Goal: Task Accomplishment & Management: Manage account settings

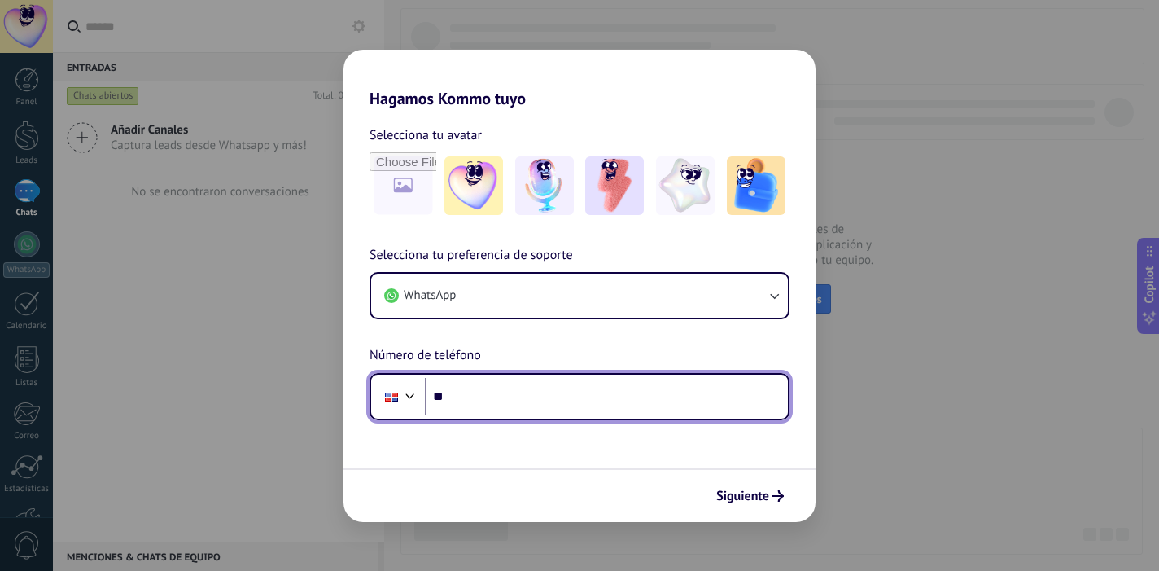
click at [465, 404] on input "**" at bounding box center [606, 396] width 363 height 37
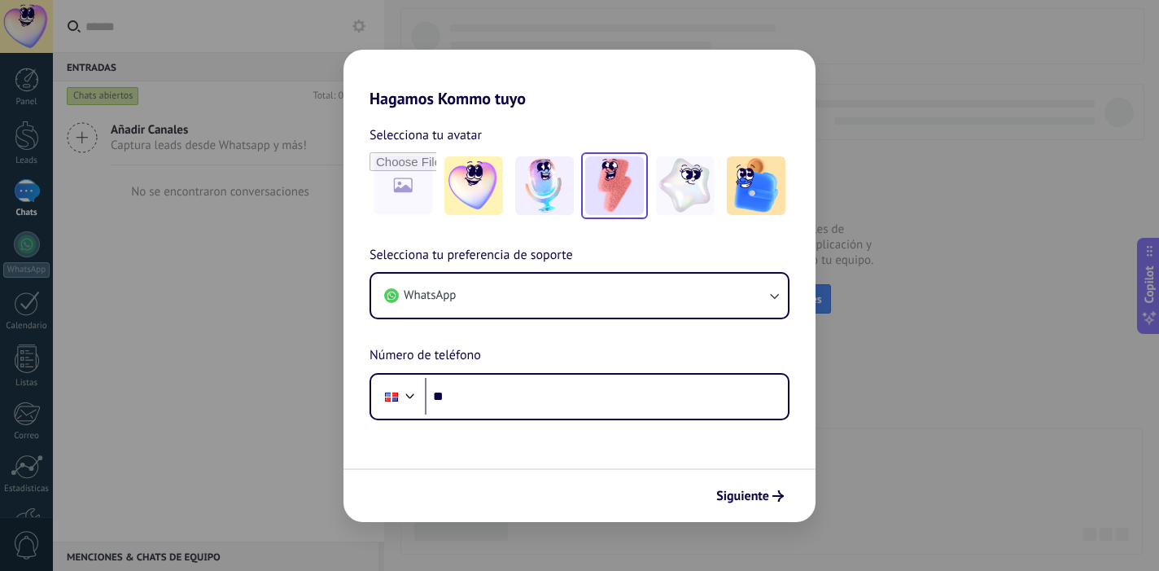
click at [632, 195] on img at bounding box center [614, 185] width 59 height 59
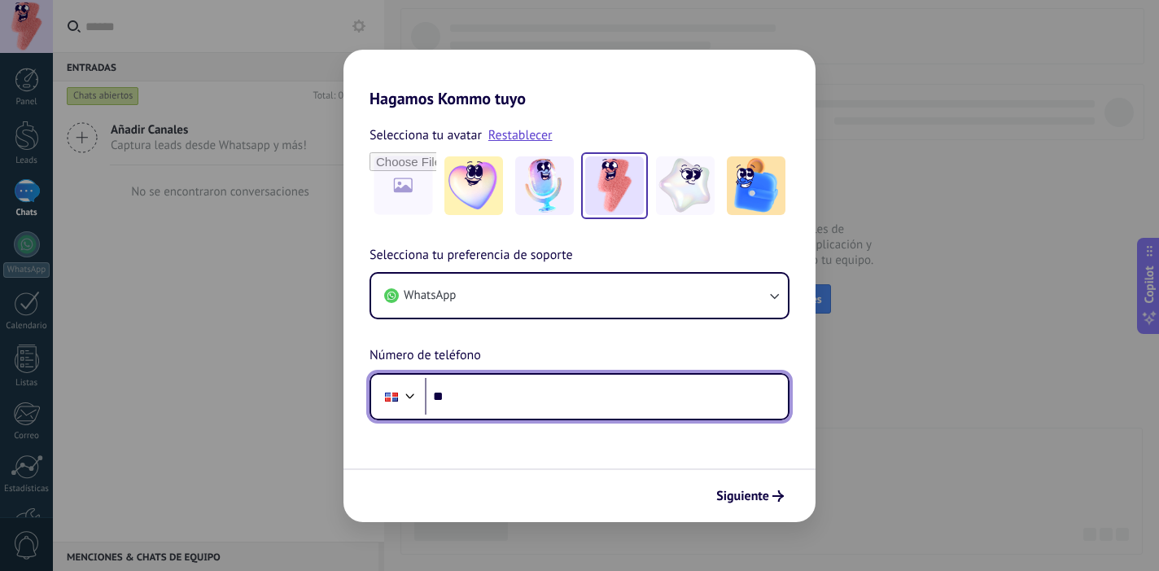
click at [479, 395] on input "**" at bounding box center [606, 396] width 363 height 37
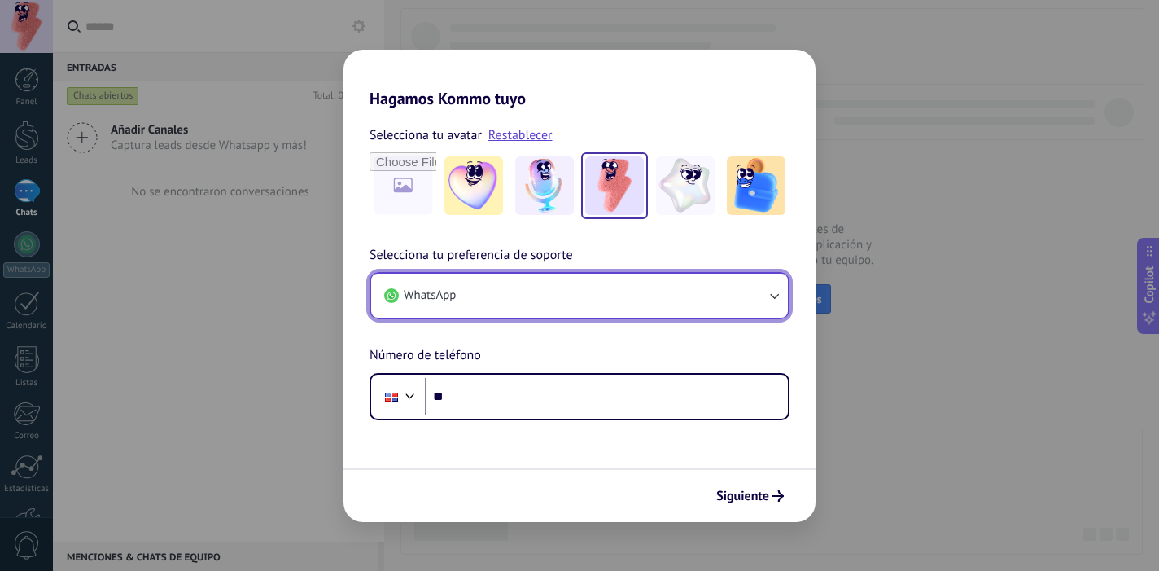
click at [515, 304] on button "WhatsApp" at bounding box center [579, 295] width 417 height 44
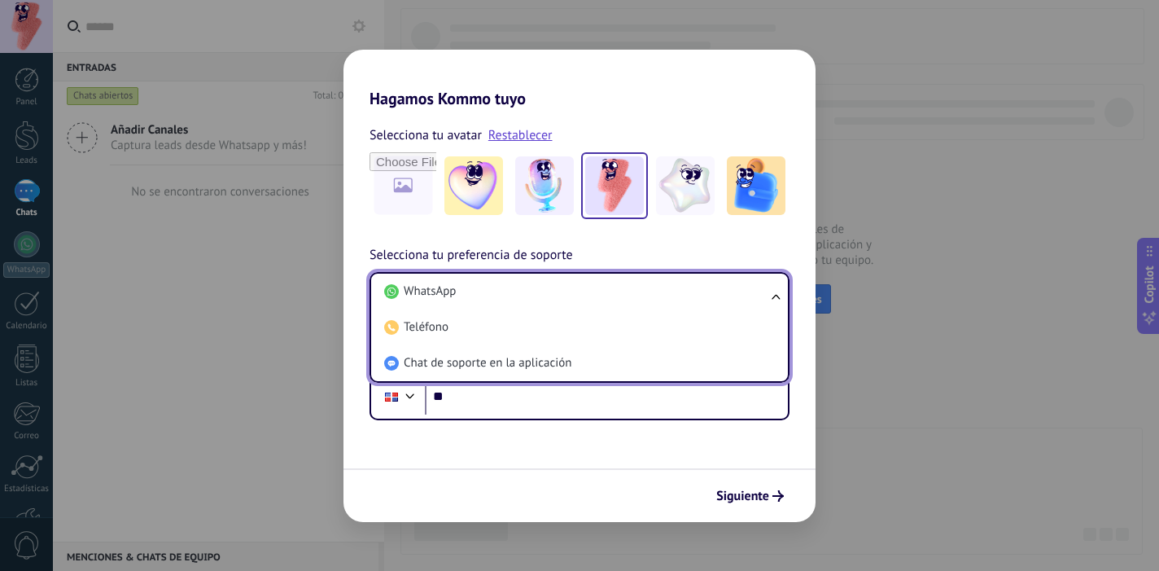
click at [515, 304] on li "WhatsApp" at bounding box center [576, 291] width 397 height 36
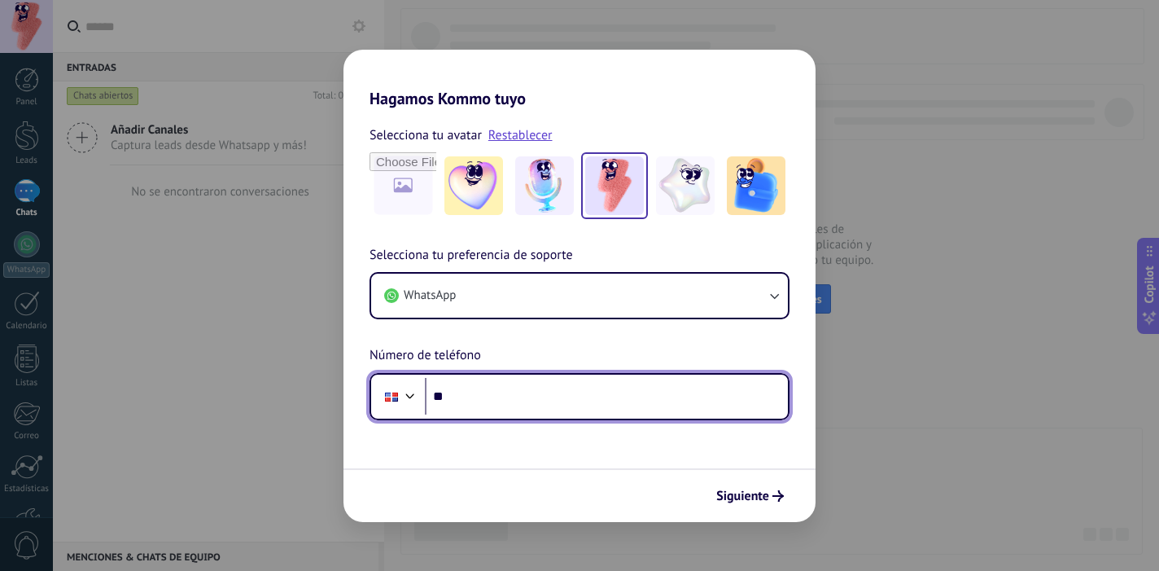
click at [493, 382] on input "**" at bounding box center [606, 396] width 363 height 37
type input "**********"
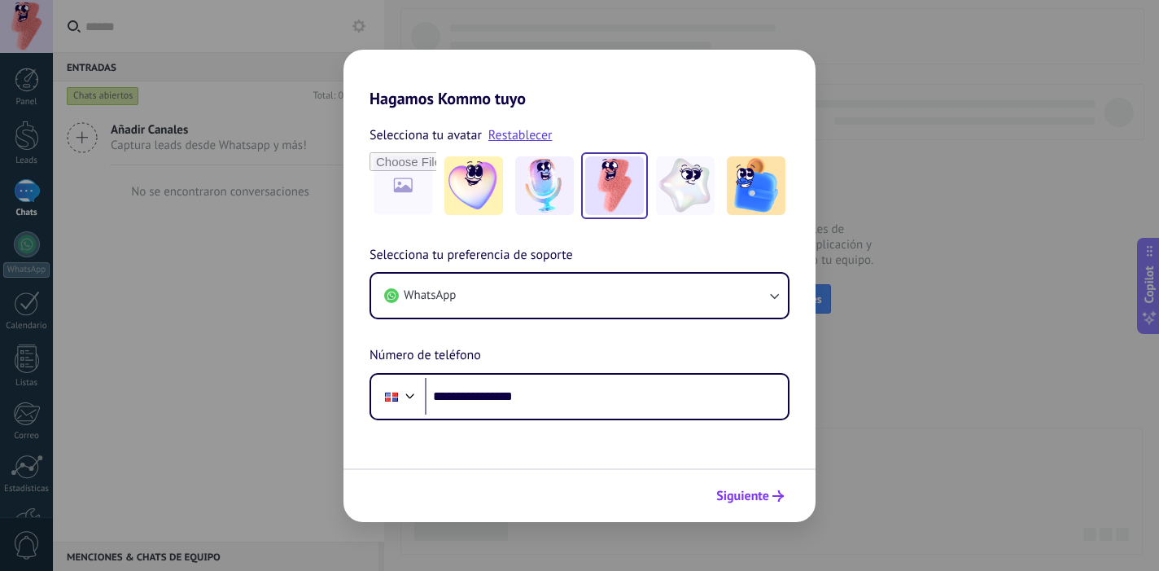
click at [763, 499] on span "Siguiente" at bounding box center [742, 495] width 53 height 11
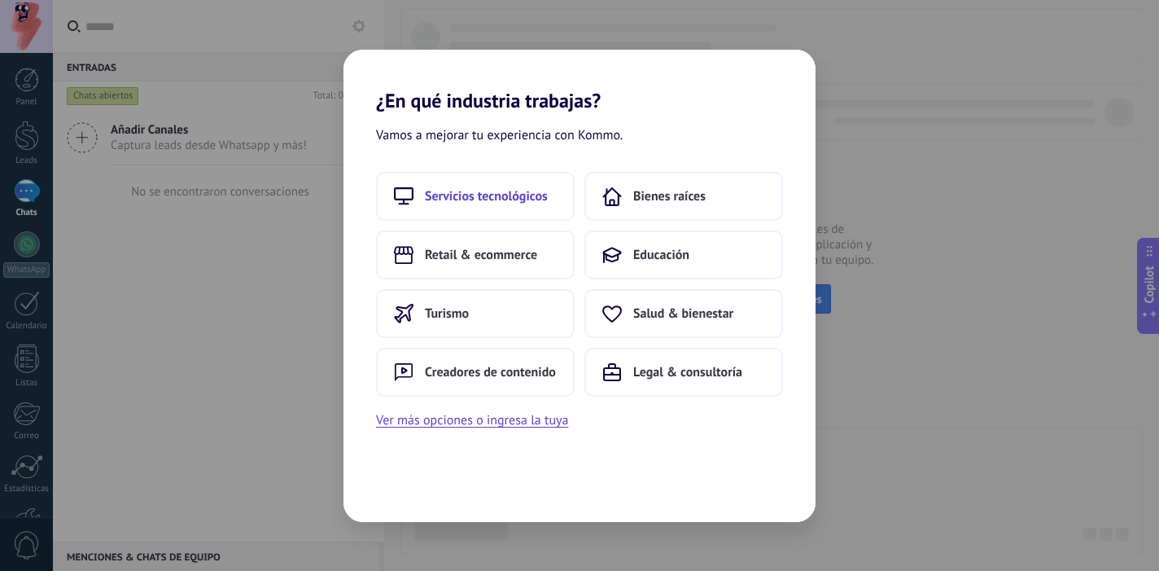
click at [479, 210] on button "Servicios tecnológicos" at bounding box center [475, 196] width 199 height 49
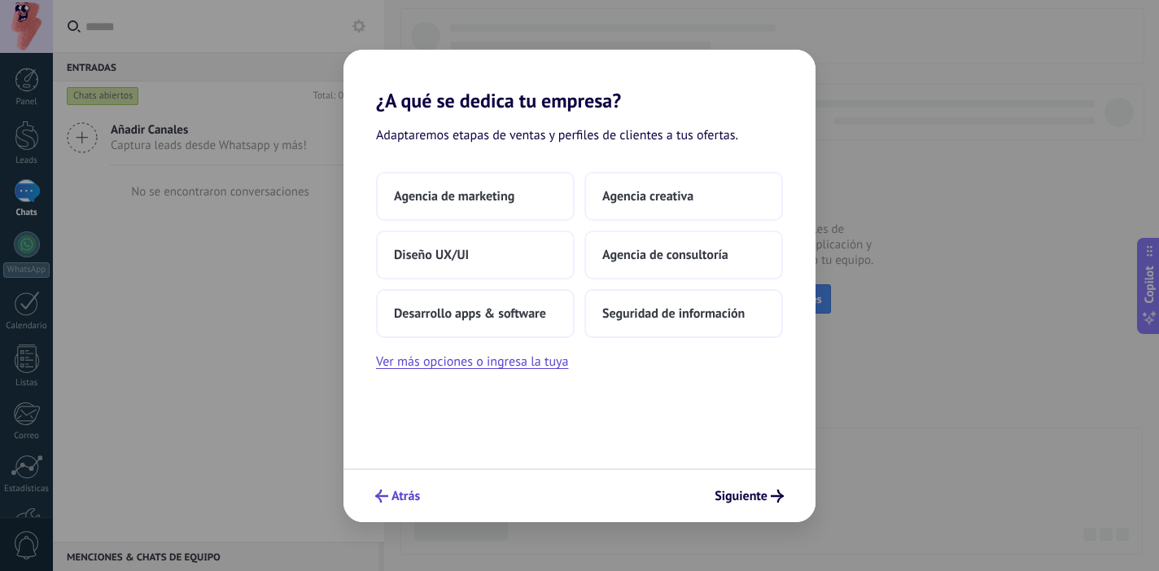
click at [397, 493] on span "Atrás" at bounding box center [405, 495] width 28 height 11
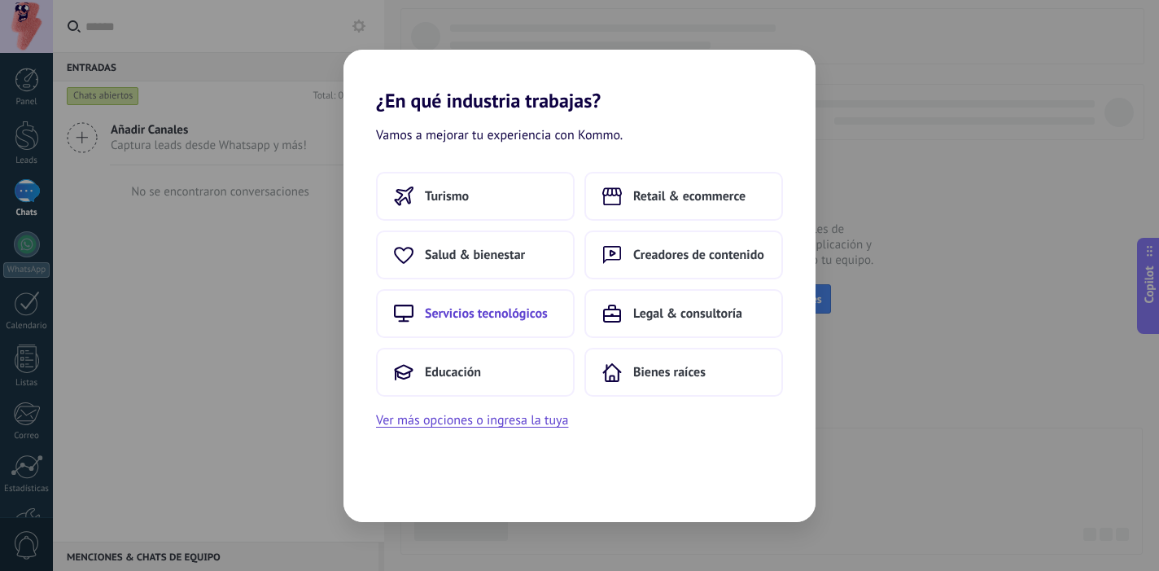
click at [484, 317] on span "Servicios tecnológicos" at bounding box center [486, 313] width 123 height 16
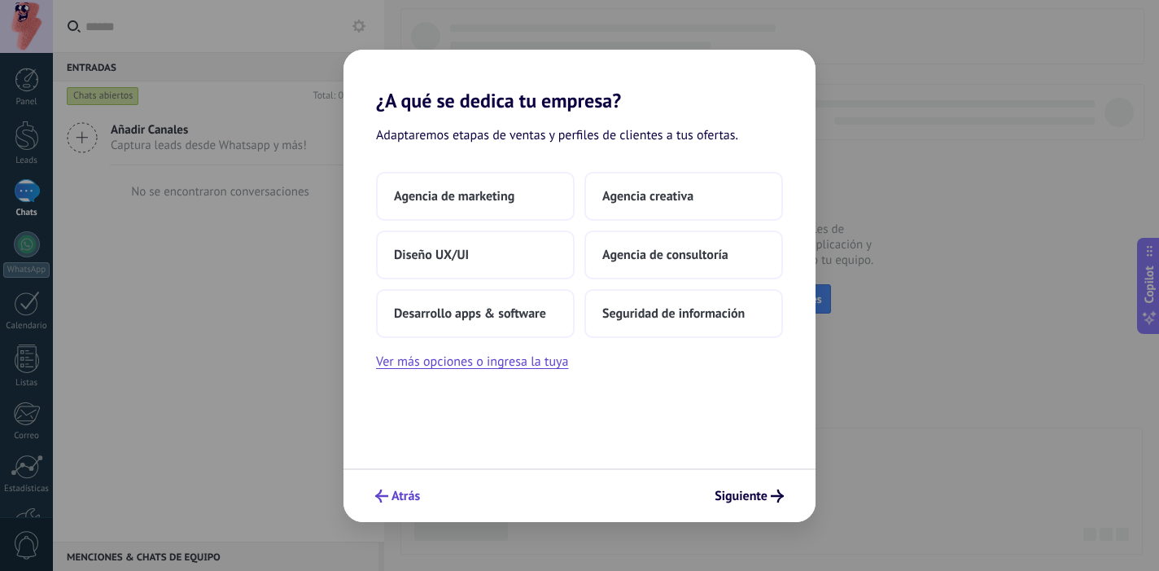
click at [410, 482] on button "Atrás" at bounding box center [397, 496] width 59 height 28
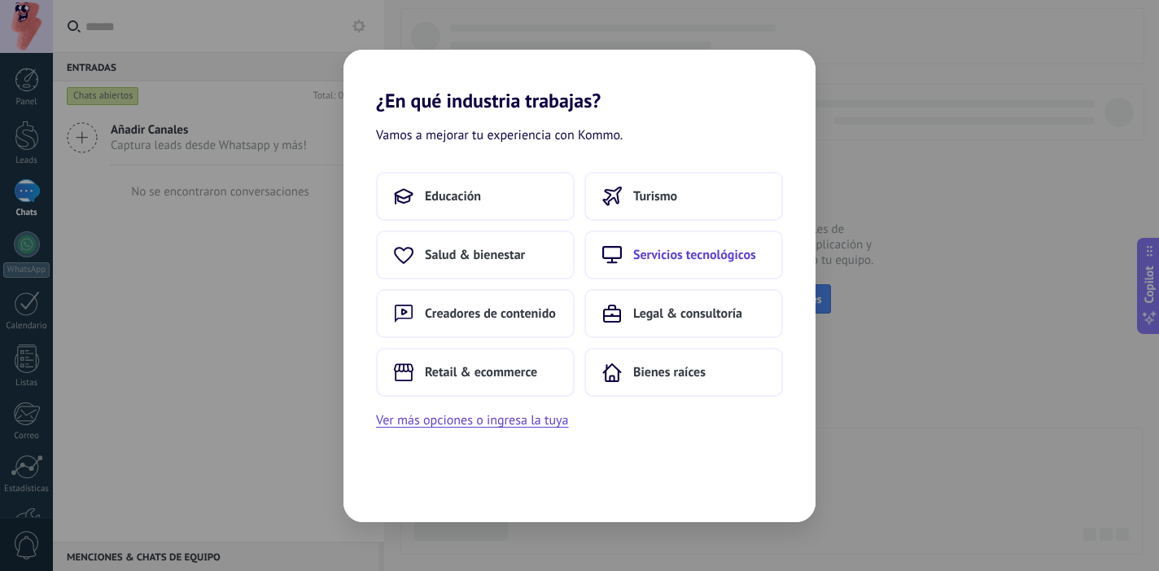
click at [677, 261] on span "Servicios tecnológicos" at bounding box center [694, 255] width 123 height 16
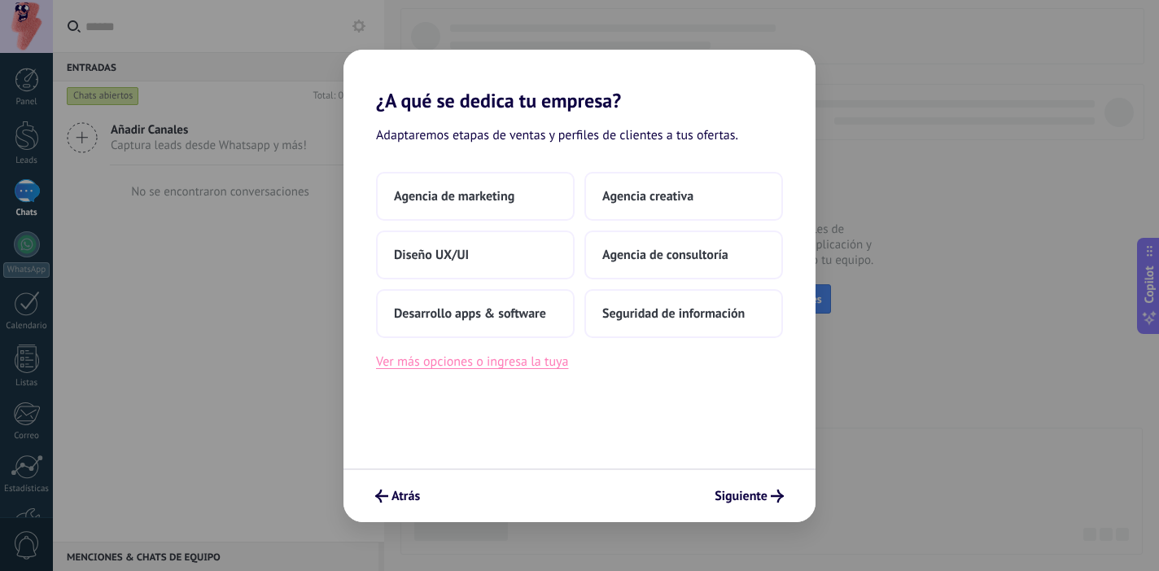
click at [493, 364] on button "Ver más opciones o ingresa la tuya" at bounding box center [472, 361] width 192 height 21
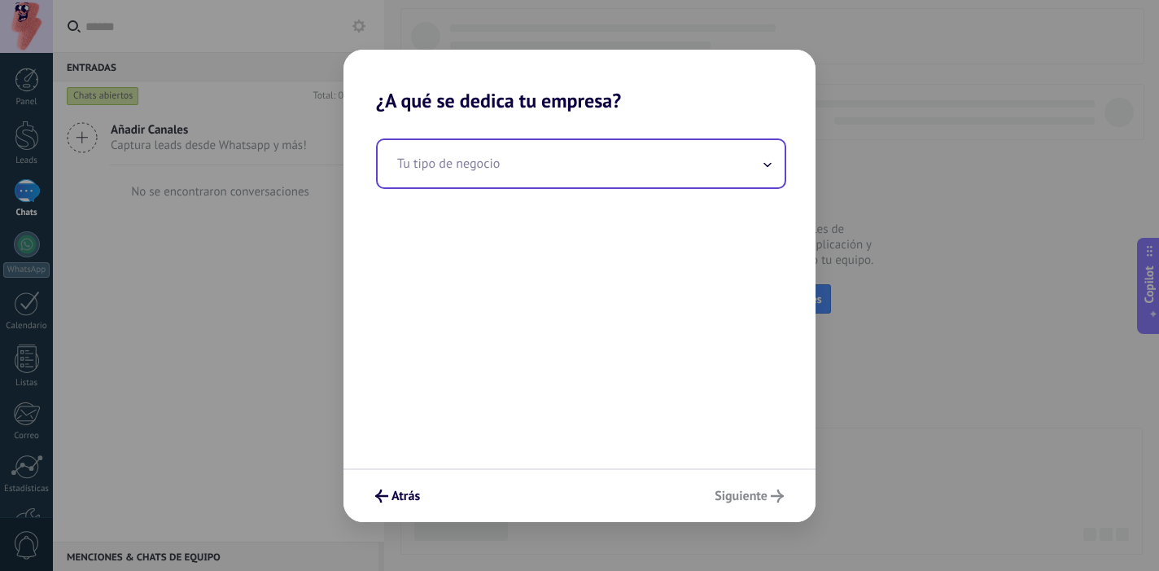
click at [494, 160] on input "text" at bounding box center [581, 163] width 407 height 47
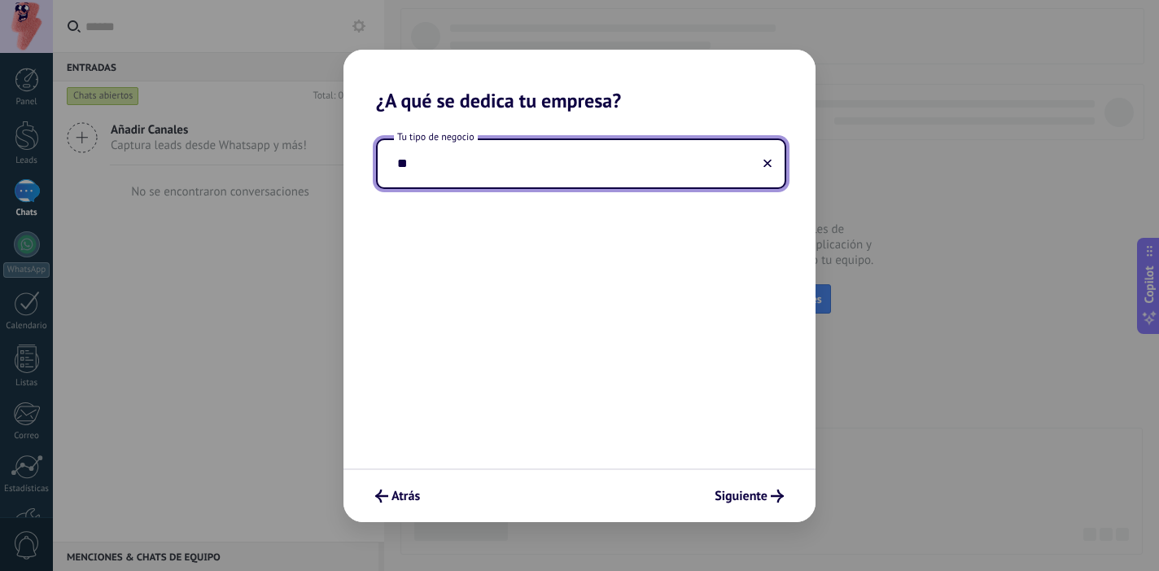
type input "*"
type input "**********"
click at [757, 494] on span "Siguiente" at bounding box center [741, 495] width 53 height 11
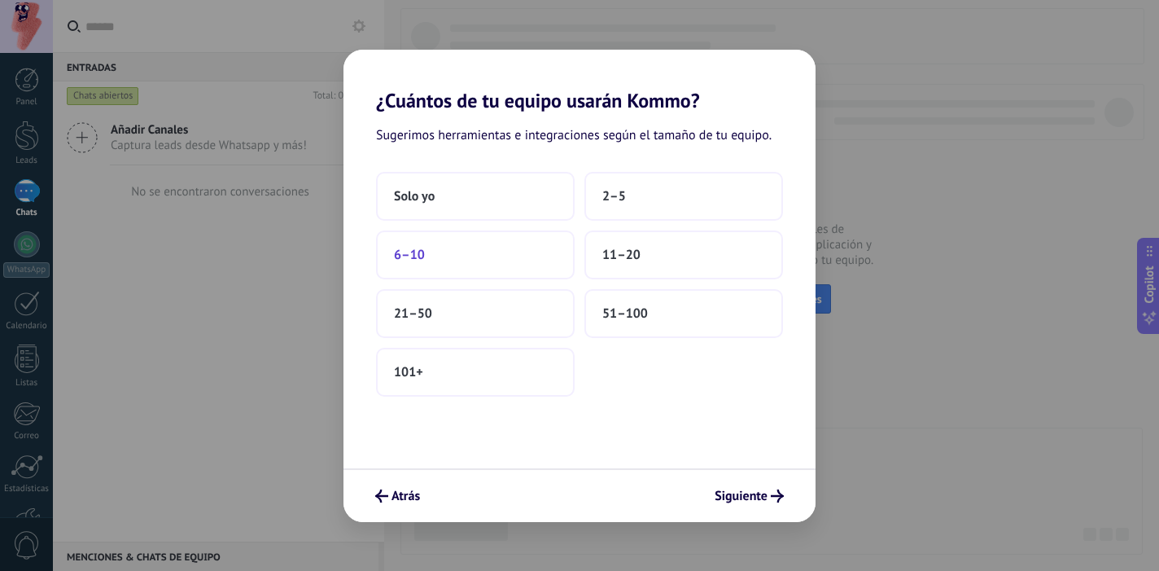
click at [445, 252] on button "6–10" at bounding box center [475, 254] width 199 height 49
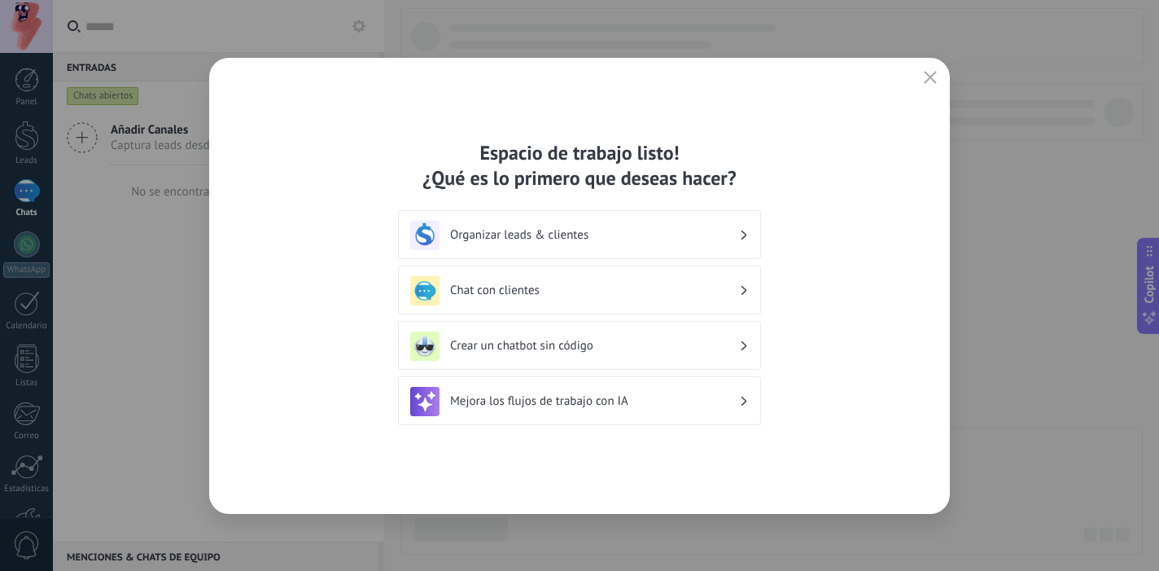
click at [540, 389] on div "Mejora los flujos de trabajo con IA" at bounding box center [579, 401] width 339 height 29
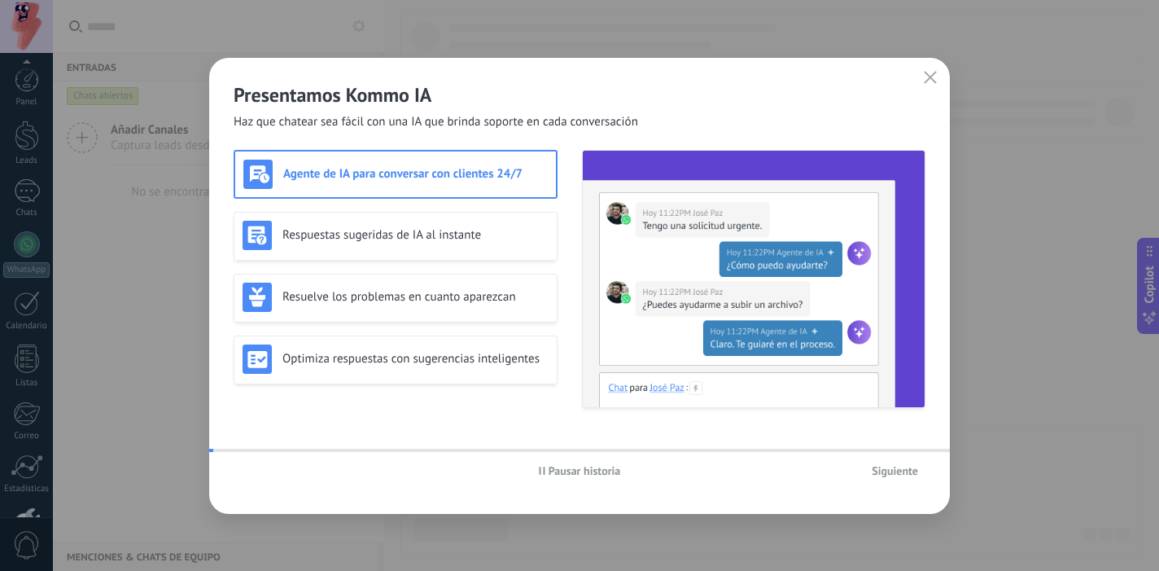
scroll to position [107, 0]
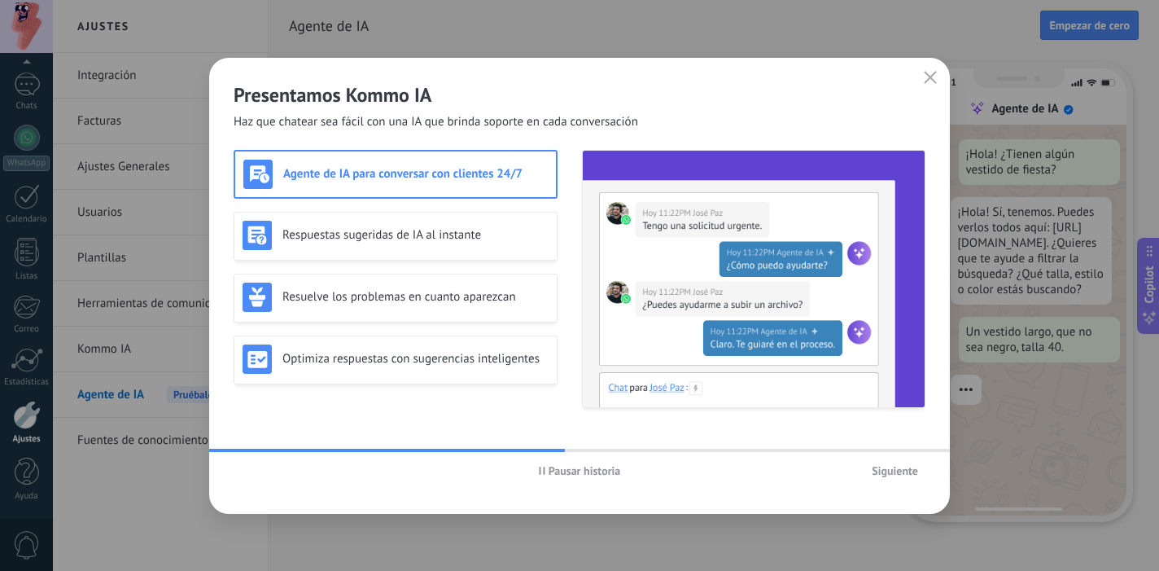
click at [888, 473] on span "Siguiente" at bounding box center [895, 470] width 46 height 11
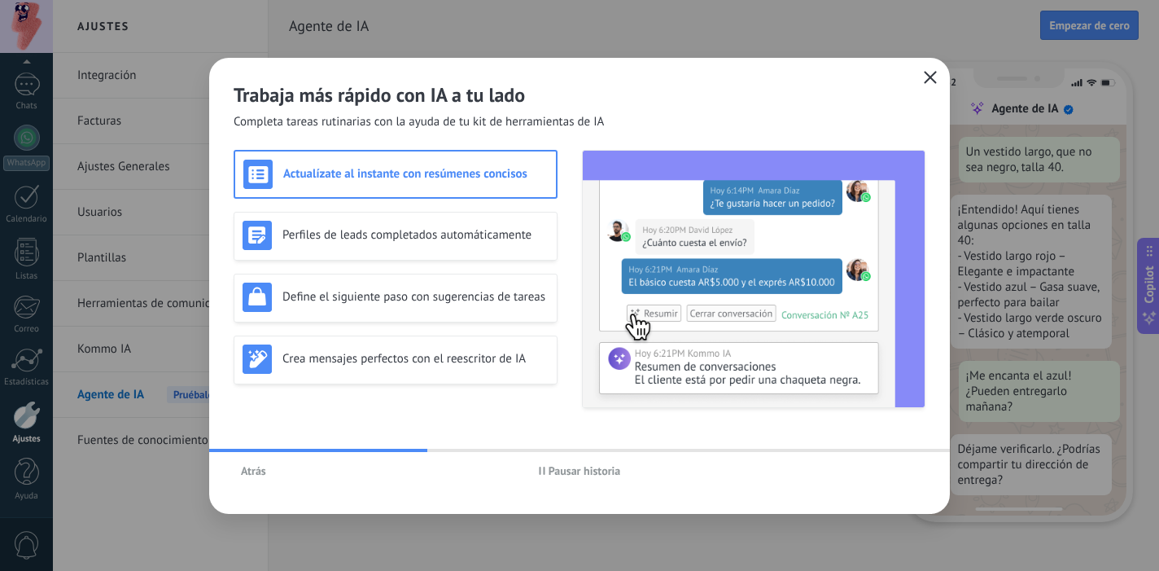
scroll to position [206, 0]
click at [929, 76] on use "button" at bounding box center [931, 77] width 12 height 12
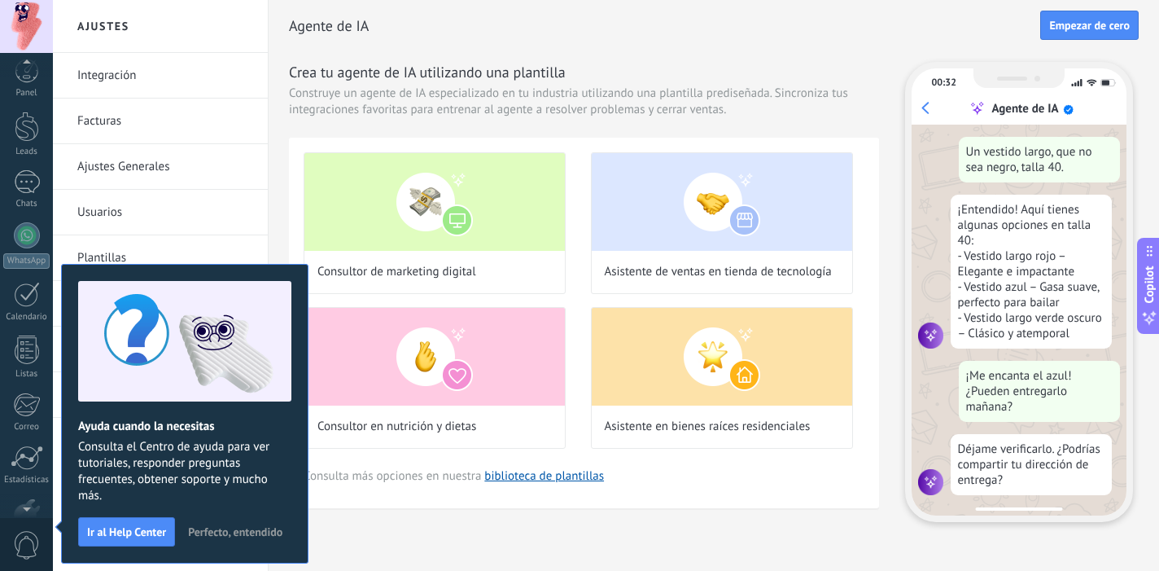
scroll to position [107, 0]
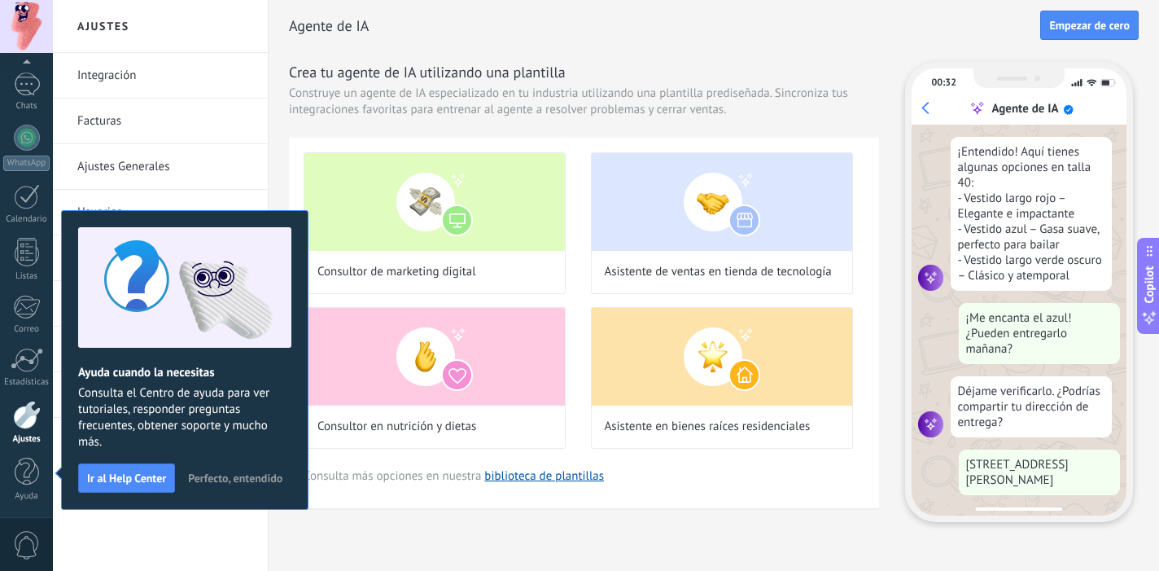
click at [242, 480] on span "Perfecto, entendido" at bounding box center [235, 477] width 94 height 11
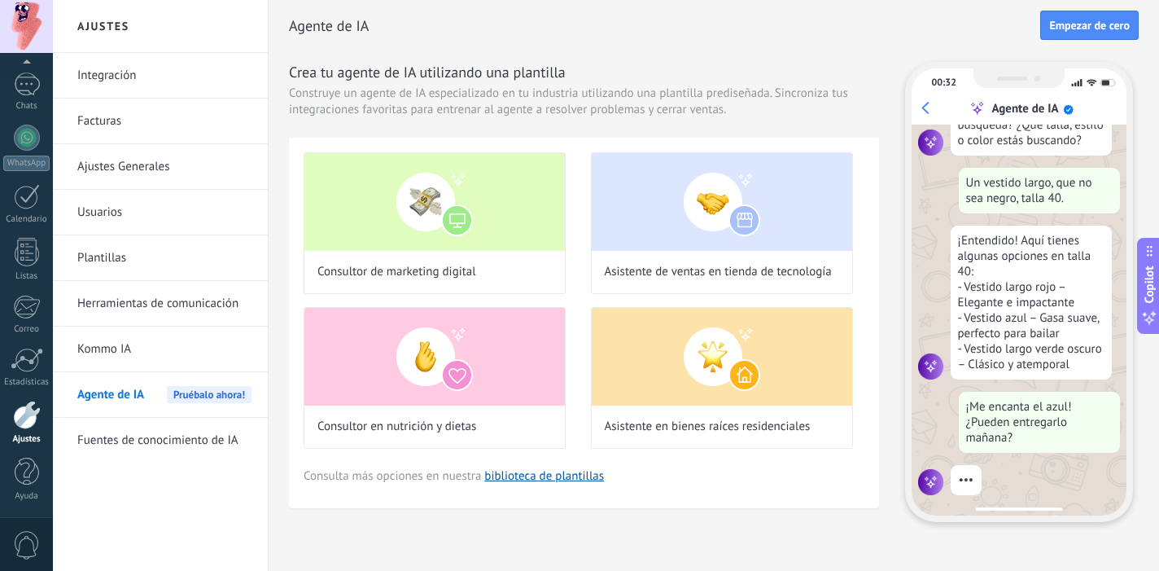
scroll to position [174, 0]
click at [33, 94] on div at bounding box center [27, 84] width 26 height 24
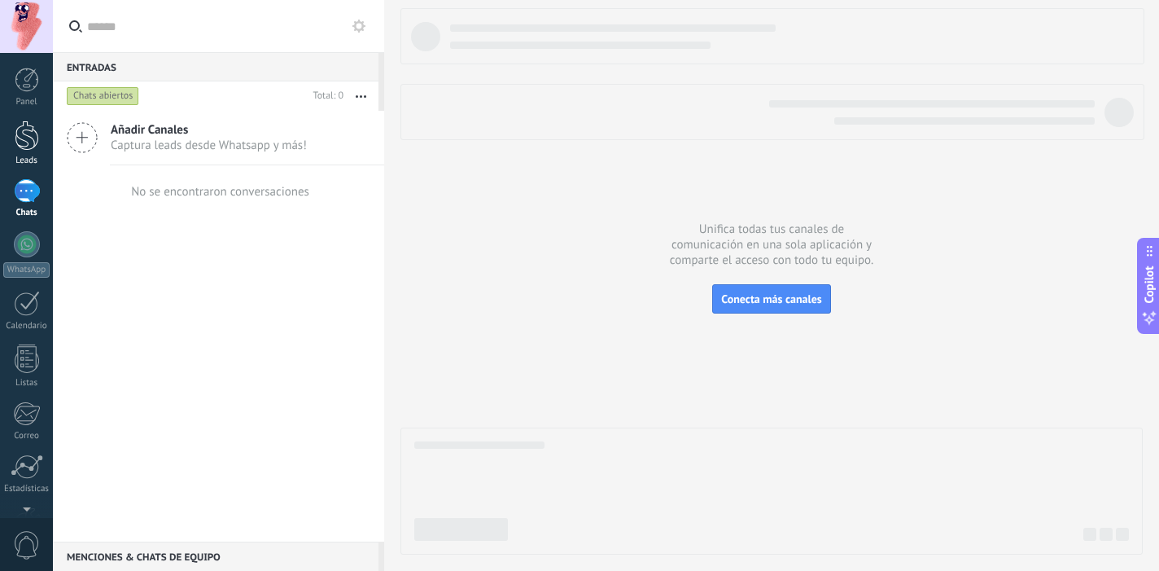
click at [30, 137] on div at bounding box center [27, 135] width 24 height 30
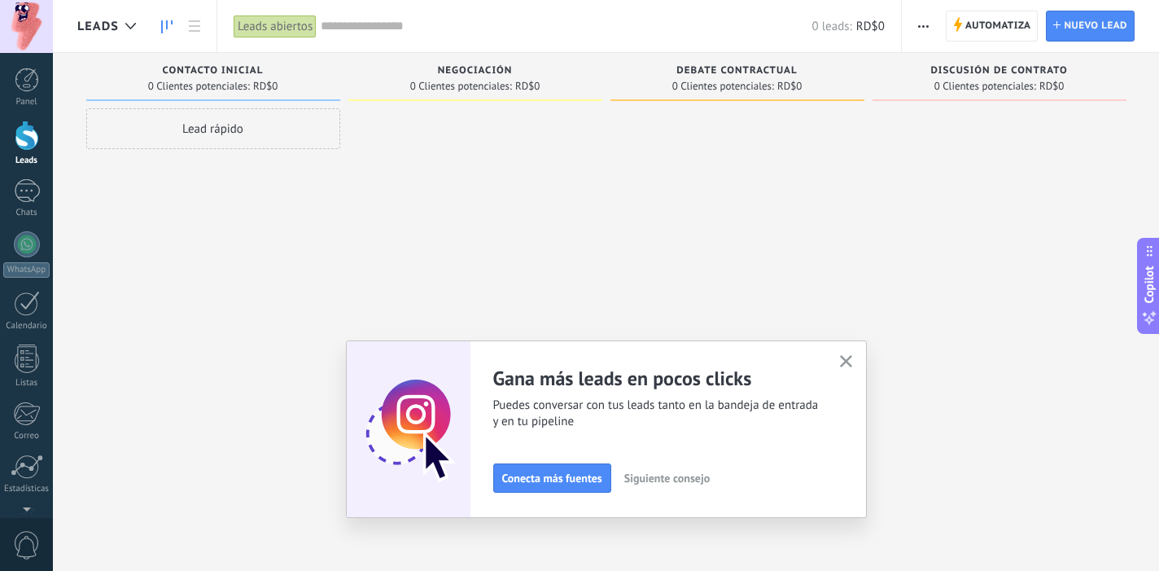
click at [847, 361] on icon "button" at bounding box center [846, 361] width 12 height 12
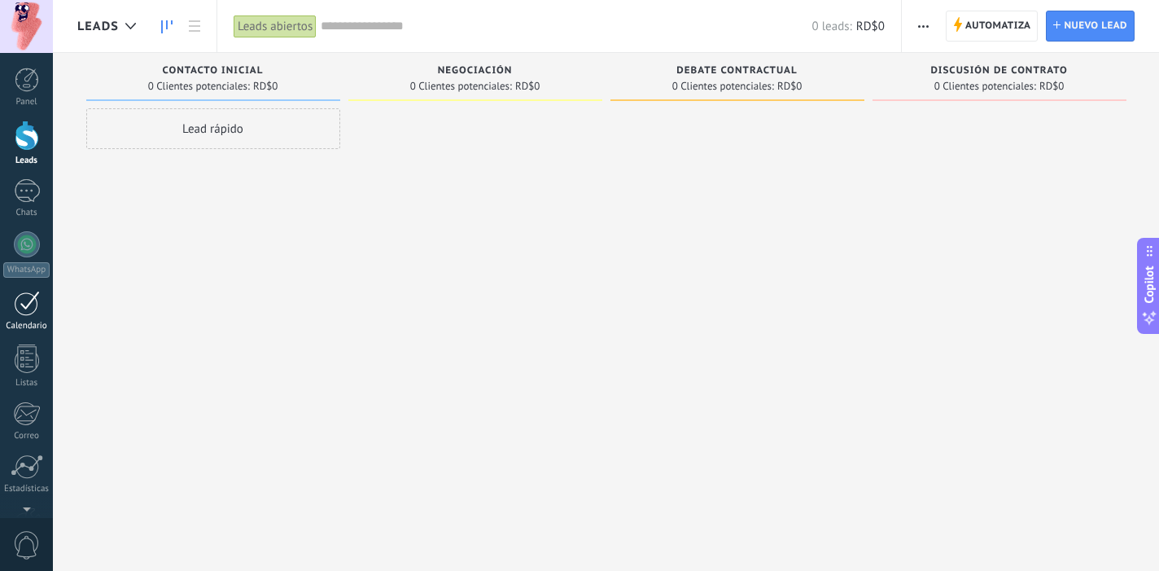
click at [25, 306] on div at bounding box center [27, 303] width 26 height 25
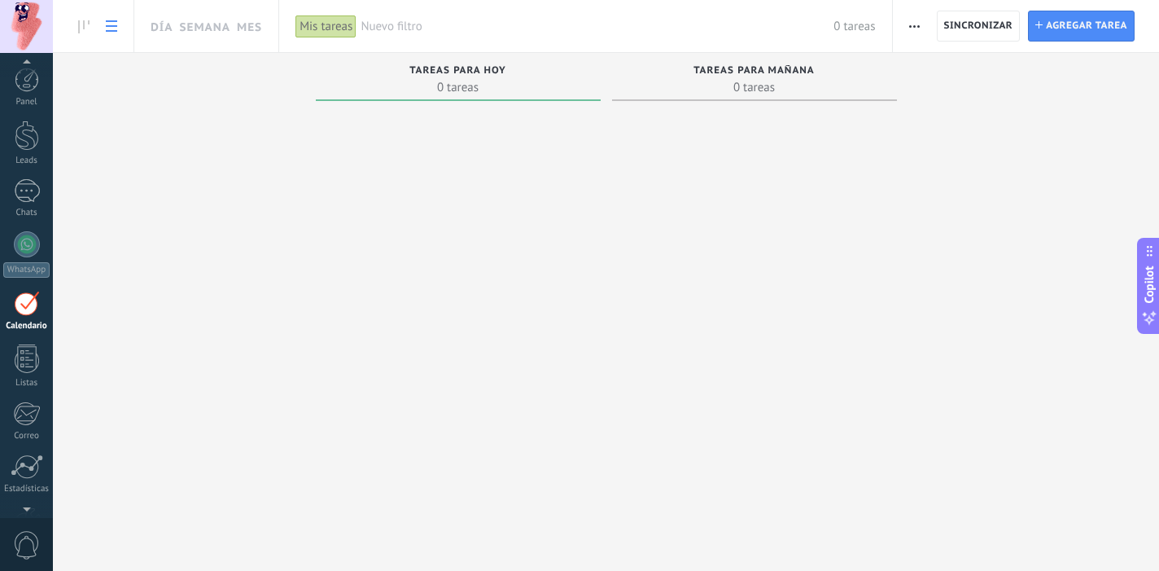
scroll to position [47, 0]
click at [82, 29] on icon at bounding box center [83, 26] width 11 height 13
click at [119, 26] on link at bounding box center [112, 27] width 28 height 32
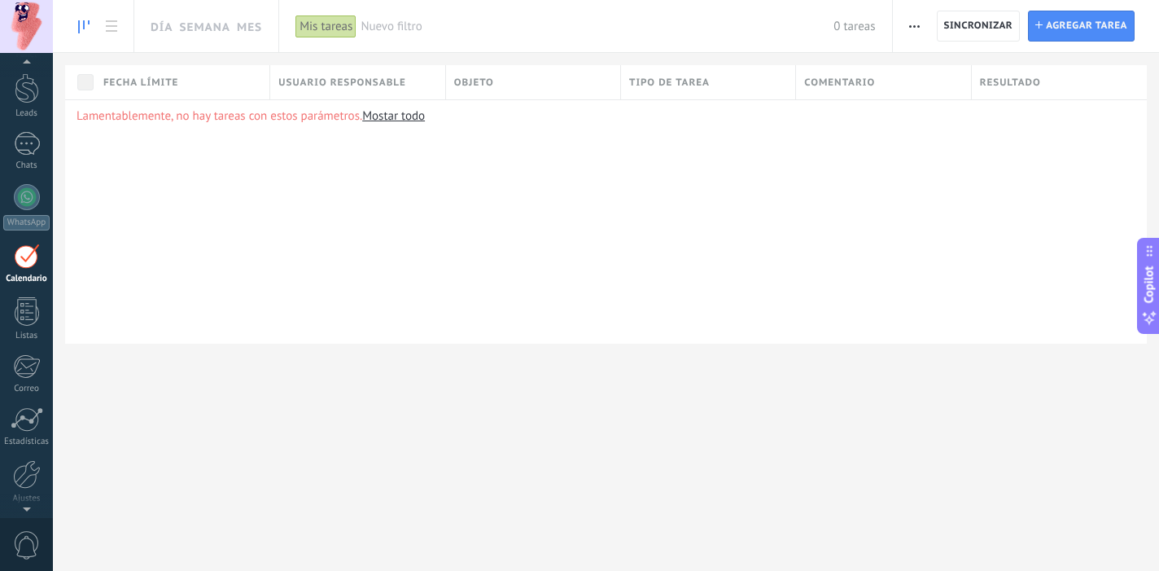
click at [83, 23] on use at bounding box center [83, 26] width 11 height 13
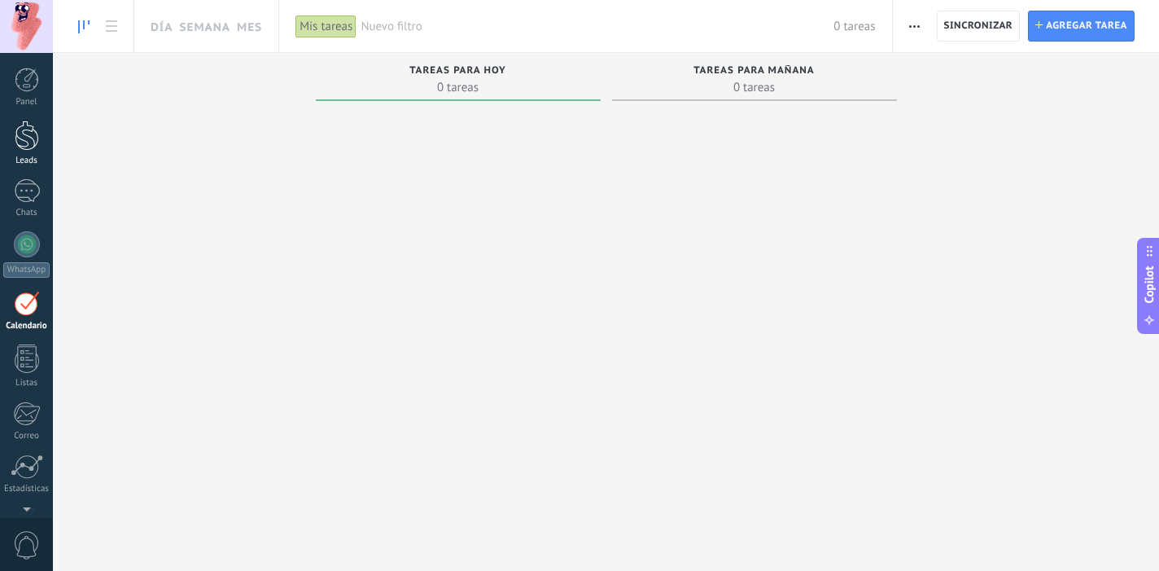
click at [50, 90] on link "Panel" at bounding box center [26, 88] width 53 height 40
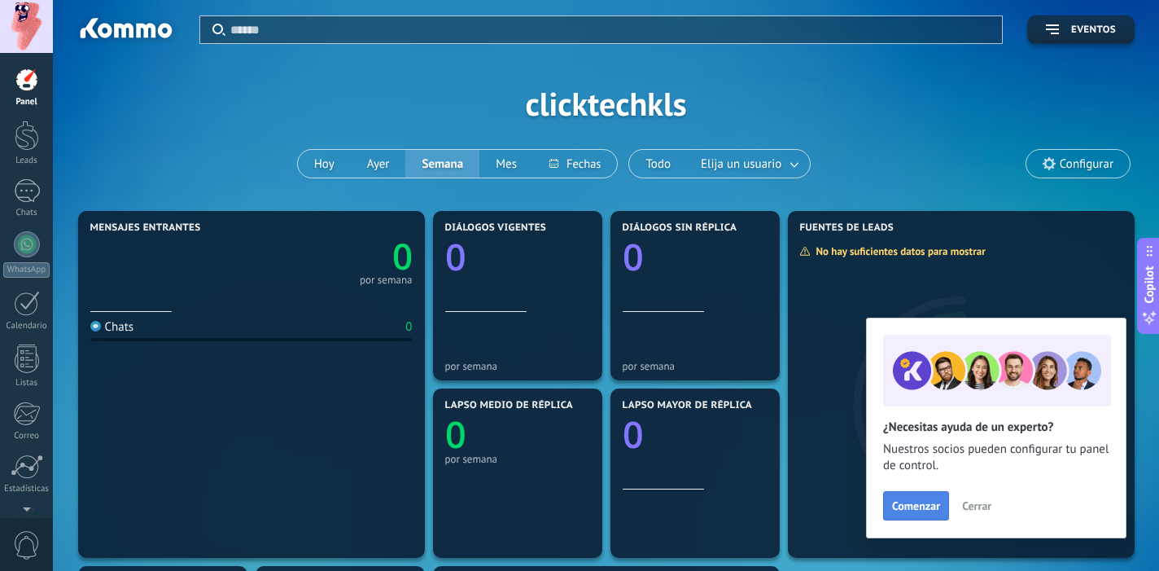
click at [917, 505] on span "Comenzar" at bounding box center [916, 505] width 48 height 11
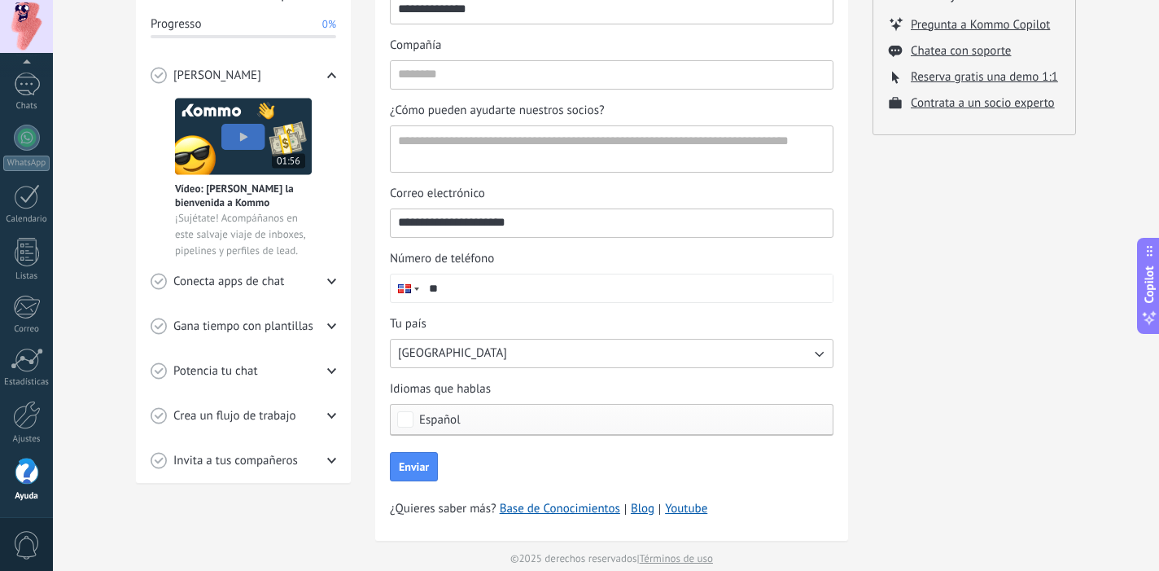
scroll to position [278, 0]
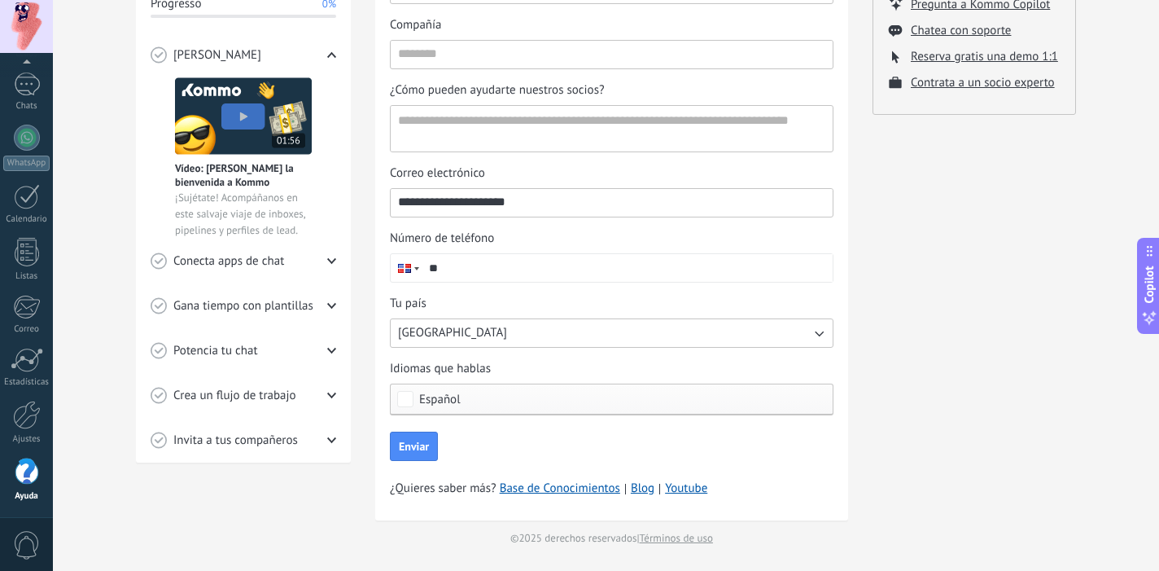
click at [288, 347] on div "Potencia tu chat" at bounding box center [244, 350] width 186 height 45
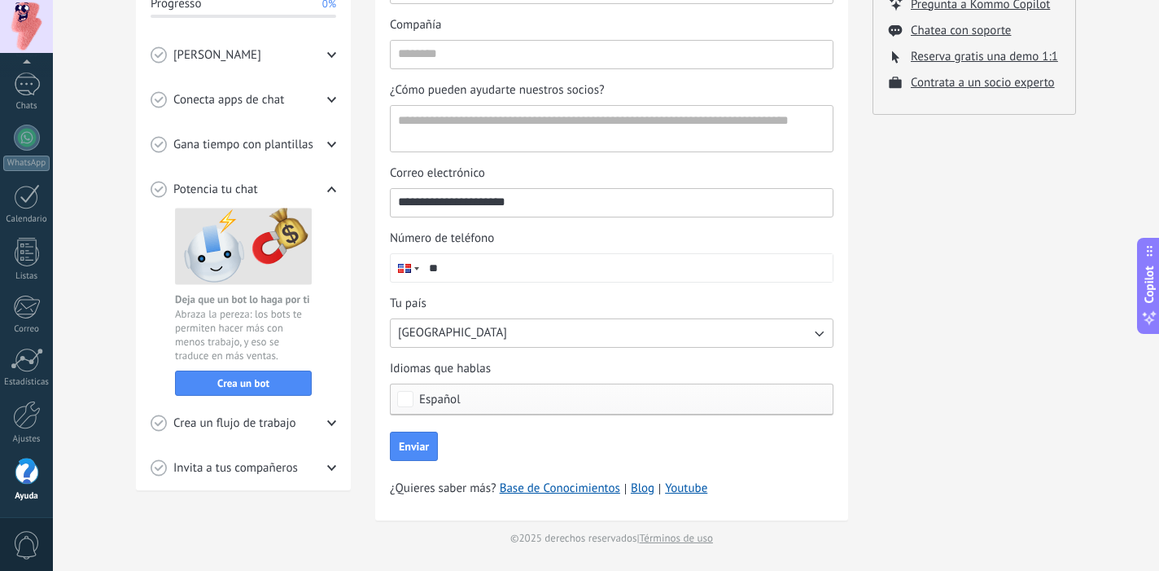
click at [311, 184] on div "Potencia tu chat" at bounding box center [244, 189] width 186 height 45
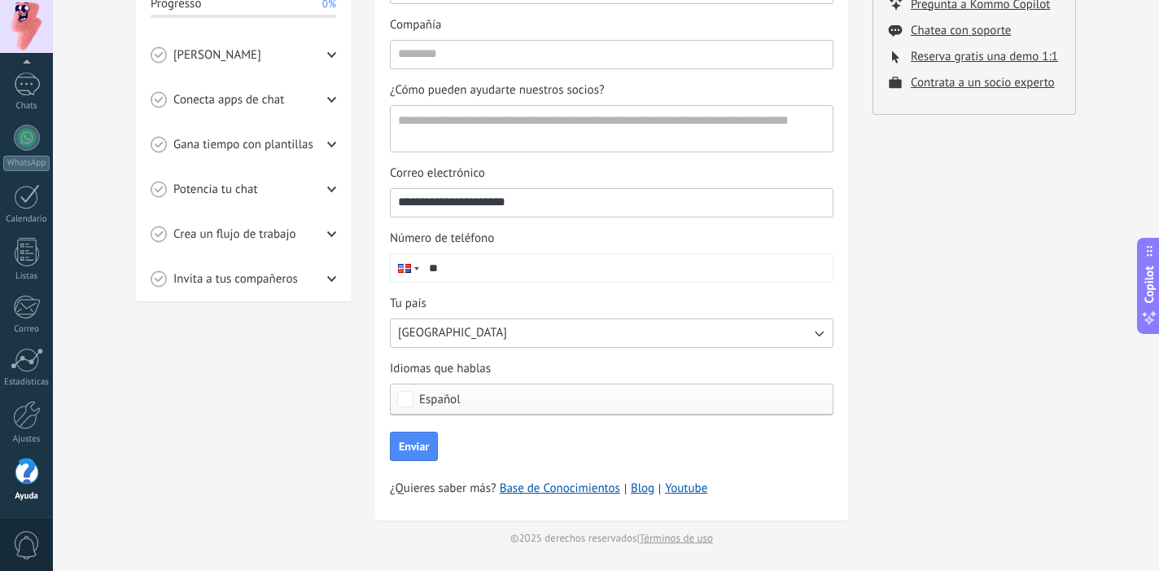
scroll to position [0, 0]
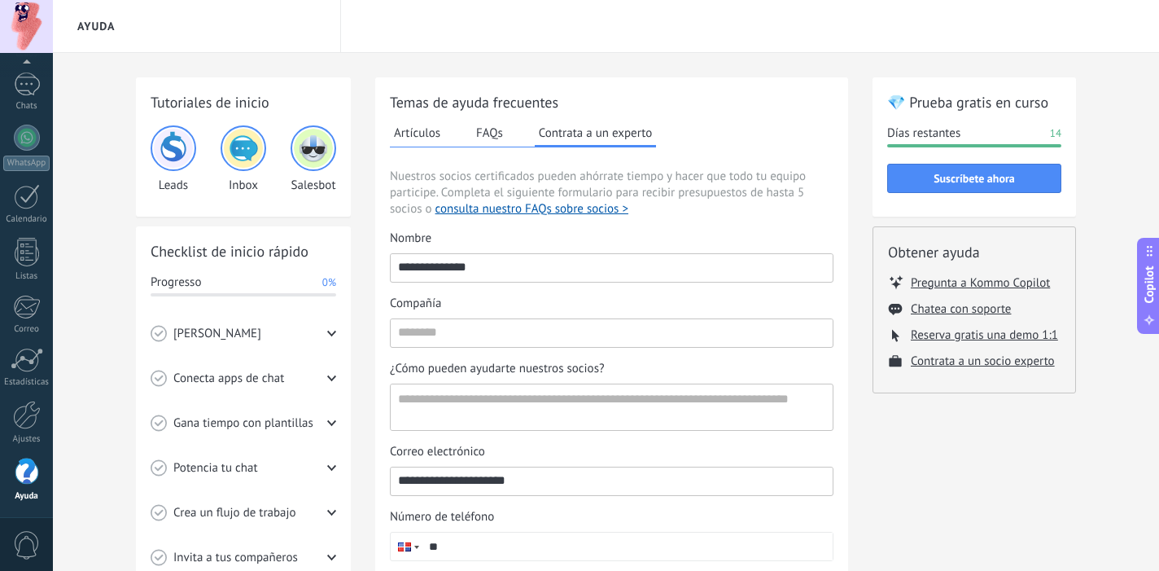
click at [1141, 266] on span "Copilot" at bounding box center [1149, 283] width 16 height 37
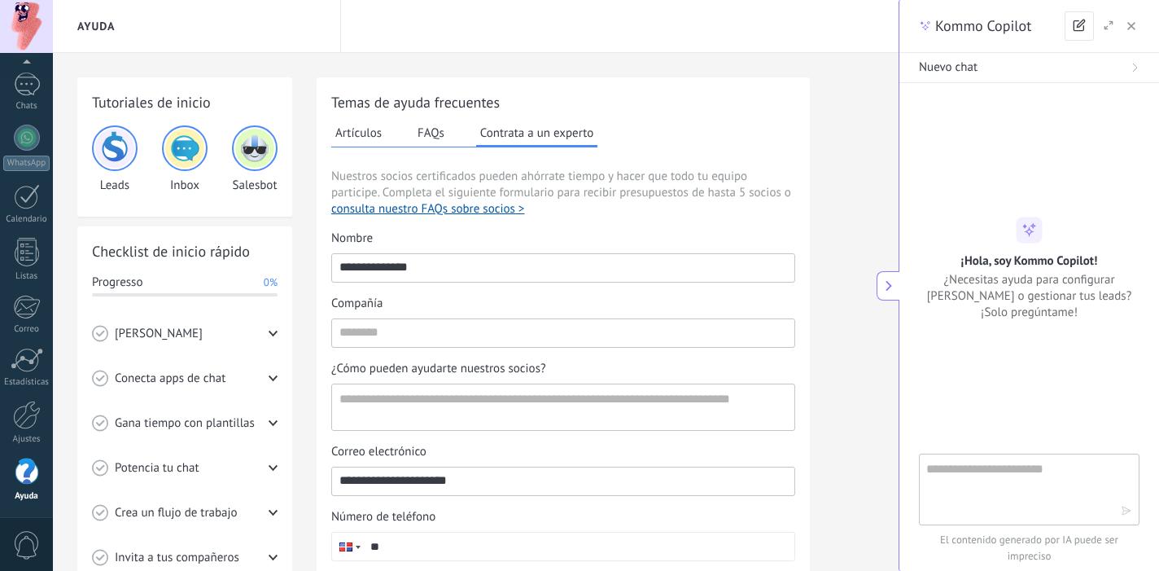
click at [879, 281] on button at bounding box center [888, 285] width 23 height 29
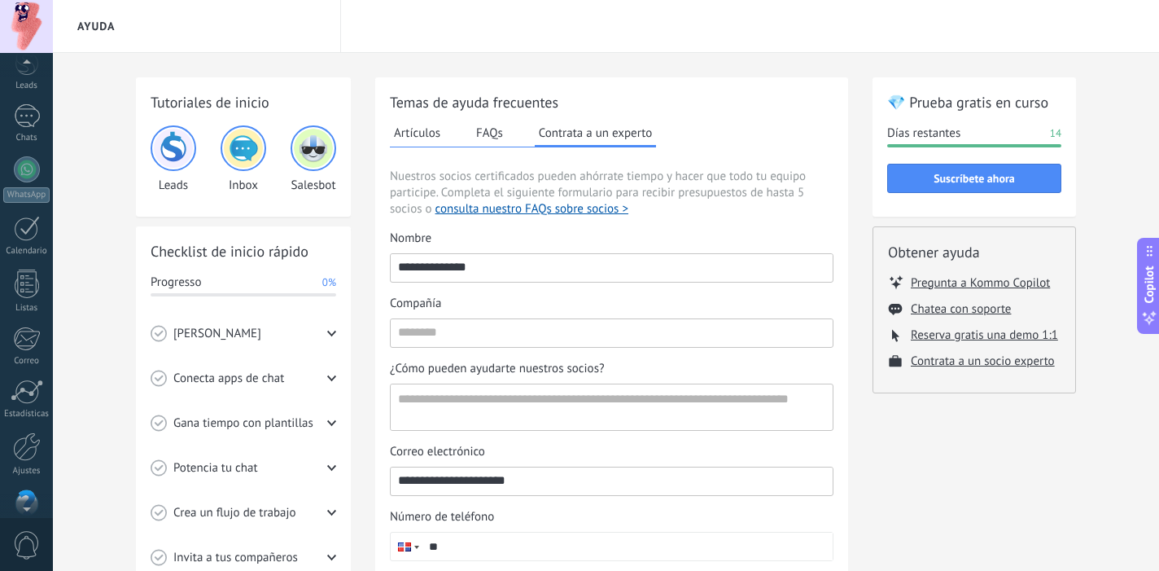
click at [26, 75] on div at bounding box center [26, 65] width 53 height 24
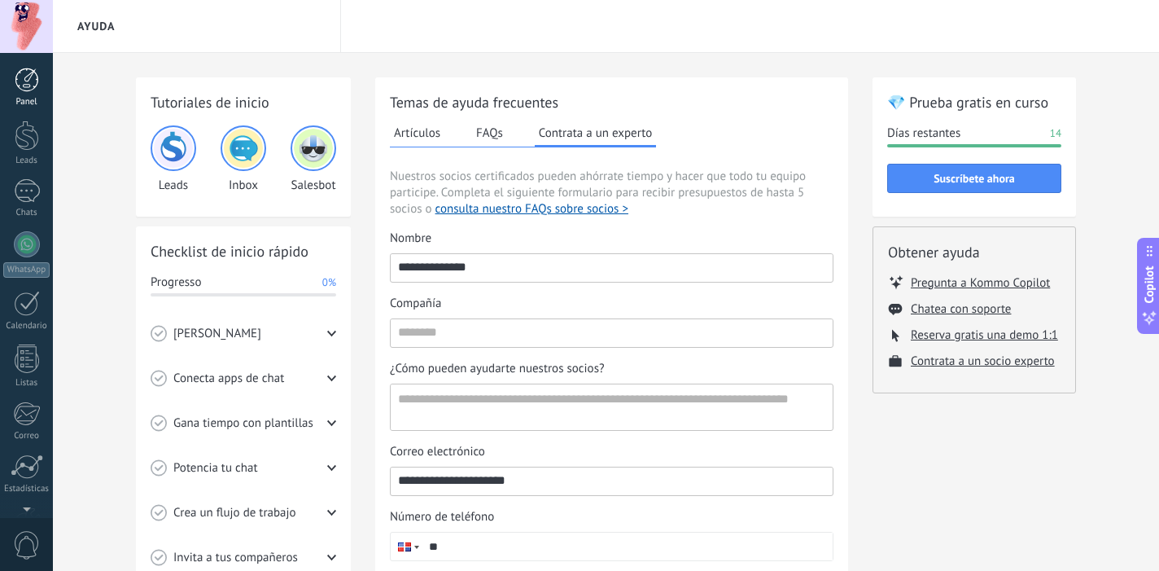
click at [27, 85] on div at bounding box center [27, 80] width 24 height 24
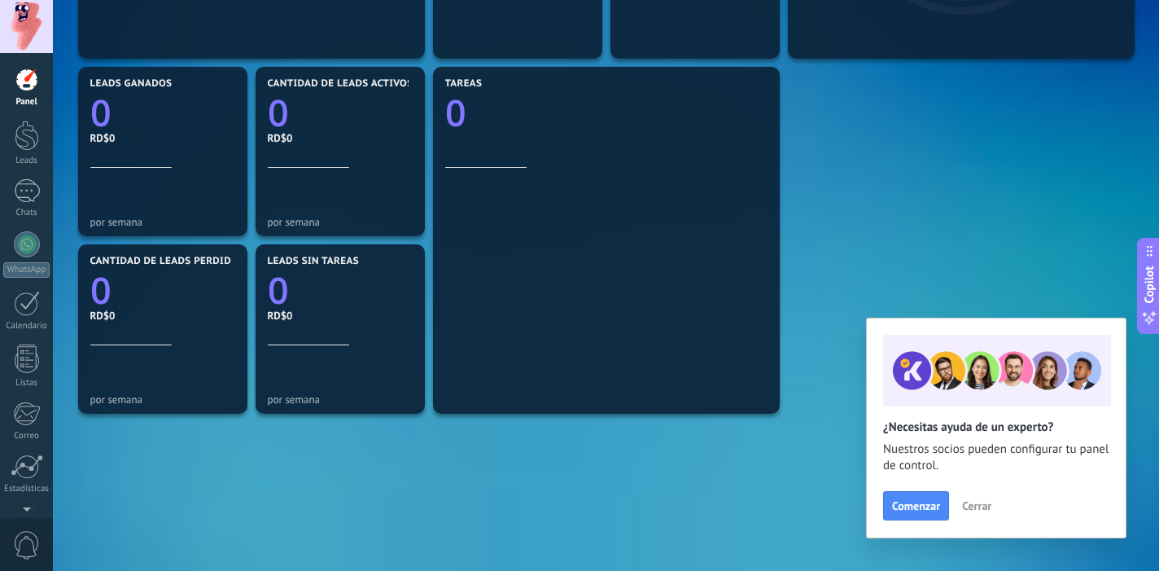
scroll to position [573, 0]
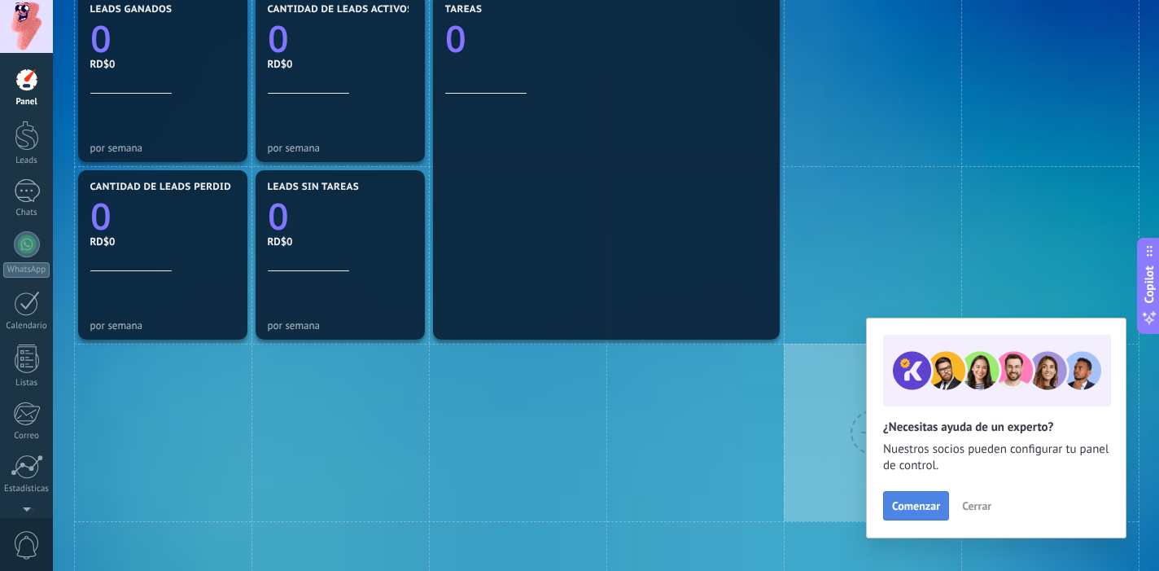
click at [916, 509] on span "Comenzar" at bounding box center [916, 505] width 48 height 11
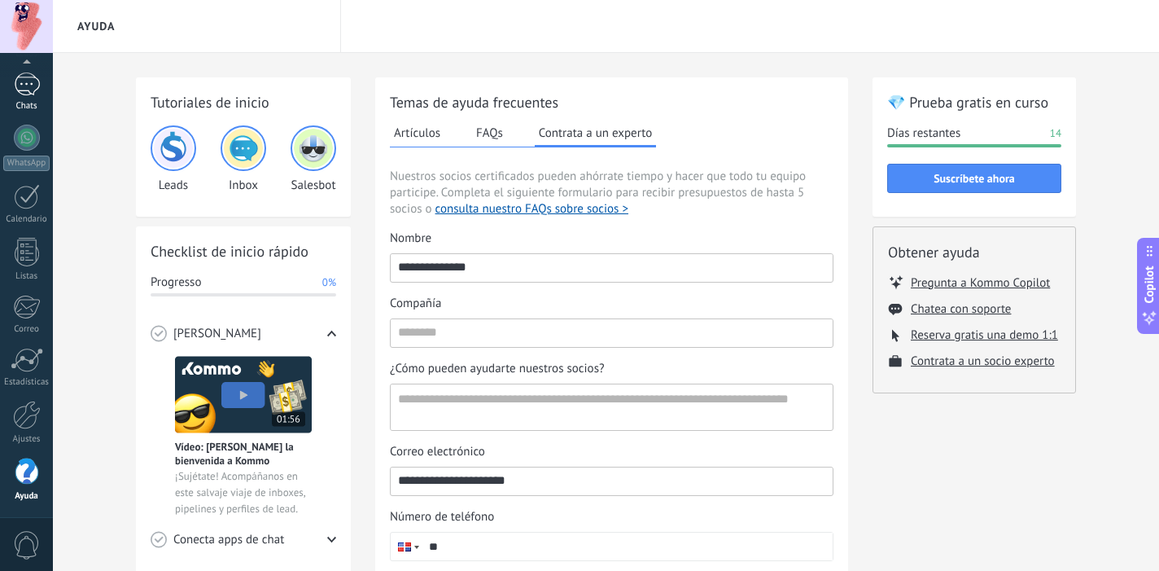
click at [22, 86] on div at bounding box center [27, 84] width 26 height 24
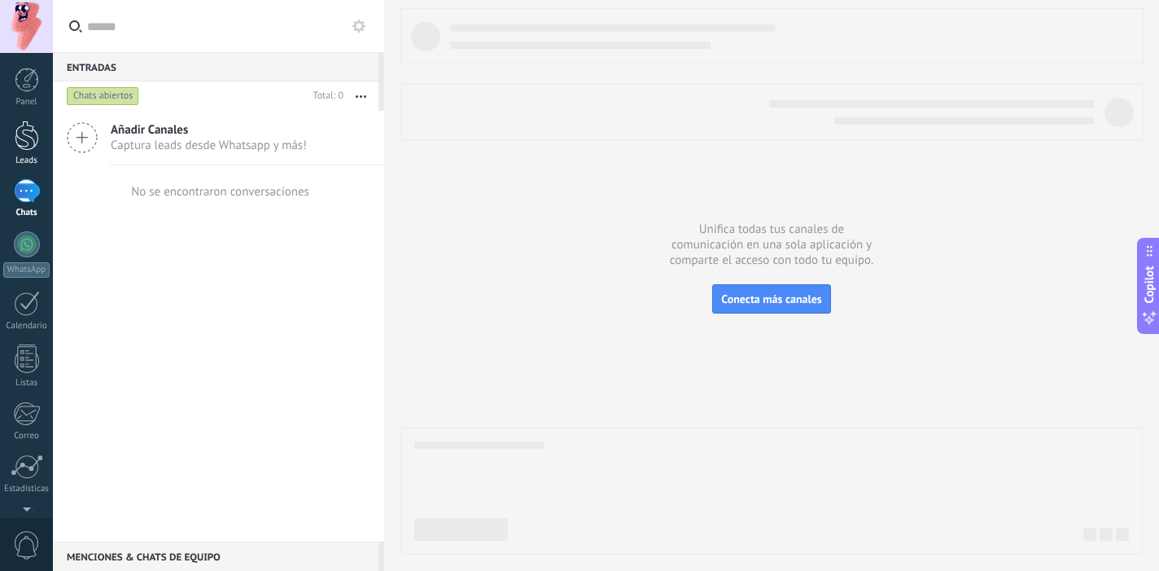
click at [27, 141] on div at bounding box center [27, 135] width 24 height 30
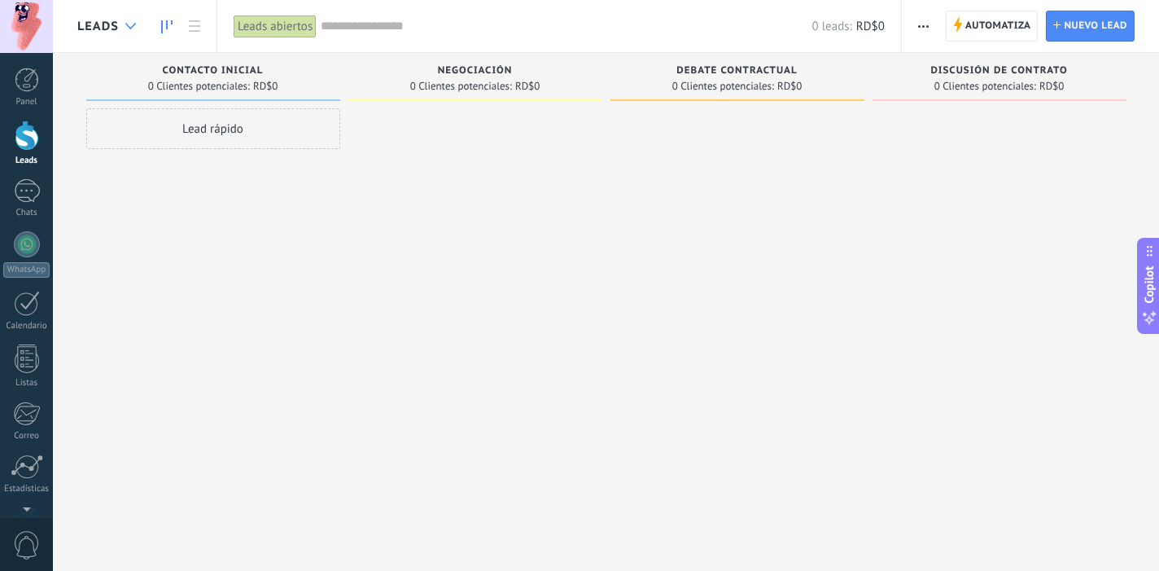
click at [126, 23] on use at bounding box center [130, 26] width 11 height 7
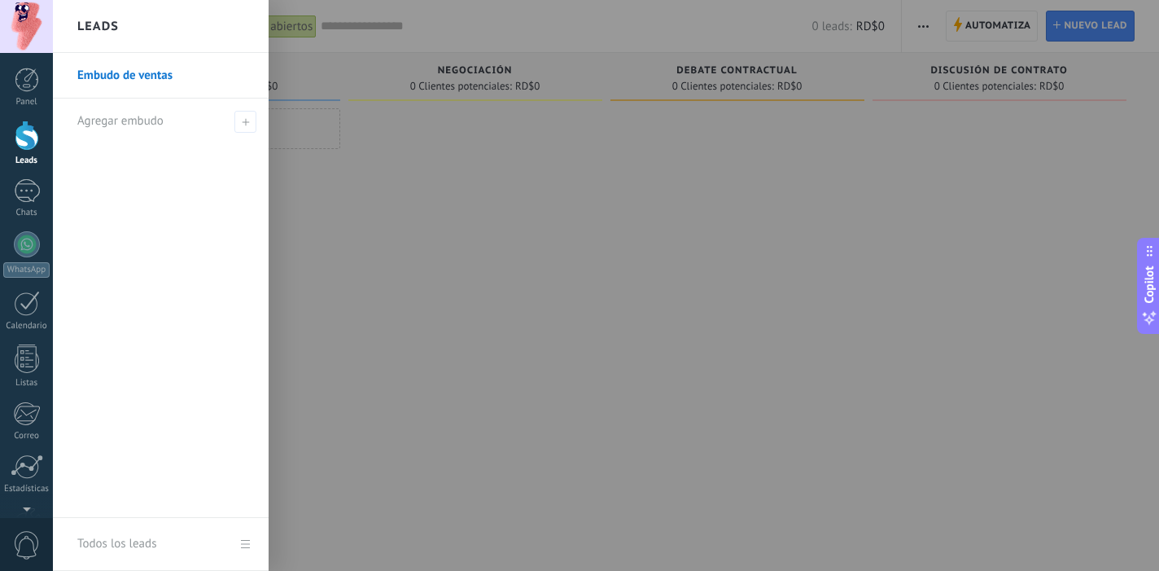
click at [138, 77] on link "Embudo de ventas" at bounding box center [164, 76] width 175 height 46
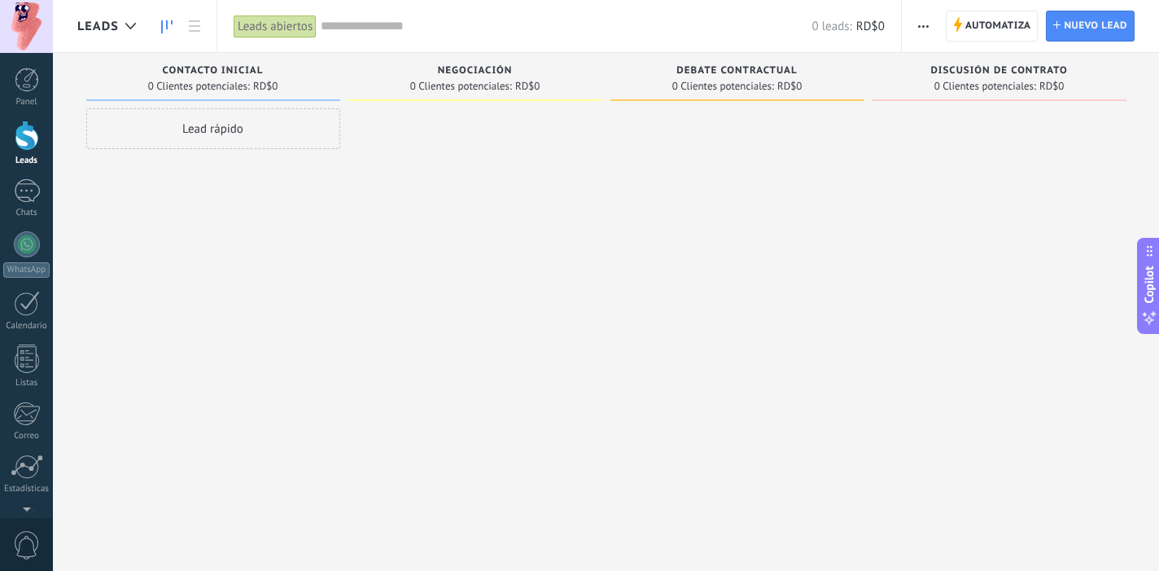
click at [202, 123] on div "Lead rápido" at bounding box center [213, 128] width 254 height 41
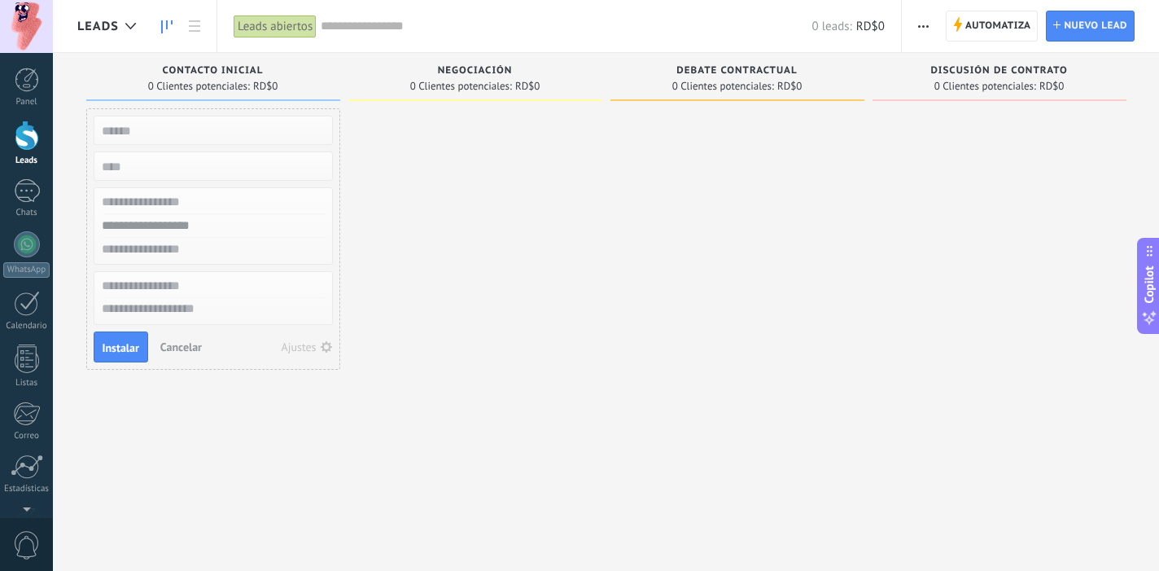
click at [172, 290] on input "text" at bounding box center [212, 286] width 238 height 24
click at [408, 258] on div at bounding box center [475, 287] width 254 height 358
click at [199, 342] on span "Cancelar" at bounding box center [181, 346] width 42 height 15
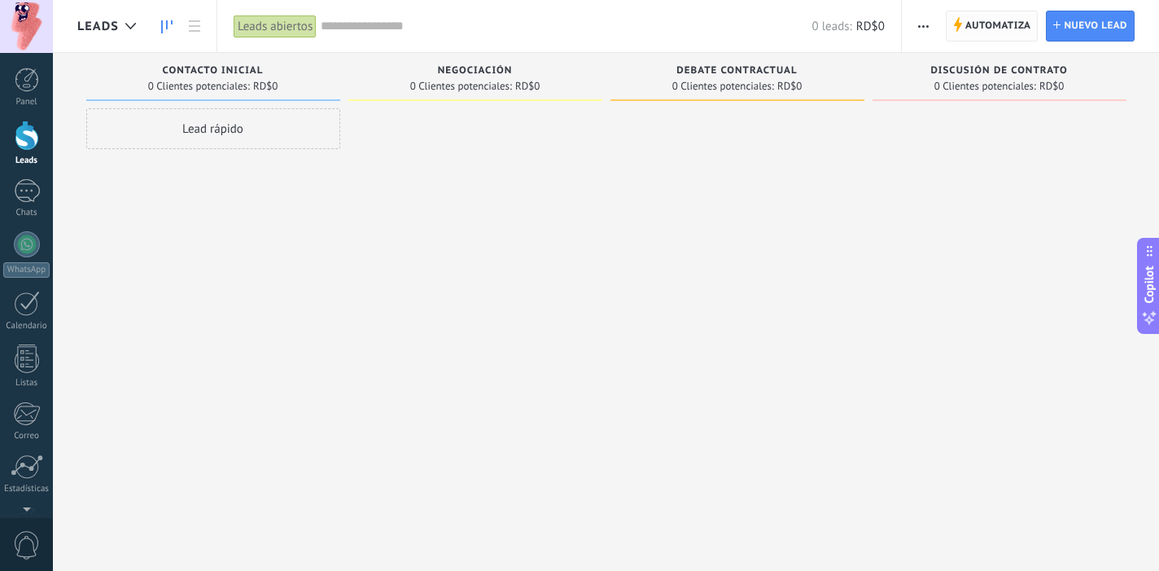
click at [990, 26] on span "Automatiza" at bounding box center [998, 25] width 66 height 29
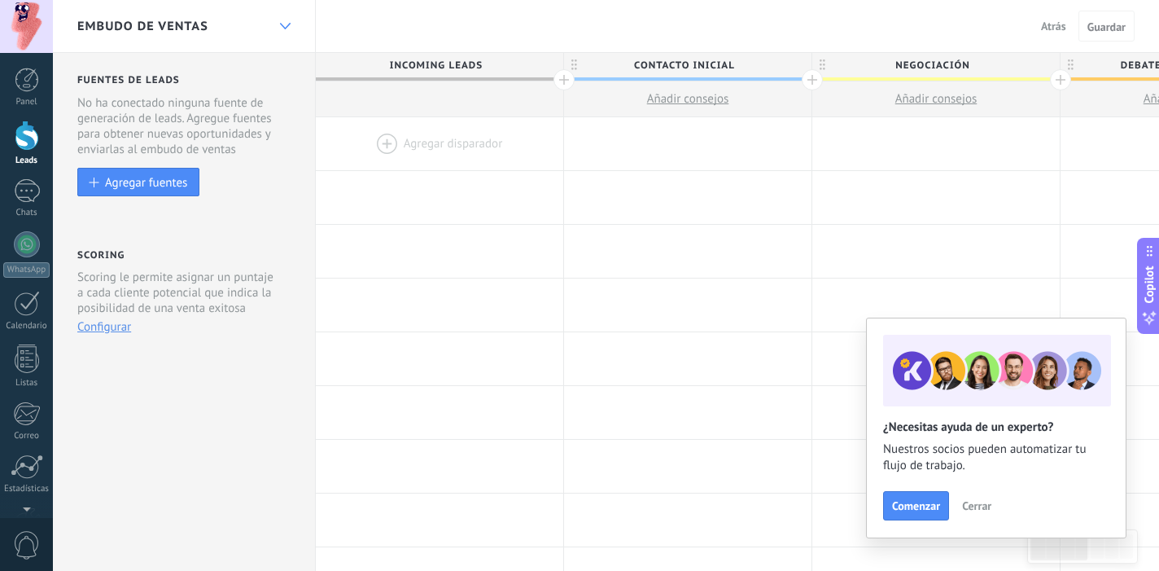
click at [289, 19] on div at bounding box center [285, 27] width 28 height 32
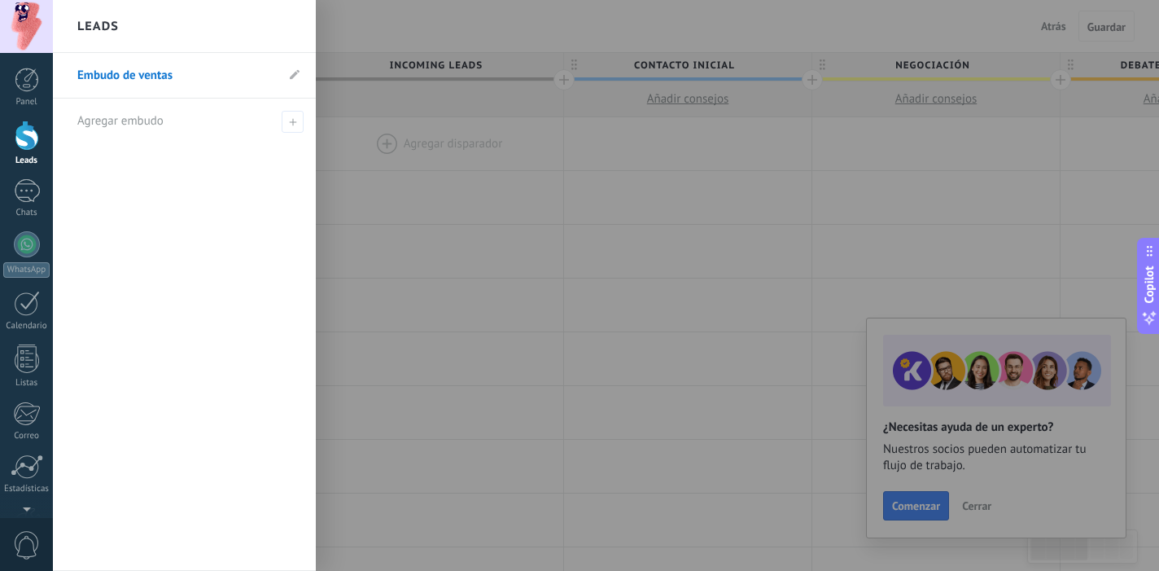
click at [289, 19] on div "Leads" at bounding box center [184, 26] width 263 height 53
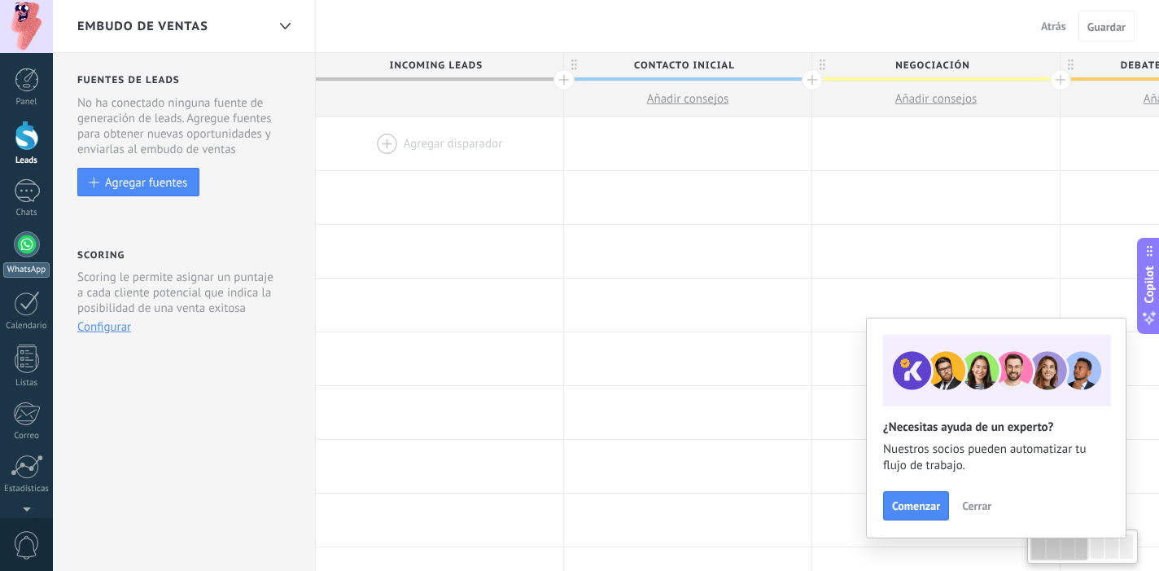
click at [17, 248] on div at bounding box center [27, 244] width 26 height 26
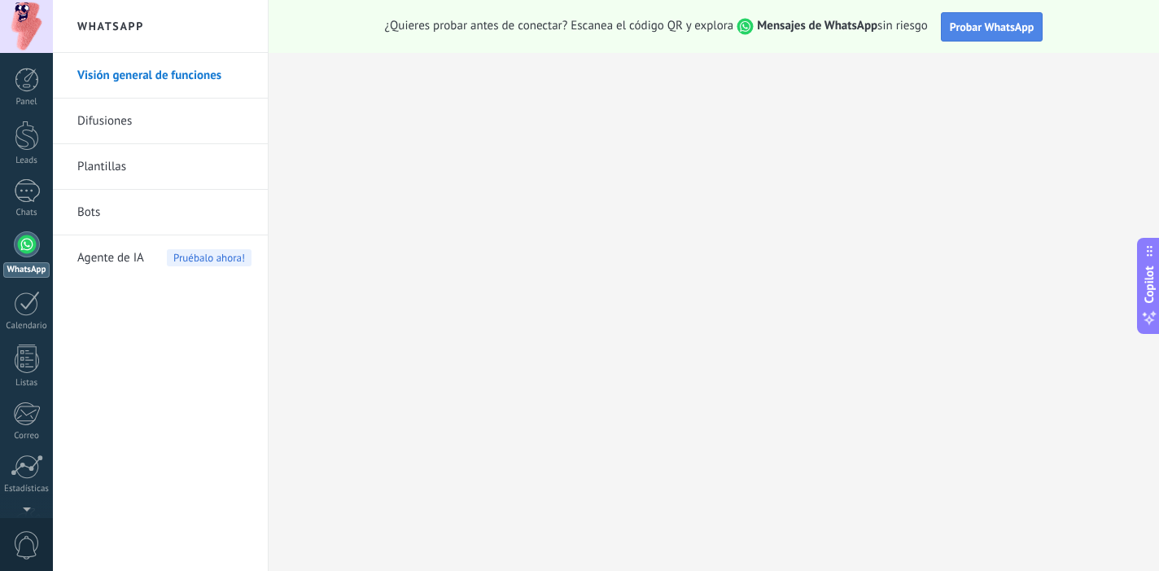
click at [983, 29] on span "Probar WhatsApp" at bounding box center [992, 27] width 85 height 15
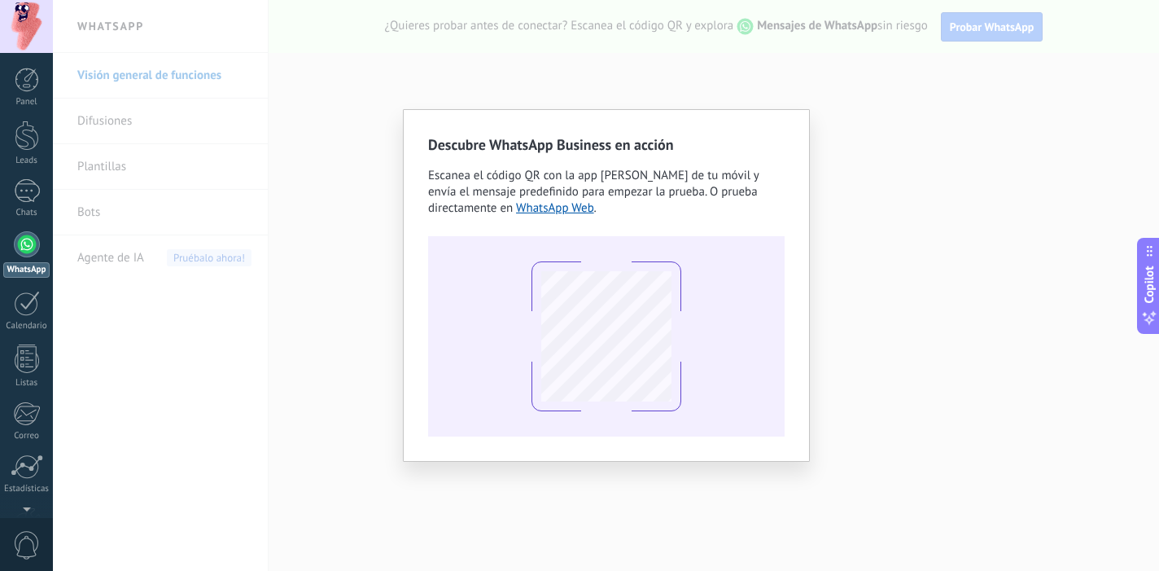
click at [885, 262] on div "Descubre WhatsApp Business en acción Escanea el código QR con la app de cámara …" at bounding box center [606, 285] width 1106 height 571
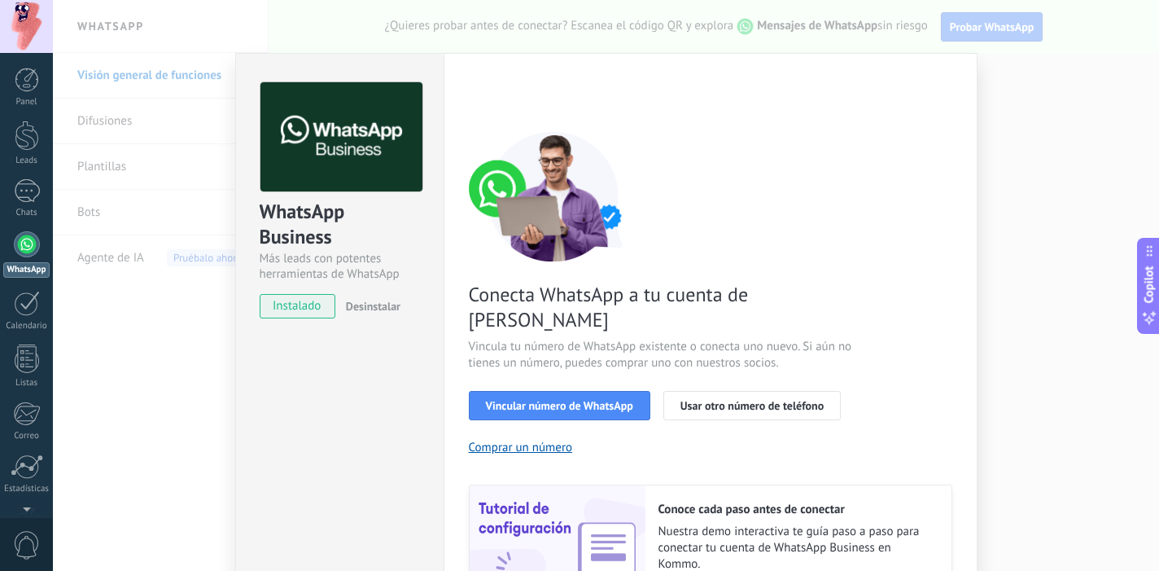
click at [1009, 96] on div "WhatsApp Business Más leads con potentes herramientas de WhatsApp instalado Des…" at bounding box center [606, 285] width 1106 height 571
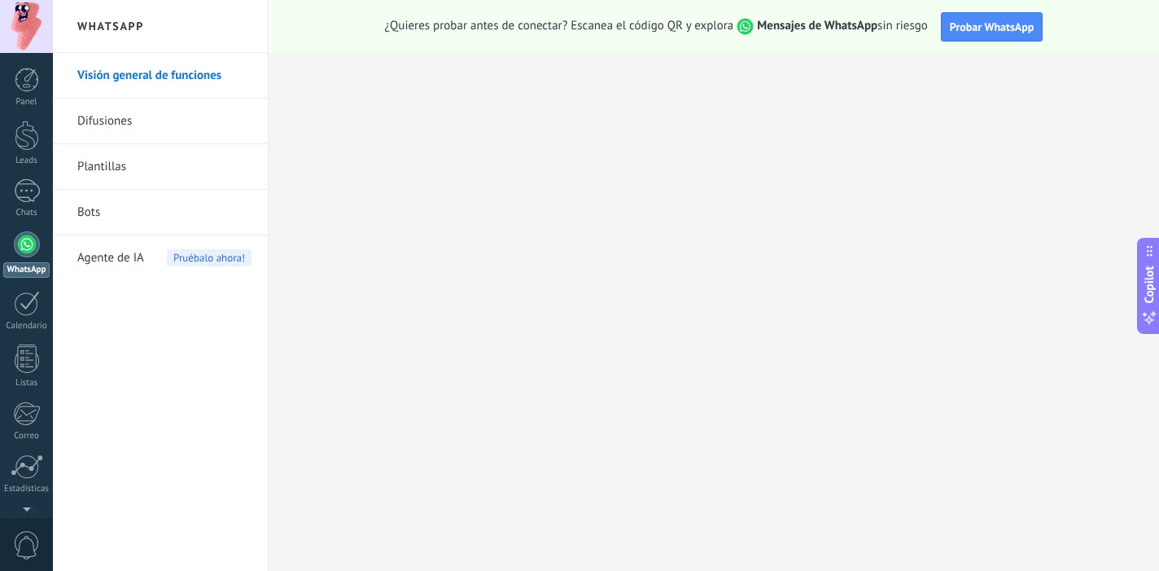
click at [123, 34] on h2 "WhatsApp" at bounding box center [160, 26] width 174 height 53
click at [117, 124] on link "Difusiones" at bounding box center [164, 121] width 174 height 46
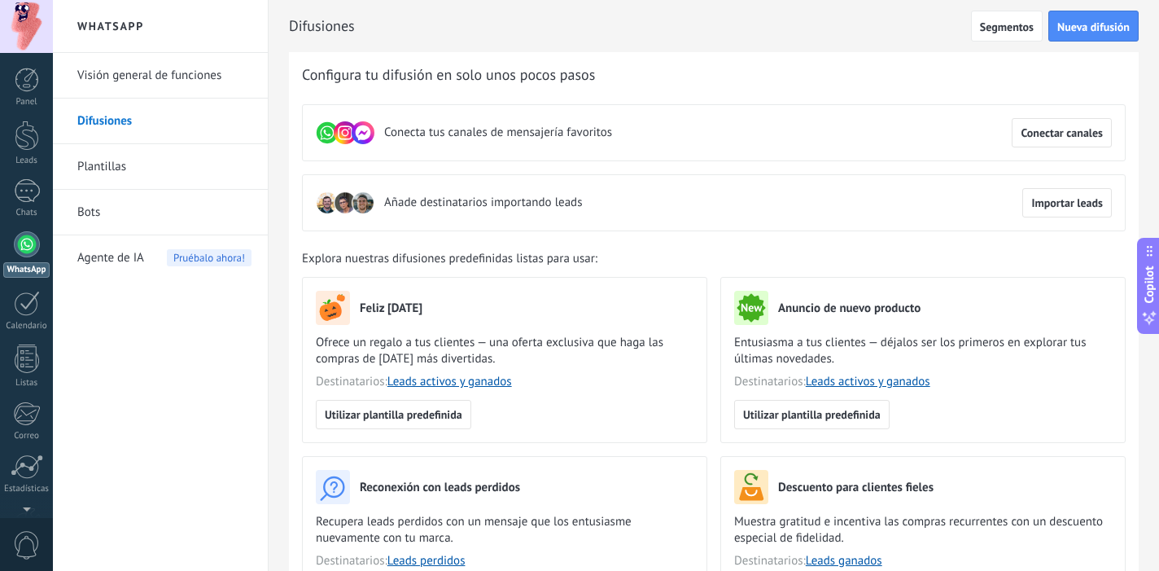
click at [114, 165] on link "Plantillas" at bounding box center [164, 167] width 174 height 46
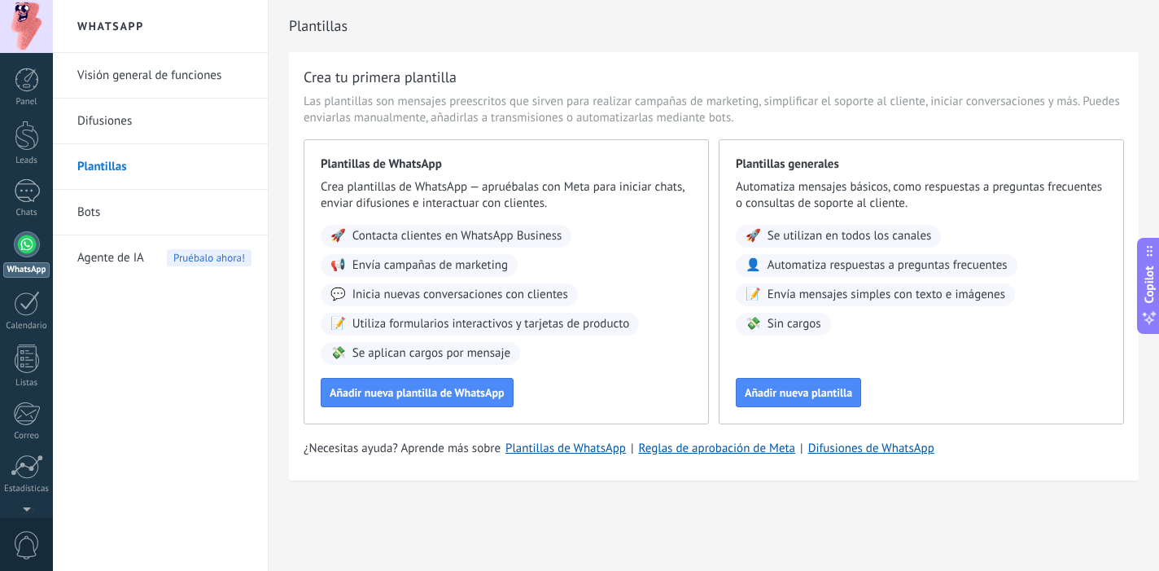
click at [122, 263] on span "Agente de IA" at bounding box center [110, 258] width 67 height 46
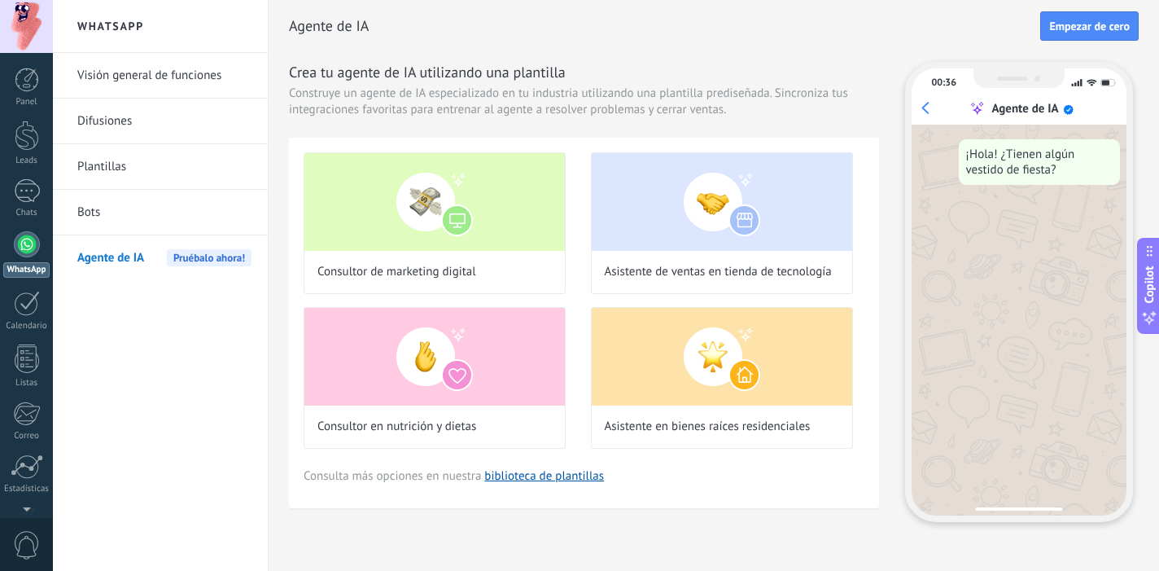
click at [96, 221] on link "Bots" at bounding box center [164, 213] width 174 height 46
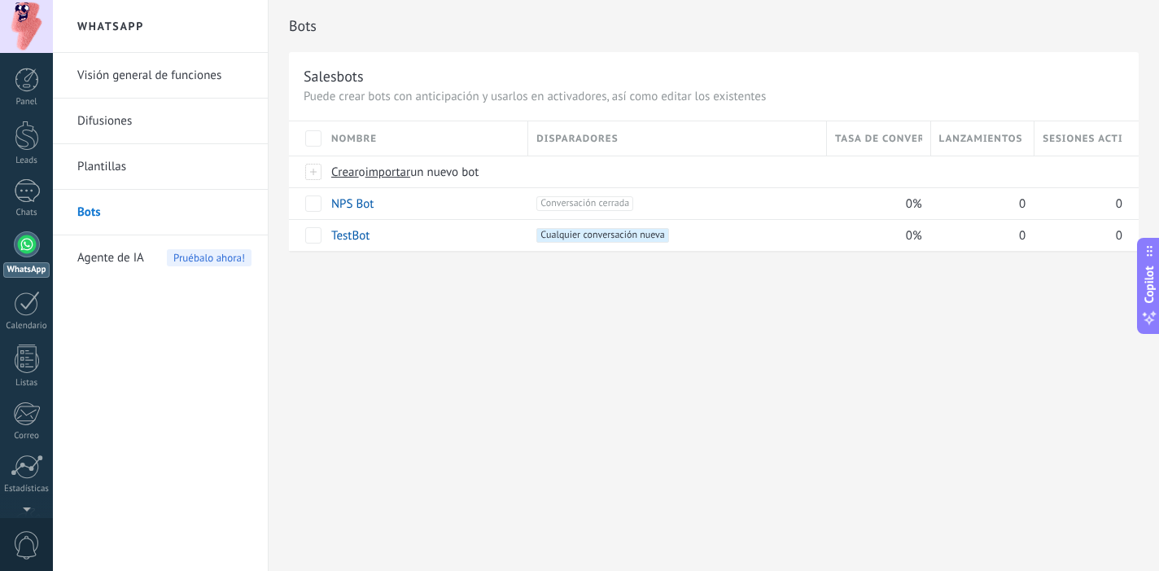
click at [103, 245] on span "Agente de IA" at bounding box center [110, 258] width 67 height 46
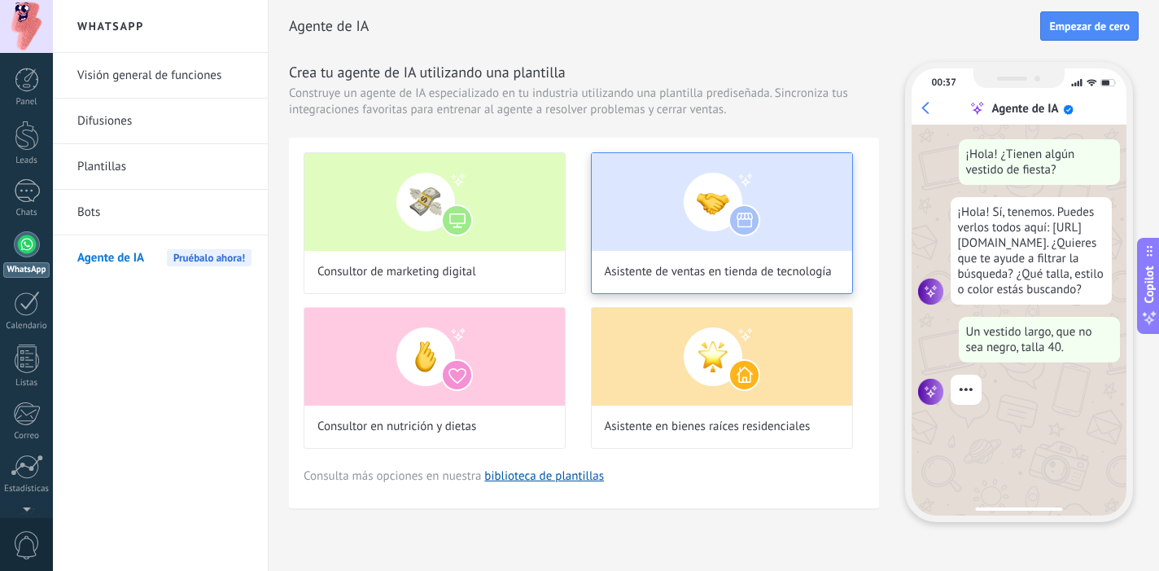
click at [602, 224] on img at bounding box center [722, 202] width 260 height 98
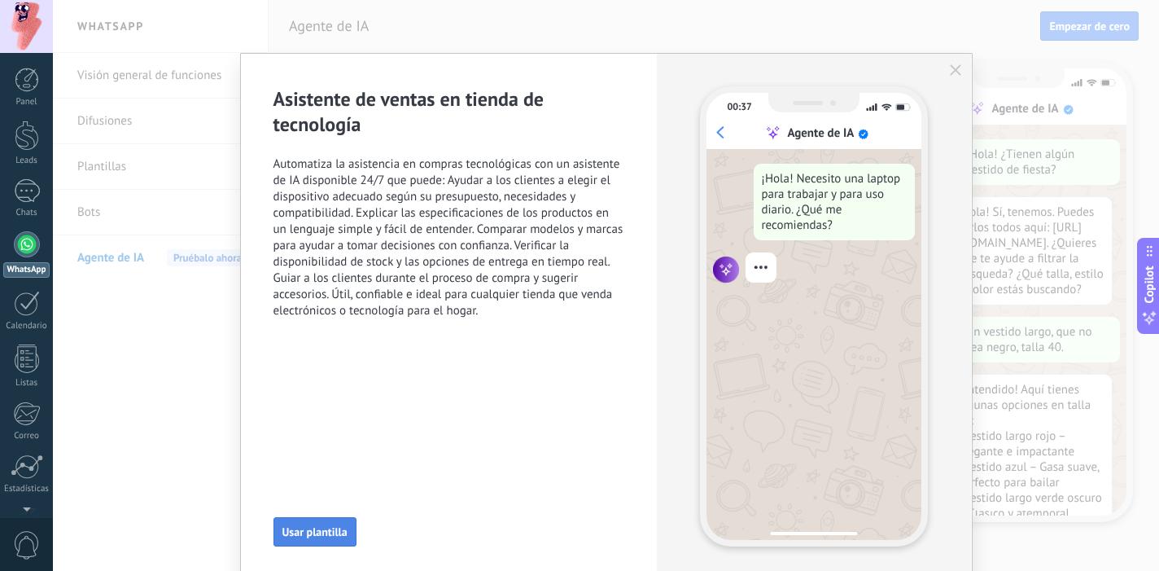
scroll to position [57, 0]
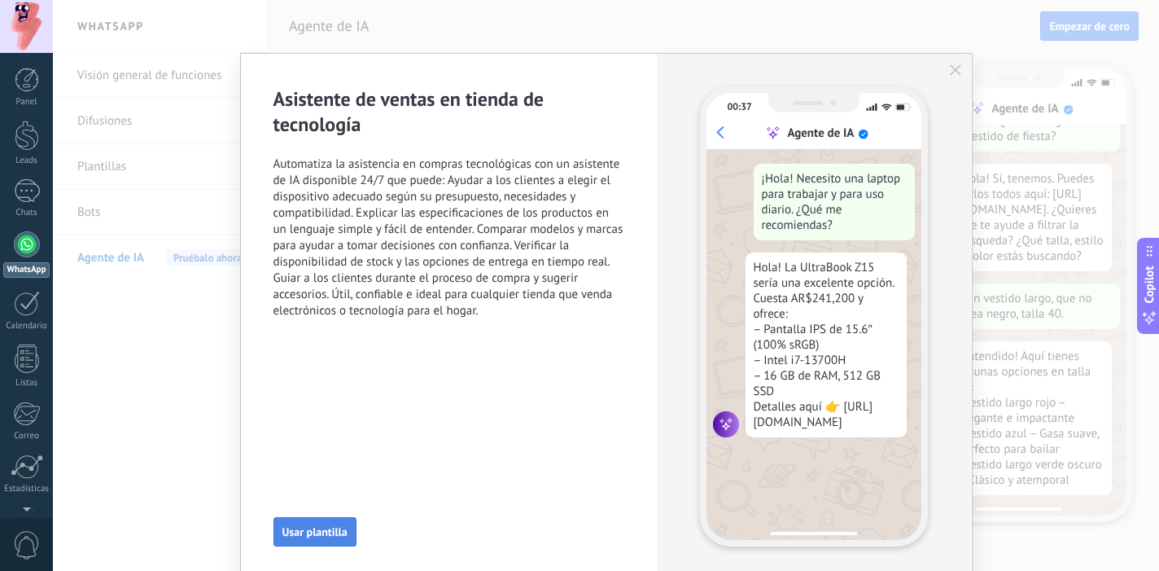
click at [323, 531] on span "Usar plantilla" at bounding box center [314, 531] width 65 height 11
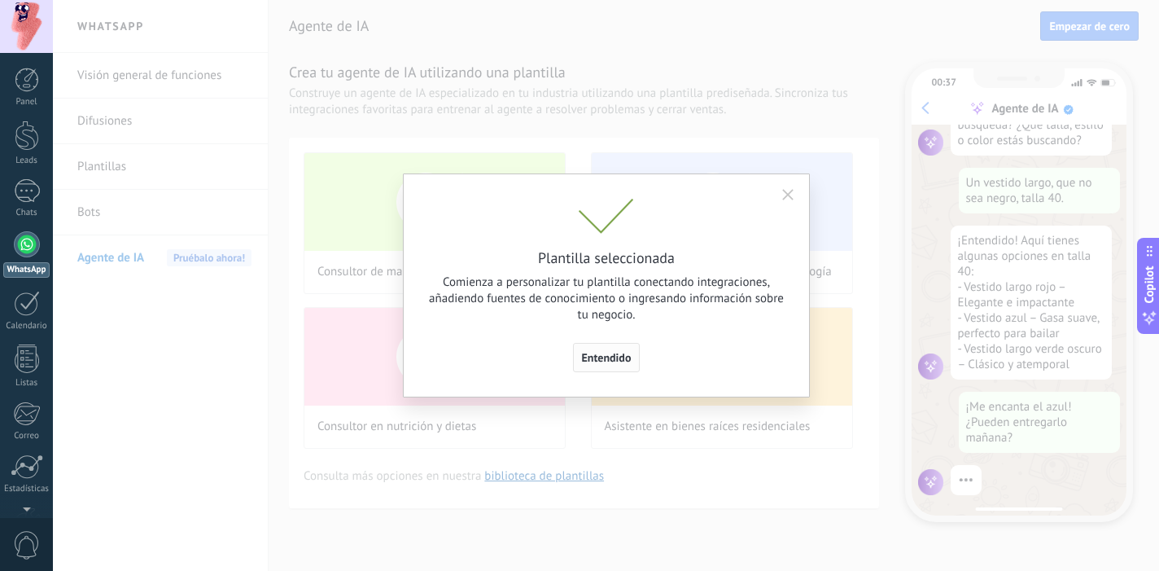
scroll to position [174, 0]
click at [610, 358] on span "Entendido" at bounding box center [607, 357] width 50 height 11
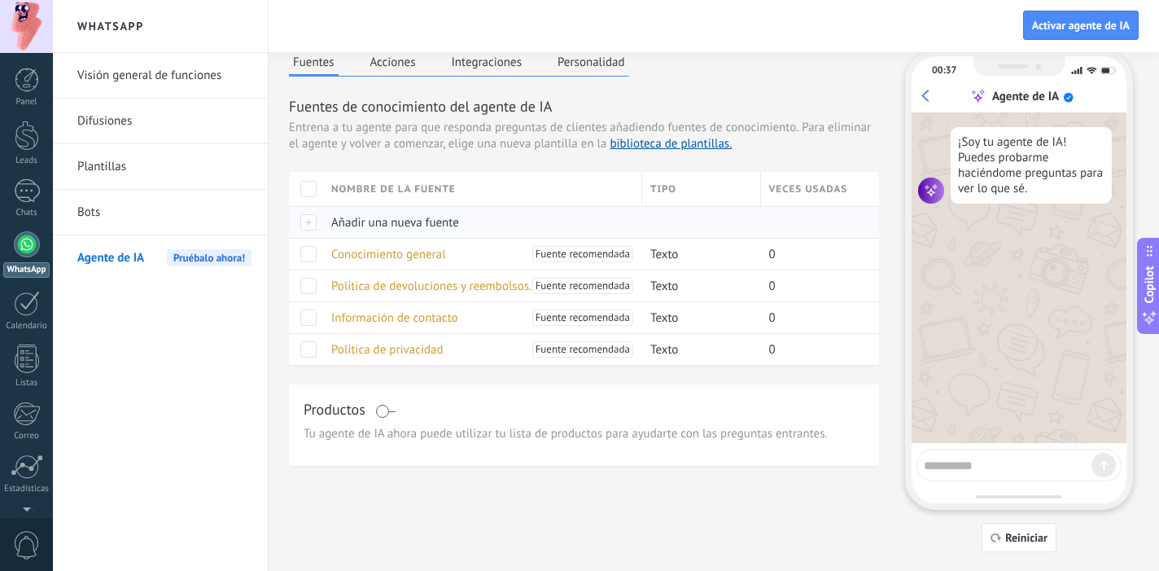
scroll to position [0, 0]
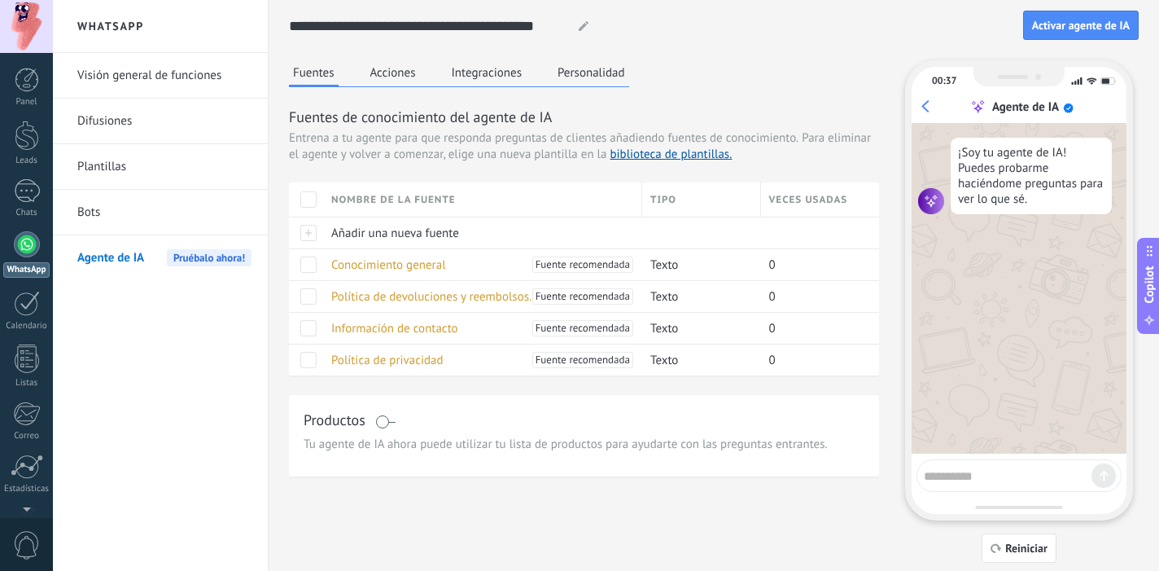
click at [126, 258] on span "Agente de IA" at bounding box center [110, 258] width 67 height 46
click at [403, 81] on button "Acciones" at bounding box center [393, 72] width 54 height 24
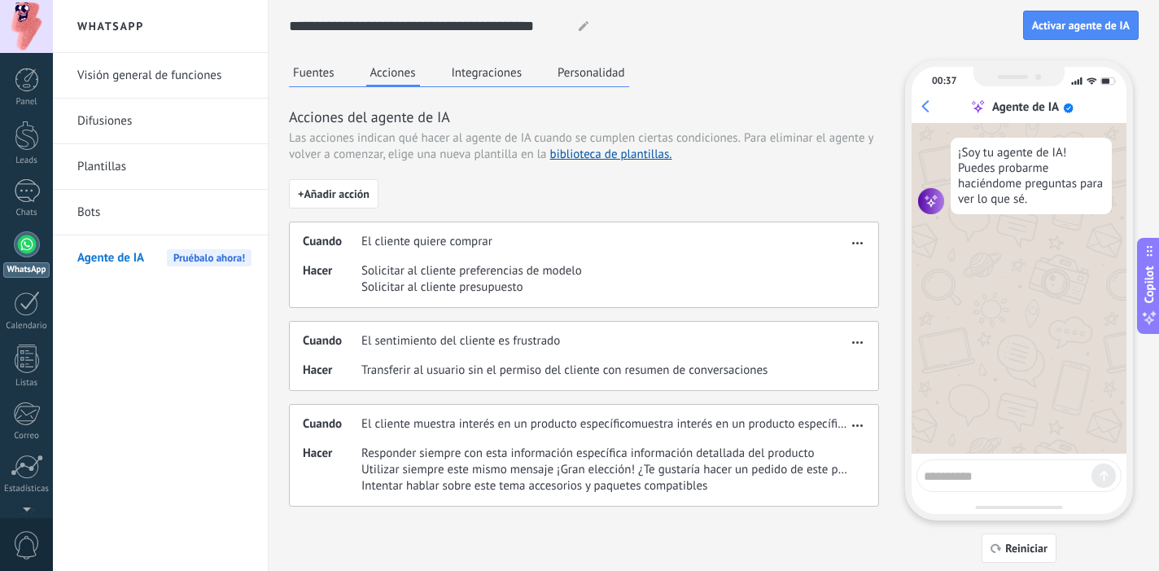
click at [488, 69] on button "Integraciones" at bounding box center [487, 72] width 79 height 24
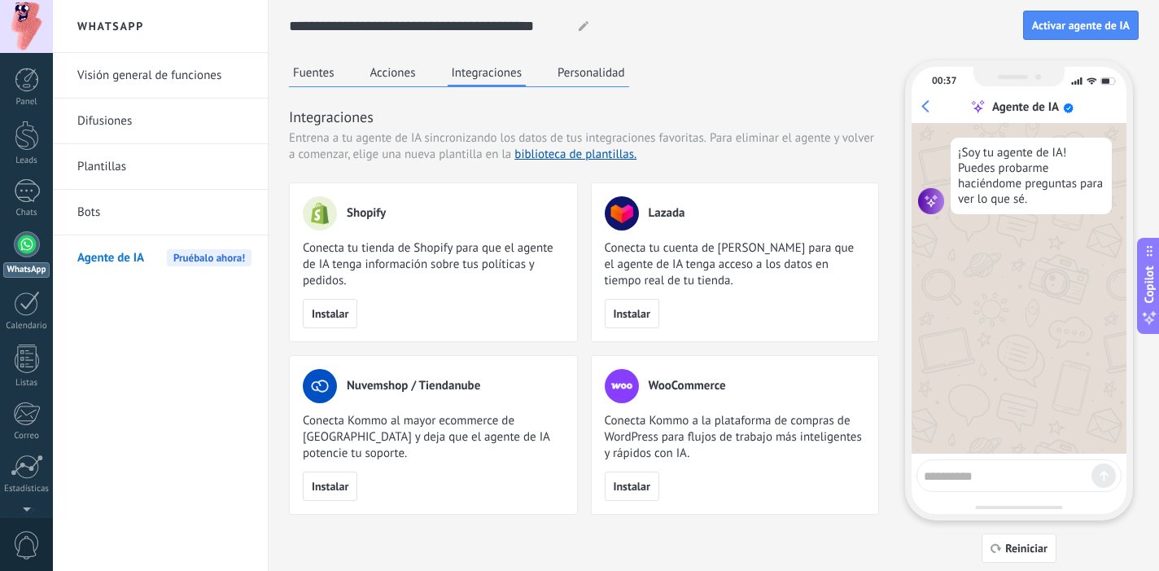
click at [577, 80] on button "Personalidad" at bounding box center [591, 72] width 76 height 24
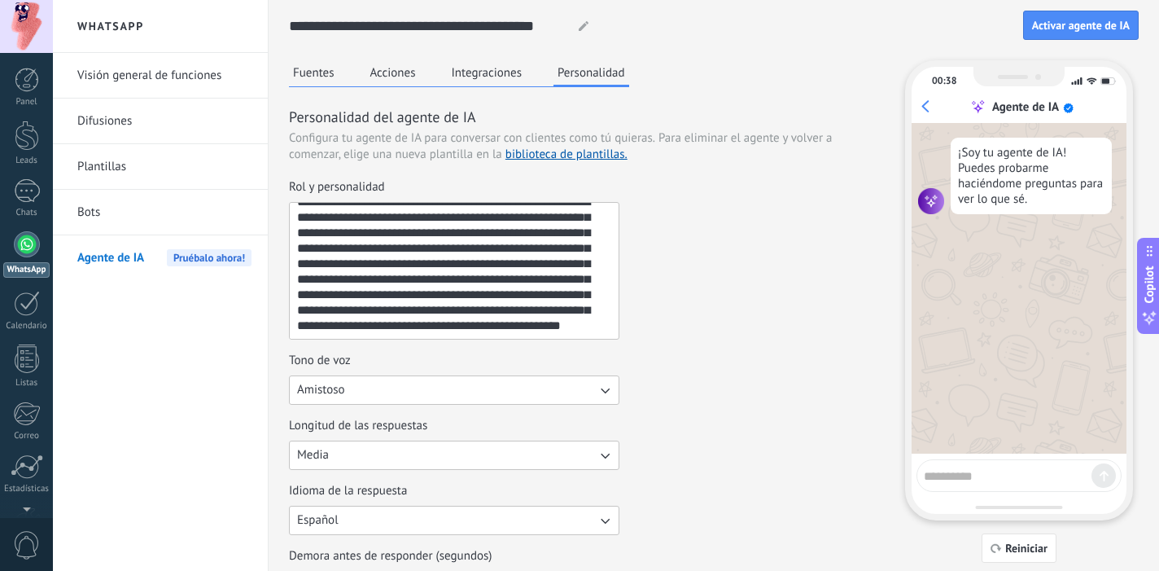
click at [317, 86] on div "Fuentes Acciones Integraciones Personalidad" at bounding box center [459, 73] width 340 height 27
click at [311, 71] on button "Fuentes" at bounding box center [314, 72] width 50 height 24
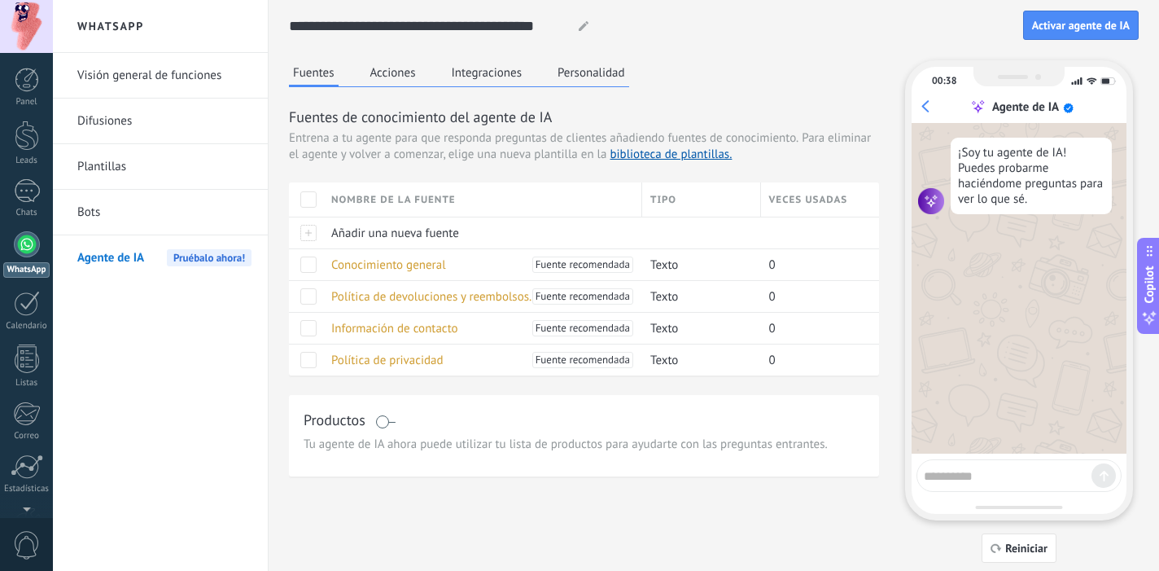
click at [151, 247] on div "Agente de IA Pruébalo ahora!" at bounding box center [164, 258] width 174 height 46
click at [23, 474] on div at bounding box center [27, 466] width 33 height 24
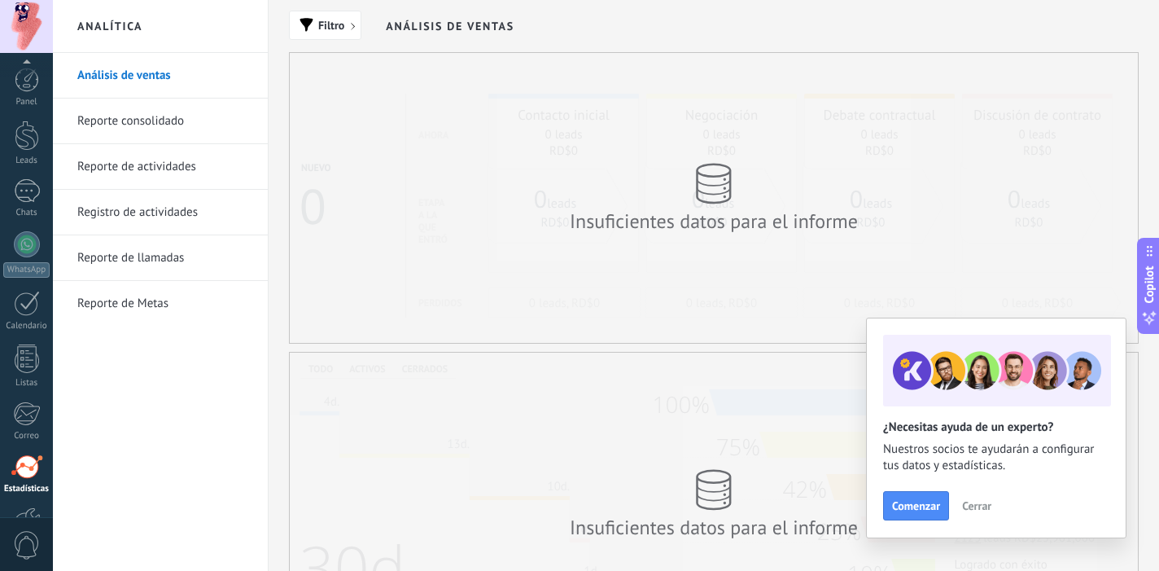
scroll to position [107, 0]
click at [967, 505] on span "Cerrar" at bounding box center [976, 505] width 29 height 11
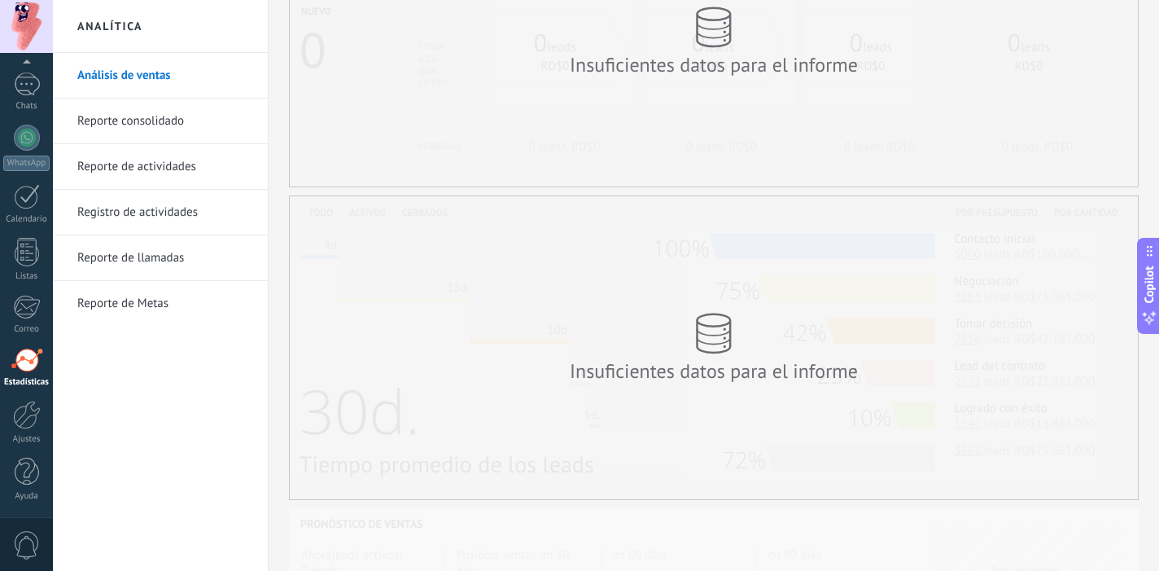
scroll to position [0, 0]
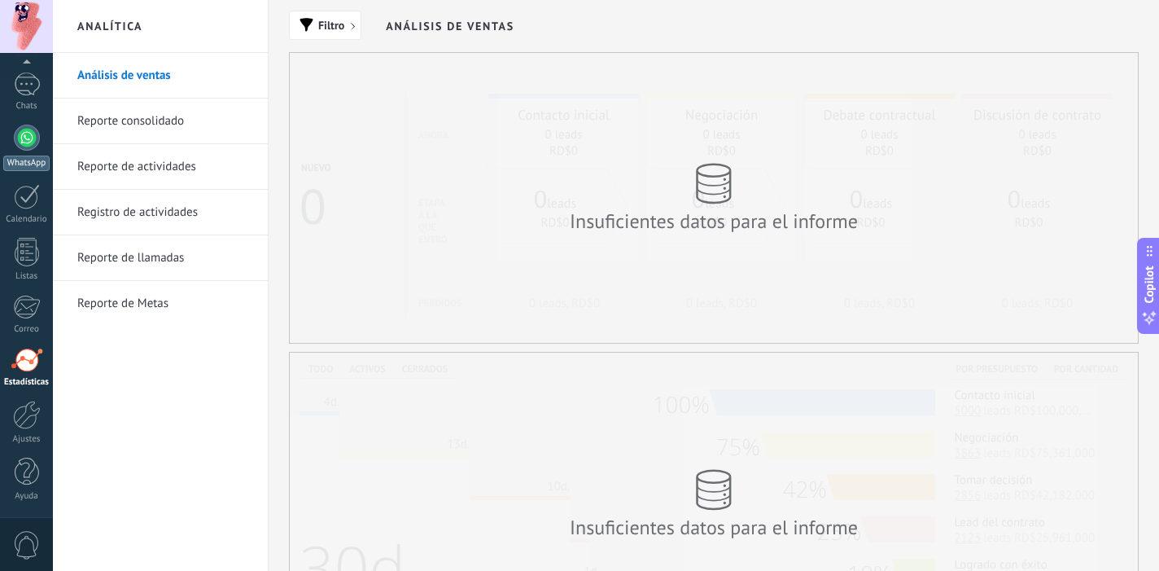
click at [20, 137] on div at bounding box center [27, 138] width 26 height 26
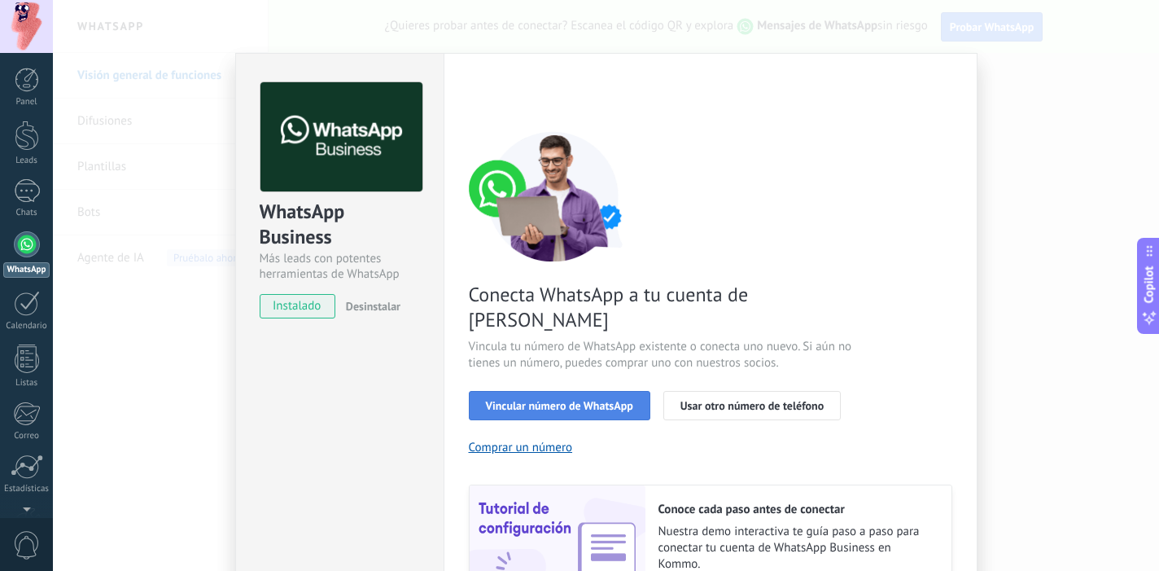
click at [562, 400] on span "Vincular número de WhatsApp" at bounding box center [559, 405] width 147 height 11
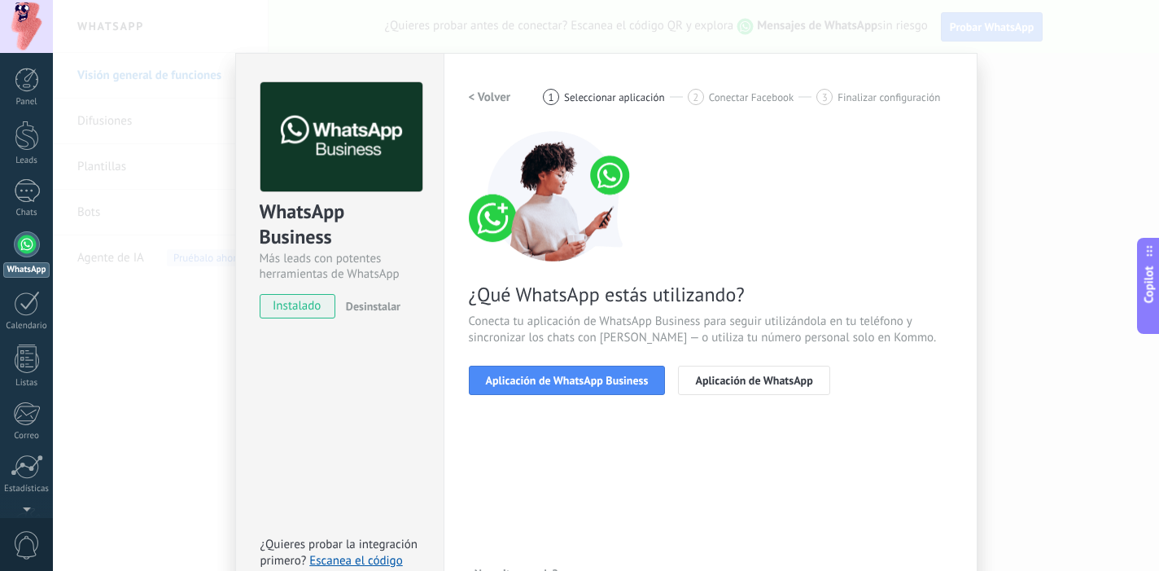
click at [562, 383] on span "Aplicación de WhatsApp Business" at bounding box center [567, 379] width 163 height 11
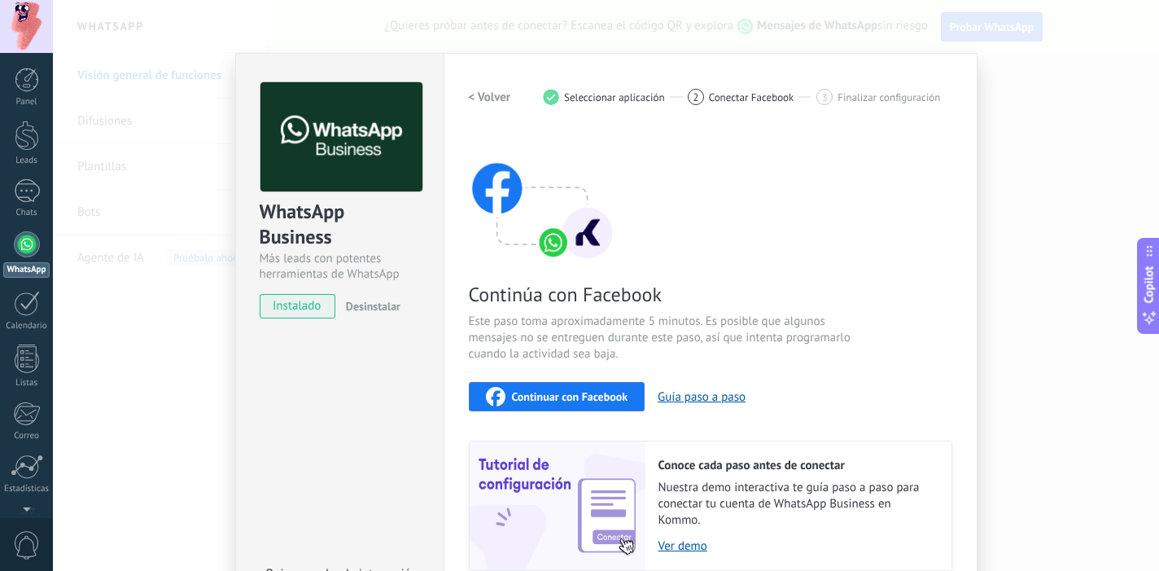
click at [549, 396] on span "Continuar con Facebook" at bounding box center [570, 396] width 116 height 11
click at [486, 107] on button "< Volver" at bounding box center [490, 96] width 42 height 29
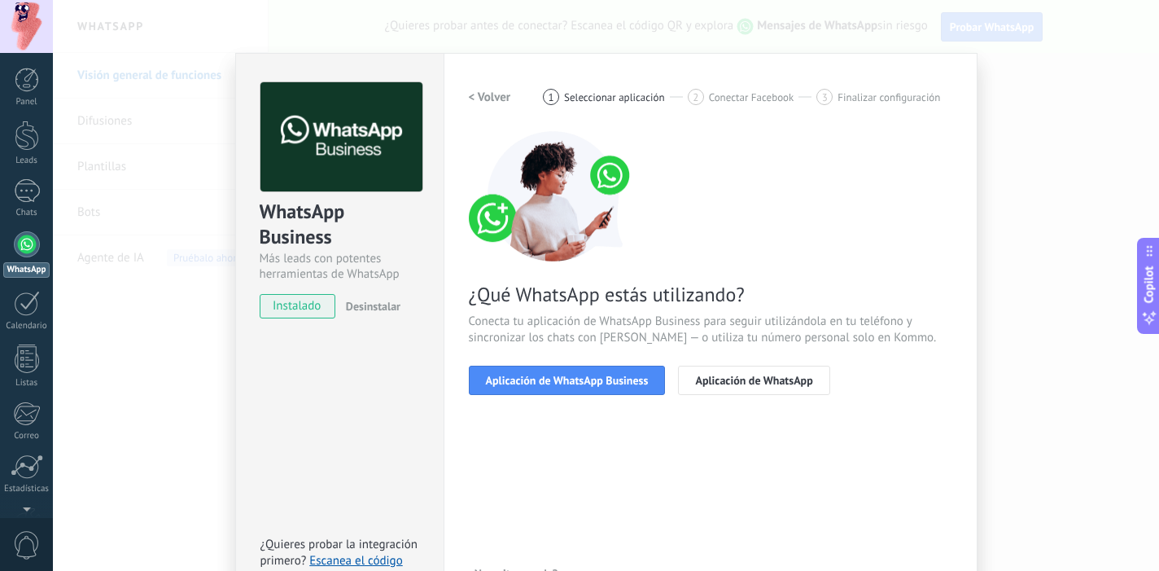
click at [486, 107] on button "< Volver" at bounding box center [490, 96] width 42 height 29
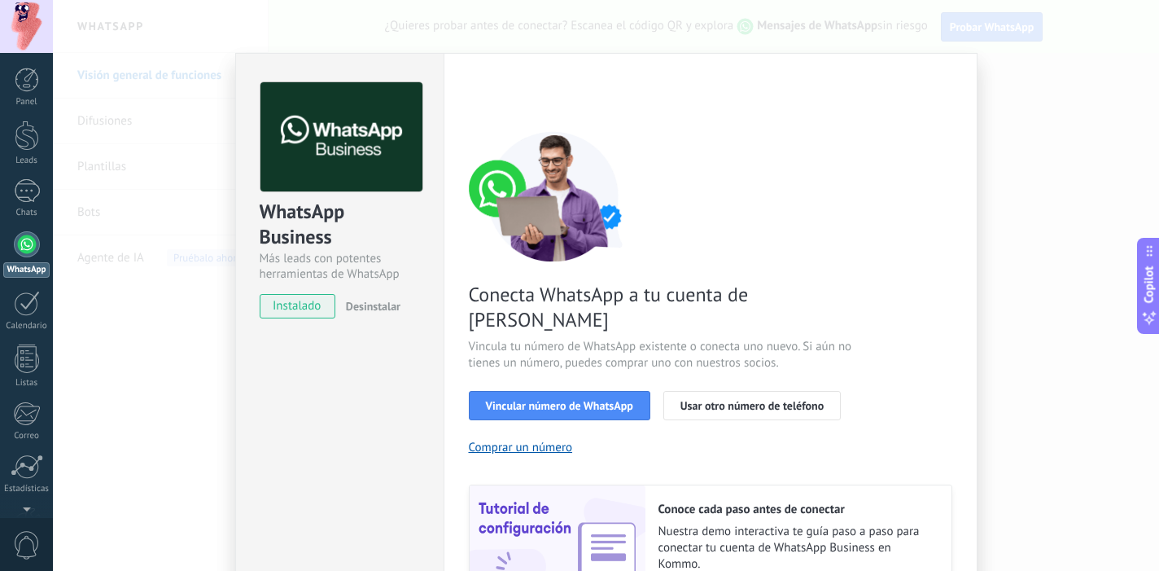
click at [486, 107] on div "< Volver 1 Seleccionar aplicación 2 Conectar Facebook 3 Finalizar configuración" at bounding box center [710, 96] width 483 height 29
click at [561, 400] on span "Vincular número de WhatsApp" at bounding box center [559, 405] width 147 height 11
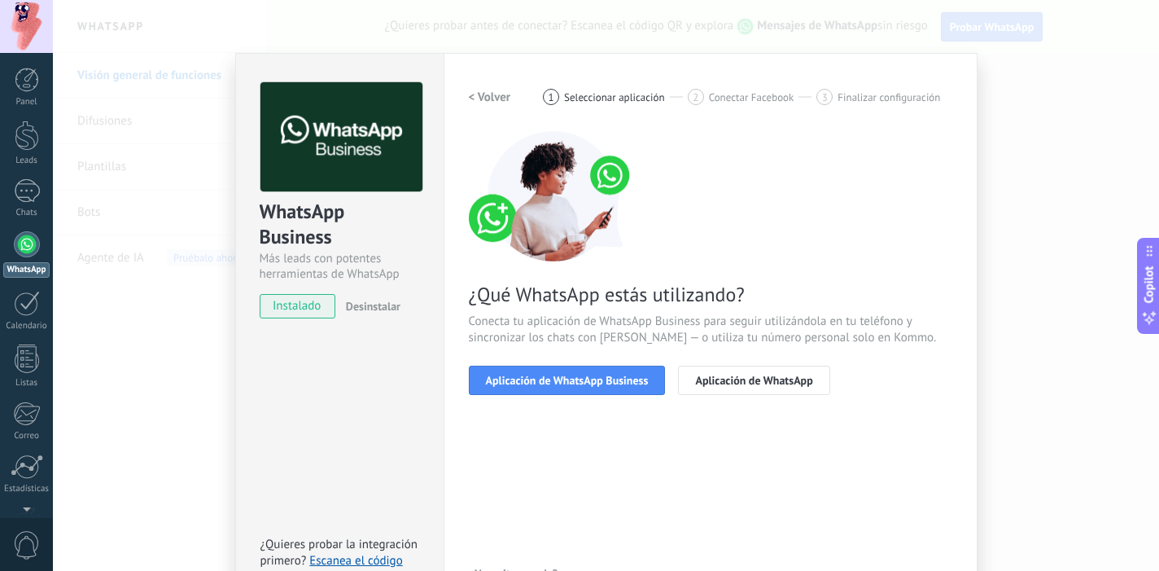
click at [561, 379] on span "Aplicación de WhatsApp Business" at bounding box center [567, 379] width 163 height 11
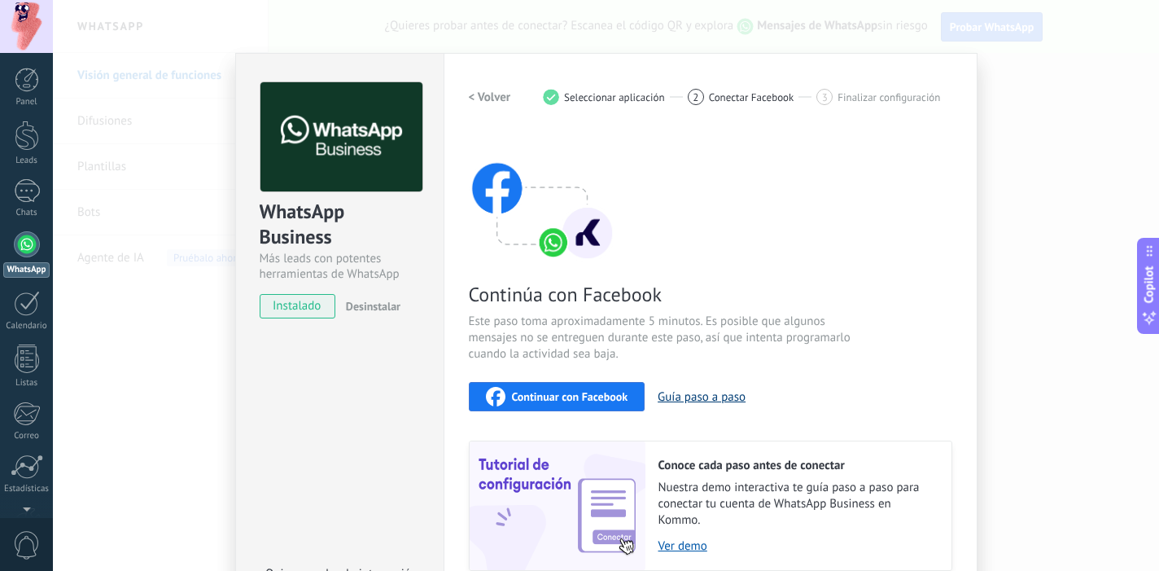
click at [696, 394] on button "Guía paso a paso" at bounding box center [702, 396] width 88 height 15
click at [993, 129] on div "WhatsApp Business Más leads con potentes herramientas de WhatsApp instalado Des…" at bounding box center [606, 285] width 1106 height 571
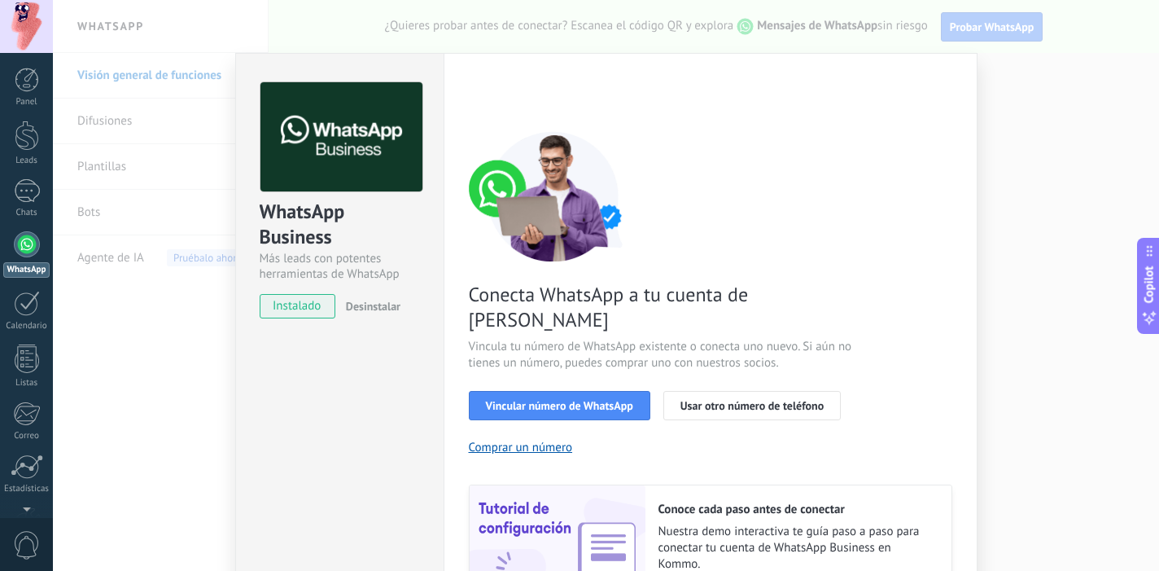
click at [1037, 158] on div "WhatsApp Business Más leads con potentes herramientas de WhatsApp instalado Des…" at bounding box center [606, 285] width 1106 height 571
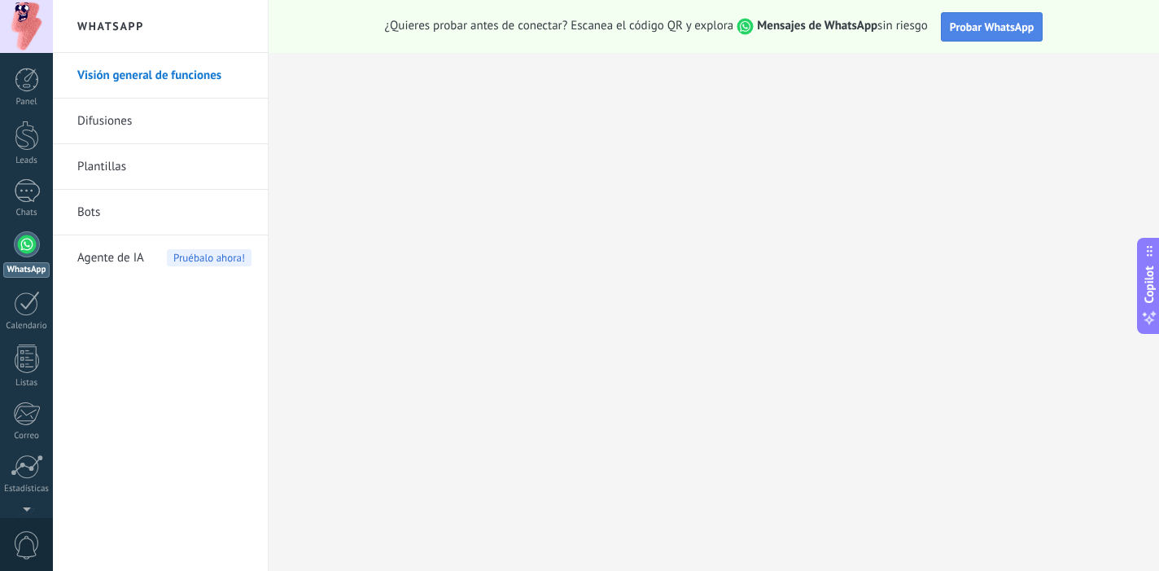
click at [968, 27] on span "Probar WhatsApp" at bounding box center [992, 27] width 85 height 15
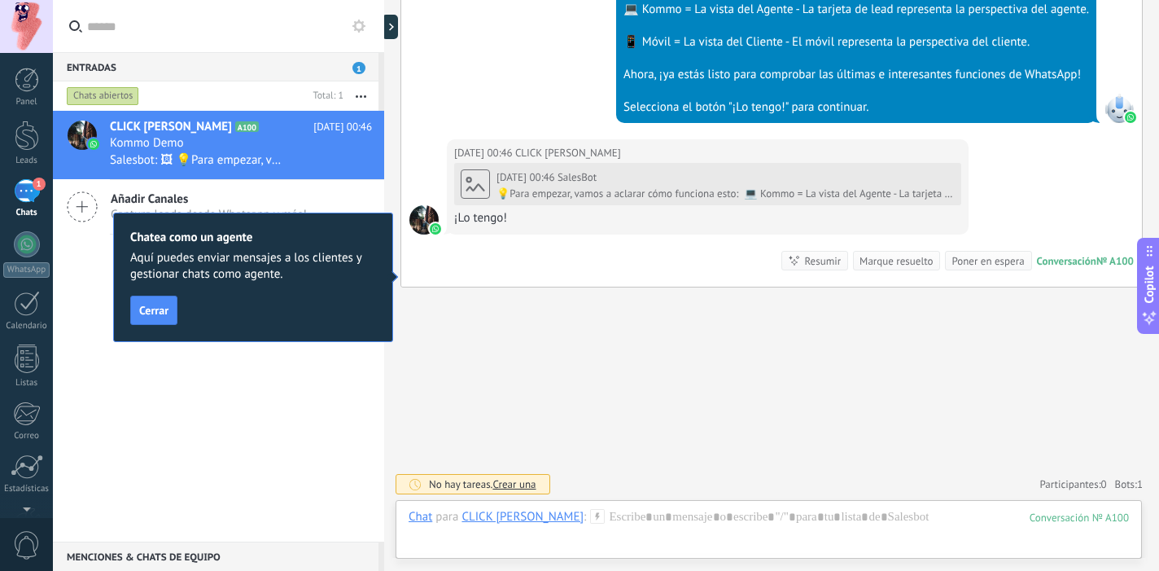
scroll to position [746, 0]
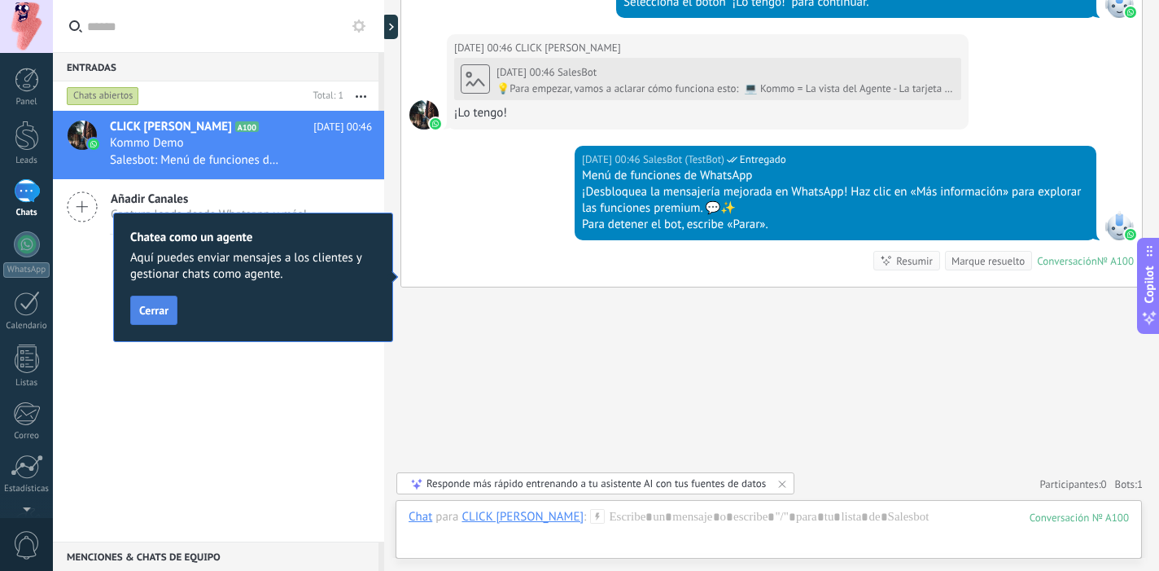
click at [164, 313] on span "Cerrar" at bounding box center [153, 309] width 29 height 11
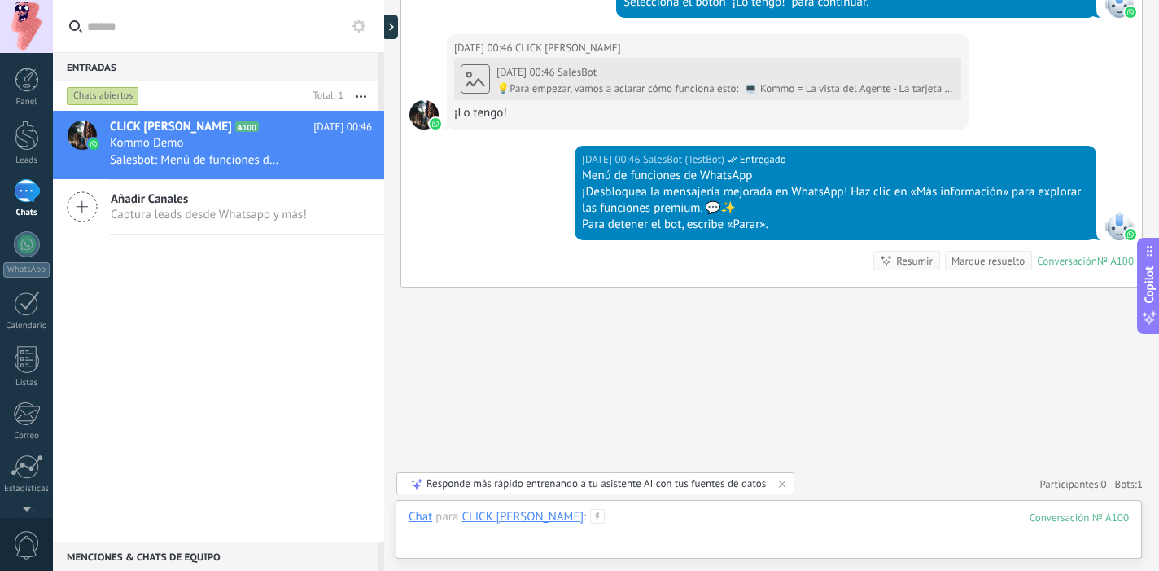
click at [632, 527] on div at bounding box center [769, 533] width 720 height 49
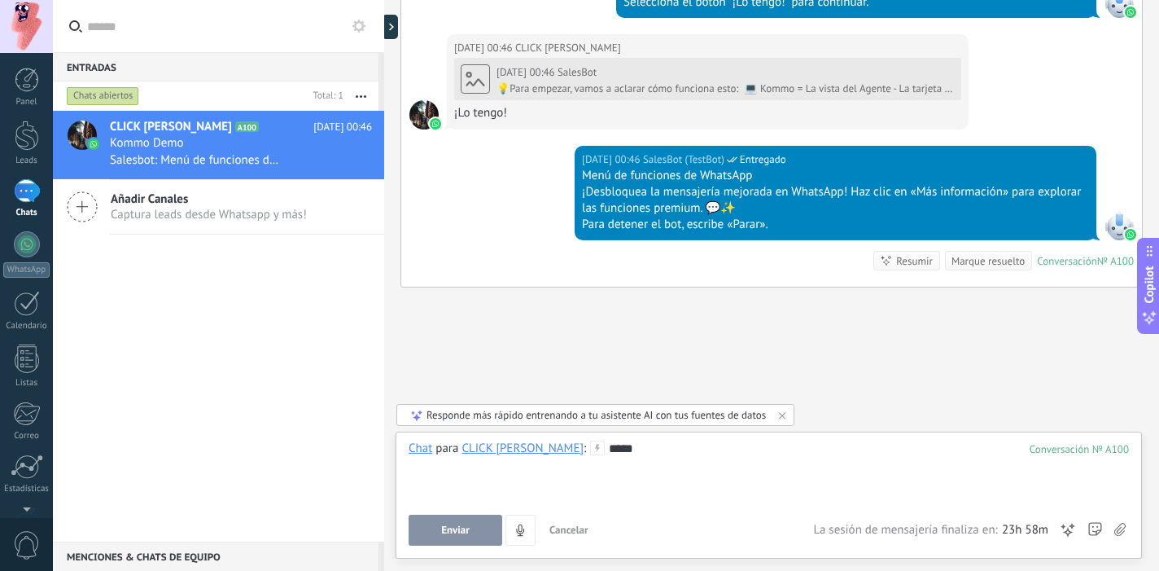
click at [462, 537] on button "Enviar" at bounding box center [456, 529] width 94 height 31
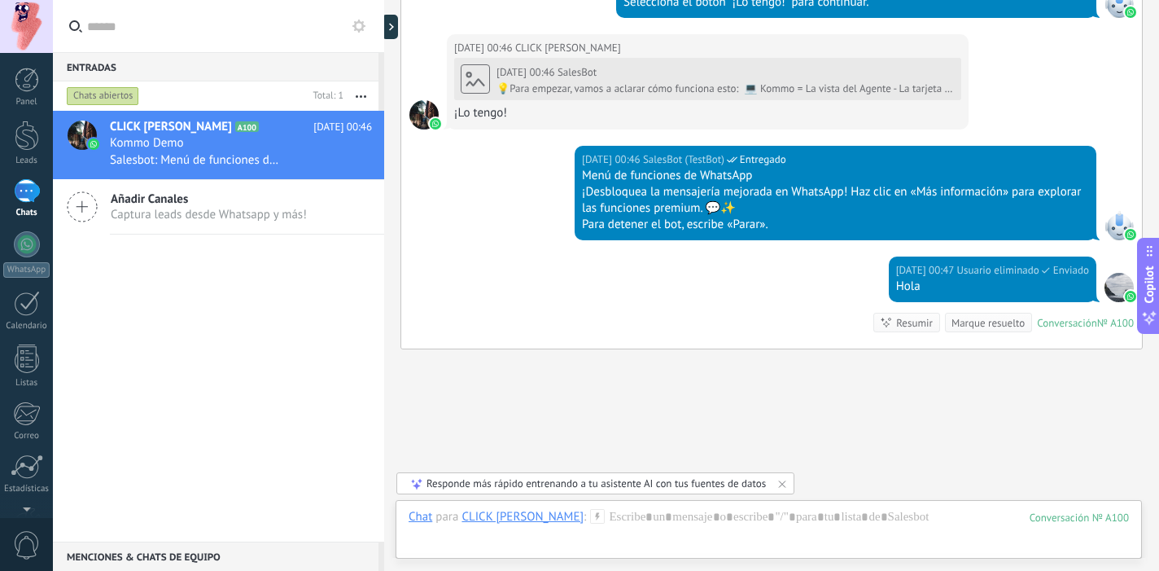
scroll to position [807, 0]
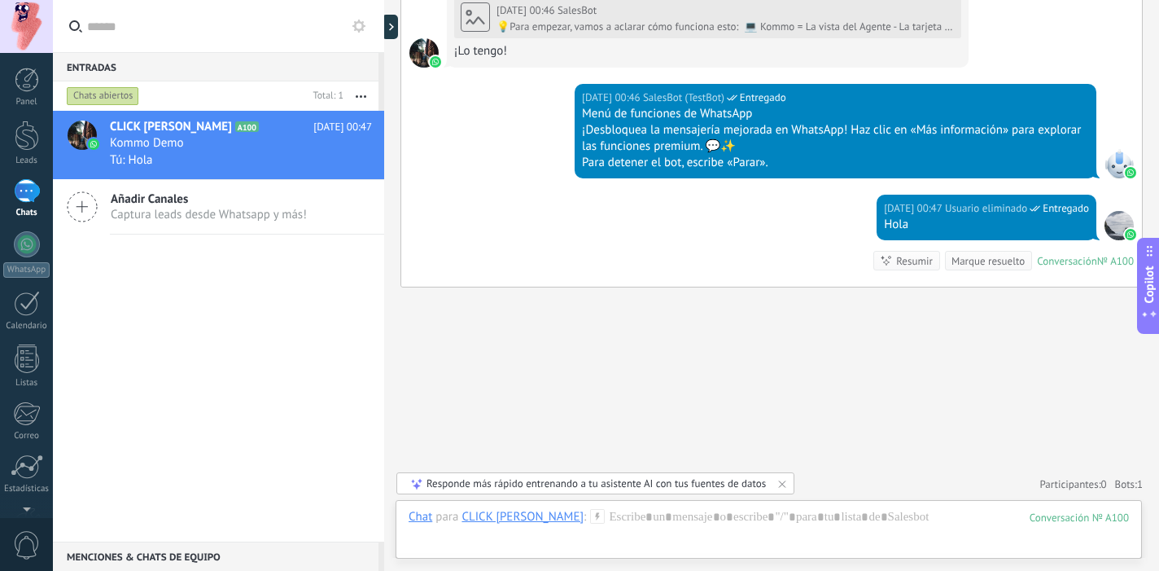
click at [683, 485] on div "Responde más rápido entrenando a tu asistente AI con tus fuentes de datos" at bounding box center [595, 483] width 339 height 14
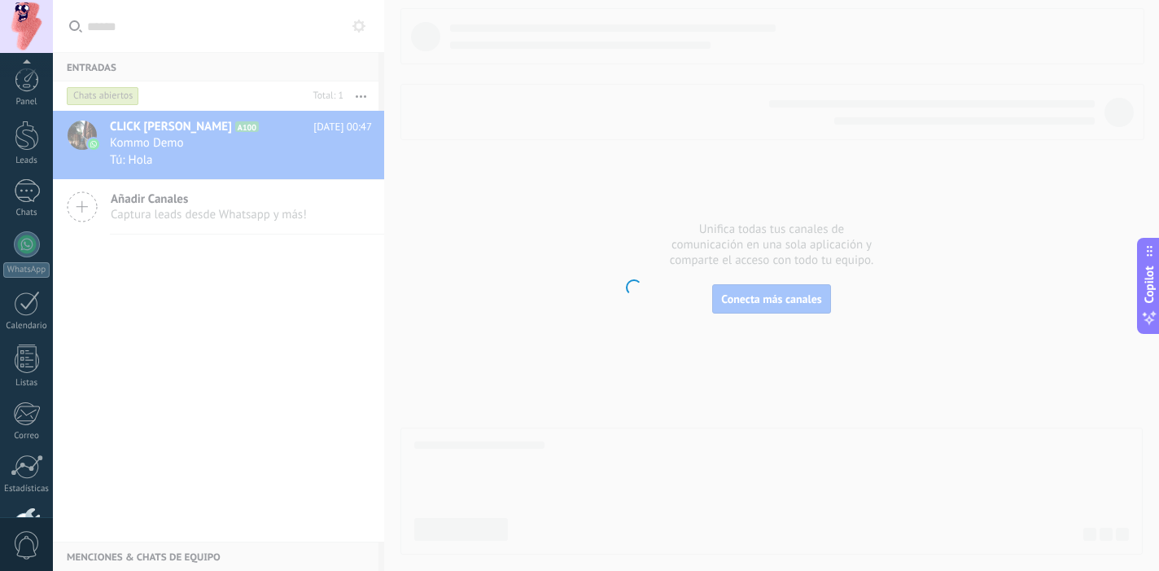
scroll to position [107, 0]
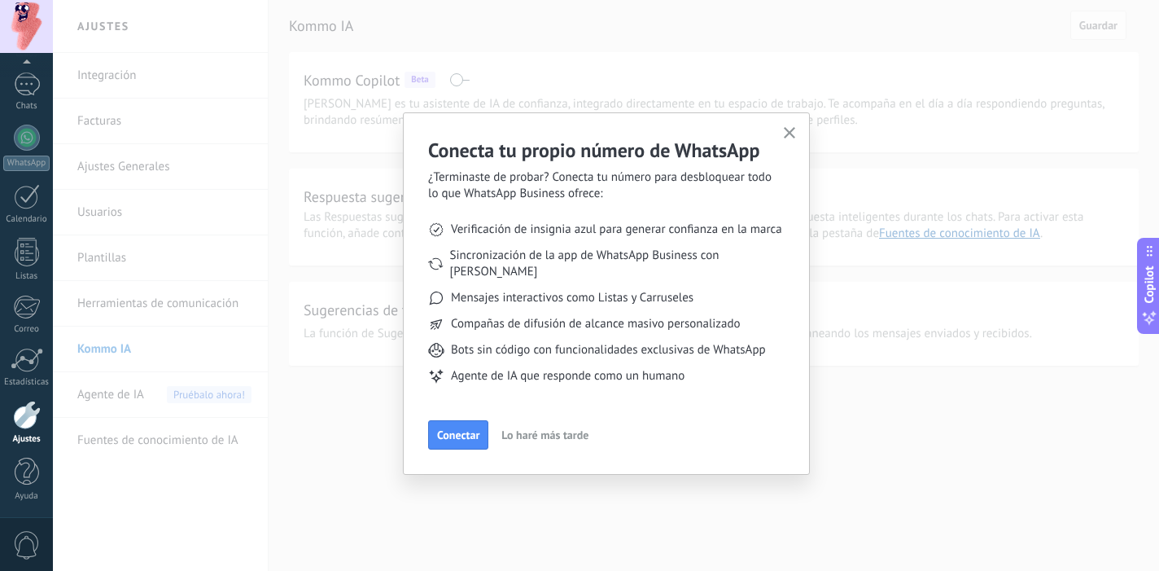
click at [559, 429] on span "Lo haré más tarde" at bounding box center [544, 434] width 87 height 11
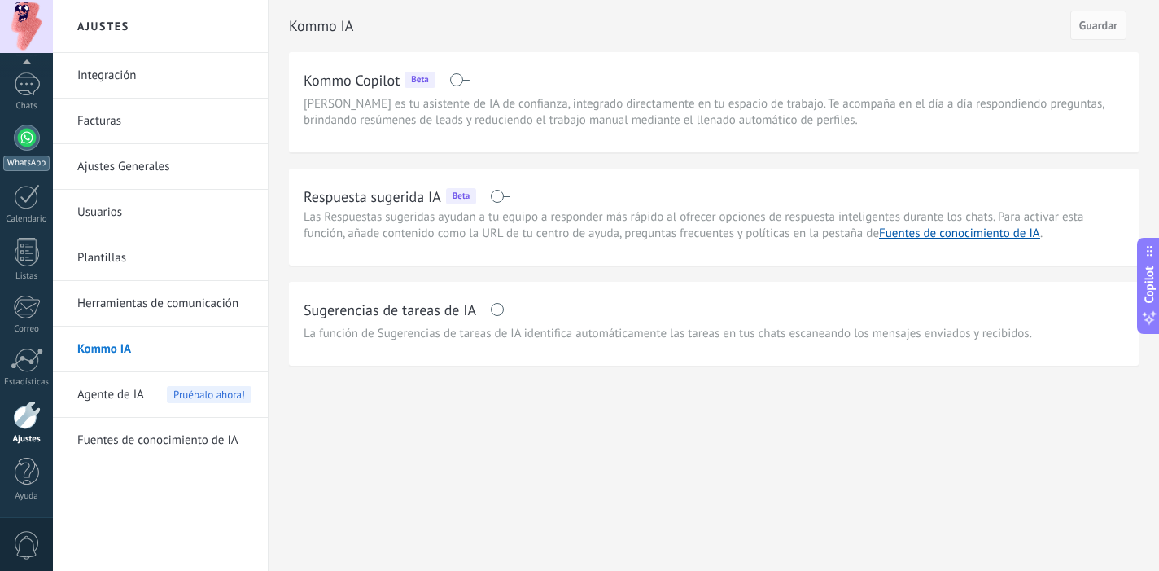
click at [28, 134] on div at bounding box center [27, 138] width 26 height 26
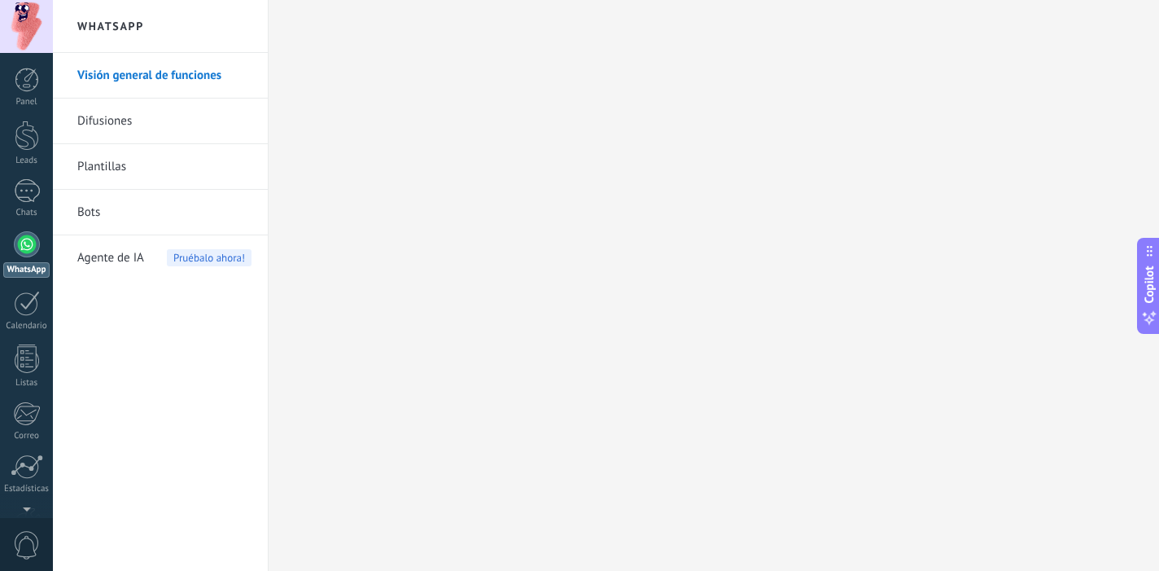
click at [185, 71] on link "Visión general de funciones" at bounding box center [164, 76] width 174 height 46
click at [19, 91] on div at bounding box center [27, 80] width 24 height 24
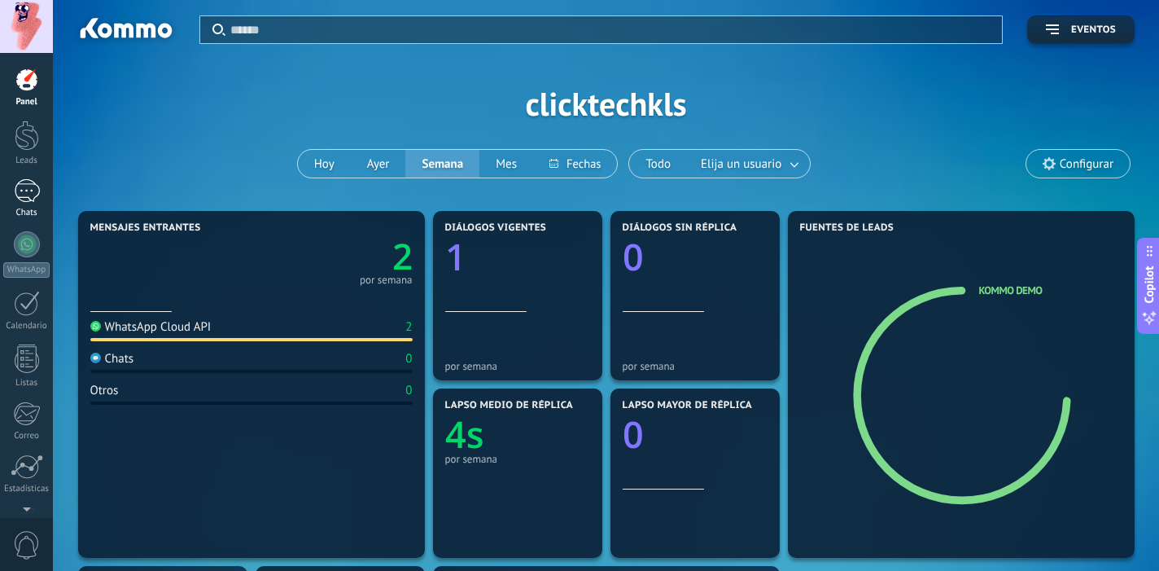
click at [34, 193] on div "1" at bounding box center [27, 191] width 26 height 24
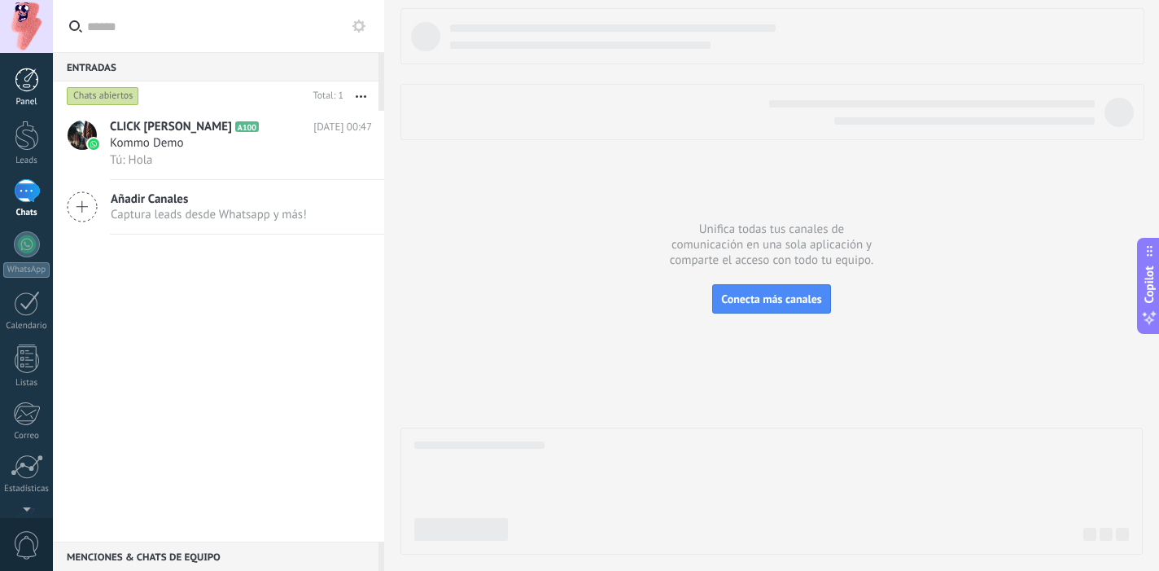
click at [28, 75] on div at bounding box center [27, 80] width 24 height 24
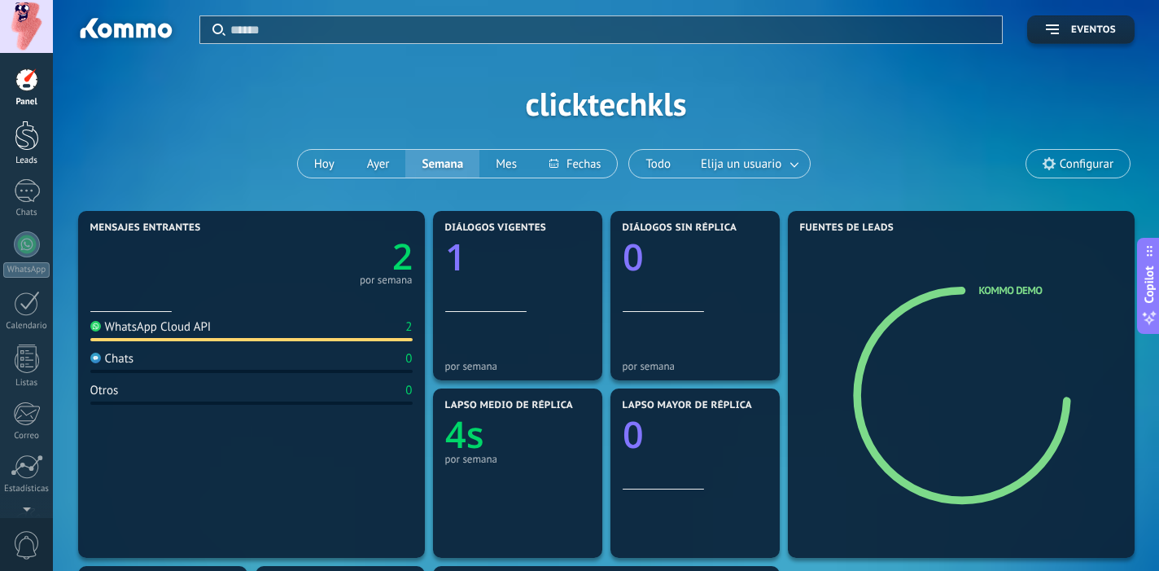
click at [42, 131] on link "Leads" at bounding box center [26, 143] width 53 height 46
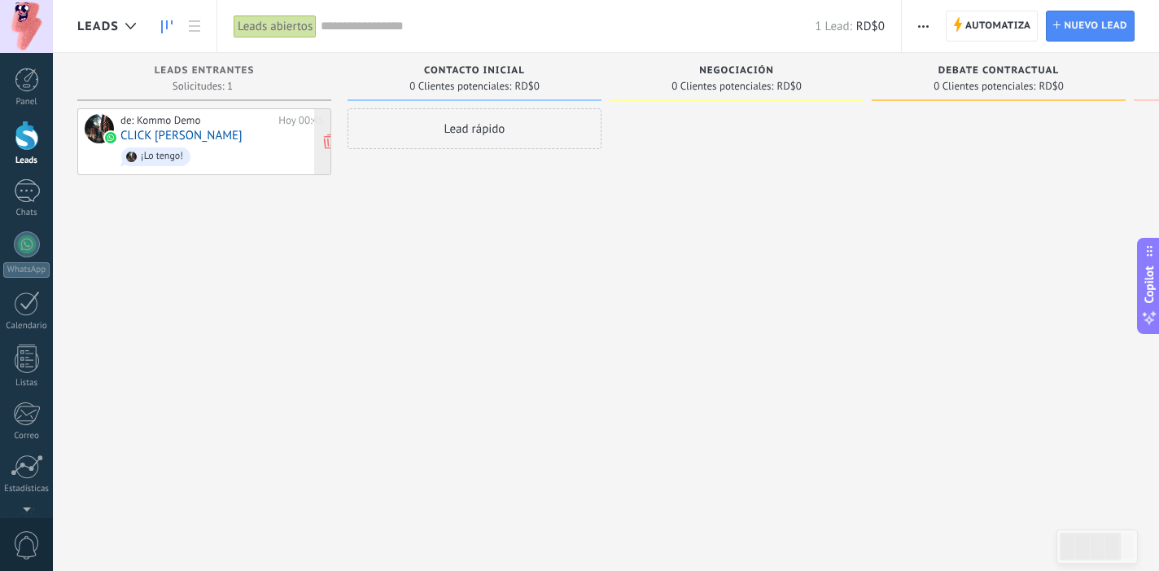
click at [209, 146] on span "¡Lo tengo!" at bounding box center [221, 156] width 203 height 25
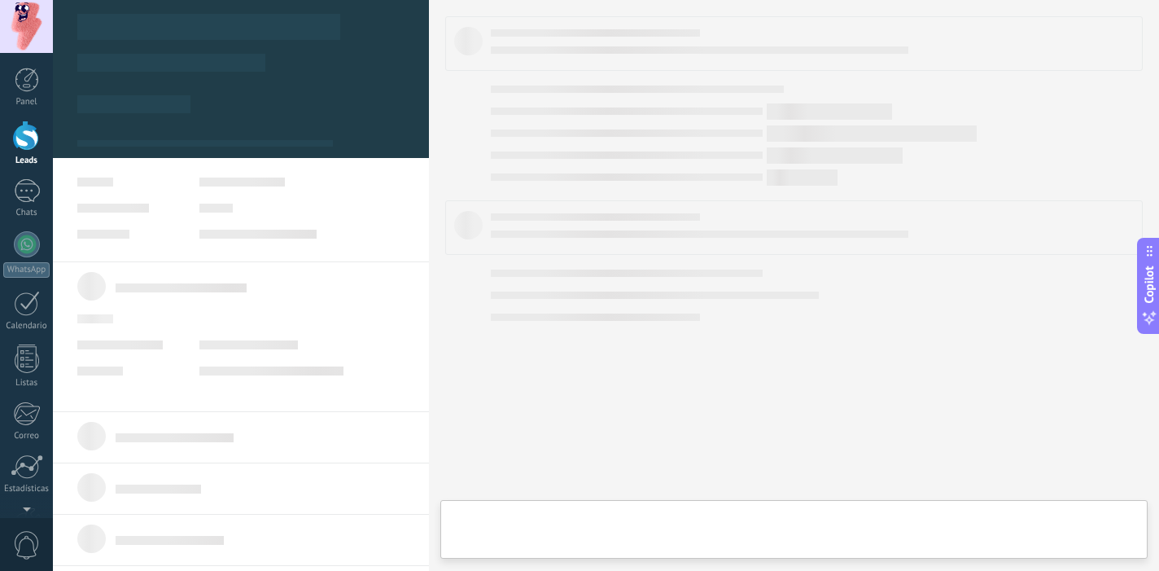
type textarea "**********"
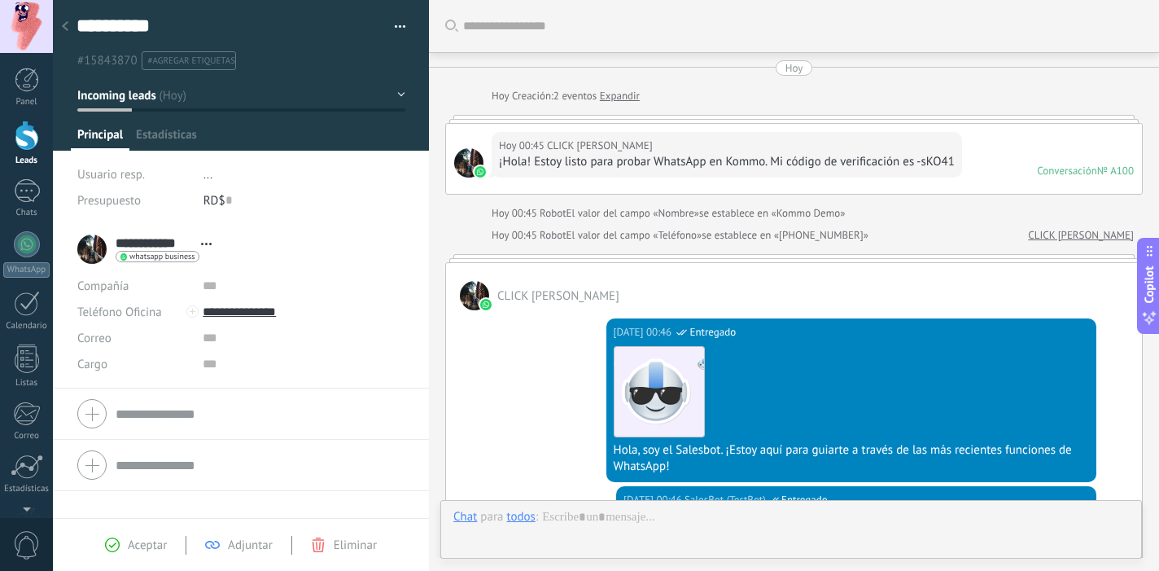
scroll to position [807, 0]
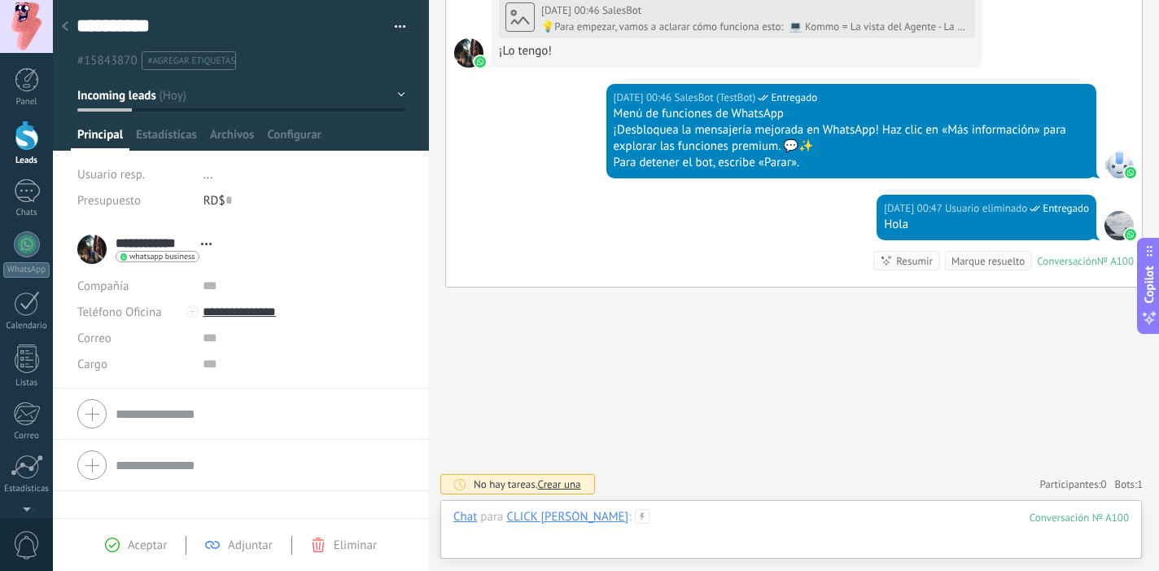
click at [663, 521] on div at bounding box center [791, 533] width 676 height 49
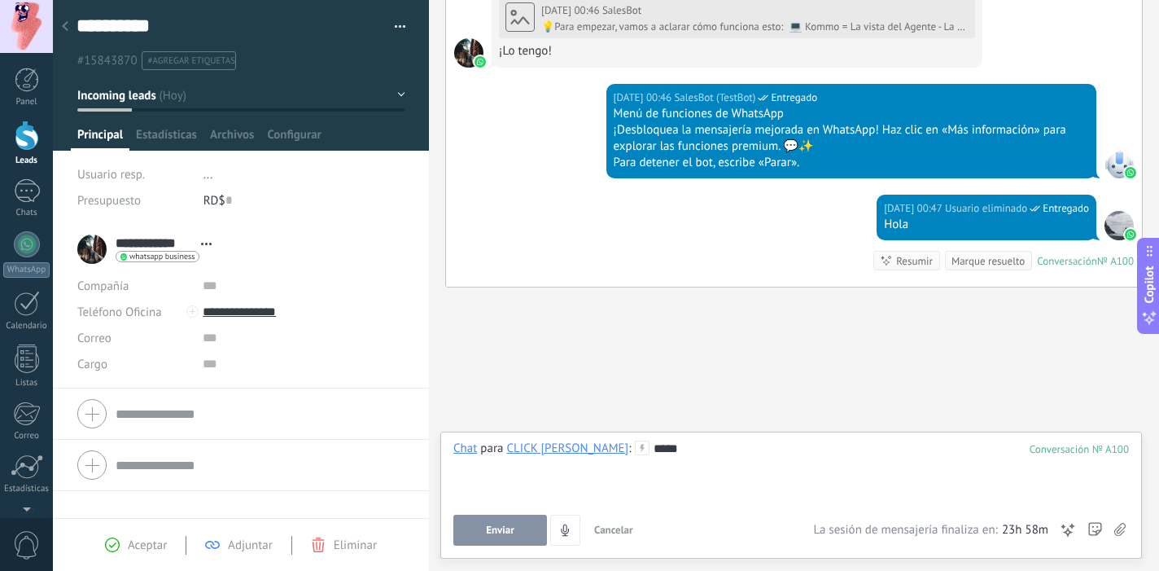
click at [482, 532] on button "Enviar" at bounding box center [500, 529] width 94 height 31
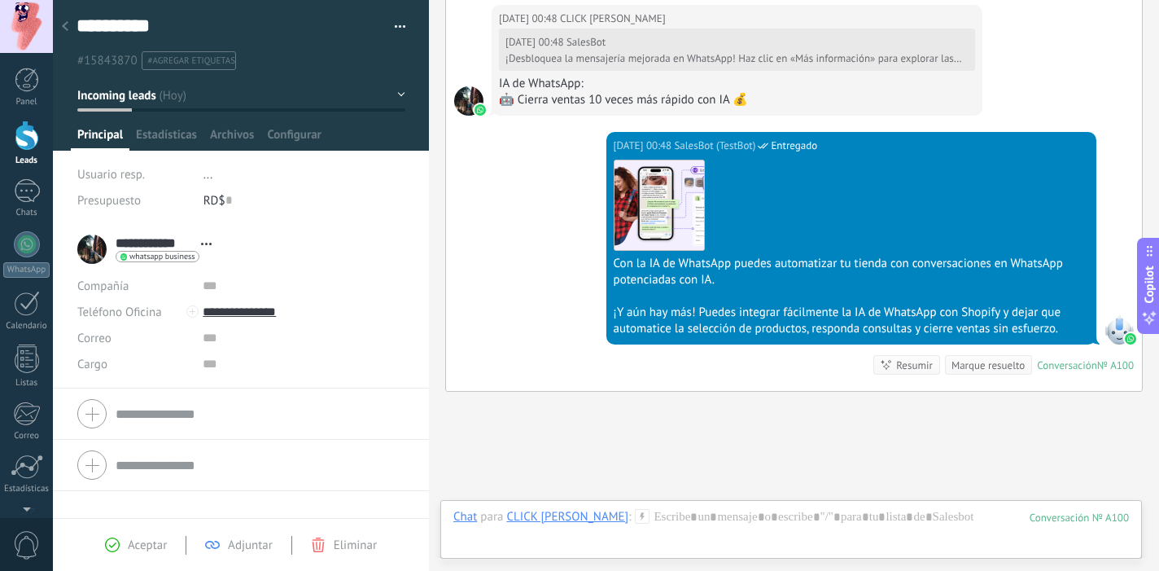
scroll to position [1574, 0]
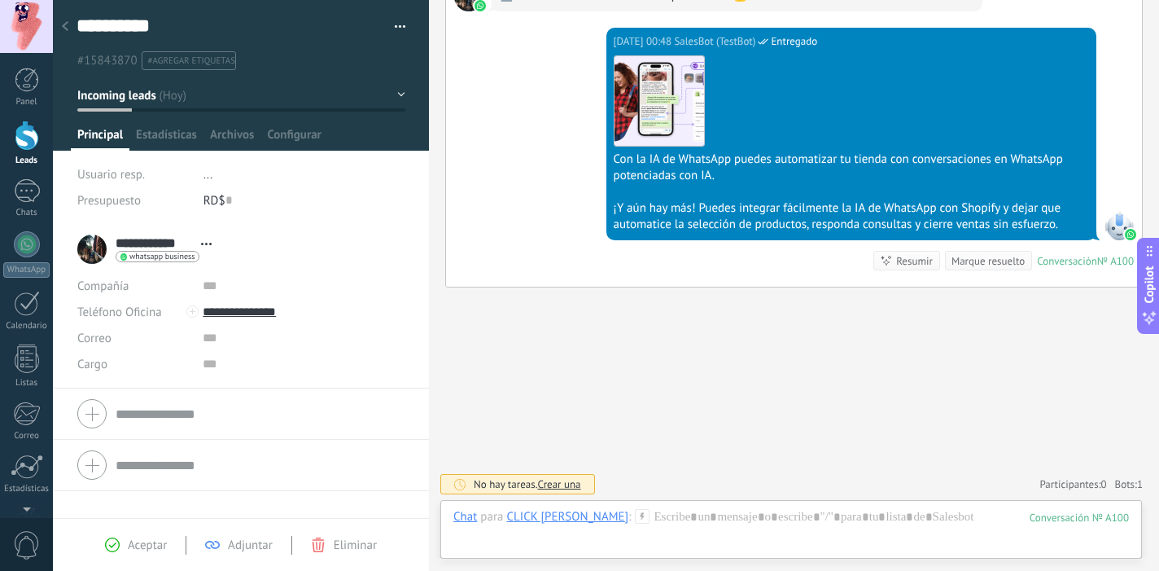
click at [91, 249] on div "**********" at bounding box center [148, 249] width 142 height 41
click at [180, 256] on span "whatsapp business" at bounding box center [161, 256] width 65 height 8
click at [300, 245] on div at bounding box center [579, 285] width 1159 height 571
click at [179, 257] on span "whatsapp business" at bounding box center [161, 256] width 65 height 8
click at [175, 285] on div "Enviar mensaje" at bounding box center [177, 280] width 122 height 28
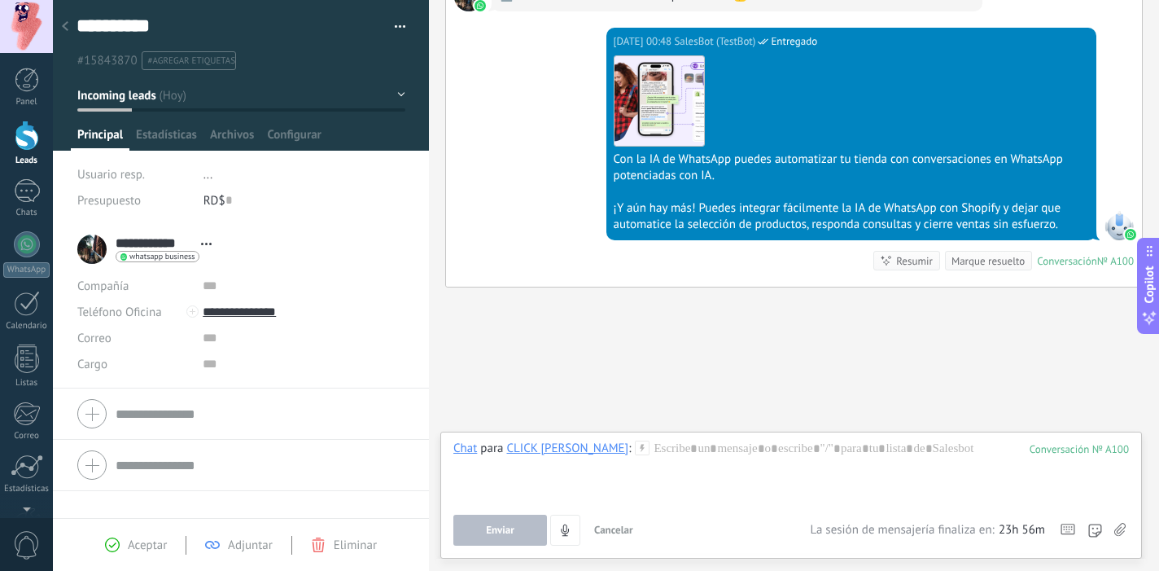
click at [995, 265] on div "Marque resuelto" at bounding box center [987, 260] width 73 height 15
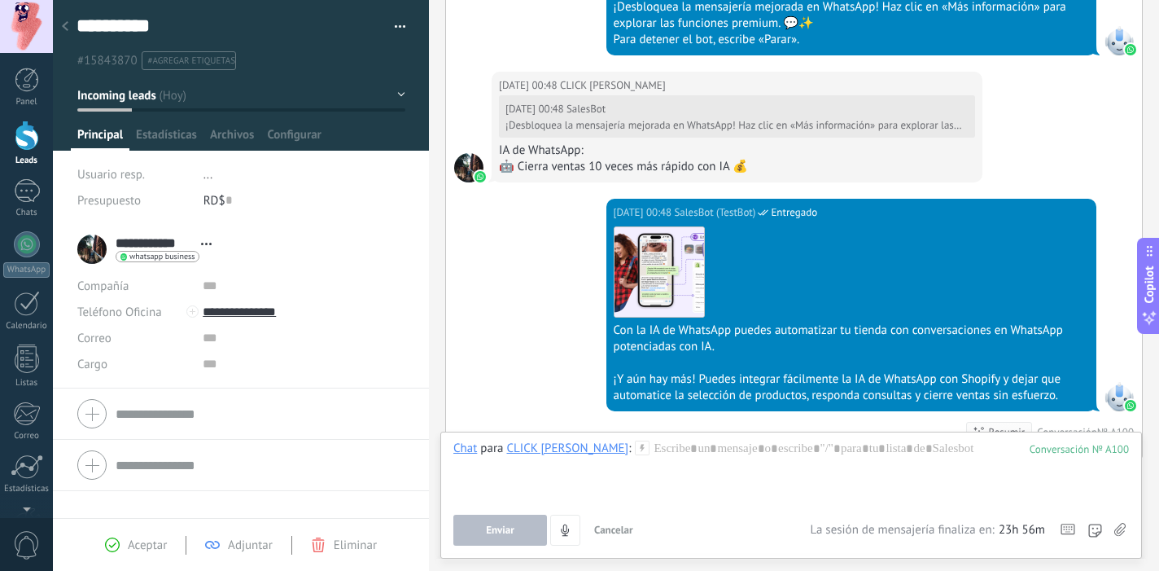
scroll to position [1601, 0]
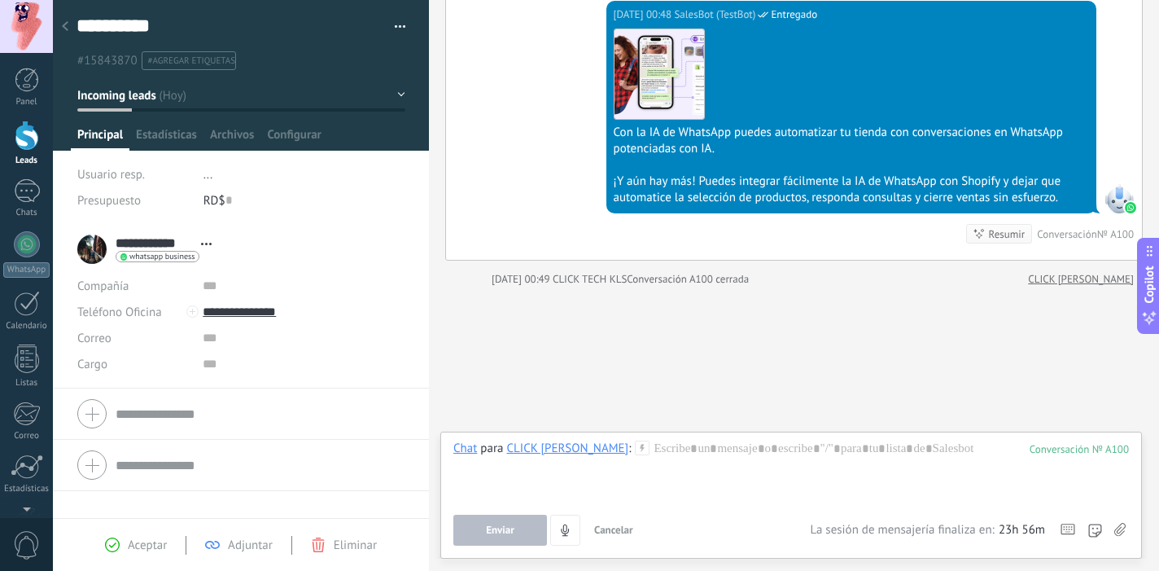
click at [388, 19] on button "button" at bounding box center [395, 27] width 24 height 24
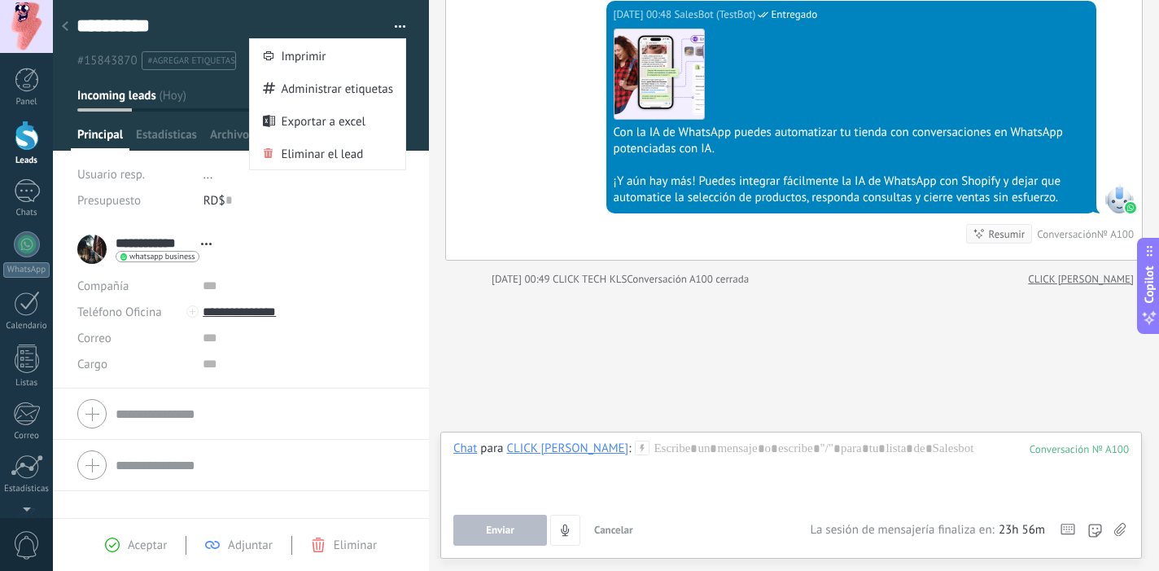
click at [273, 230] on div "**********" at bounding box center [240, 249] width 327 height 41
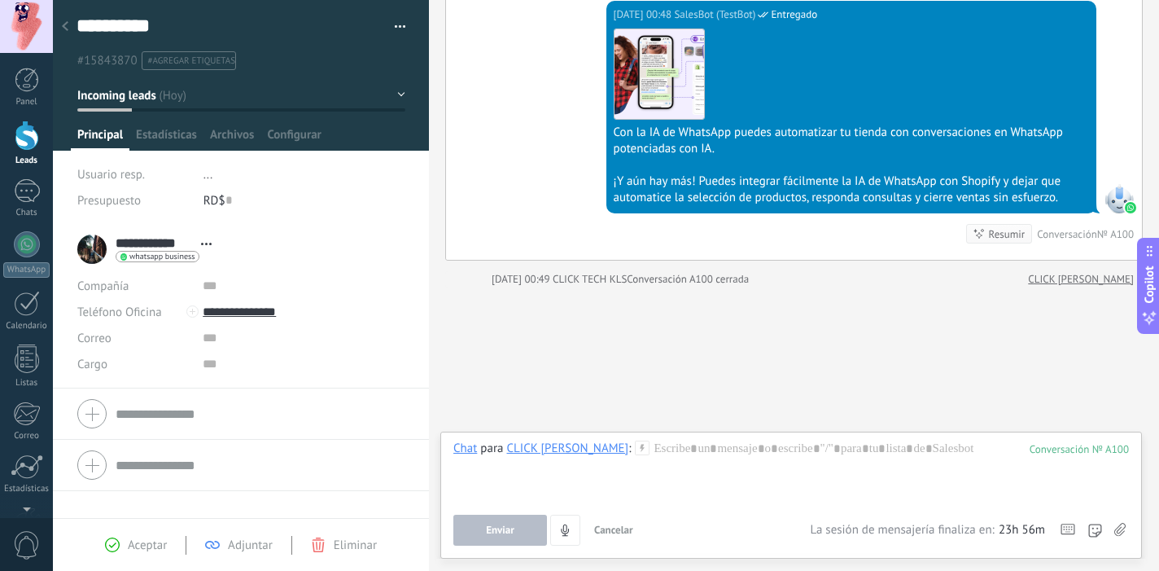
click at [149, 544] on span "Aceptar" at bounding box center [147, 544] width 39 height 15
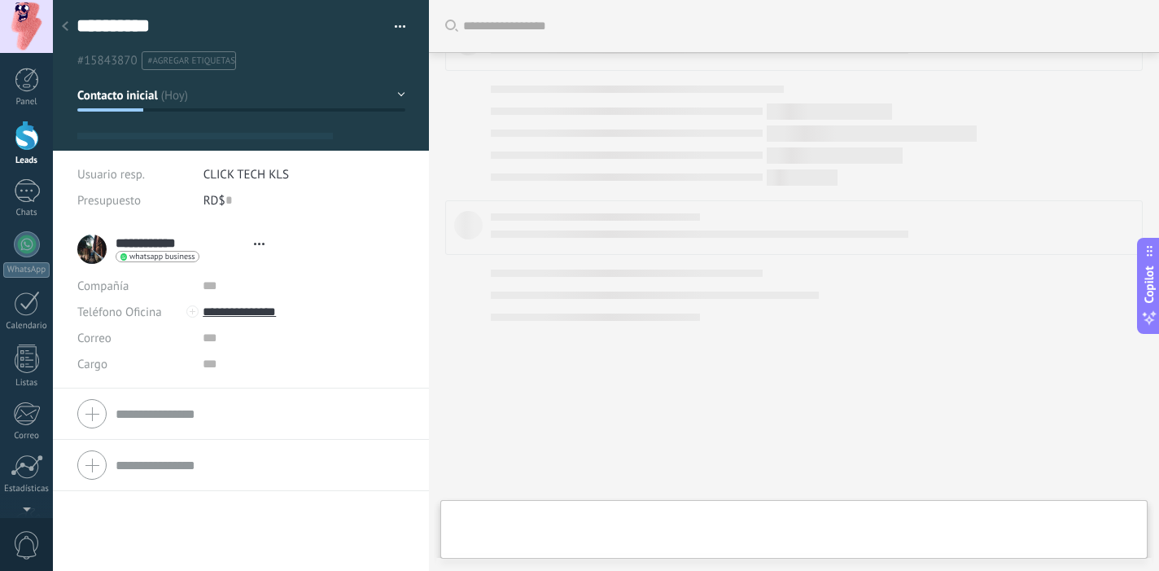
type textarea "**********"
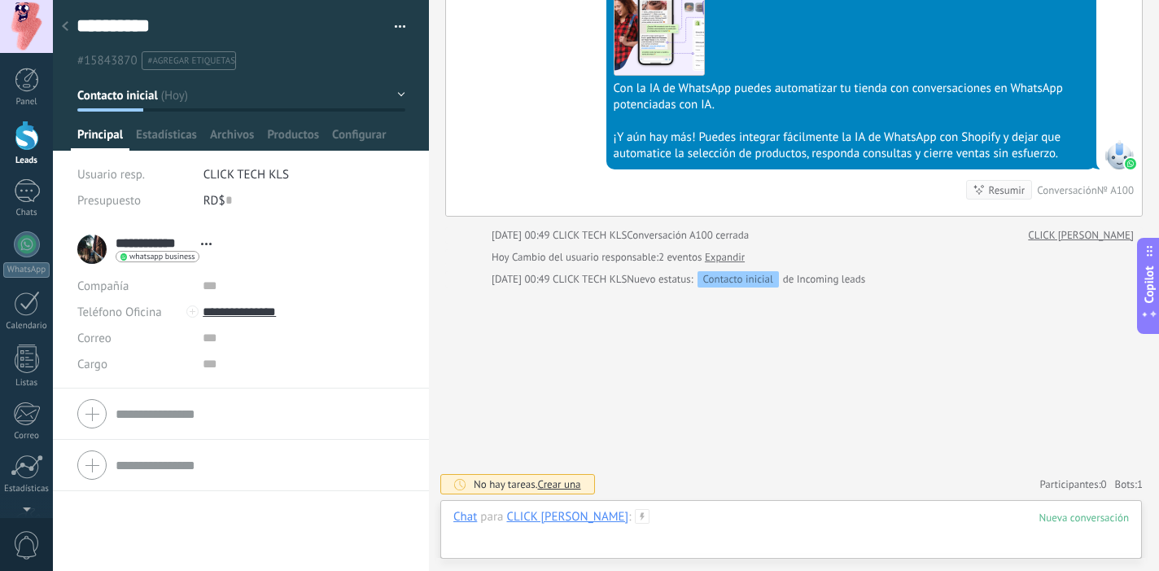
click at [701, 531] on div at bounding box center [791, 533] width 676 height 49
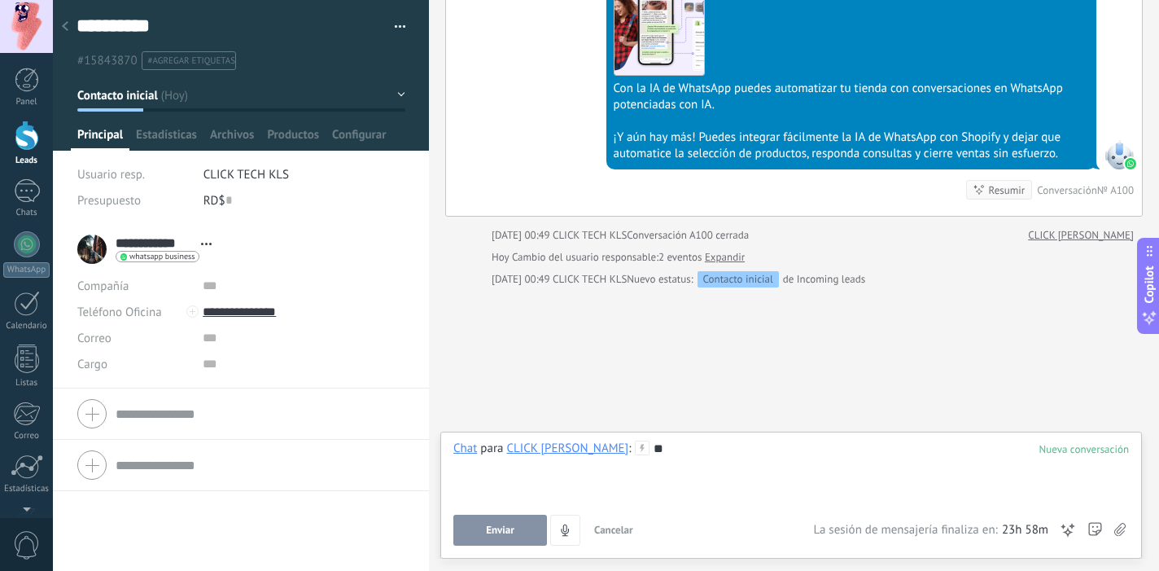
click at [527, 545] on div "Chat Correo Nota Tarea Chat para CLICK Keymel : ** Enviar Cancelar Rastrear cli…" at bounding box center [791, 494] width 702 height 127
click at [509, 531] on span "Enviar" at bounding box center [500, 529] width 28 height 11
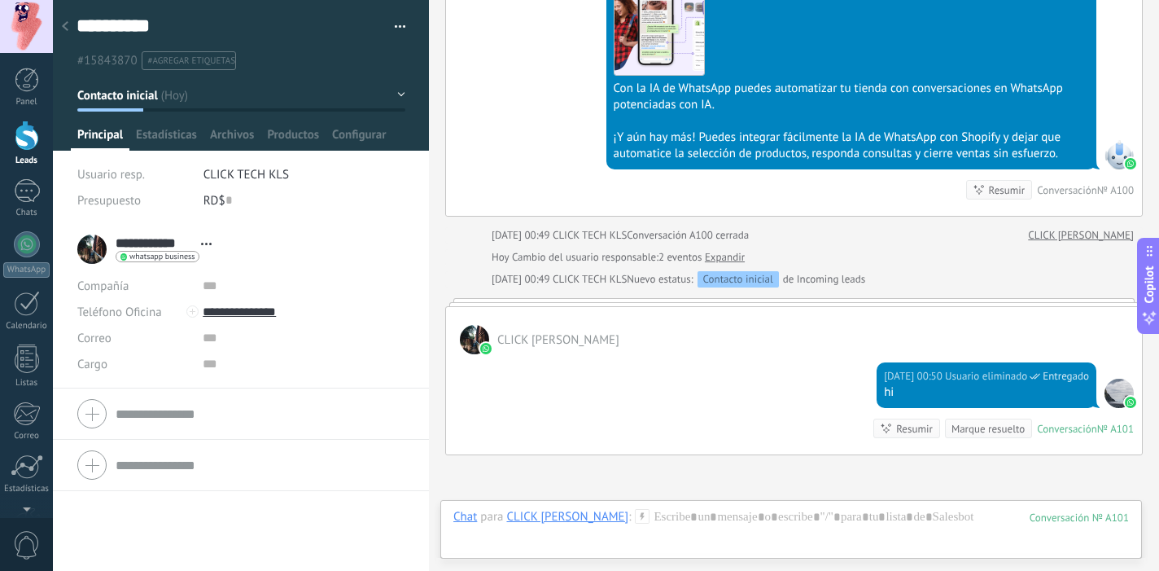
click at [969, 430] on div "Marque resuelto" at bounding box center [987, 428] width 73 height 15
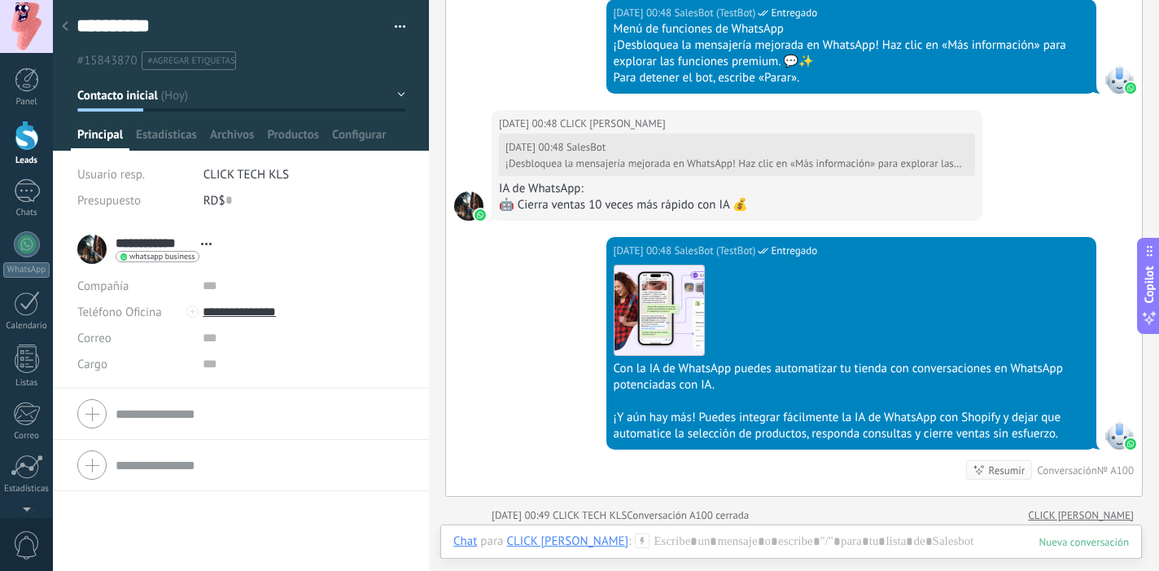
scroll to position [1378, 0]
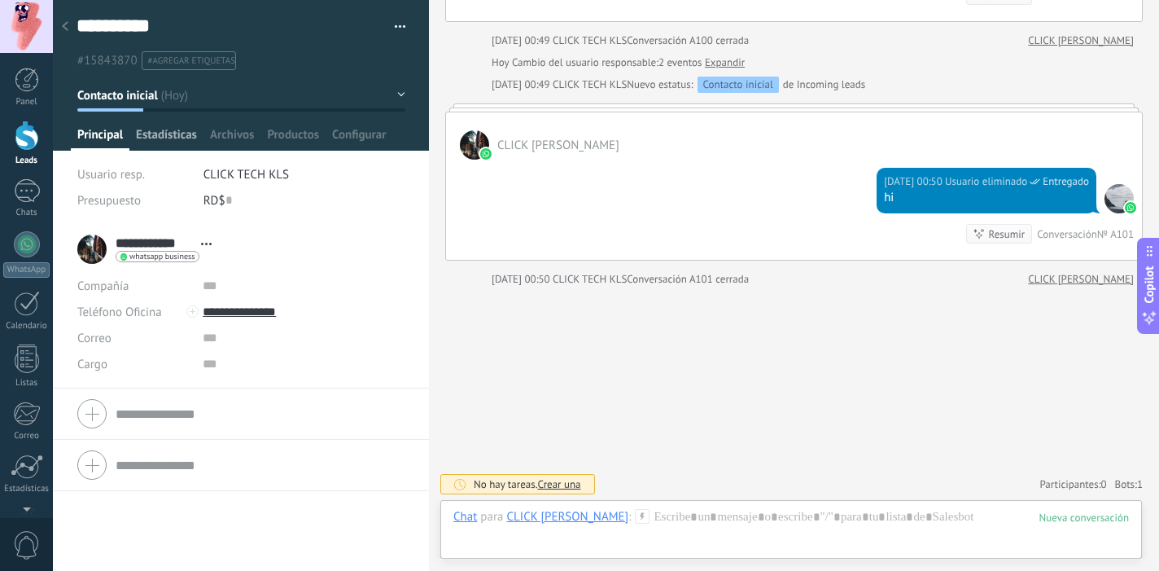
click at [164, 145] on span "Estadísticas" at bounding box center [166, 139] width 61 height 24
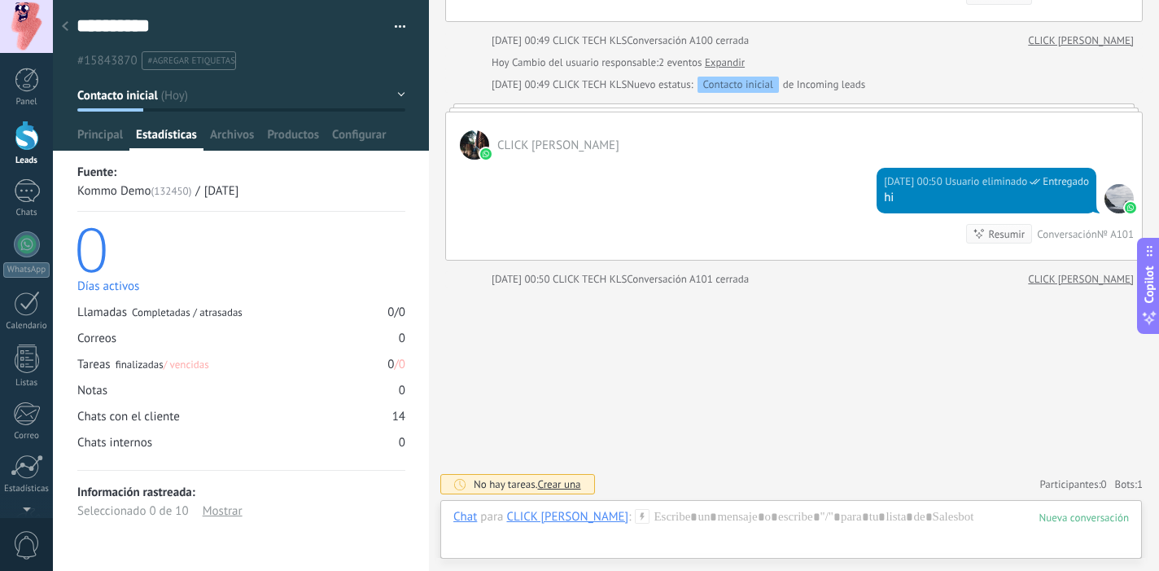
click at [232, 120] on div at bounding box center [241, 75] width 377 height 151
click at [231, 137] on span "Archivos" at bounding box center [232, 139] width 44 height 24
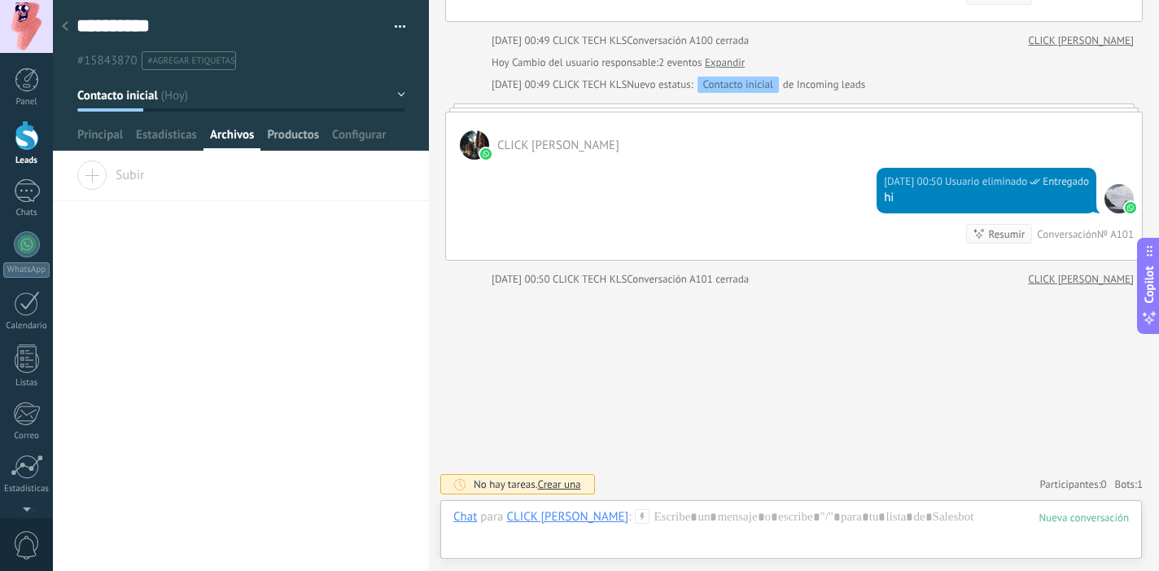
click at [287, 138] on span "Productos" at bounding box center [293, 139] width 52 height 24
click at [360, 133] on span "Configurar" at bounding box center [359, 139] width 54 height 24
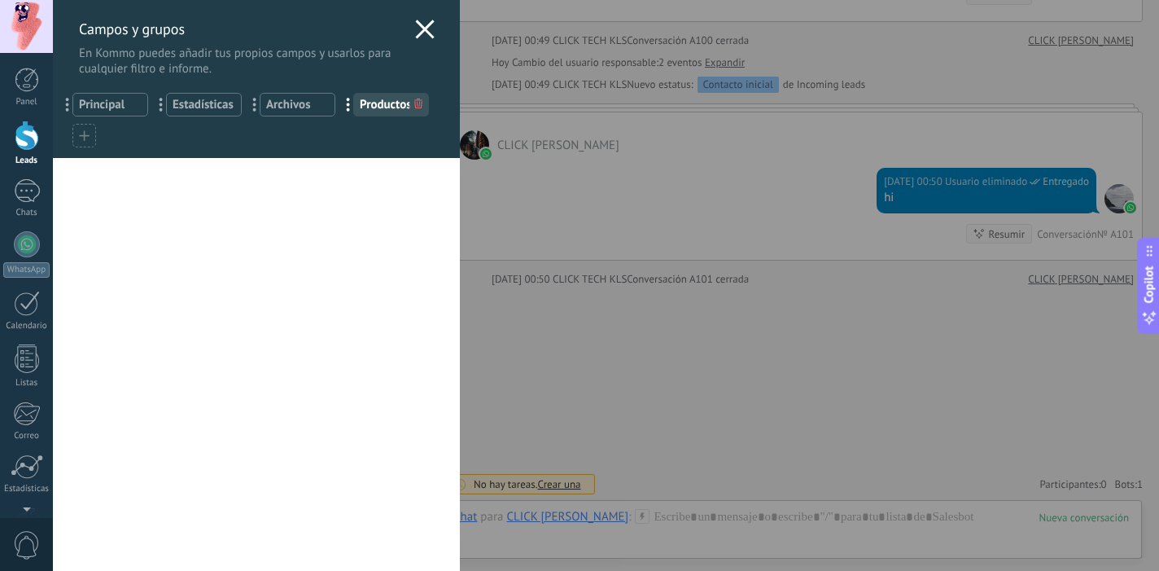
click at [421, 26] on use at bounding box center [424, 29] width 19 height 19
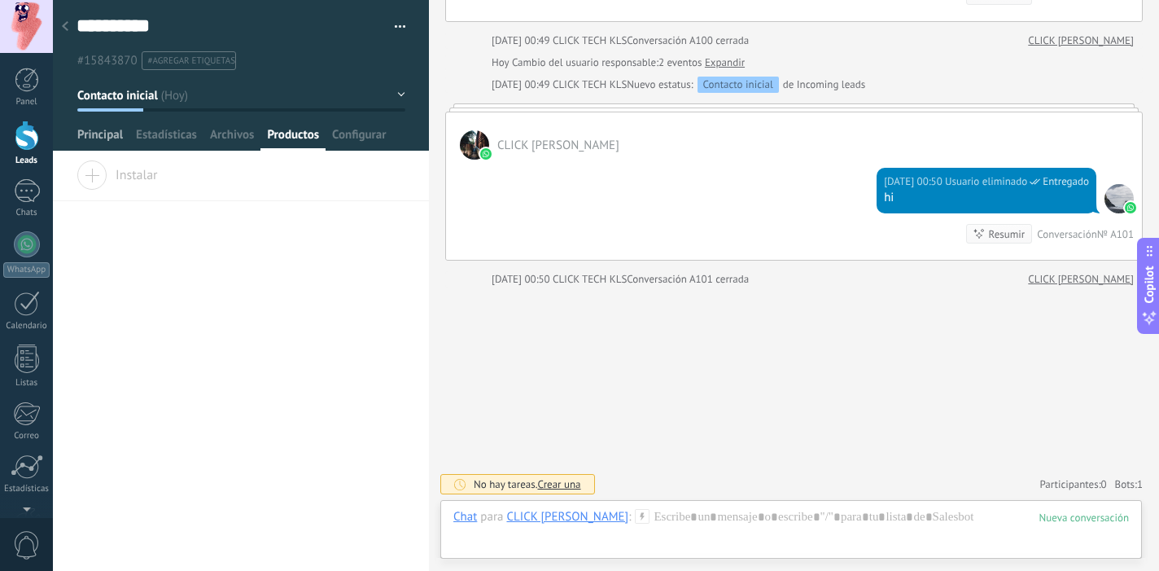
click at [94, 142] on span "Principal" at bounding box center [100, 139] width 46 height 24
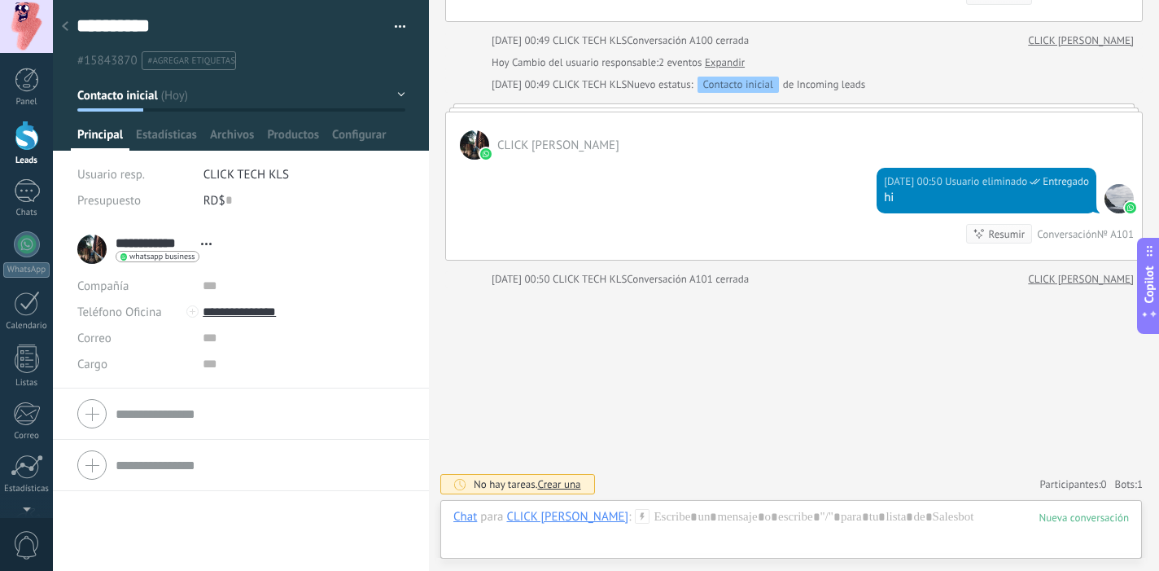
click at [67, 28] on icon at bounding box center [65, 26] width 7 height 10
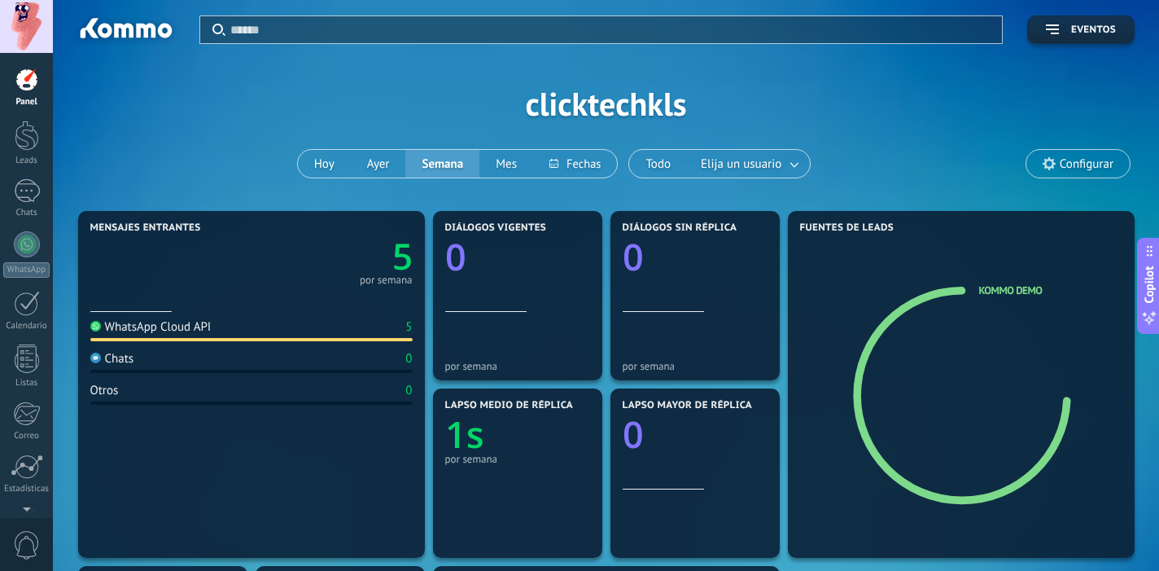
click at [23, 89] on div at bounding box center [27, 80] width 24 height 24
click at [29, 134] on div at bounding box center [27, 135] width 24 height 30
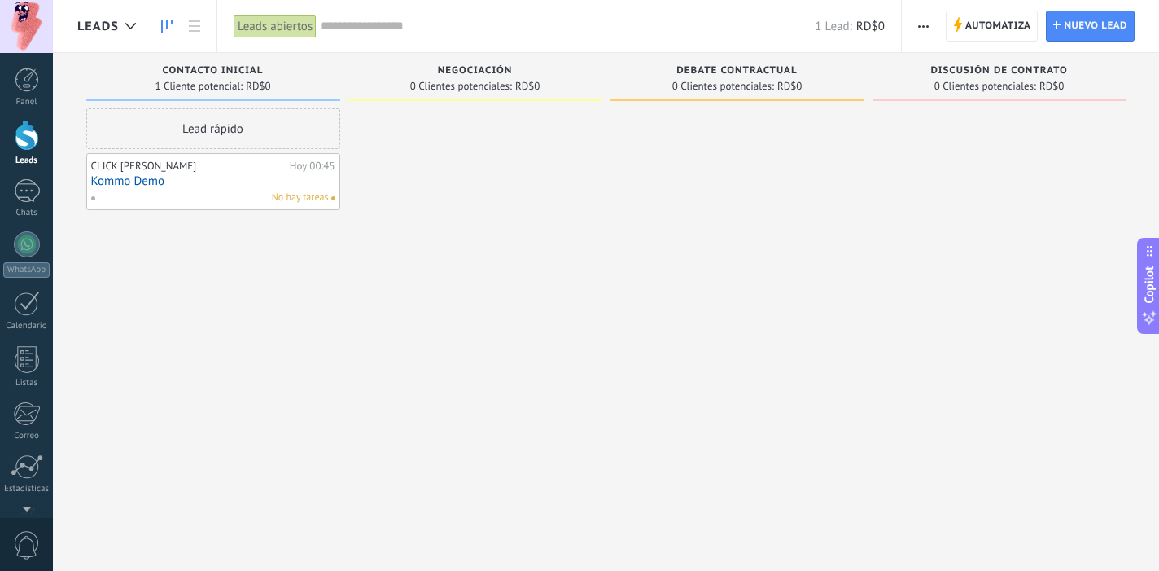
click at [190, 184] on link "Kommo Demo" at bounding box center [213, 181] width 244 height 14
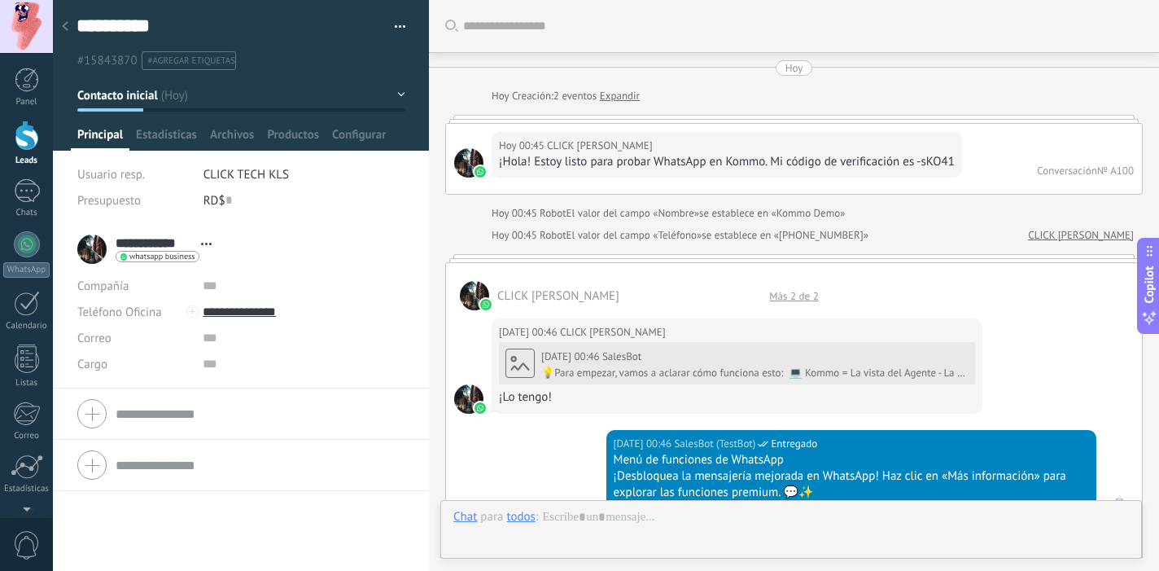
scroll to position [1378, 0]
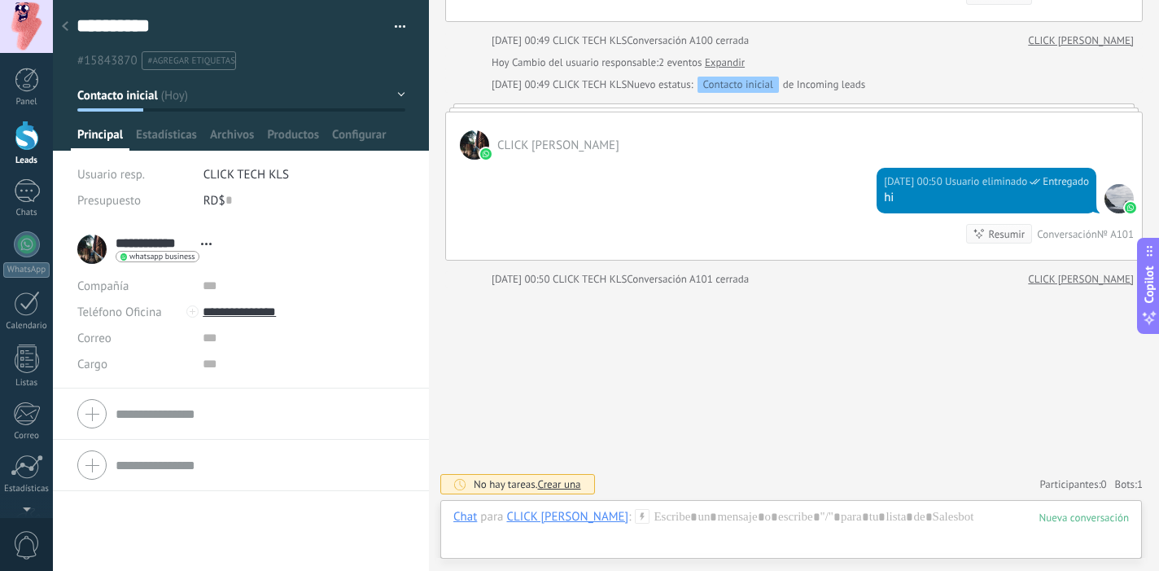
click at [163, 404] on input "text" at bounding box center [260, 413] width 289 height 26
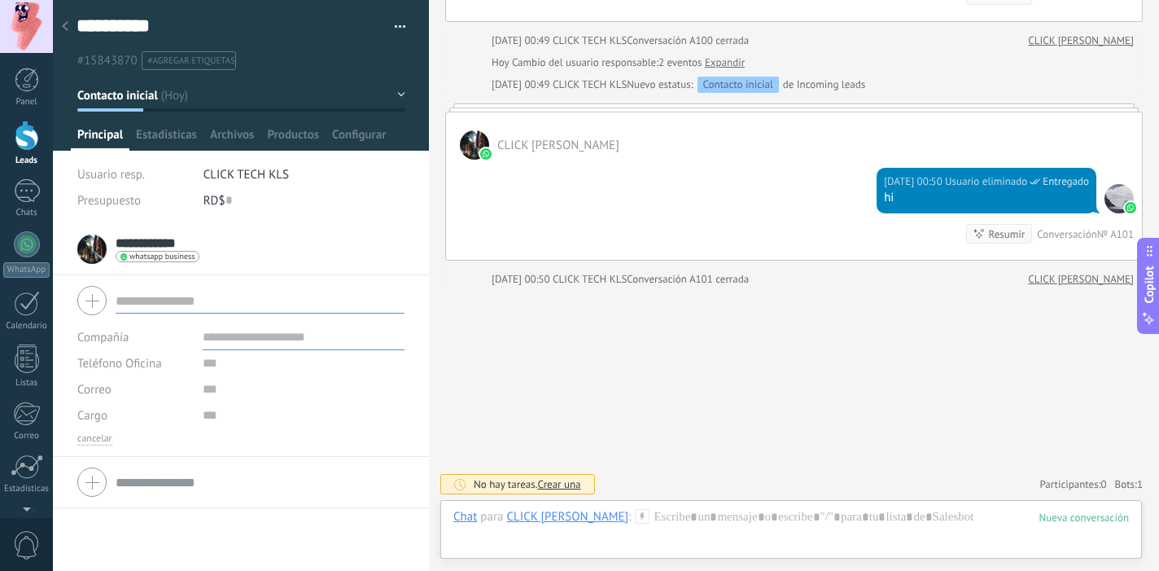
click at [67, 20] on div at bounding box center [65, 27] width 23 height 32
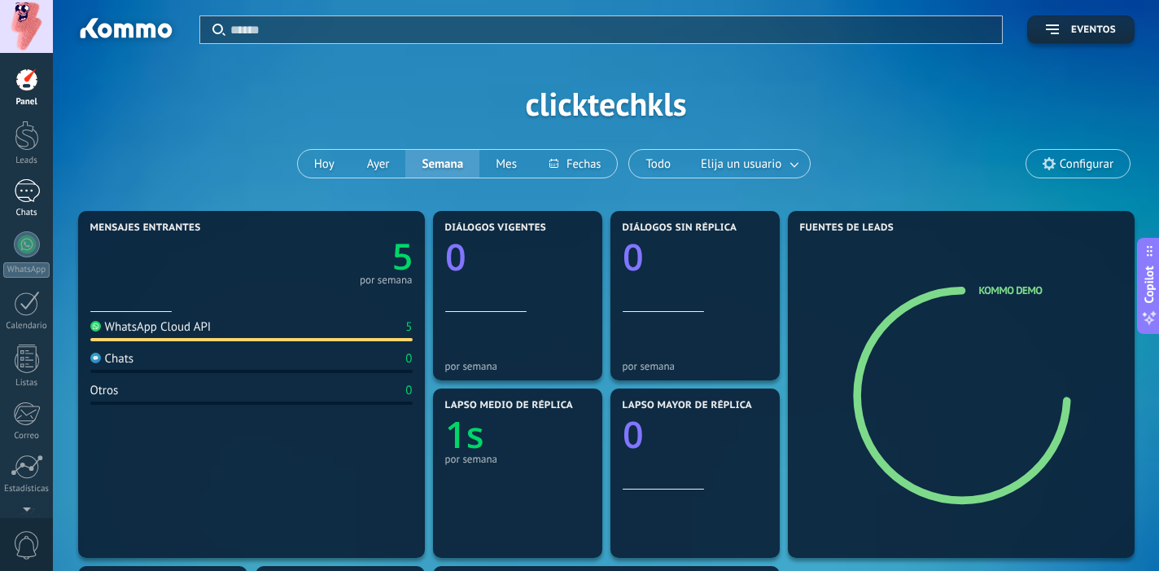
click at [31, 197] on div "1" at bounding box center [27, 191] width 26 height 24
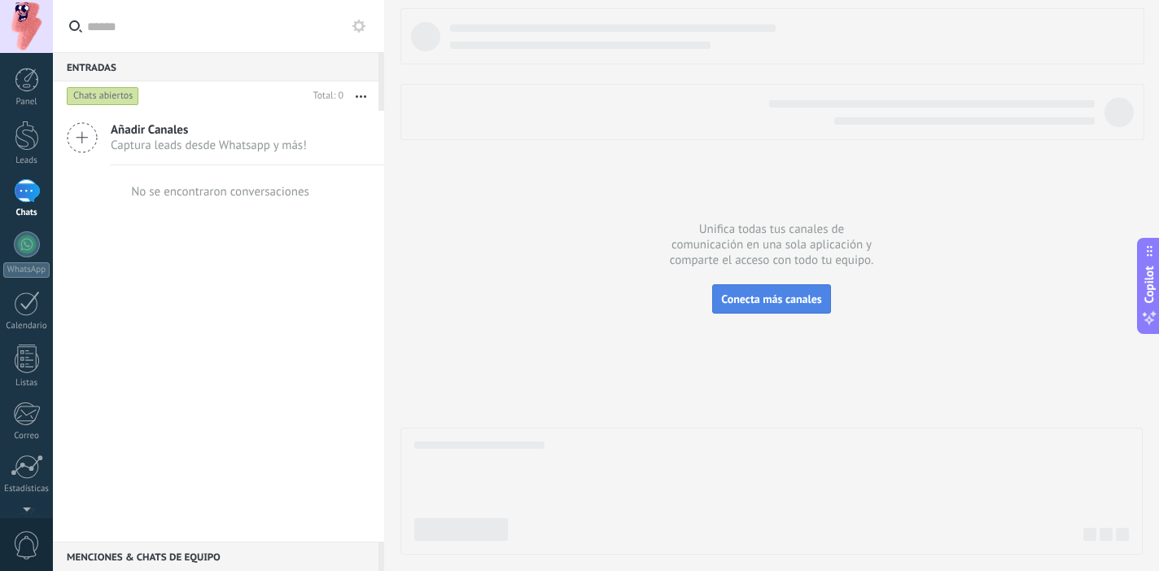
click at [789, 294] on span "Conecta más canales" at bounding box center [771, 298] width 100 height 15
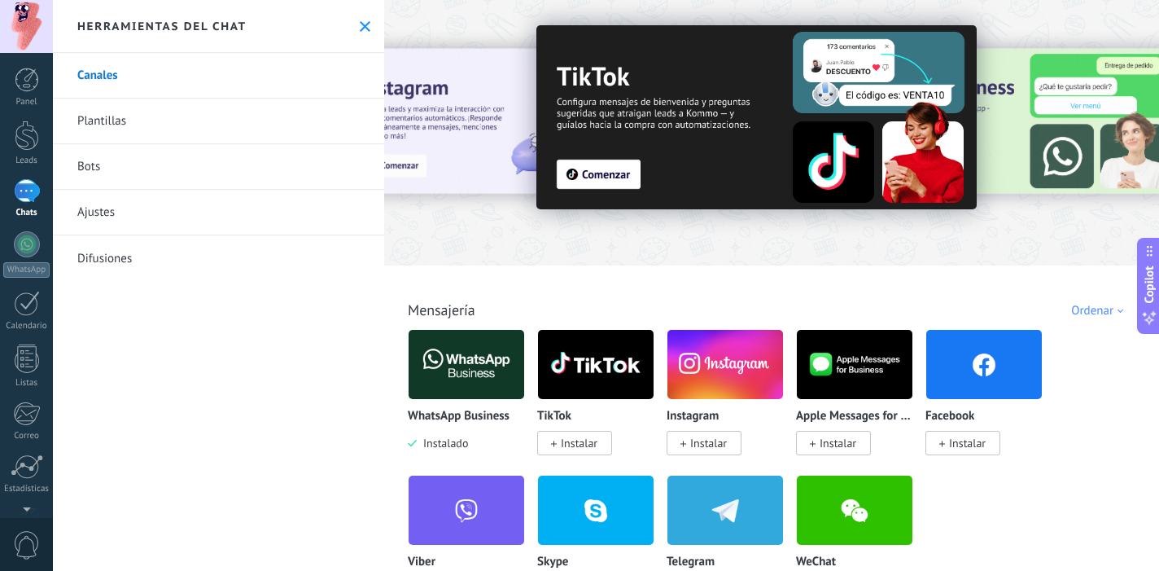
click at [99, 114] on link "Plantillas" at bounding box center [218, 121] width 331 height 46
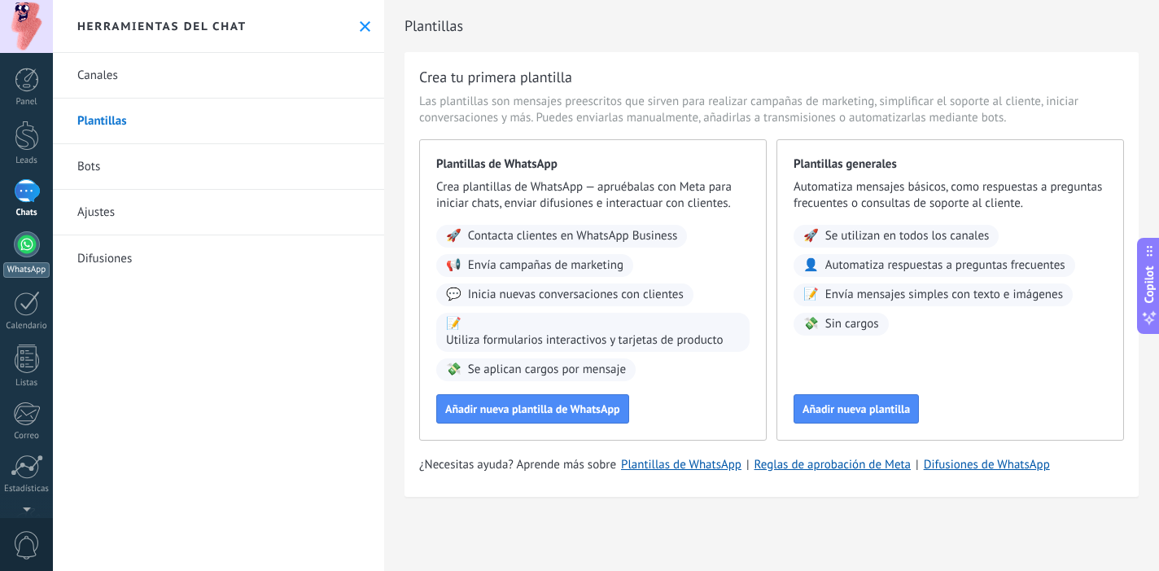
click at [9, 254] on link "WhatsApp" at bounding box center [26, 254] width 53 height 46
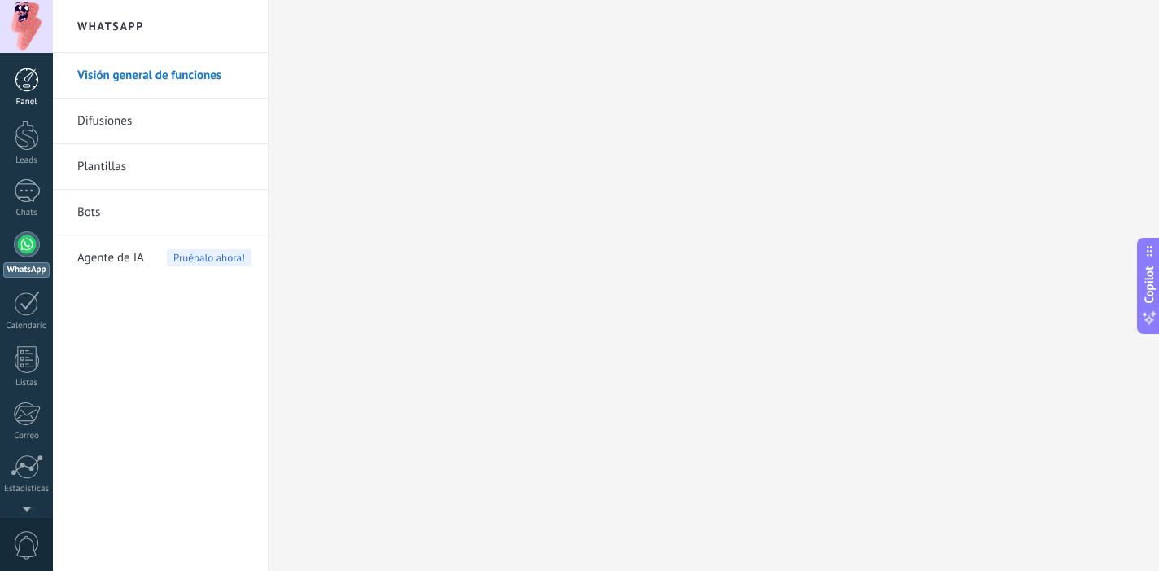
click at [30, 91] on div at bounding box center [27, 80] width 24 height 24
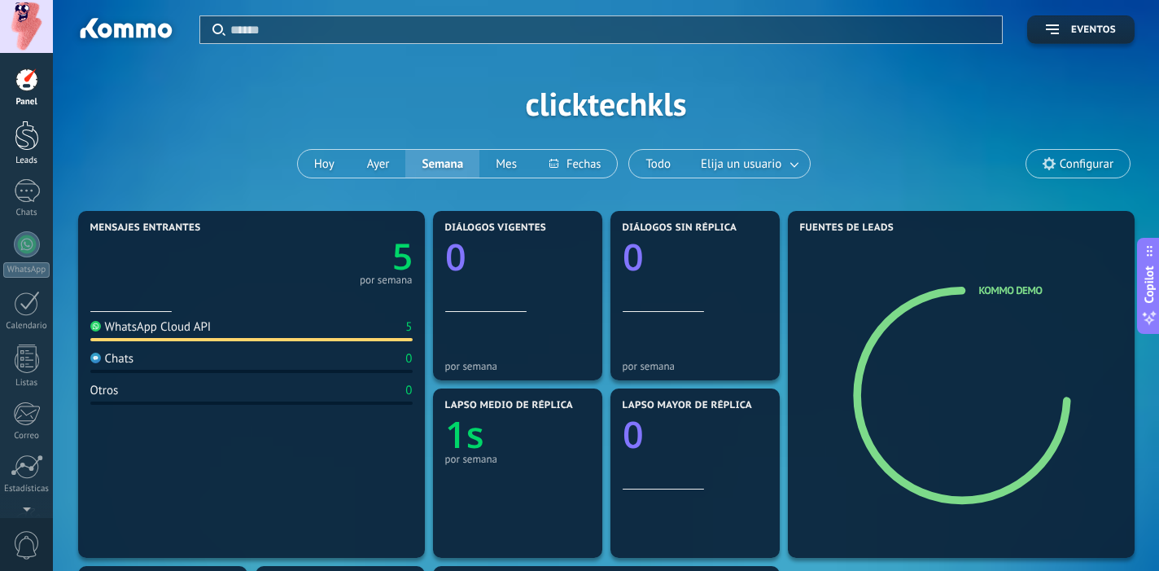
click at [11, 155] on div "Leads" at bounding box center [26, 160] width 47 height 11
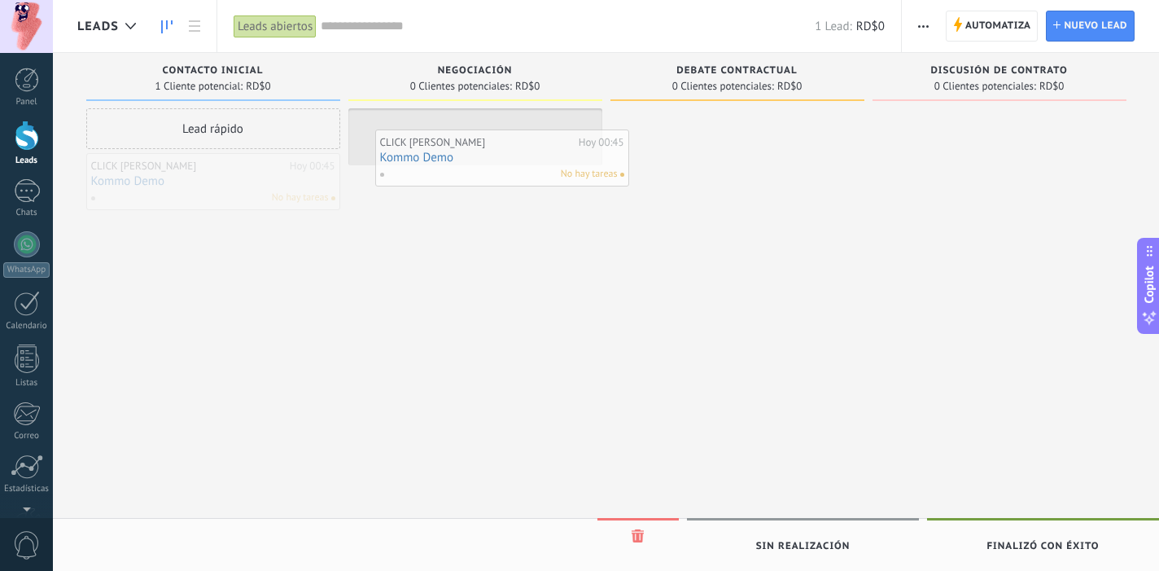
drag, startPoint x: 150, startPoint y: 196, endPoint x: 439, endPoint y: 168, distance: 290.2
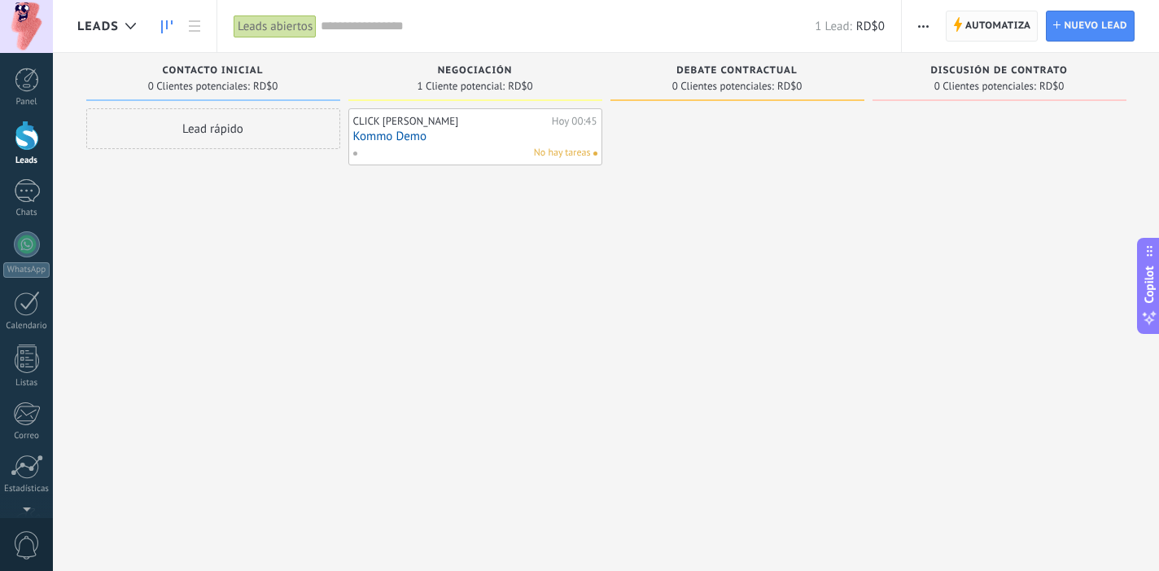
click at [977, 24] on span "Automatiza" at bounding box center [998, 25] width 66 height 29
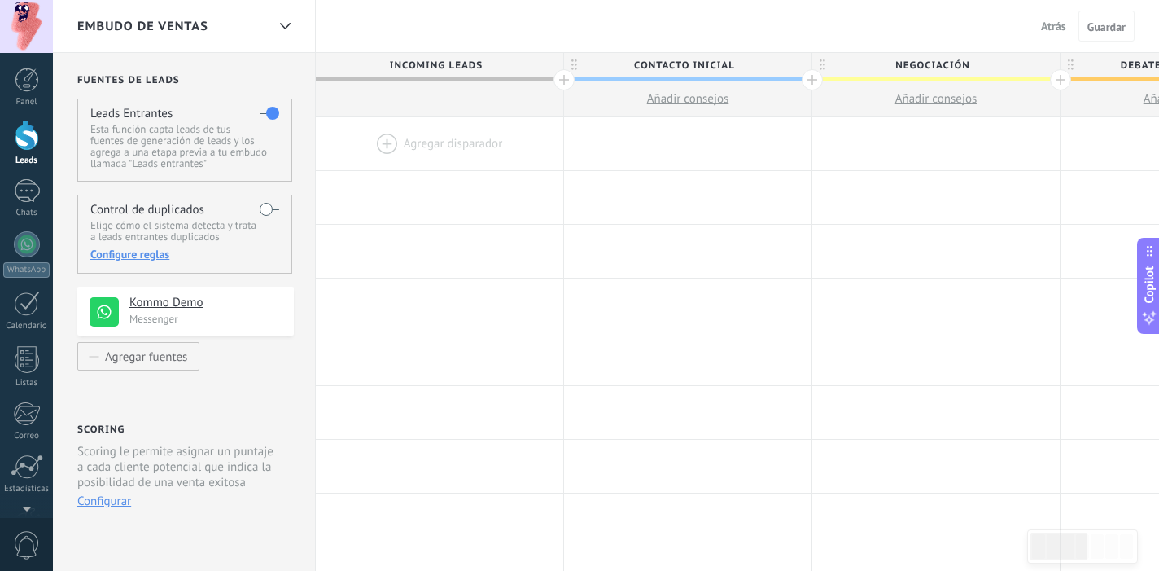
click at [173, 306] on h4 "Kommo Demo" at bounding box center [205, 303] width 152 height 16
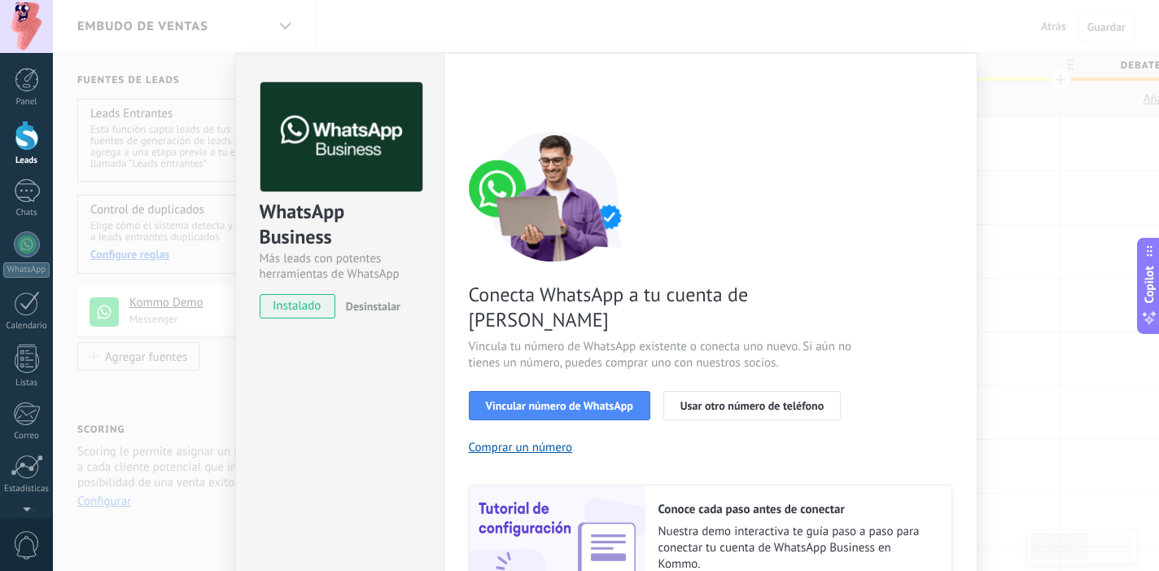
click at [1117, 68] on div "WhatsApp Business Más leads con potentes herramientas de WhatsApp instalado Des…" at bounding box center [606, 285] width 1106 height 571
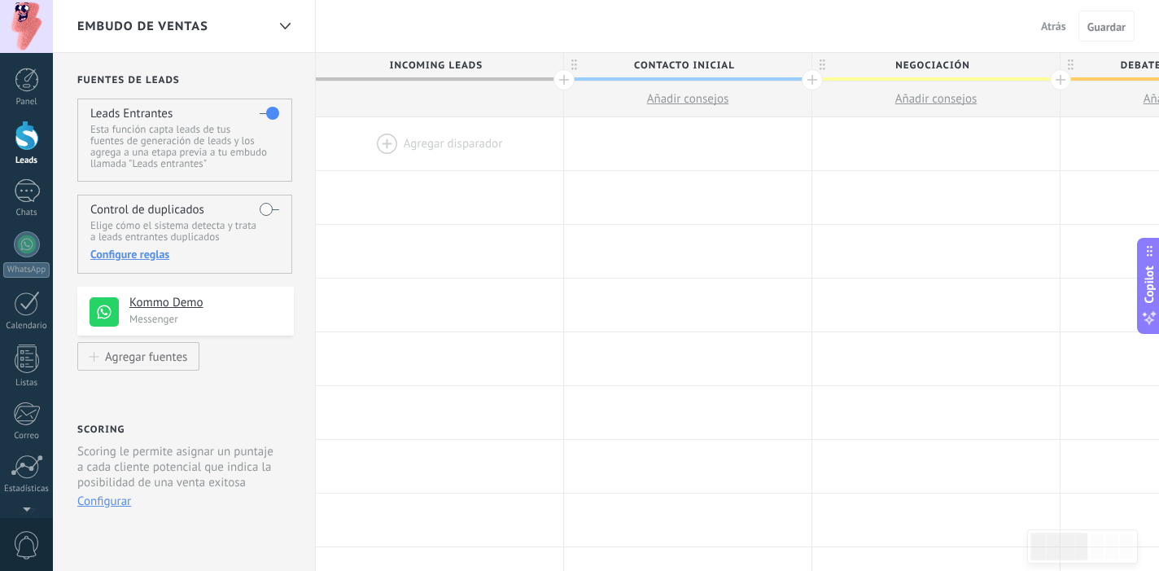
click at [120, 255] on div "Configure reglas" at bounding box center [184, 254] width 188 height 15
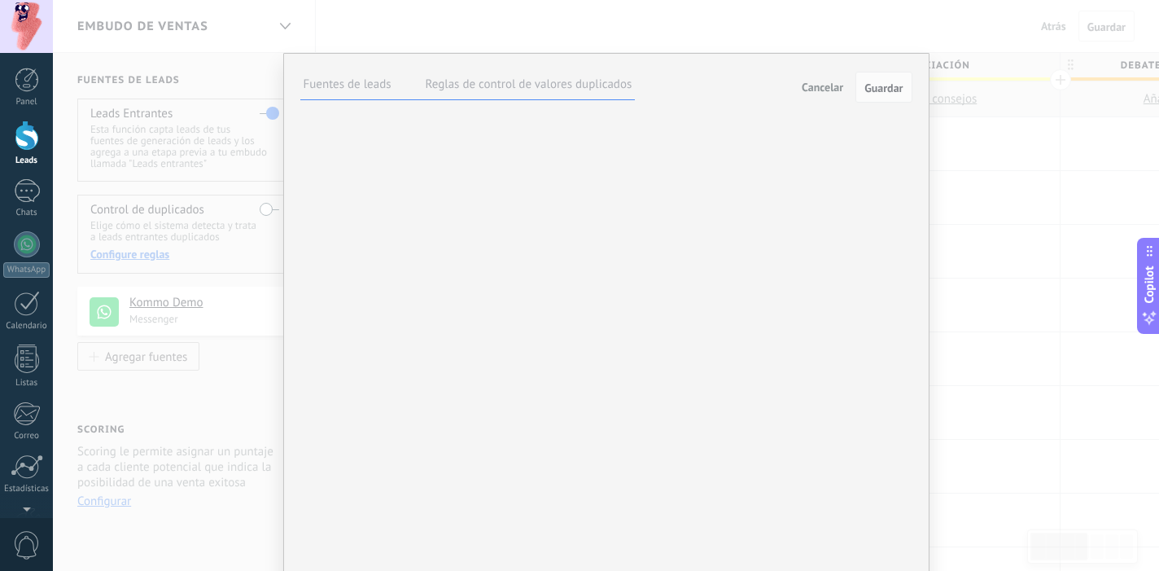
click at [0, 0] on label at bounding box center [0, 0] width 0 height 0
click at [818, 88] on span "Cancelar" at bounding box center [823, 87] width 42 height 15
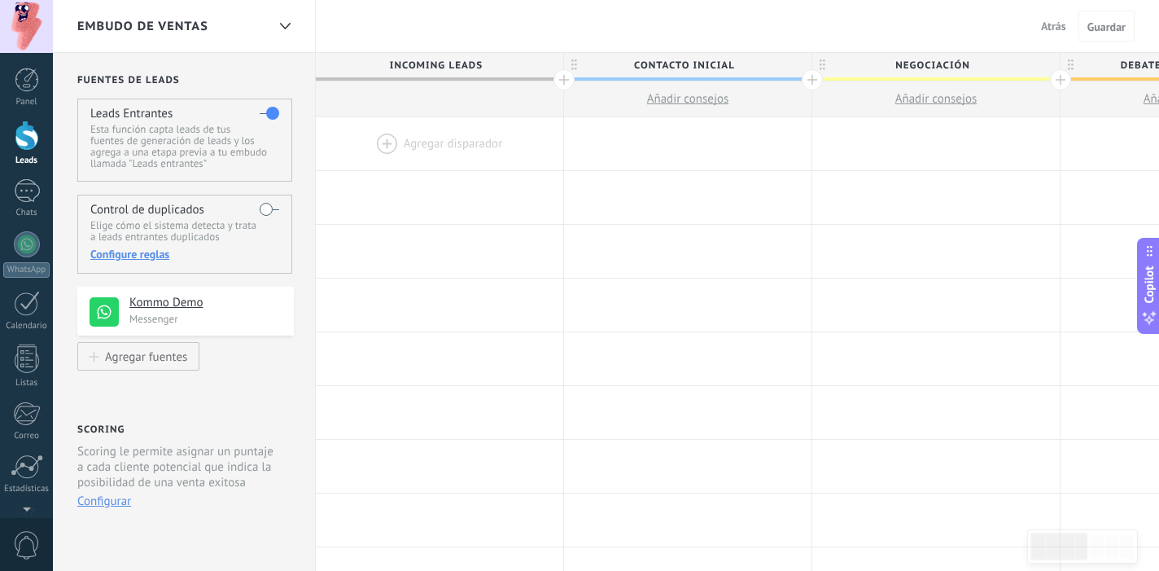
click at [1057, 20] on span "Atrás" at bounding box center [1053, 26] width 25 height 15
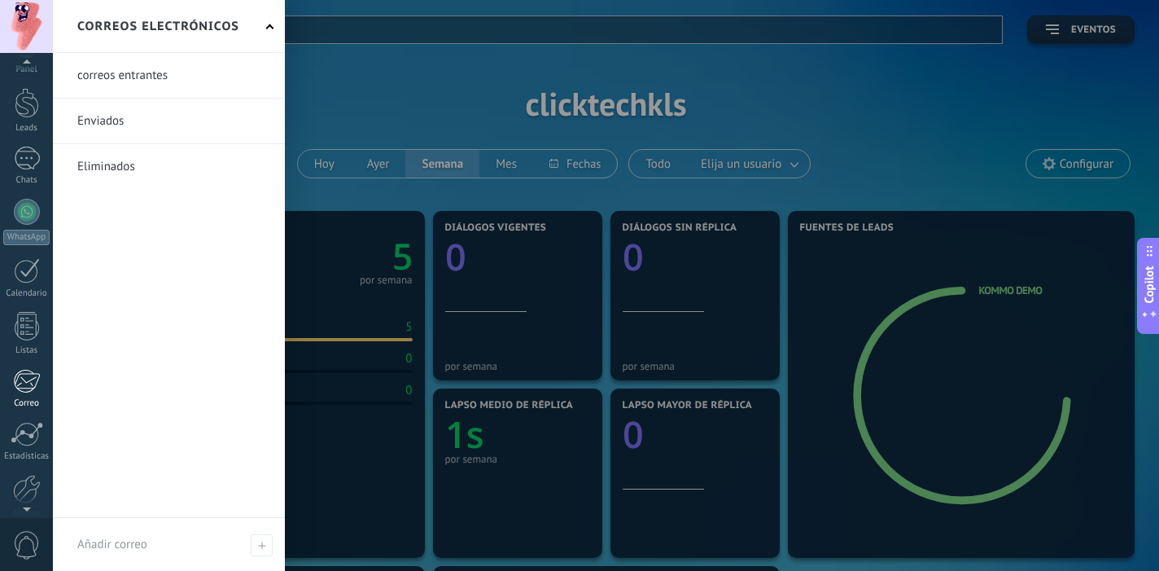
scroll to position [107, 0]
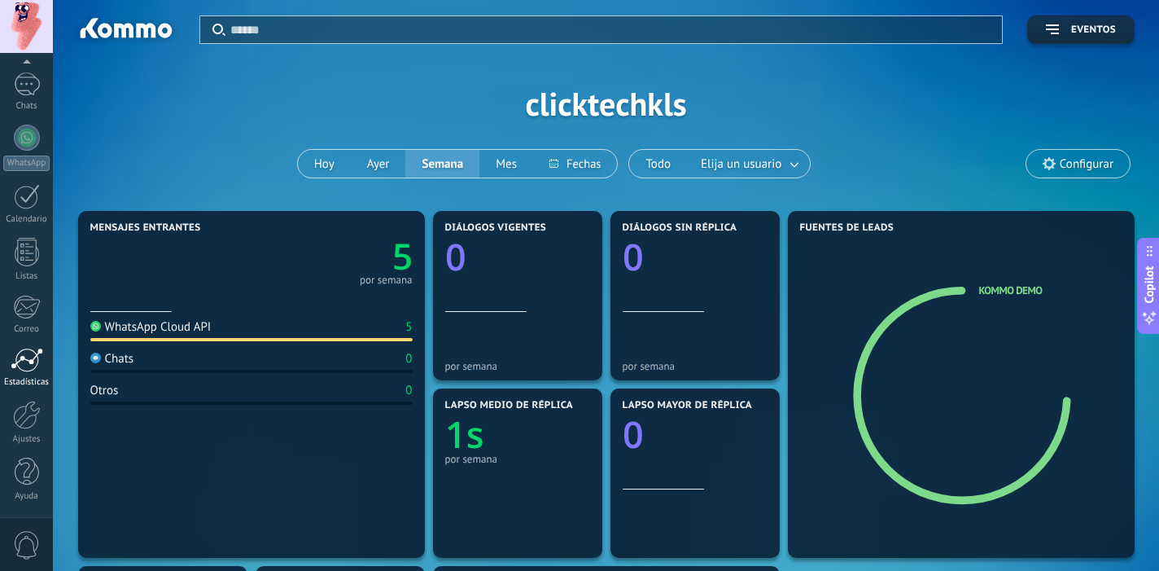
click at [24, 367] on div at bounding box center [27, 360] width 33 height 24
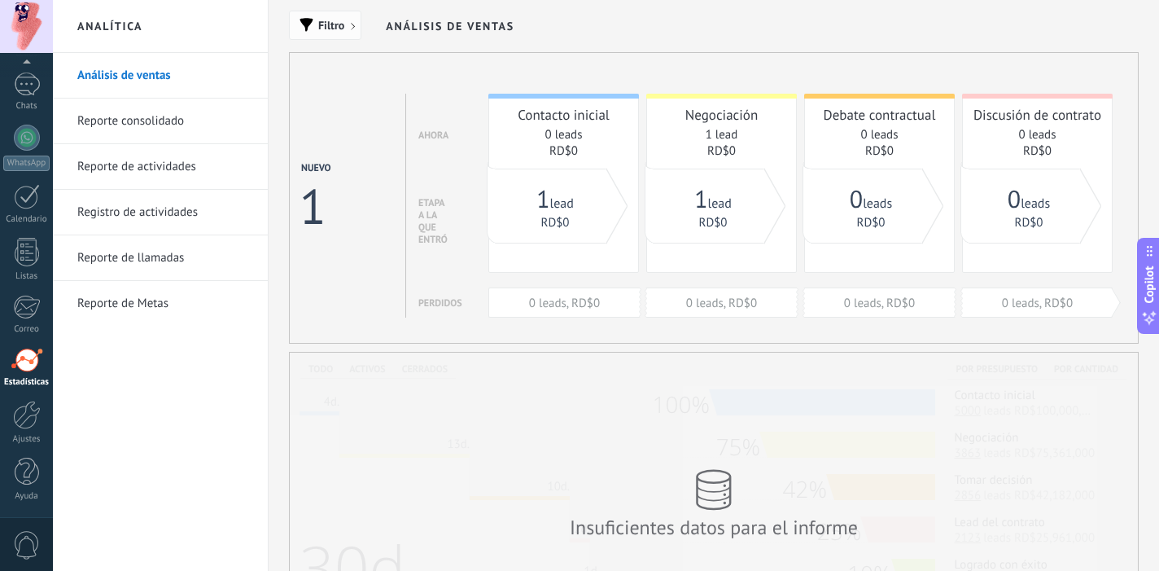
click at [335, 16] on button "Filtro" at bounding box center [325, 25] width 72 height 29
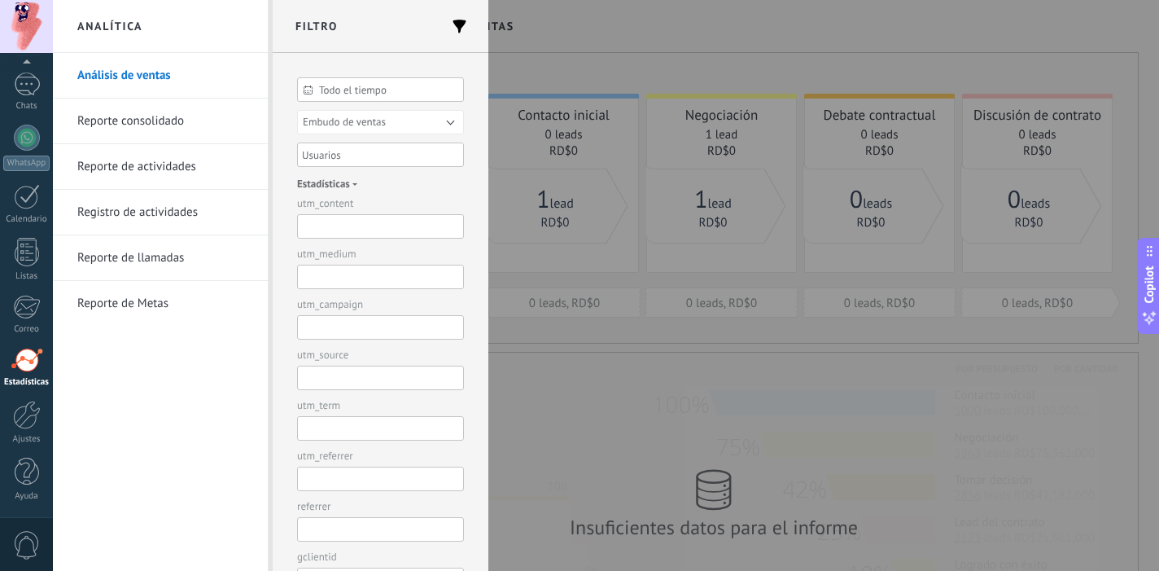
click at [326, 27] on h2 "Filtro" at bounding box center [381, 26] width 216 height 53
click at [21, 420] on div at bounding box center [27, 414] width 28 height 28
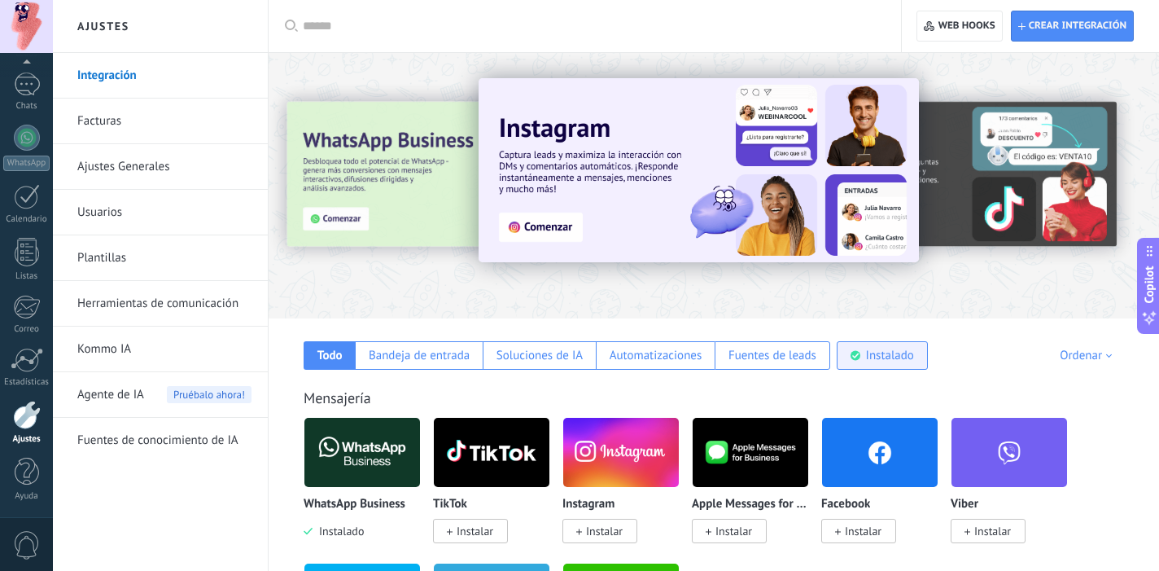
click at [890, 351] on div "Instalado" at bounding box center [890, 355] width 48 height 15
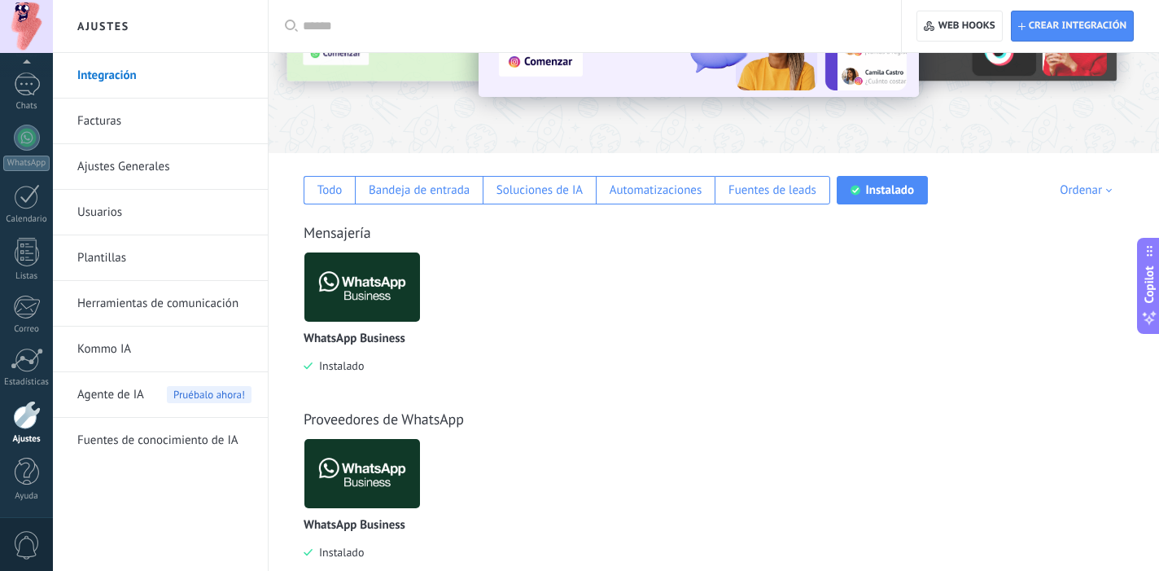
scroll to position [200, 0]
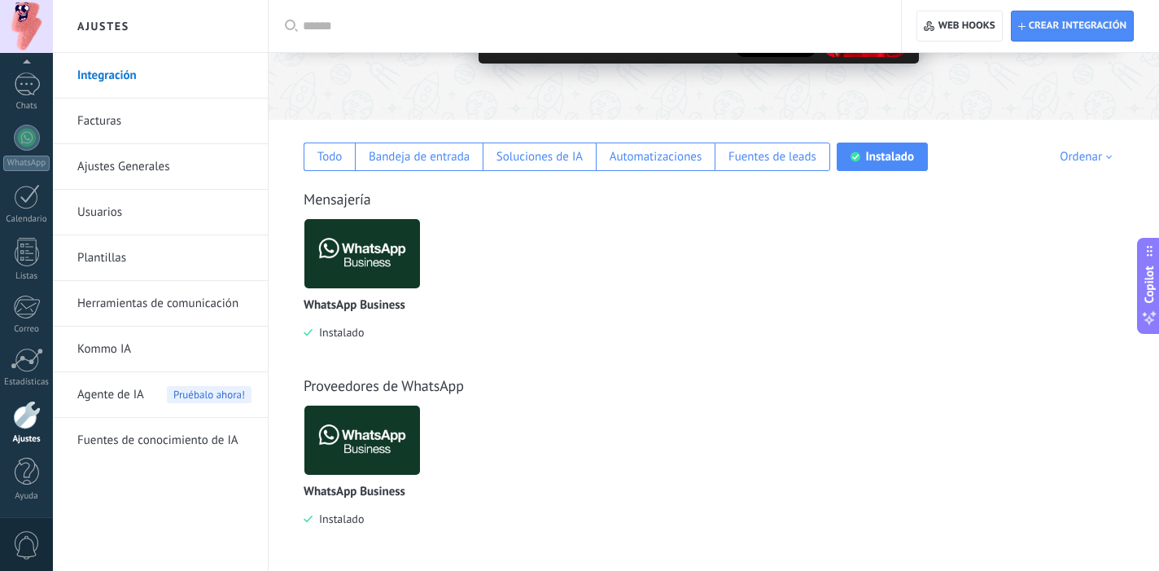
click at [386, 236] on img at bounding box center [362, 253] width 116 height 79
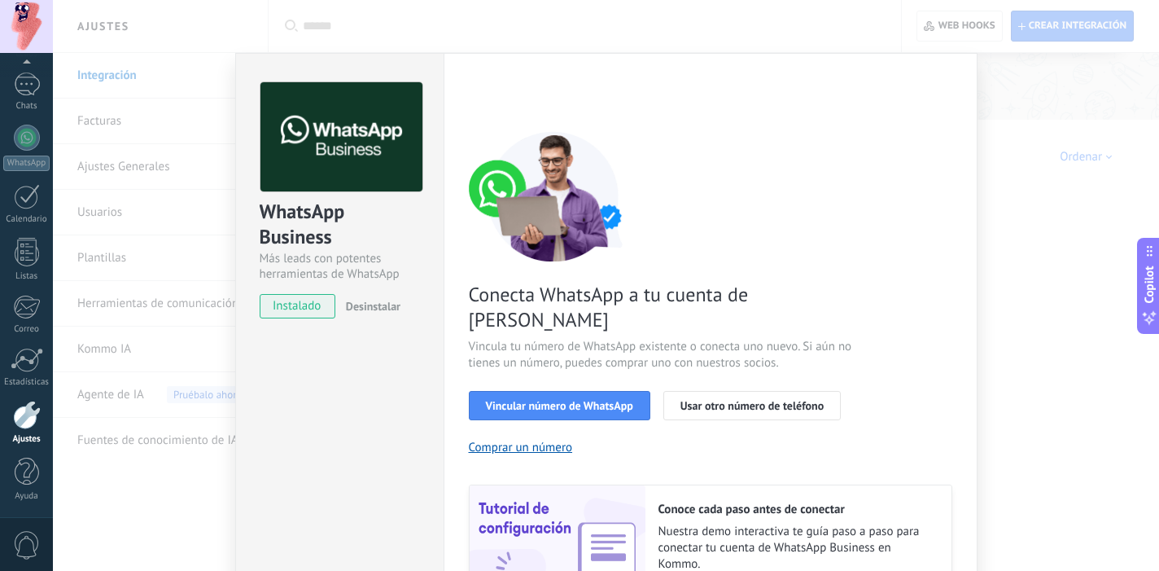
click at [1025, 87] on div "WhatsApp Business Más leads con potentes herramientas de WhatsApp instalado Des…" at bounding box center [606, 285] width 1106 height 571
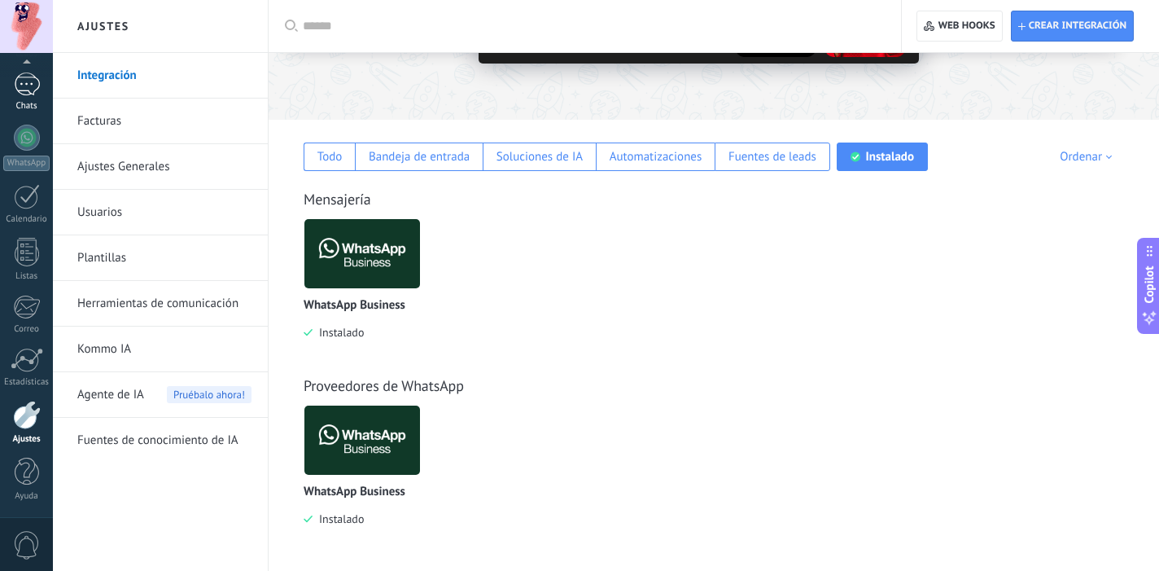
click at [33, 85] on div "1" at bounding box center [27, 84] width 26 height 24
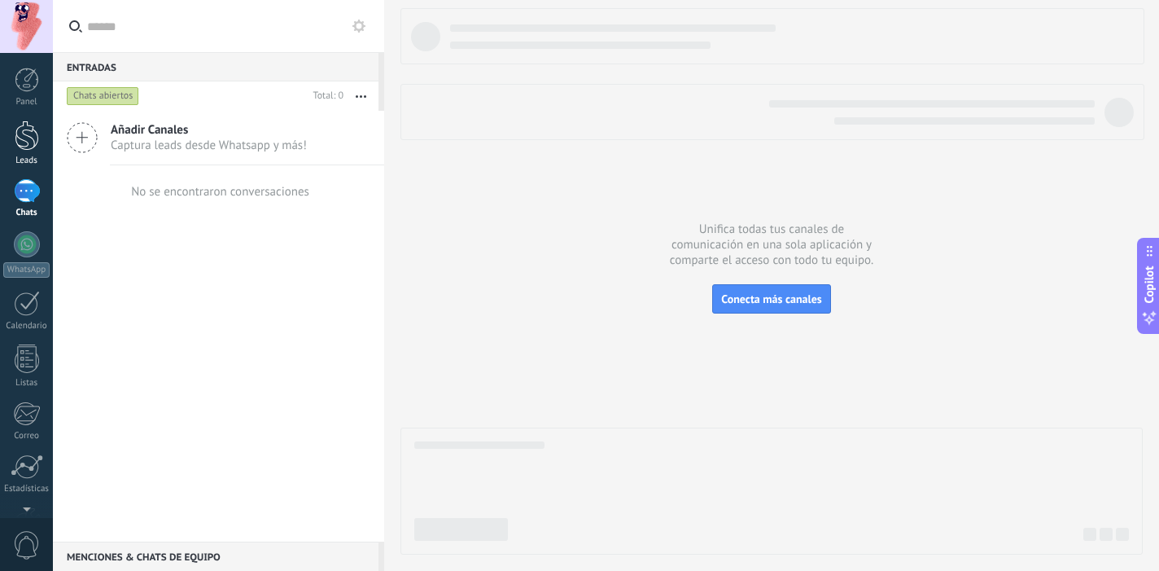
click at [22, 134] on div at bounding box center [27, 135] width 24 height 30
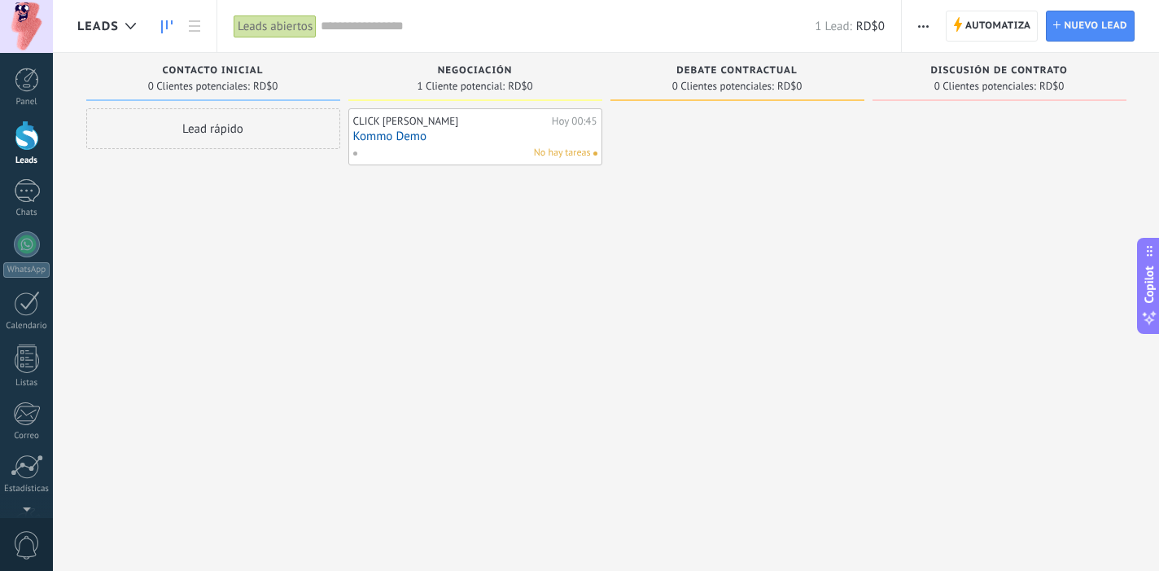
click at [419, 127] on div "CLICK [PERSON_NAME]" at bounding box center [450, 121] width 195 height 13
click at [397, 146] on div "No hay tareas" at bounding box center [471, 153] width 238 height 15
click at [496, 138] on link "Kommo Demo" at bounding box center [475, 136] width 244 height 14
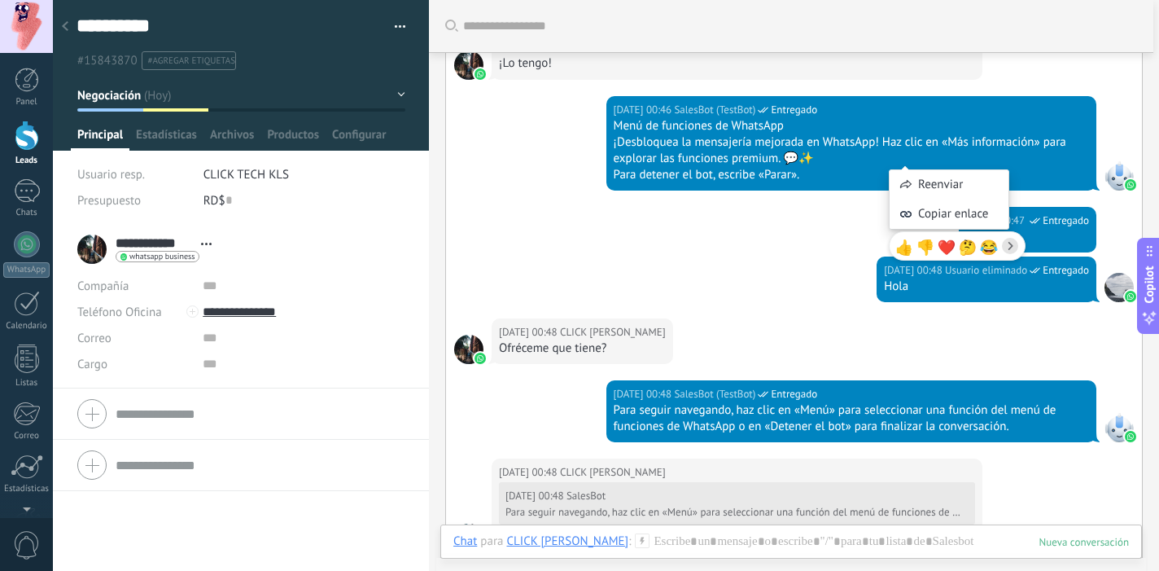
scroll to position [329, 0]
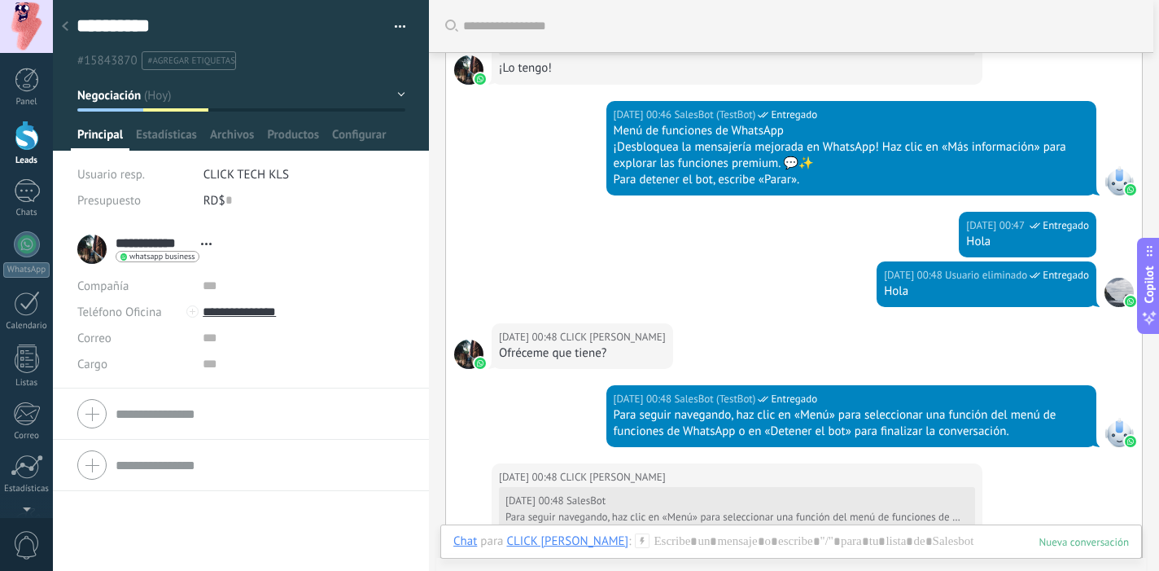
click at [395, 30] on span "button" at bounding box center [400, 29] width 11 height 3
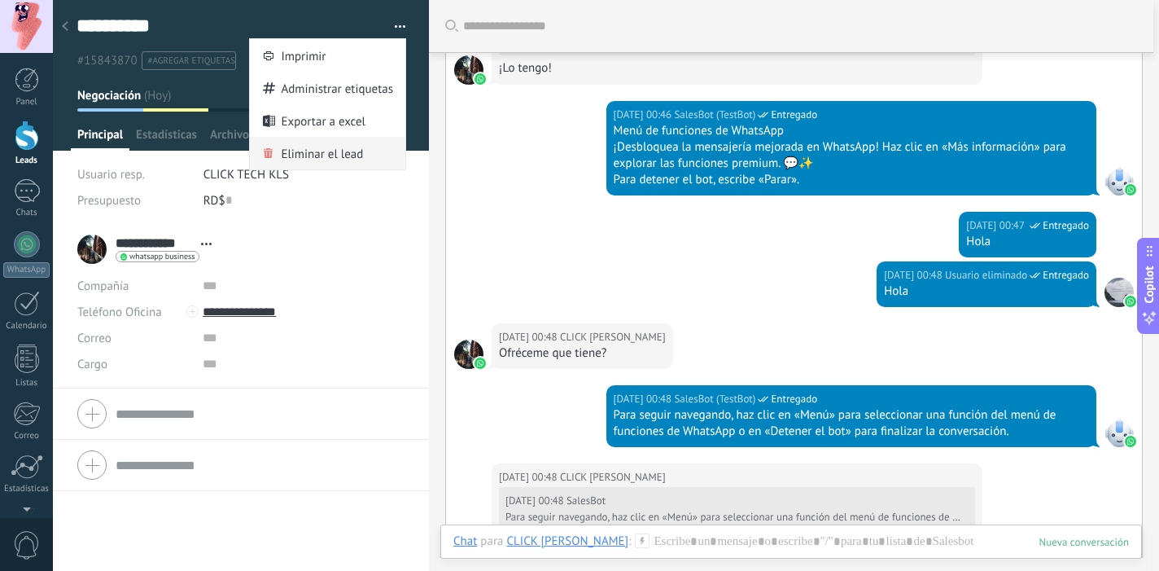
click at [359, 155] on div "Eliminar el lead" at bounding box center [327, 153] width 155 height 33
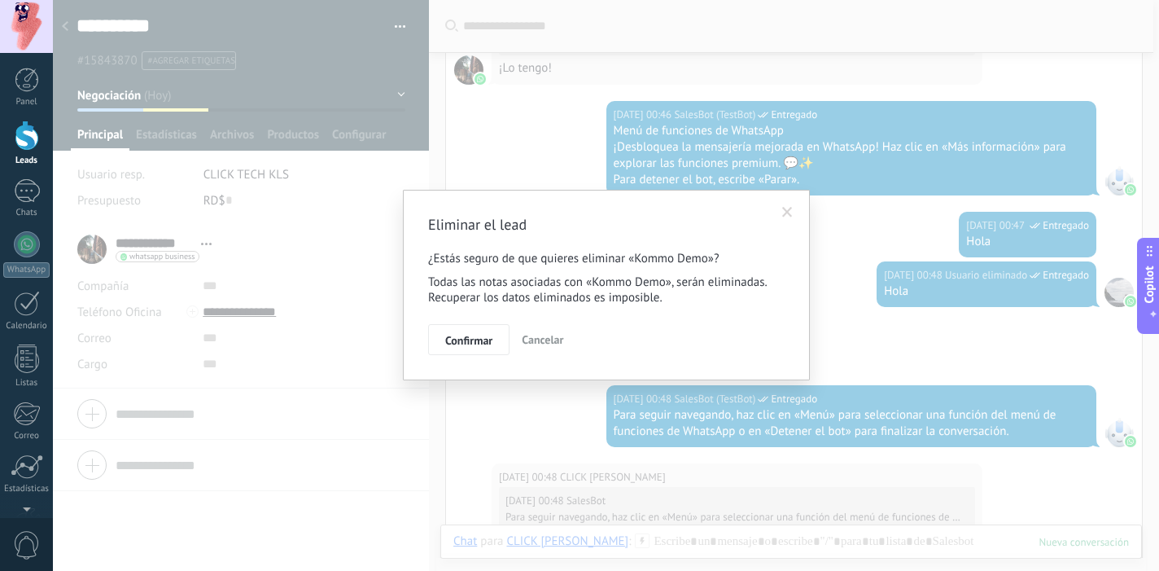
click at [543, 336] on span "Cancelar" at bounding box center [543, 339] width 42 height 15
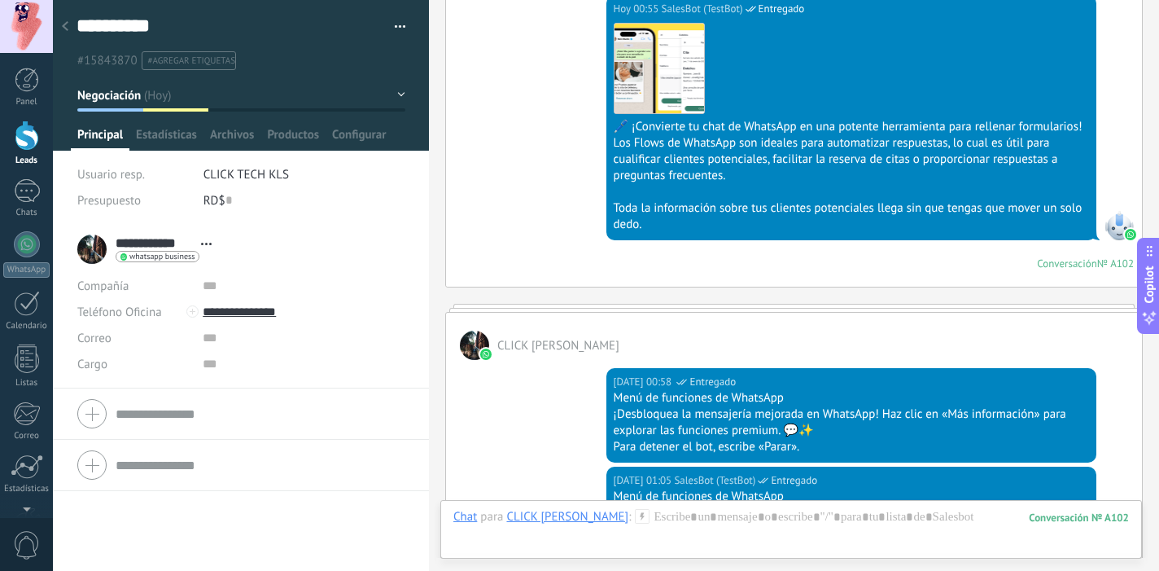
scroll to position [4101, 0]
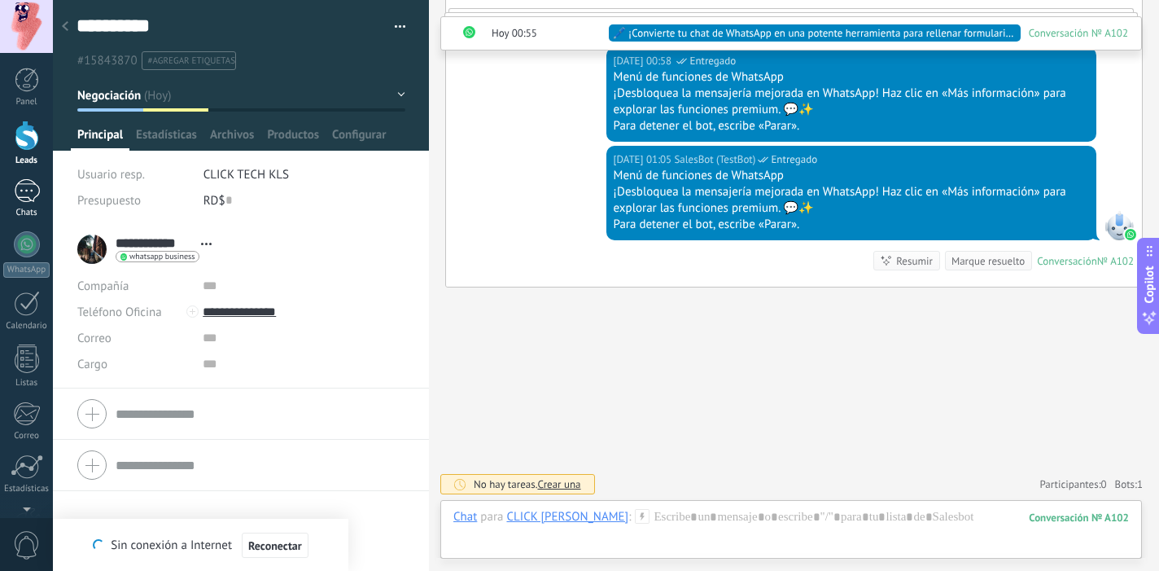
click at [10, 183] on link "1 Chats" at bounding box center [26, 198] width 53 height 39
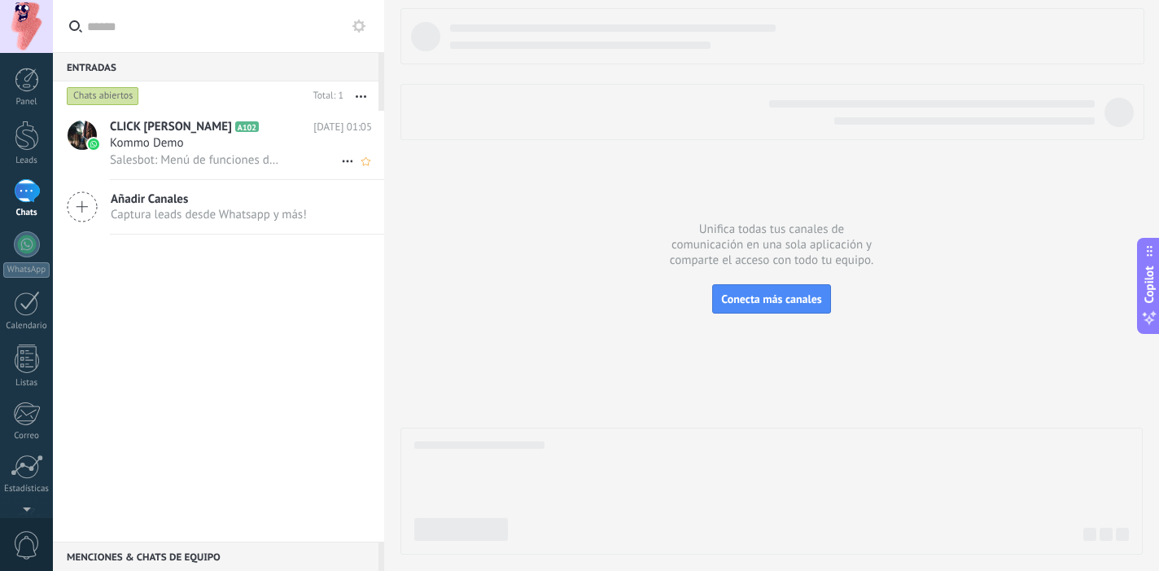
click at [235, 142] on div "Kommo Demo" at bounding box center [241, 143] width 262 height 16
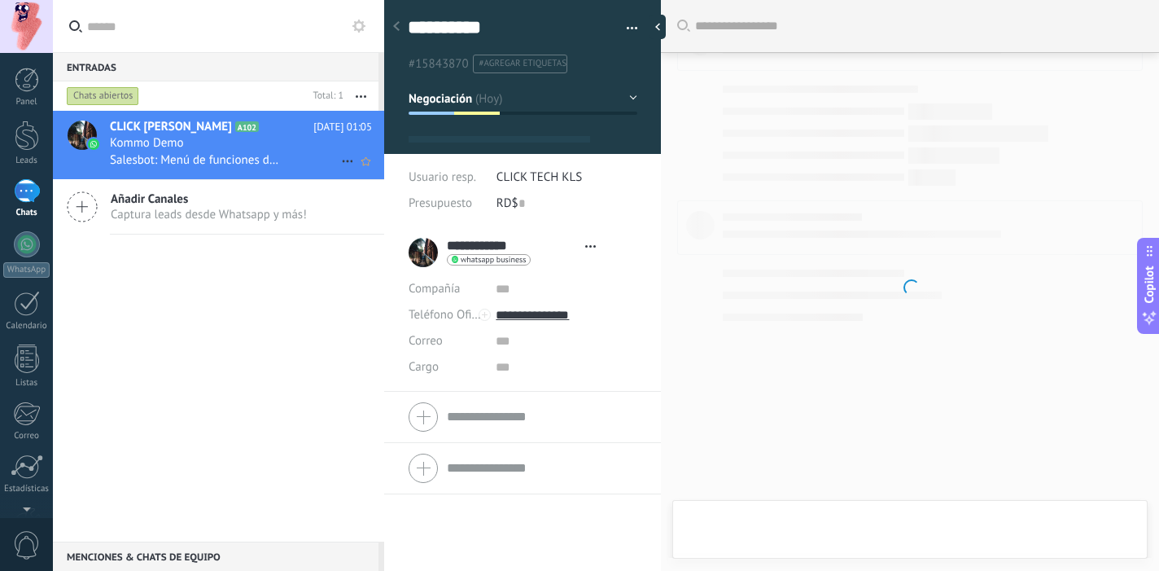
type textarea "**********"
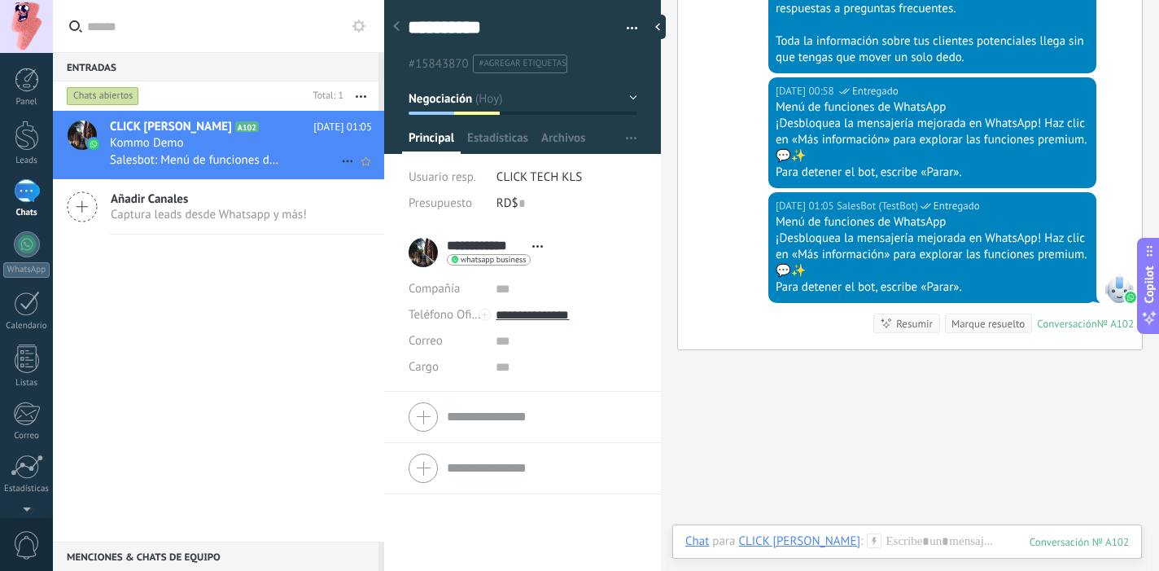
click at [342, 162] on use at bounding box center [347, 161] width 11 height 2
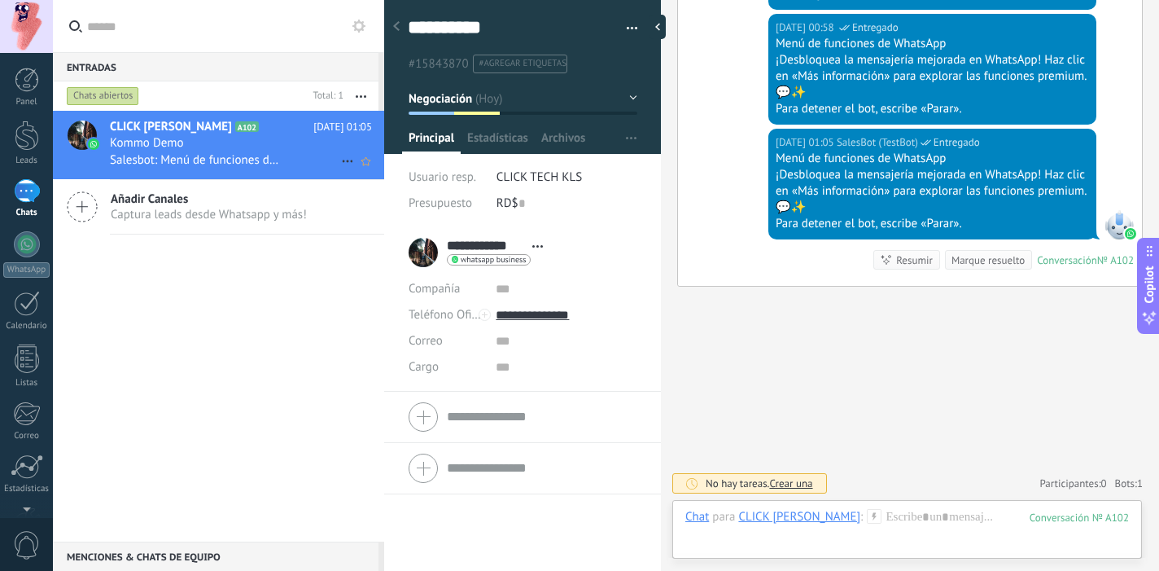
click at [342, 162] on use at bounding box center [347, 161] width 11 height 2
click at [389, 181] on span "Conversación cerrada" at bounding box center [420, 170] width 111 height 33
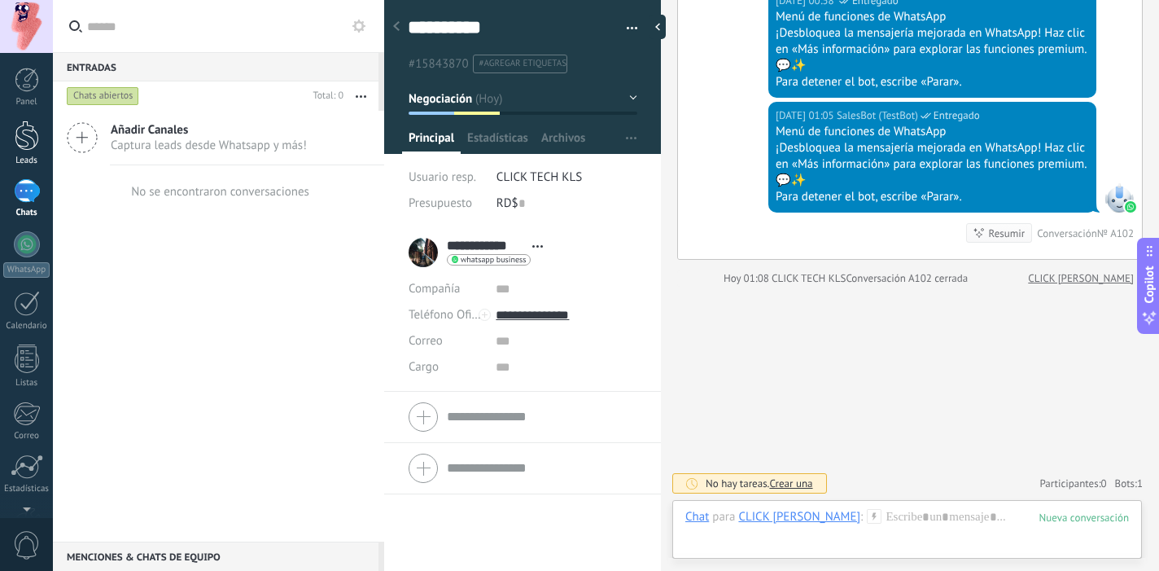
click at [33, 128] on div at bounding box center [27, 135] width 24 height 30
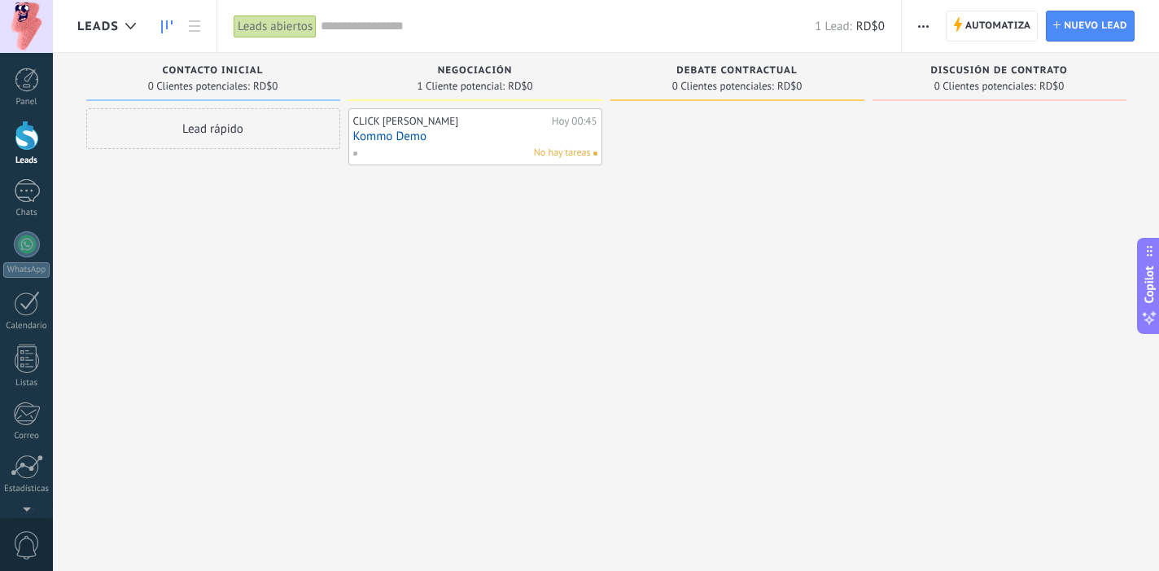
click at [564, 158] on span "No hay tareas" at bounding box center [562, 153] width 57 height 15
click at [391, 136] on link "Kommo Demo" at bounding box center [475, 136] width 244 height 14
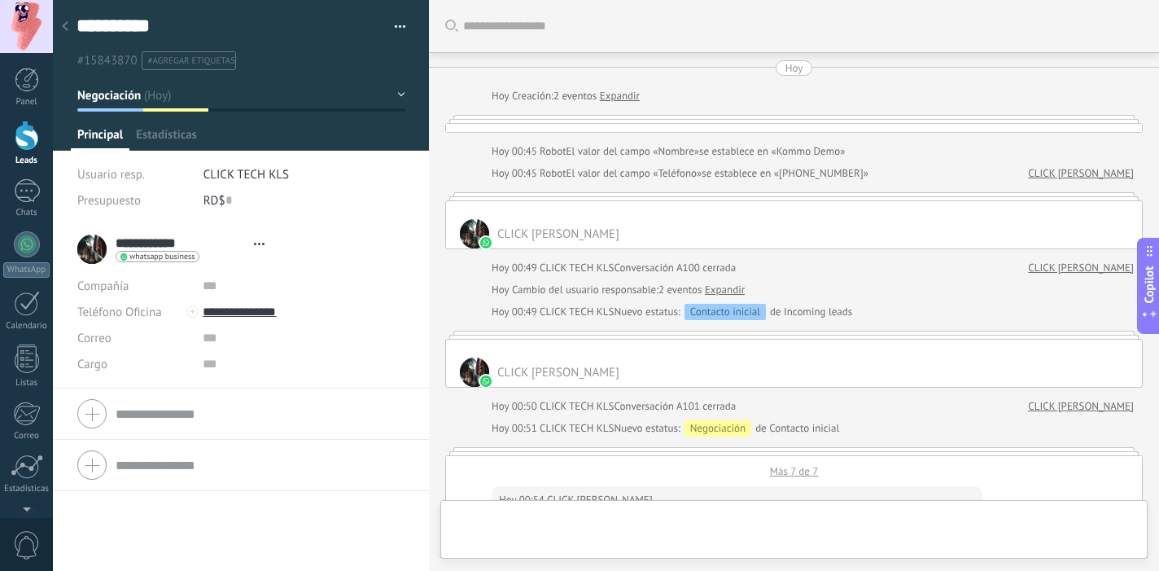
type textarea "**********"
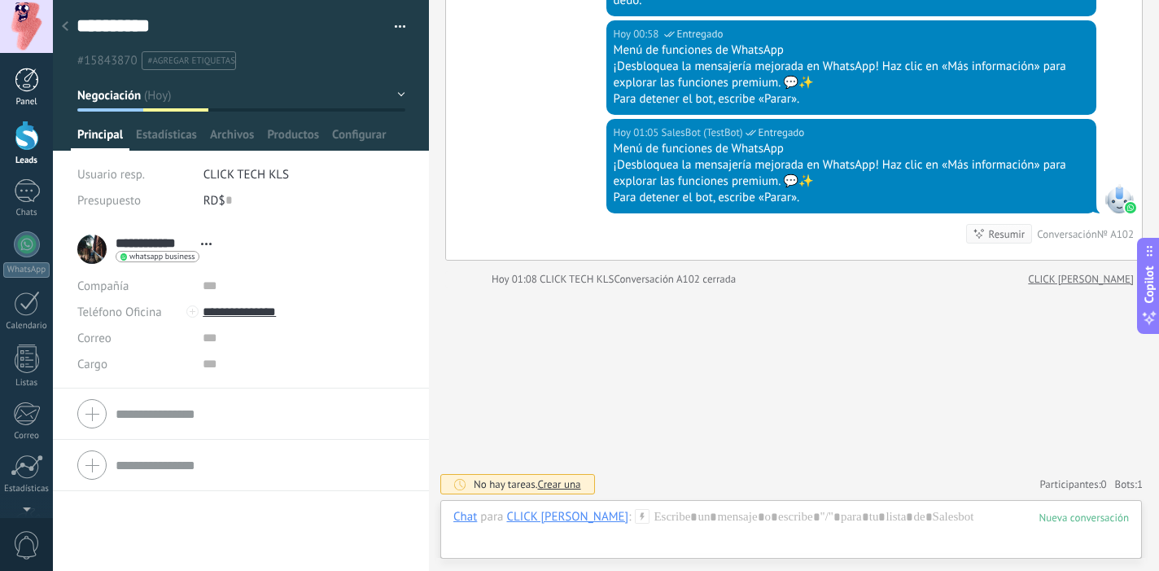
click at [33, 90] on div at bounding box center [27, 80] width 24 height 24
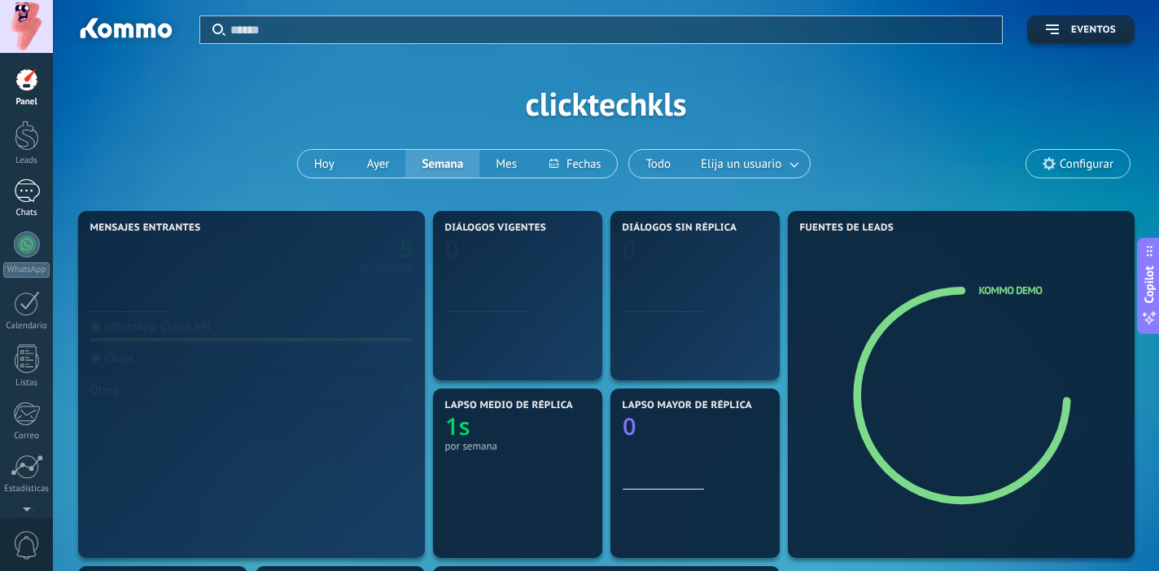
click at [35, 193] on div "1" at bounding box center [27, 191] width 26 height 24
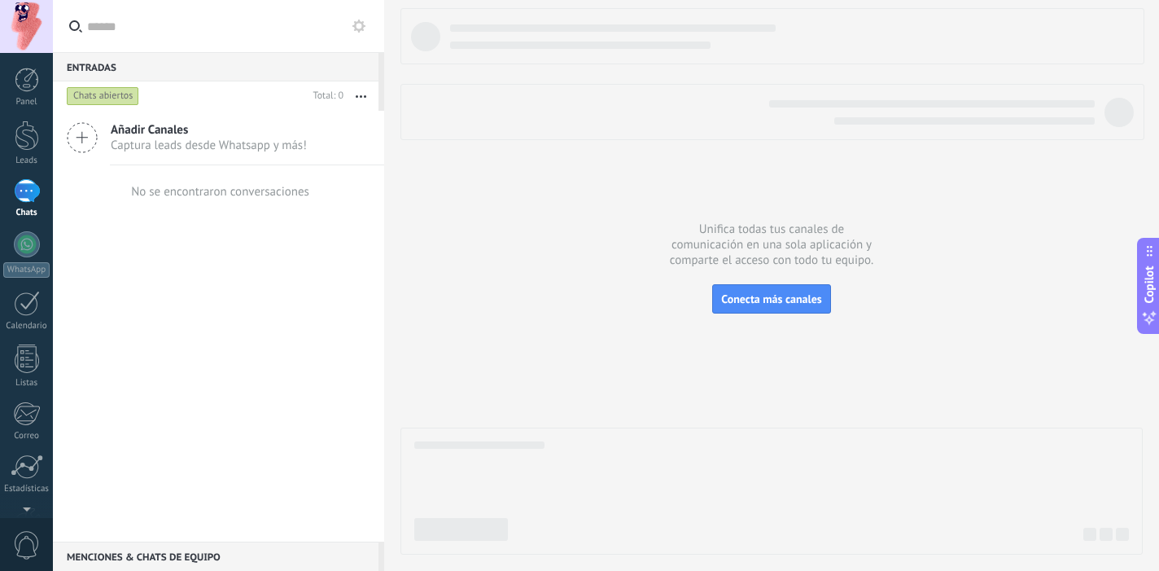
click at [102, 93] on div "Chats abiertos" at bounding box center [103, 96] width 72 height 20
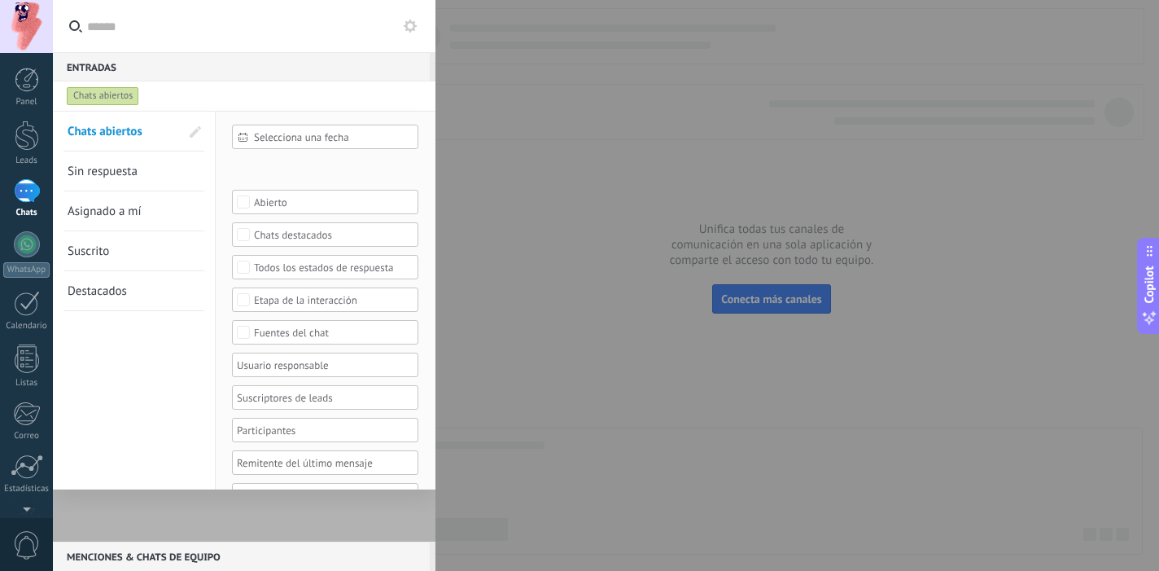
click at [102, 93] on div "Chats abiertos" at bounding box center [103, 96] width 72 height 20
click at [36, 75] on div at bounding box center [27, 80] width 24 height 24
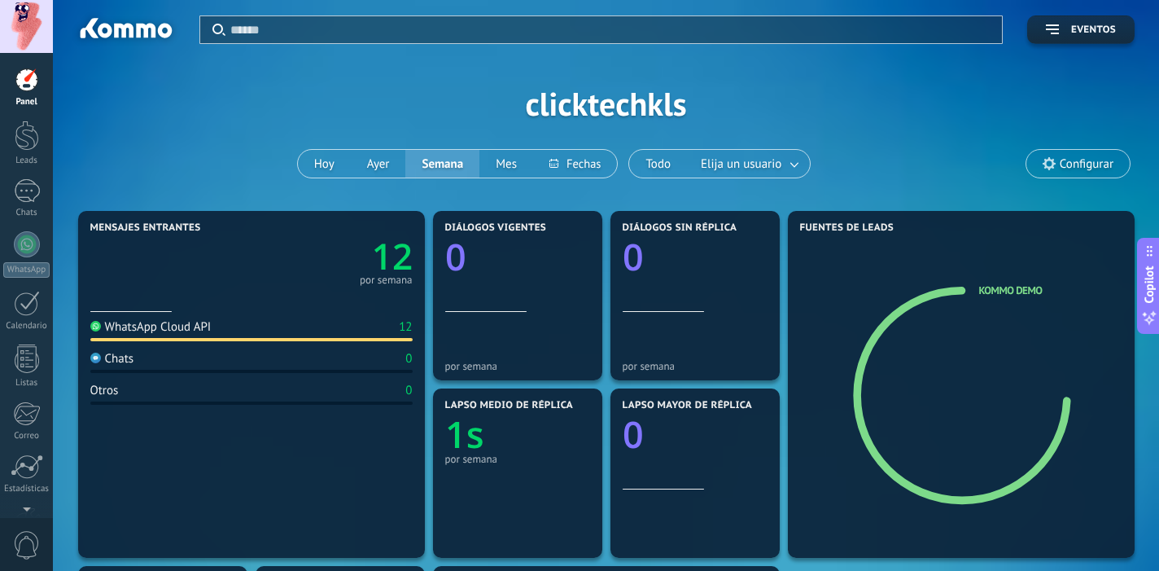
click at [408, 265] on text "12" at bounding box center [391, 255] width 41 height 49
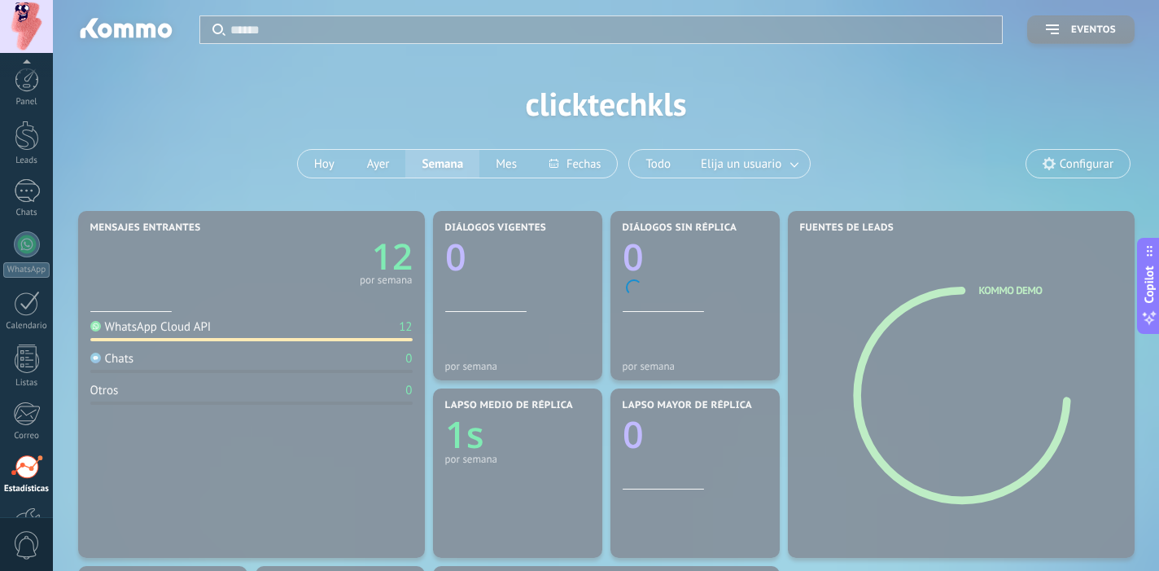
scroll to position [107, 0]
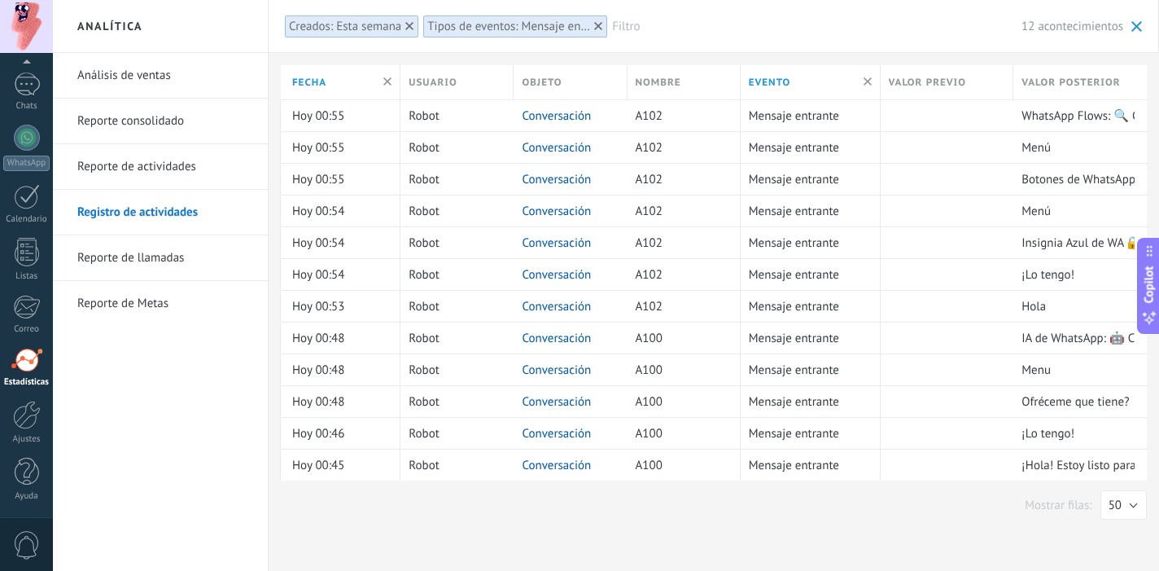
click at [167, 304] on link "Reporte de Metas" at bounding box center [164, 304] width 174 height 46
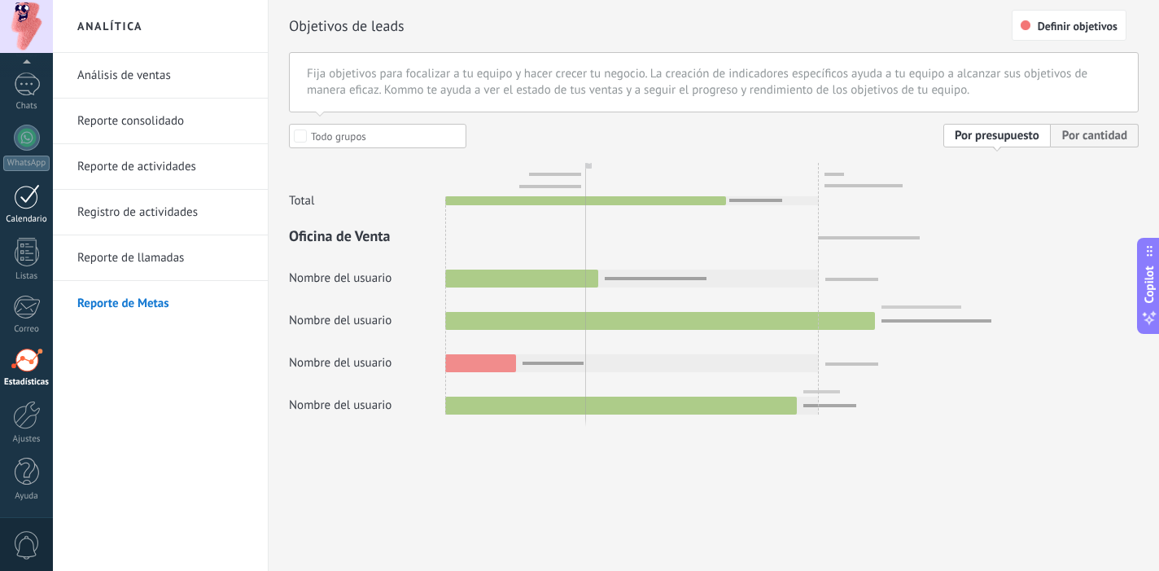
click at [20, 208] on div at bounding box center [27, 196] width 26 height 25
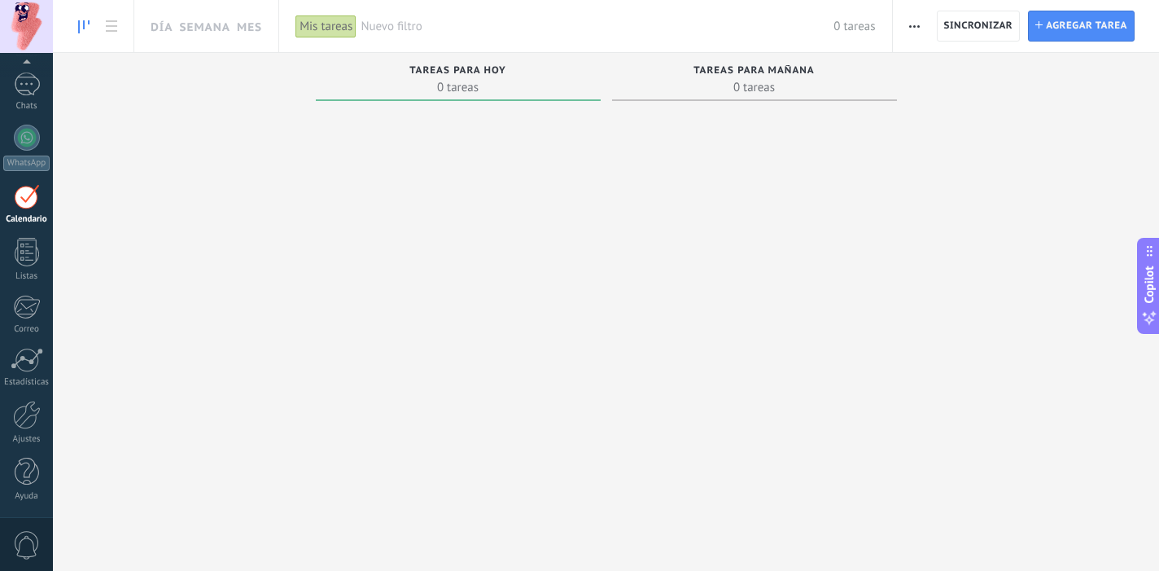
scroll to position [47, 0]
click at [955, 24] on span "Sincronizar" at bounding box center [978, 26] width 69 height 10
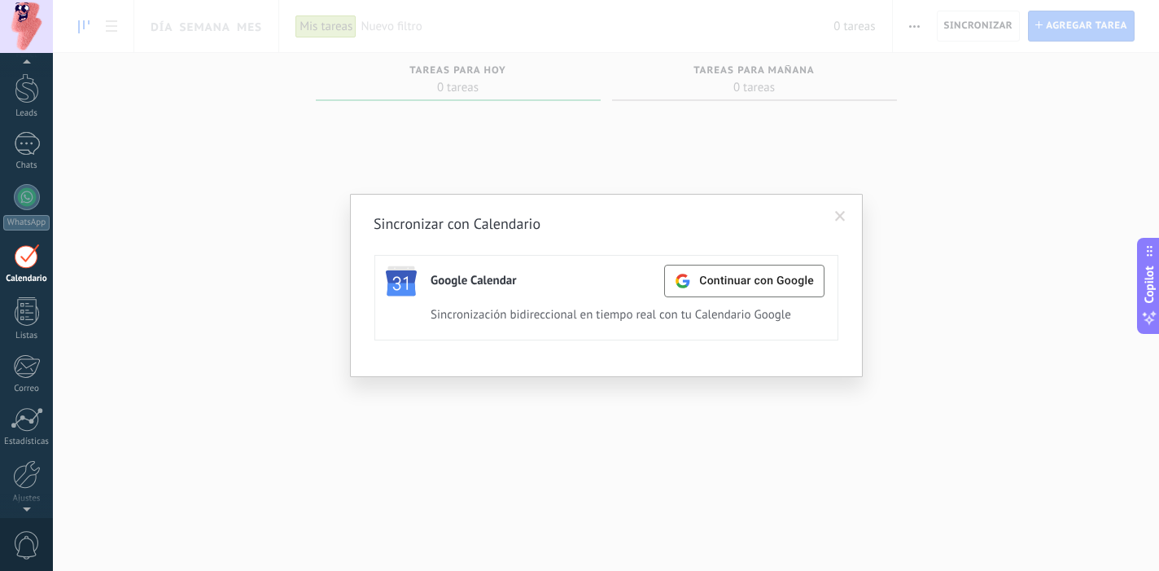
click at [846, 221] on span at bounding box center [840, 217] width 27 height 28
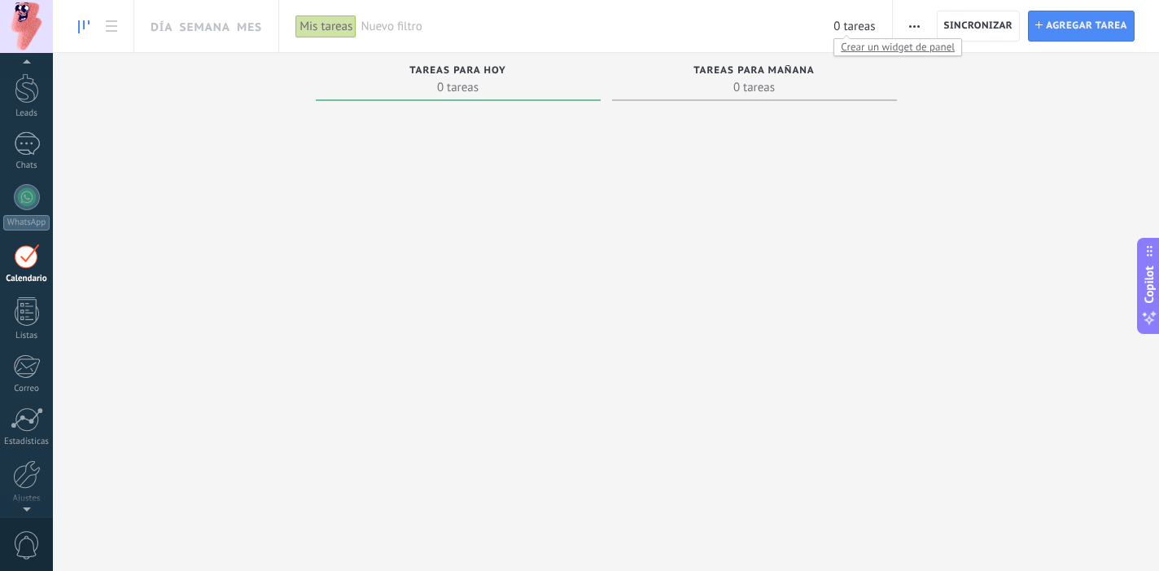
click at [854, 50] on span "Crear un widget de panel" at bounding box center [897, 46] width 127 height 17
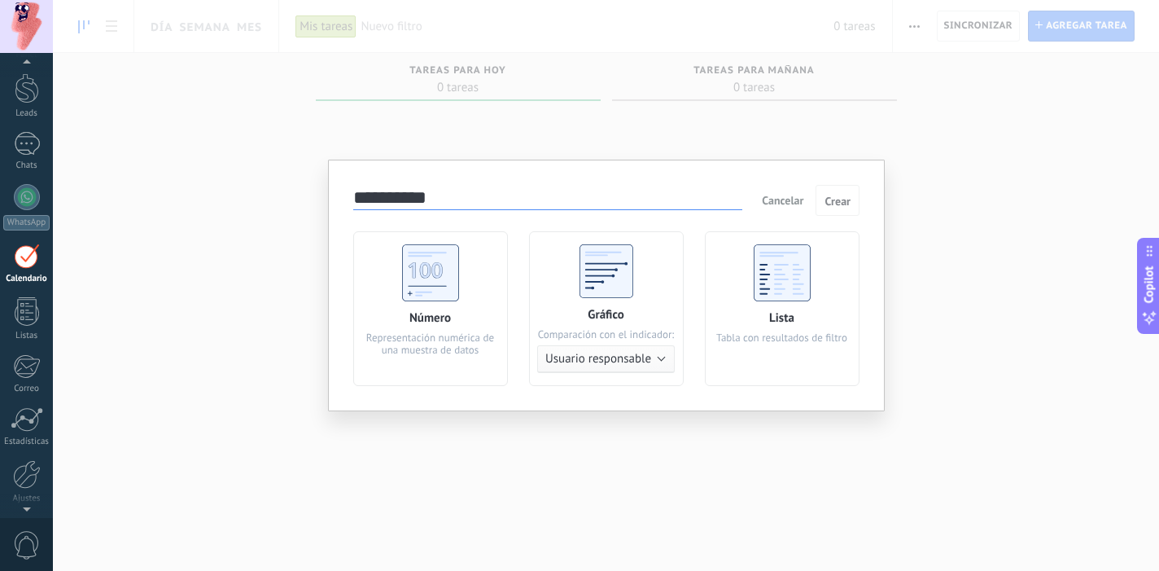
click at [782, 203] on span "Cancelar" at bounding box center [783, 200] width 42 height 15
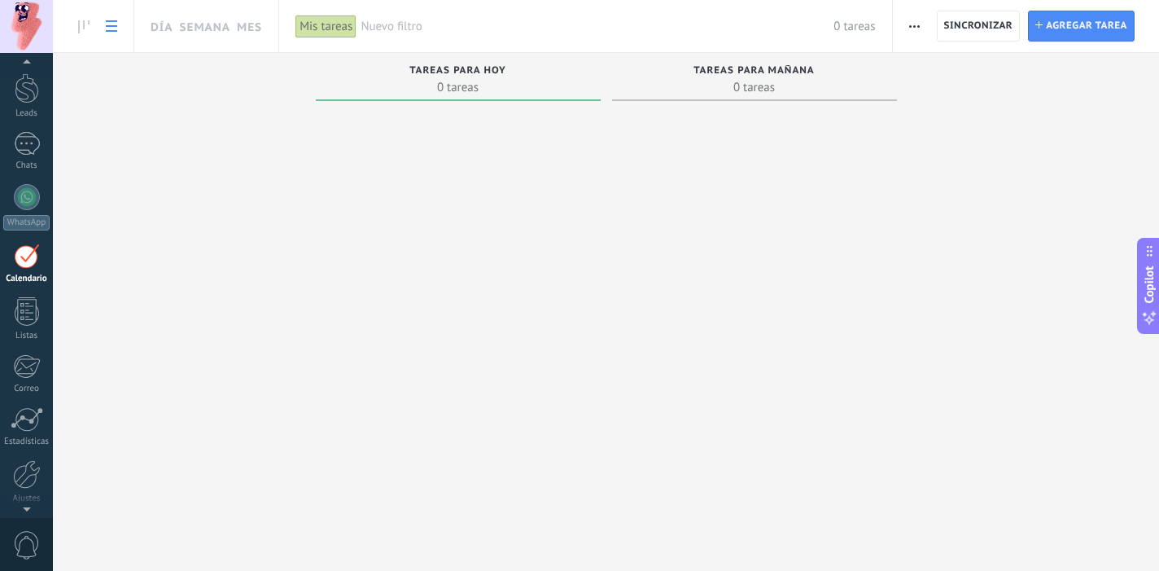
click at [109, 29] on icon at bounding box center [111, 25] width 11 height 11
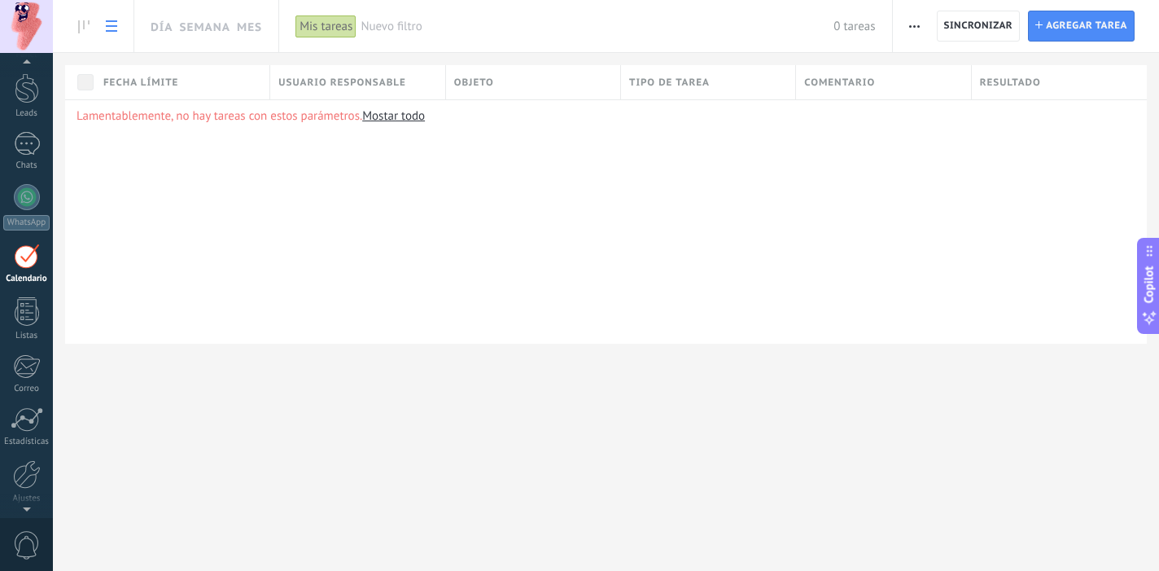
click at [75, 29] on link at bounding box center [84, 27] width 28 height 32
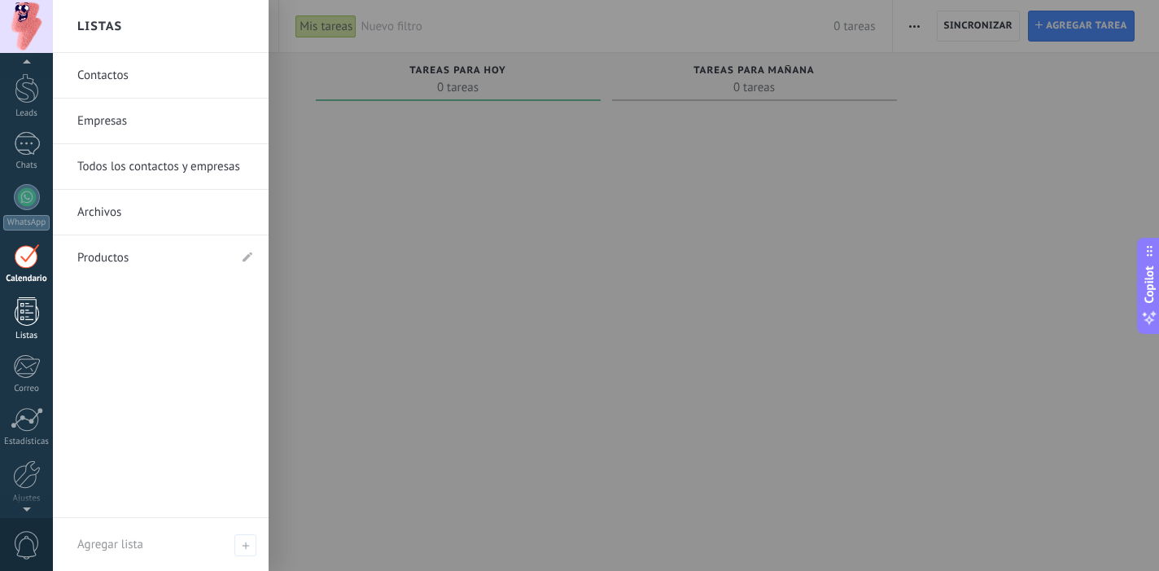
click at [33, 311] on div at bounding box center [27, 311] width 24 height 28
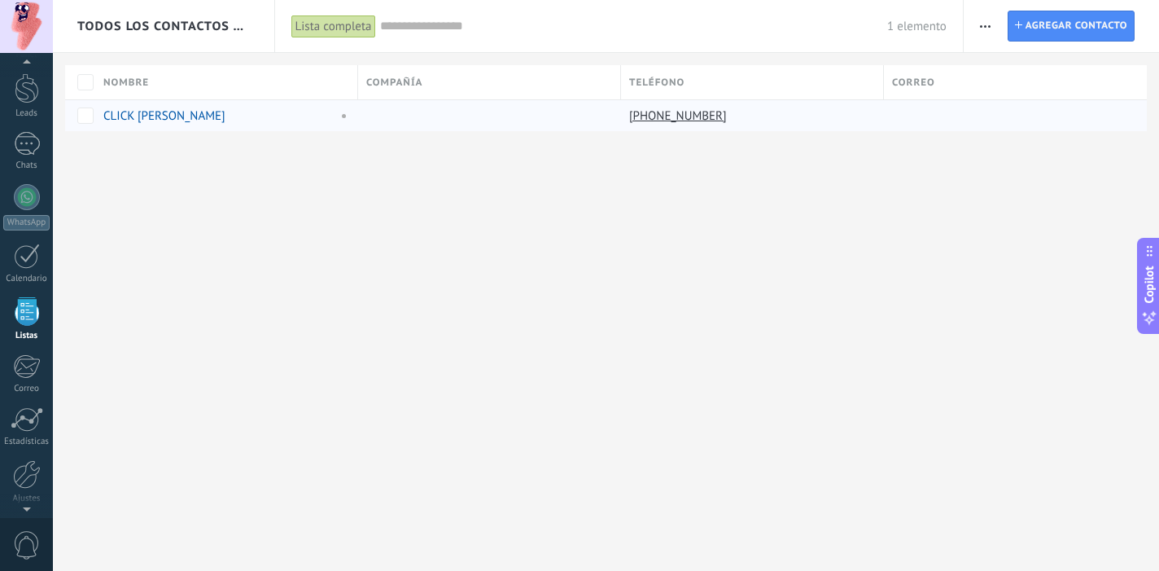
scroll to position [101, 0]
click at [147, 117] on link "CLICK [PERSON_NAME]" at bounding box center [164, 115] width 122 height 15
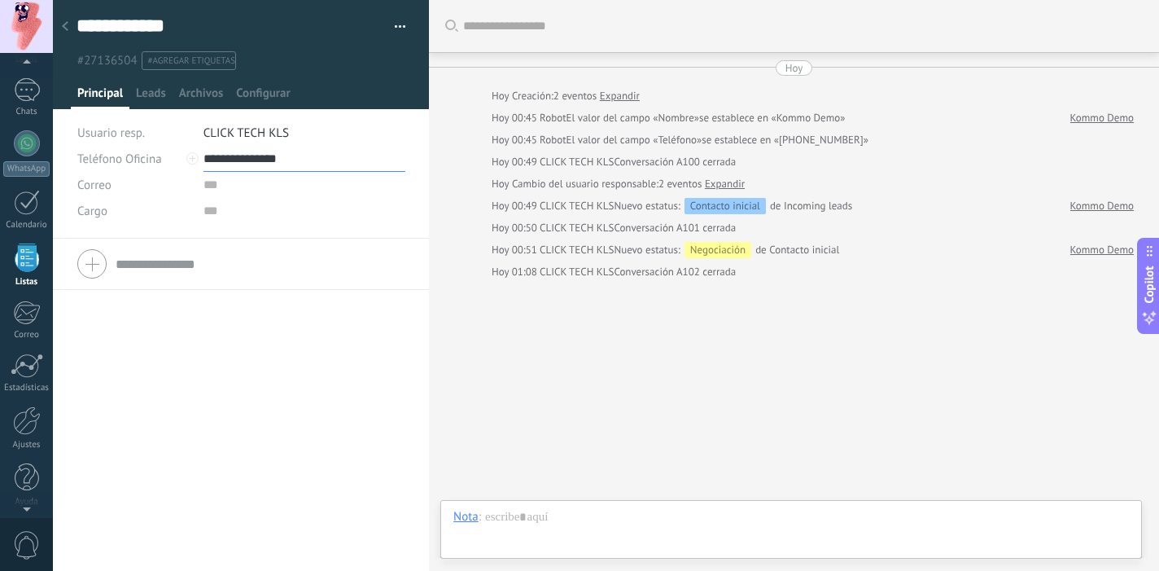
click at [231, 162] on input "**********" at bounding box center [304, 159] width 202 height 26
type input "**********"
click at [392, 31] on button "button" at bounding box center [395, 27] width 24 height 24
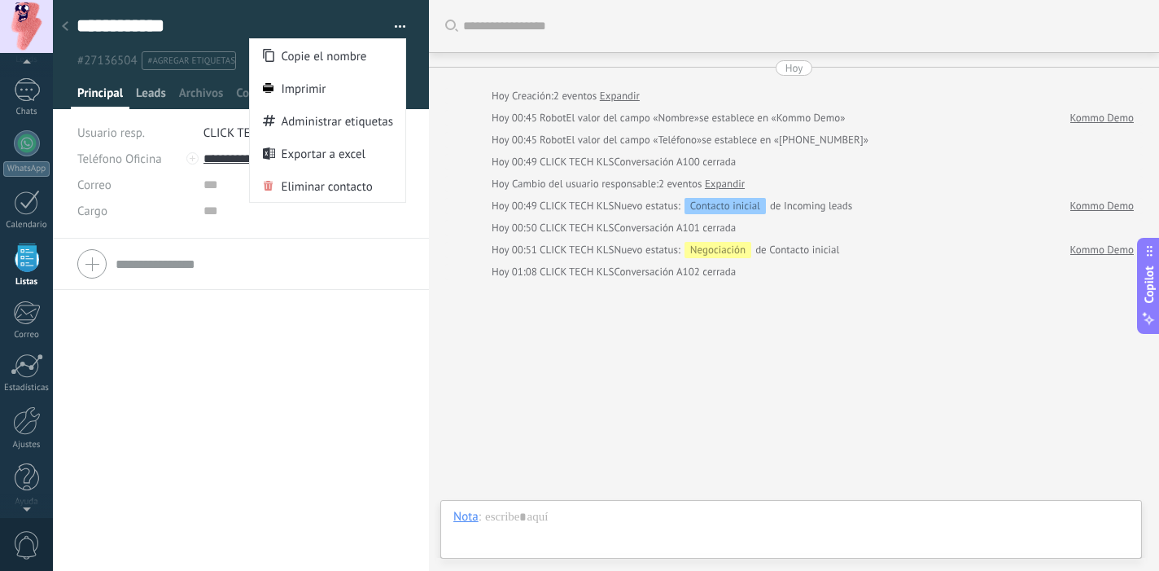
click at [141, 94] on span "Leads" at bounding box center [151, 97] width 30 height 24
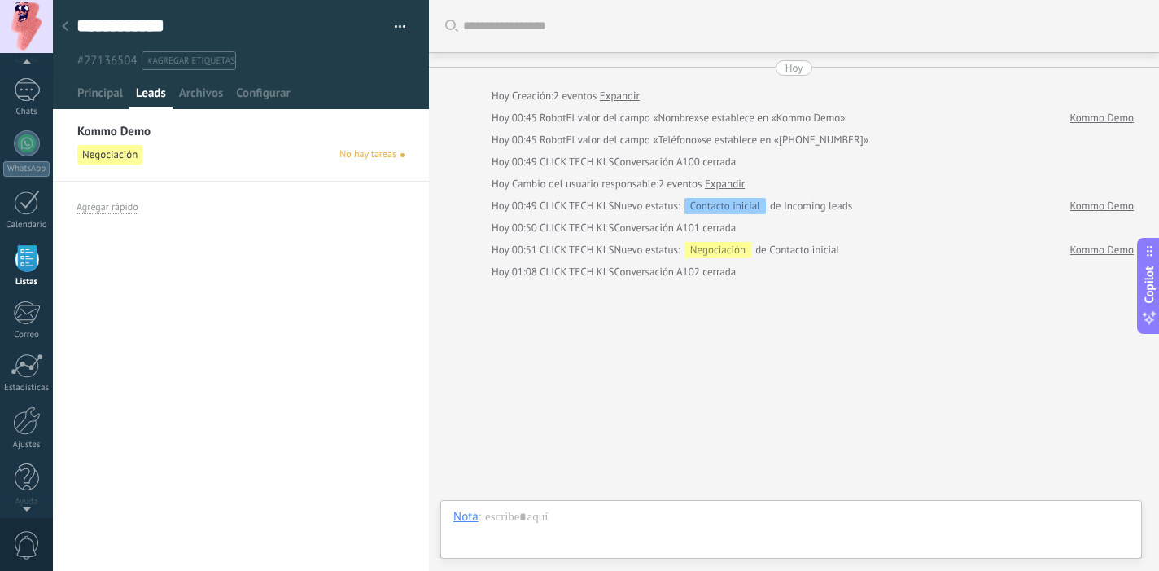
click at [120, 170] on div "Kommo Demo Negociación No hay tareas" at bounding box center [241, 151] width 376 height 62
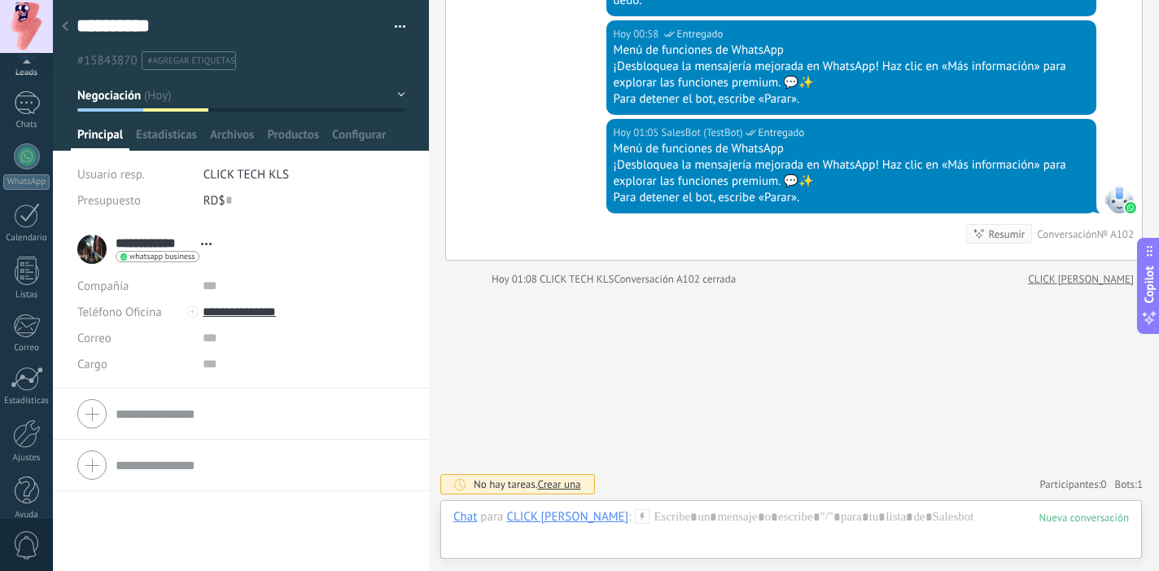
scroll to position [107, 0]
click at [36, 421] on div at bounding box center [27, 414] width 28 height 28
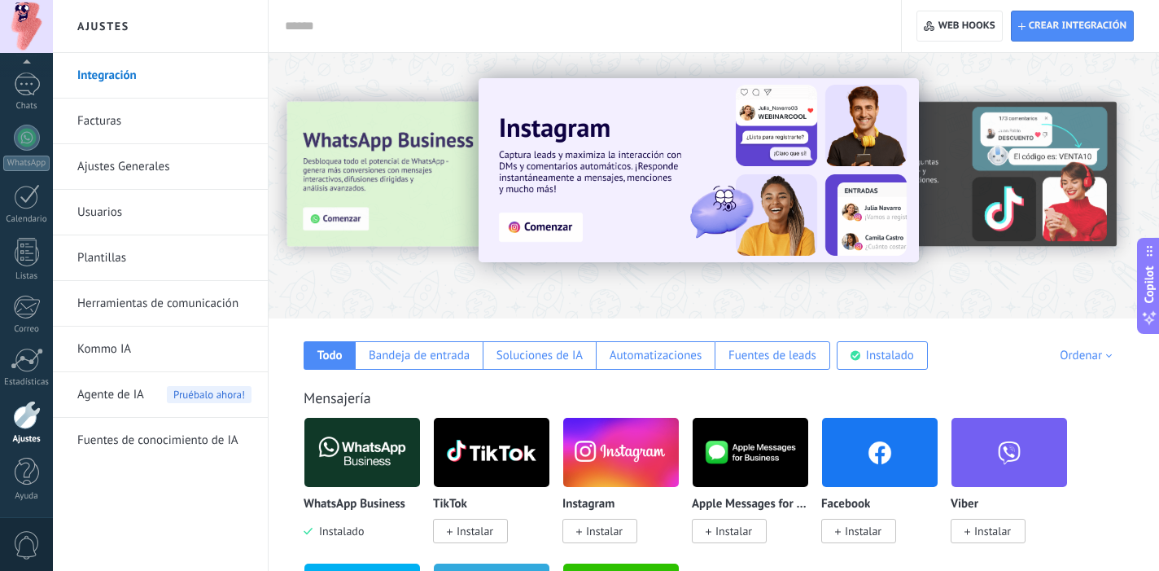
click at [117, 221] on link "Usuarios" at bounding box center [164, 213] width 174 height 46
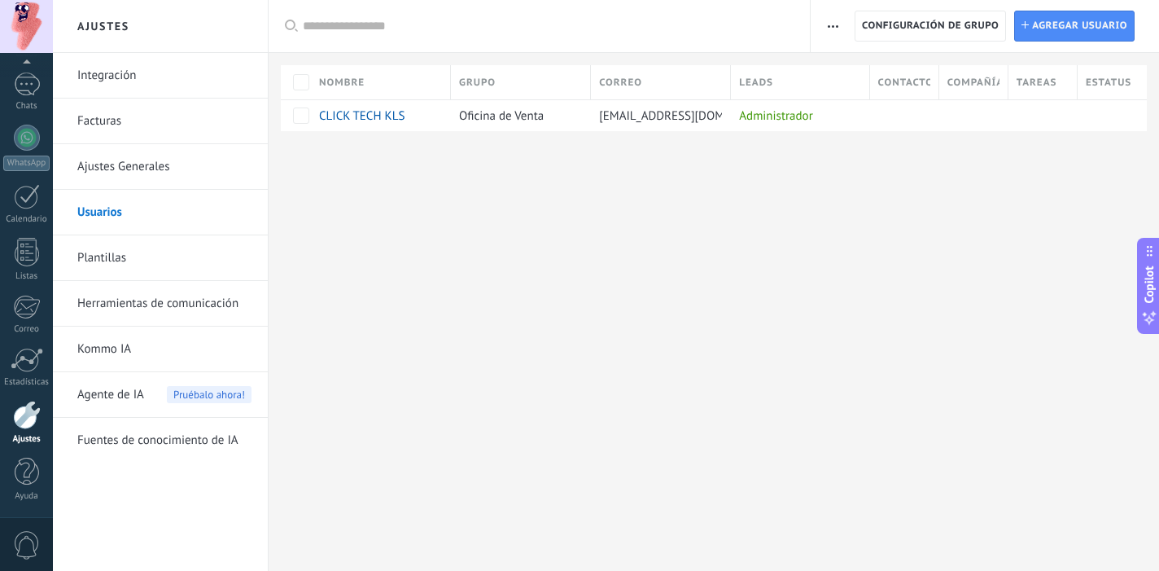
click at [848, 33] on div "Registro de autorización Lista blanca de direcciones IP Límites de actividade C…" at bounding box center [985, 26] width 348 height 52
click at [875, 30] on span "Configuración de grupo" at bounding box center [930, 25] width 137 height 29
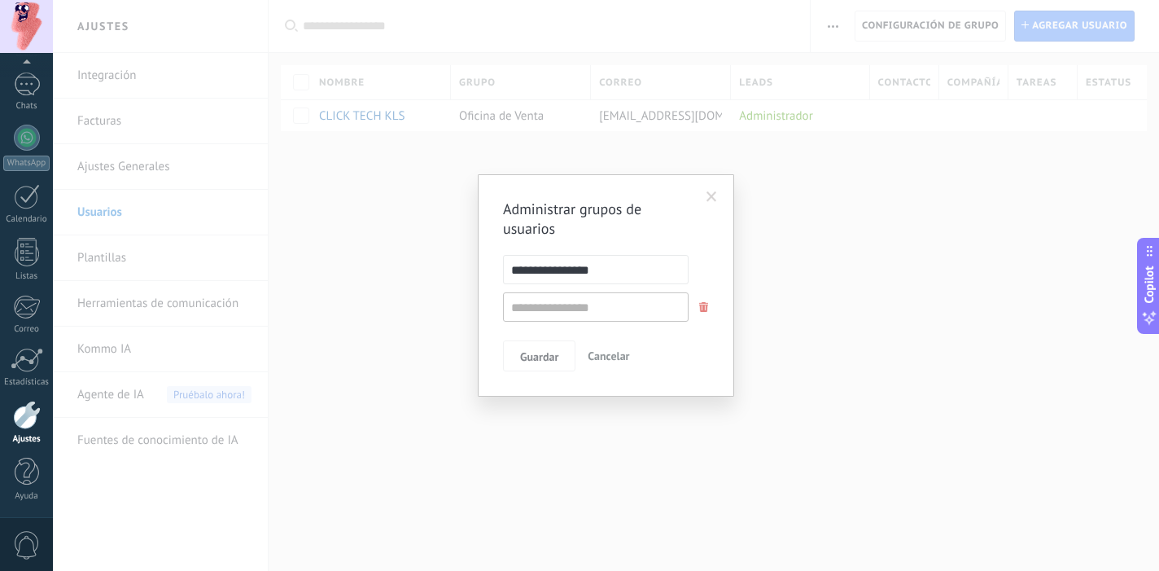
click at [708, 191] on span at bounding box center [711, 196] width 11 height 11
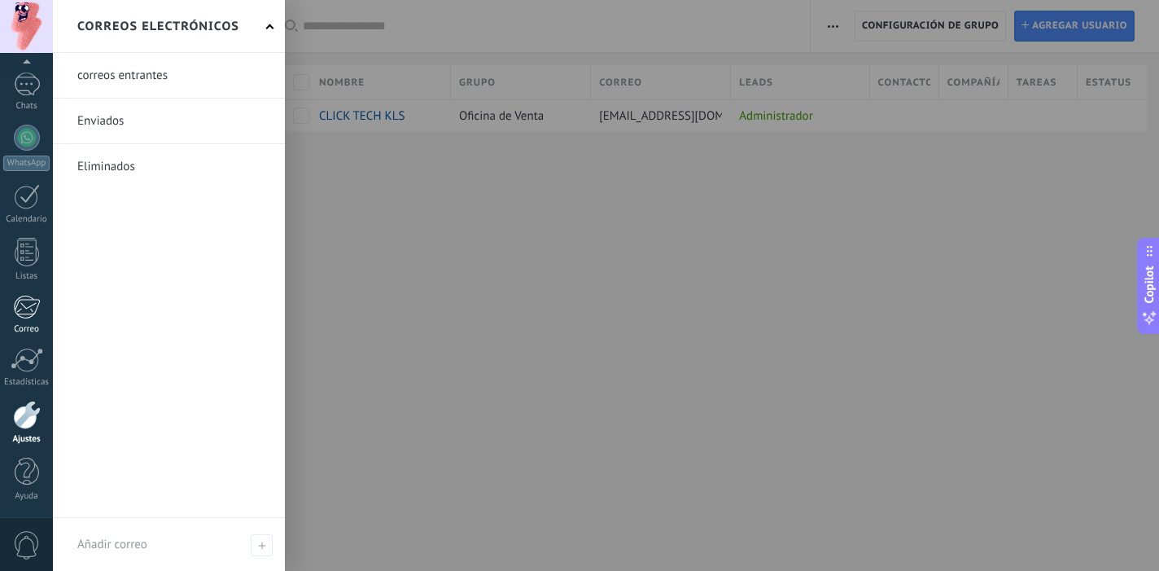
click at [37, 304] on div at bounding box center [26, 307] width 27 height 24
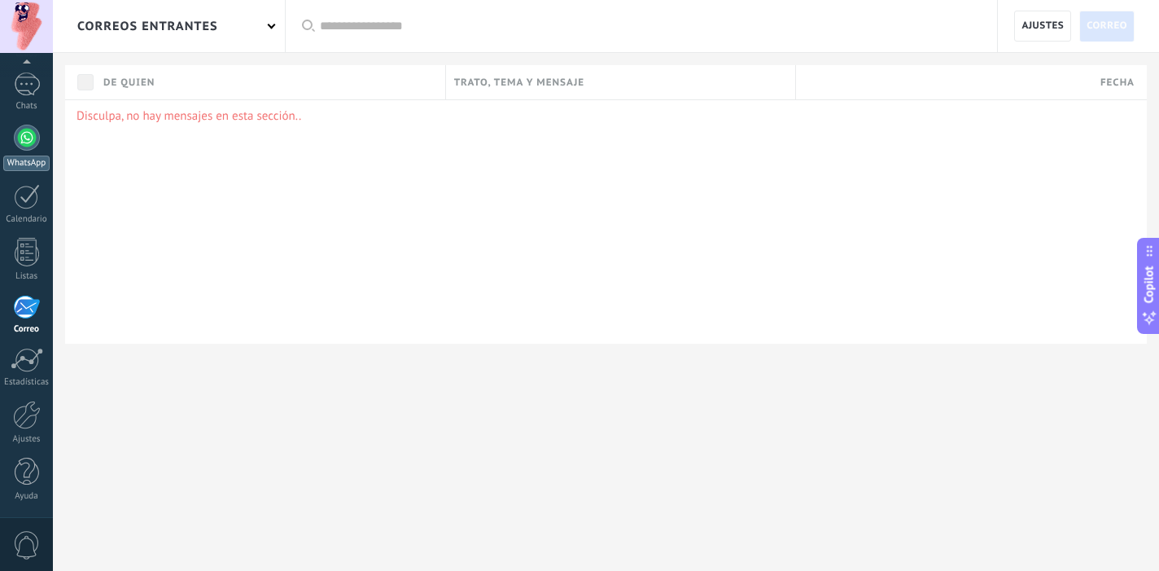
click at [24, 131] on div at bounding box center [27, 138] width 26 height 26
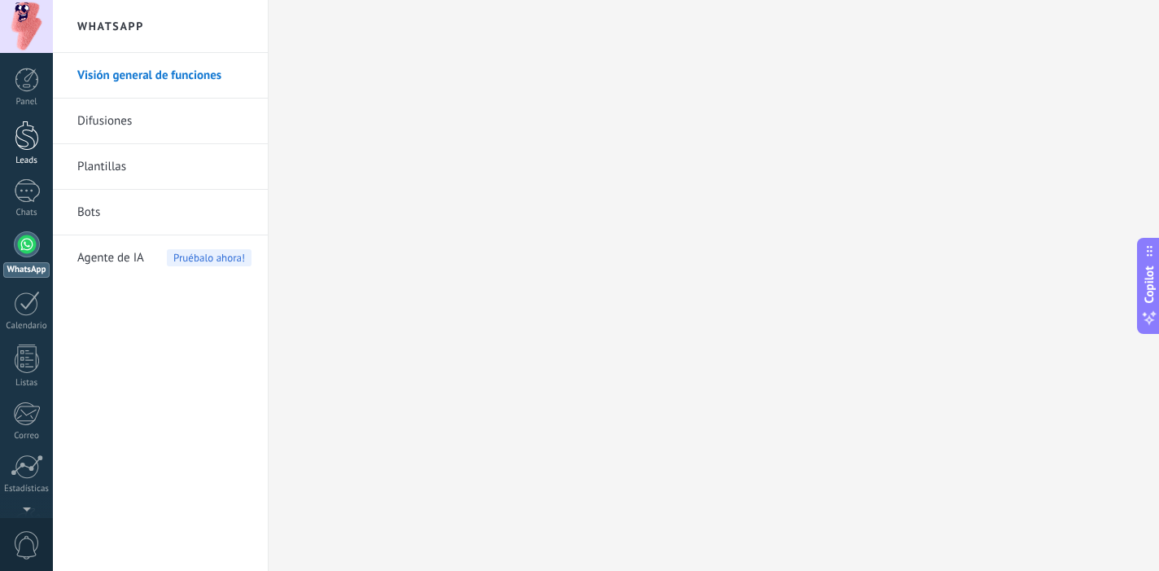
click at [37, 143] on div at bounding box center [27, 135] width 24 height 30
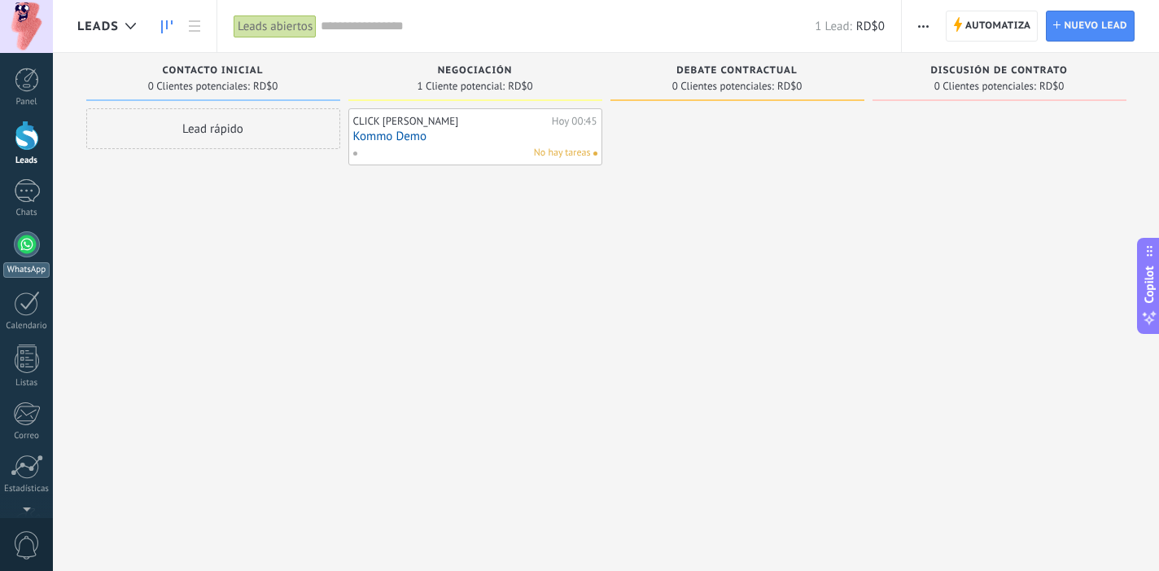
click at [29, 238] on div at bounding box center [27, 244] width 26 height 26
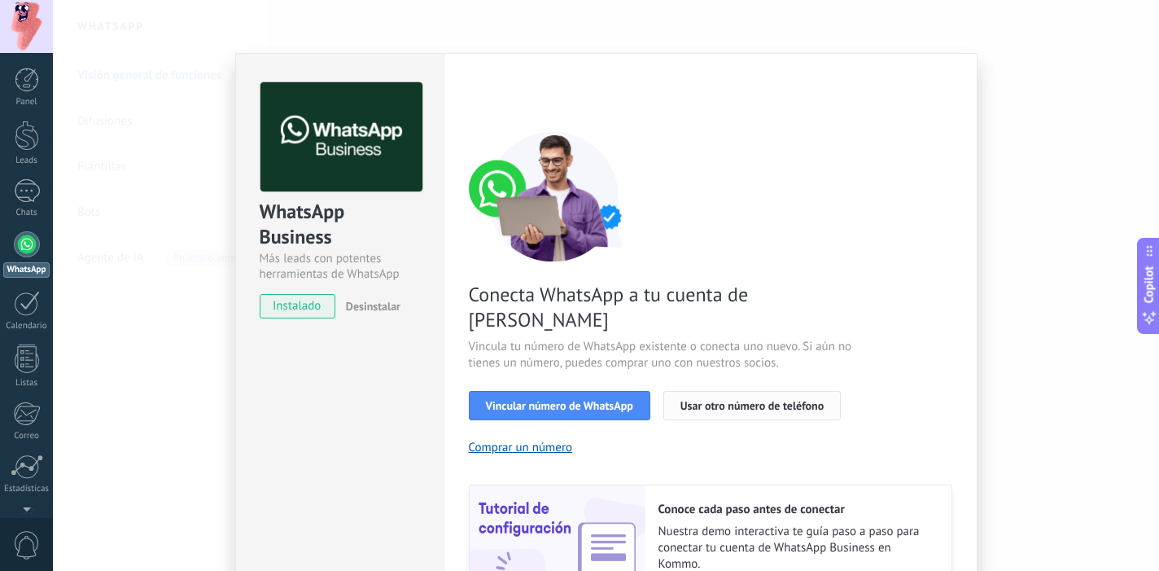
click at [726, 400] on span "Usar otro número de teléfono" at bounding box center [751, 405] width 143 height 11
click at [575, 400] on span "Vincular número de WhatsApp" at bounding box center [559, 405] width 147 height 11
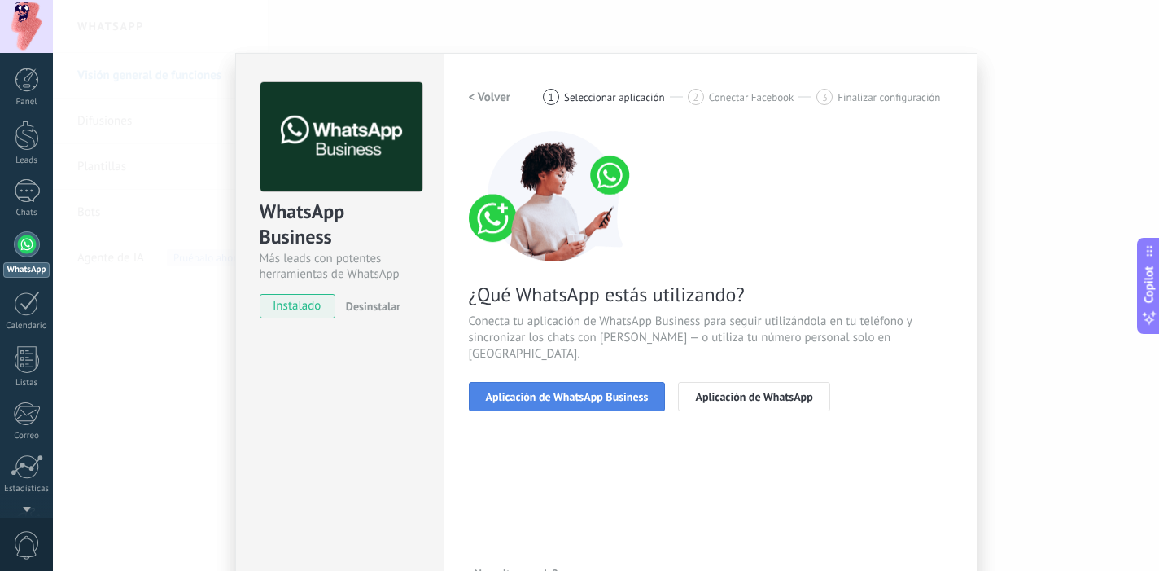
scroll to position [105, 0]
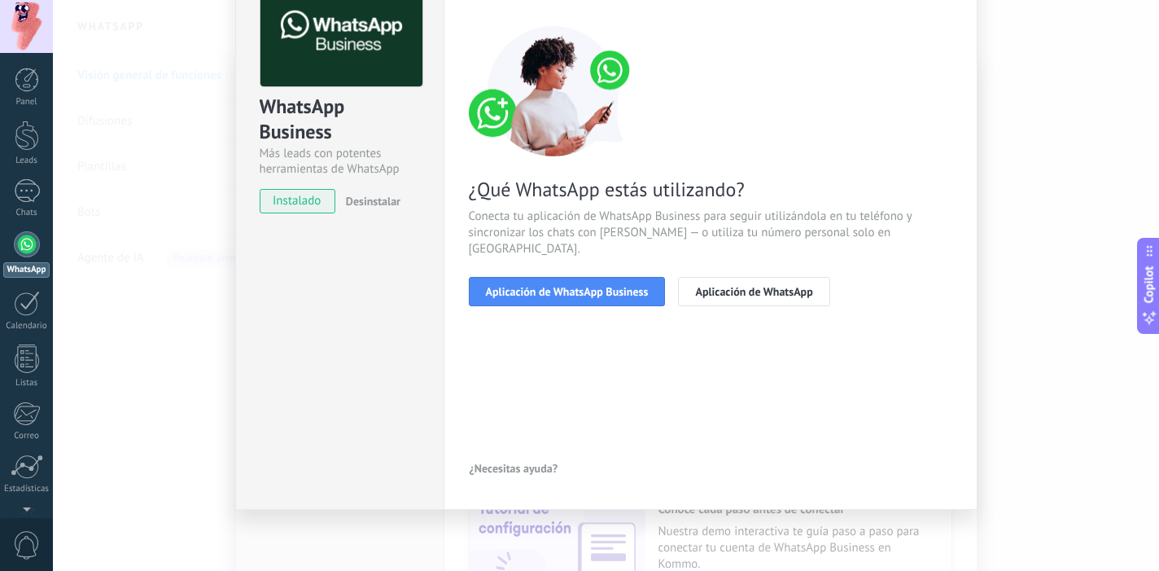
click at [537, 291] on div "< Volver 1 Seleccionar aplicación 2 Conectar Facebook 3 Finalizar configuración…" at bounding box center [710, 151] width 483 height 348
click at [553, 286] on span "Aplicación de WhatsApp Business" at bounding box center [567, 291] width 163 height 11
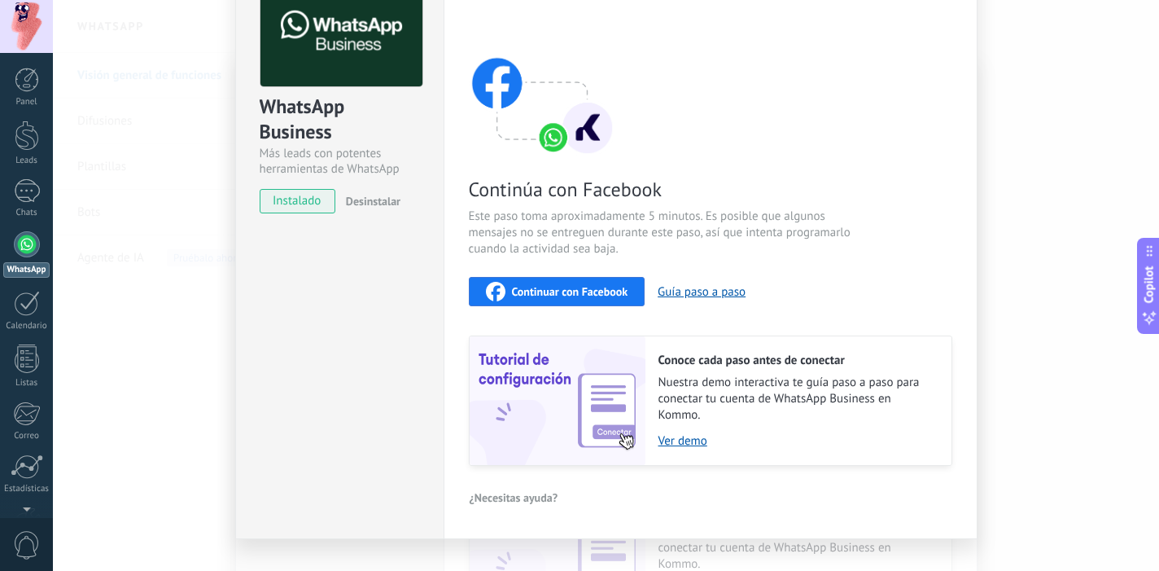
click at [553, 296] on span "Continuar con Facebook" at bounding box center [570, 291] width 116 height 11
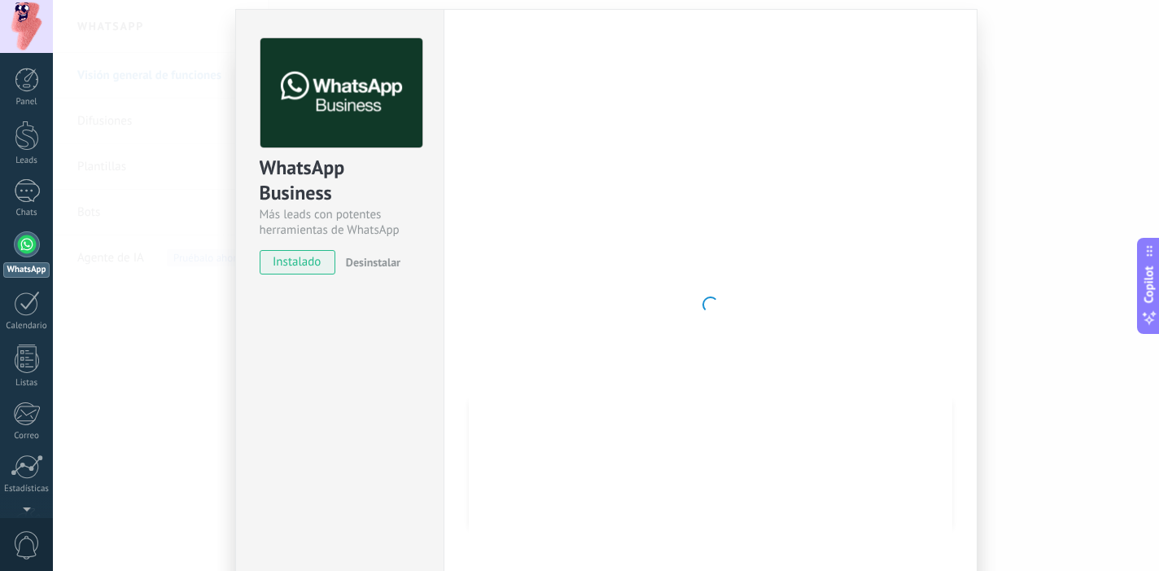
scroll to position [0, 0]
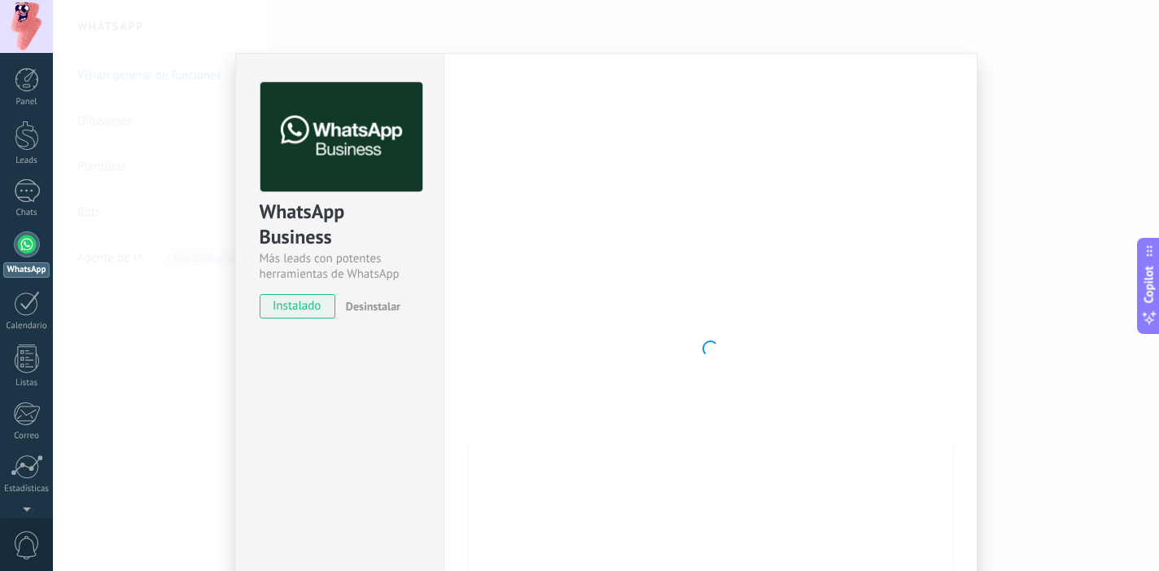
click at [33, 243] on div at bounding box center [27, 244] width 26 height 26
click at [21, 204] on link "1 Chats" at bounding box center [26, 198] width 53 height 39
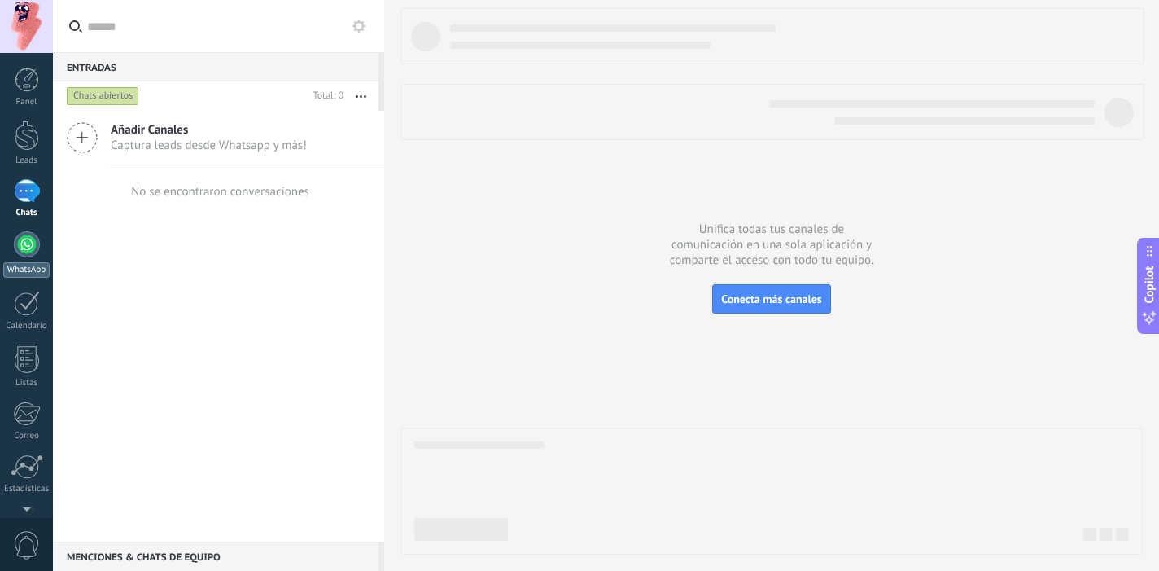
click at [36, 255] on link "WhatsApp" at bounding box center [26, 254] width 53 height 46
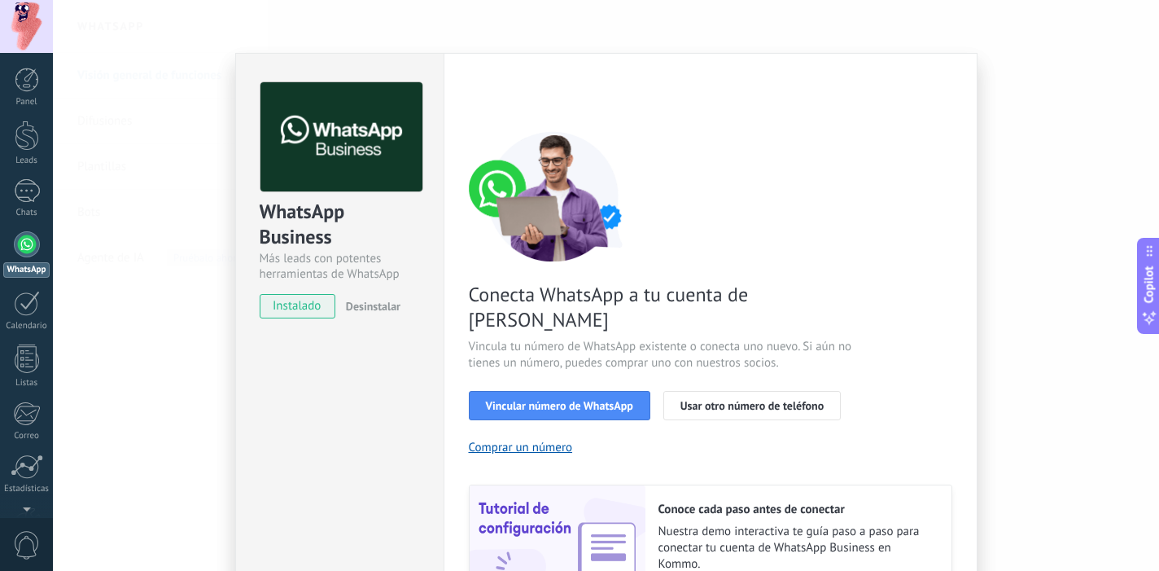
click at [557, 400] on span "Vincular número de WhatsApp" at bounding box center [559, 405] width 147 height 11
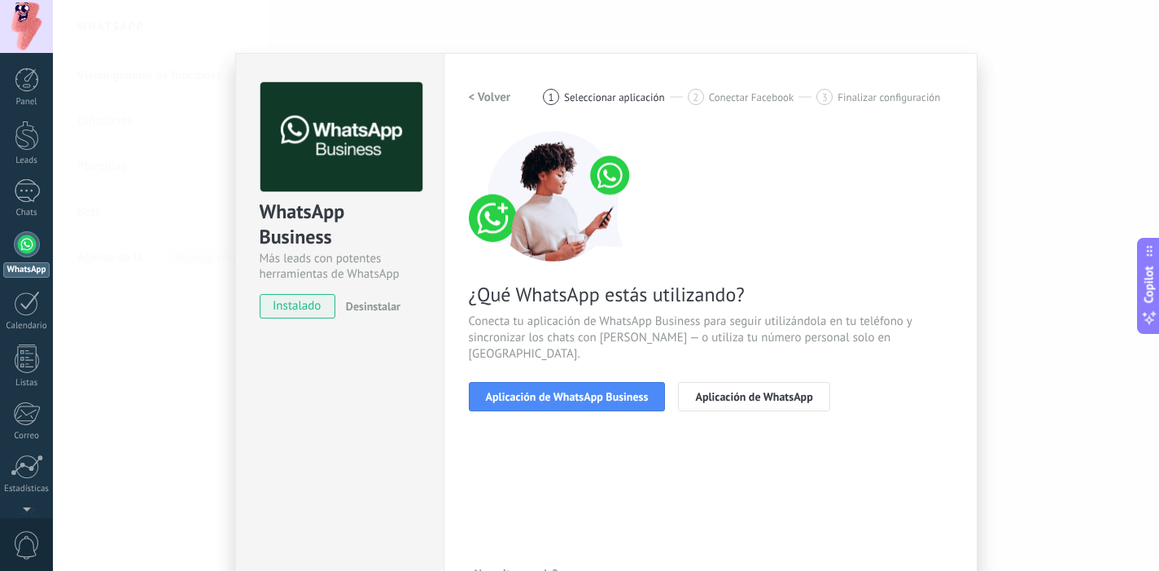
click at [557, 391] on span "Aplicación de WhatsApp Business" at bounding box center [567, 396] width 163 height 11
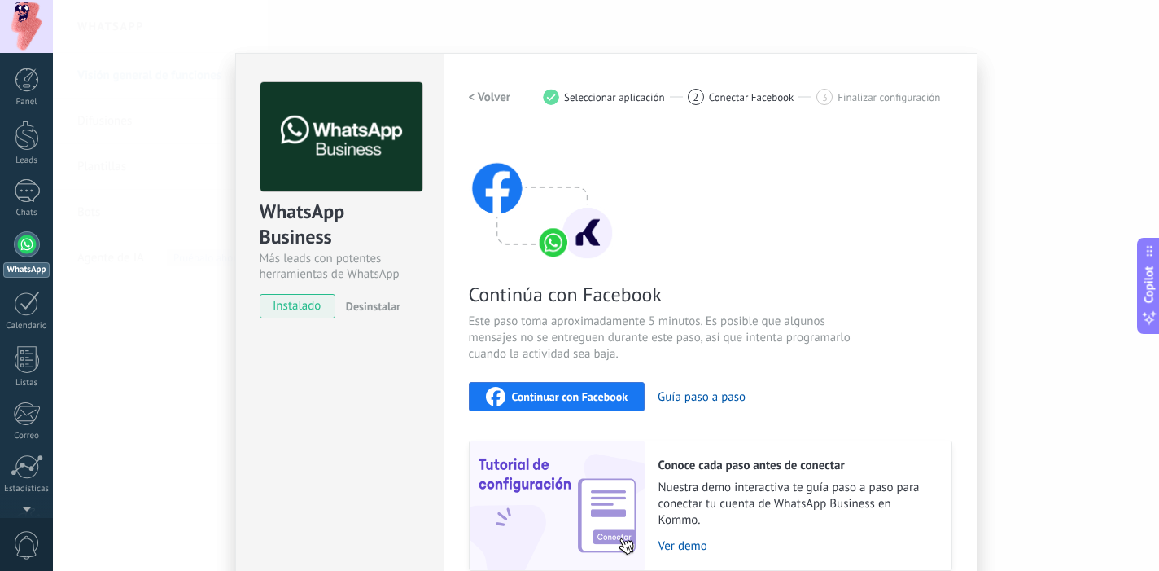
click at [548, 396] on span "Continuar con Facebook" at bounding box center [570, 396] width 116 height 11
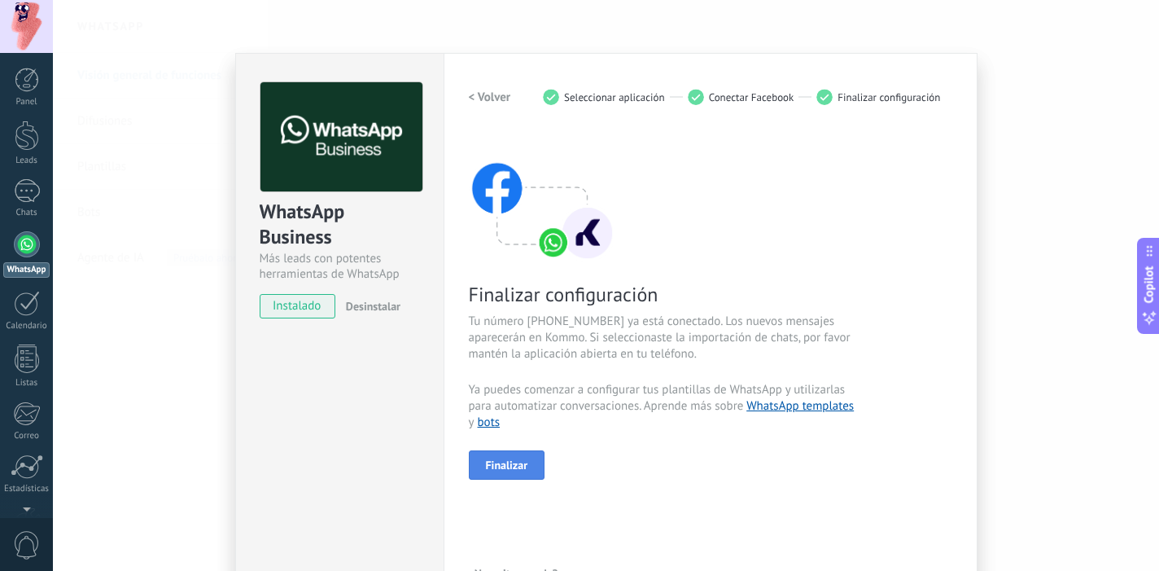
click at [518, 469] on span "Finalizar" at bounding box center [507, 464] width 42 height 11
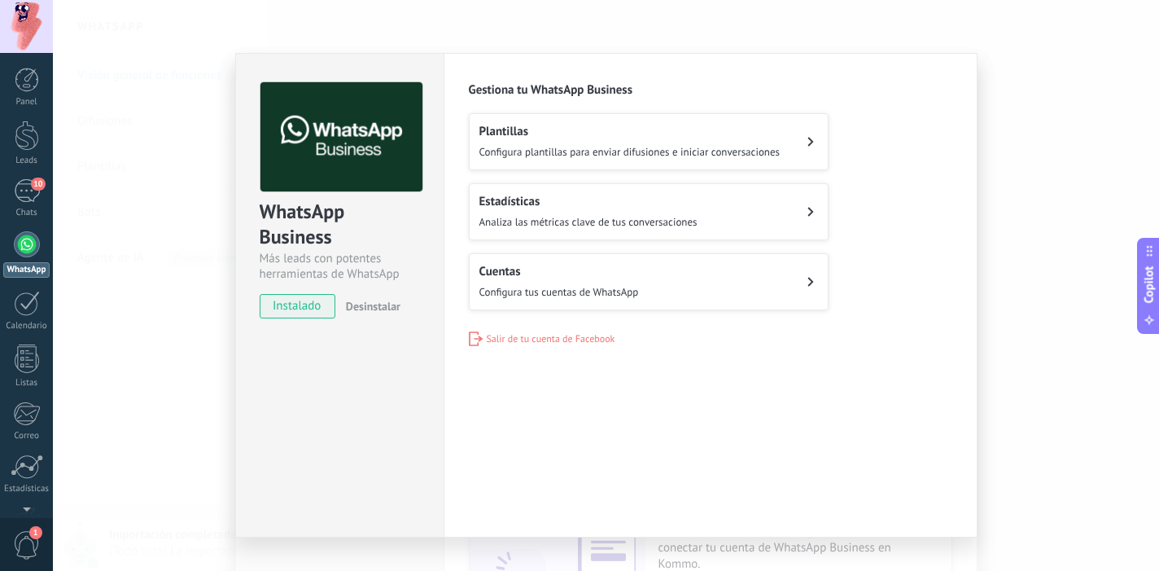
click at [512, 129] on h2 "Plantillas" at bounding box center [629, 131] width 301 height 15
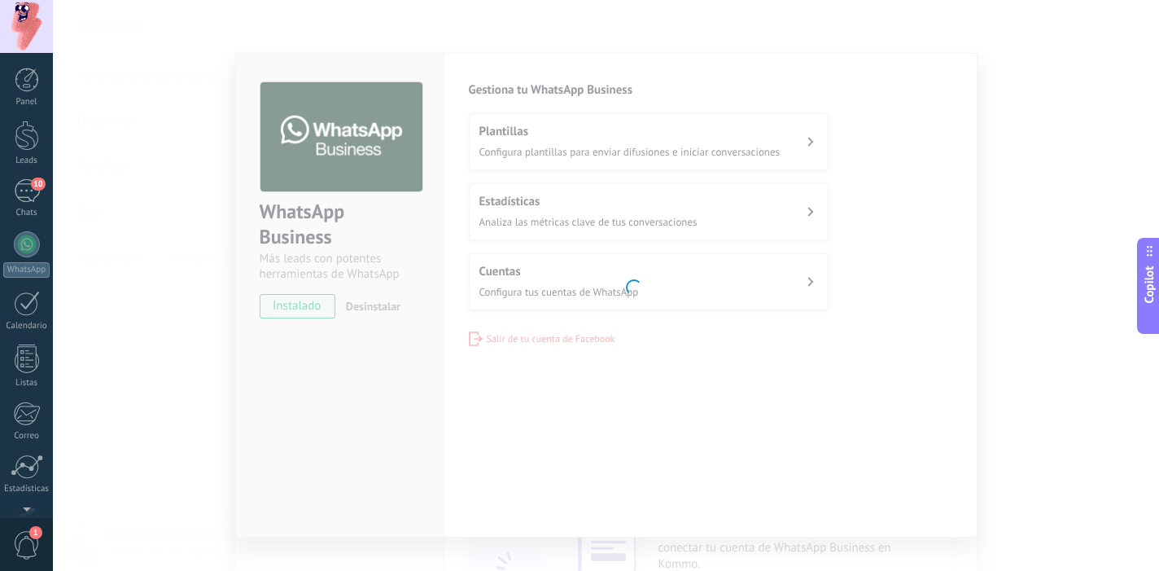
scroll to position [107, 0]
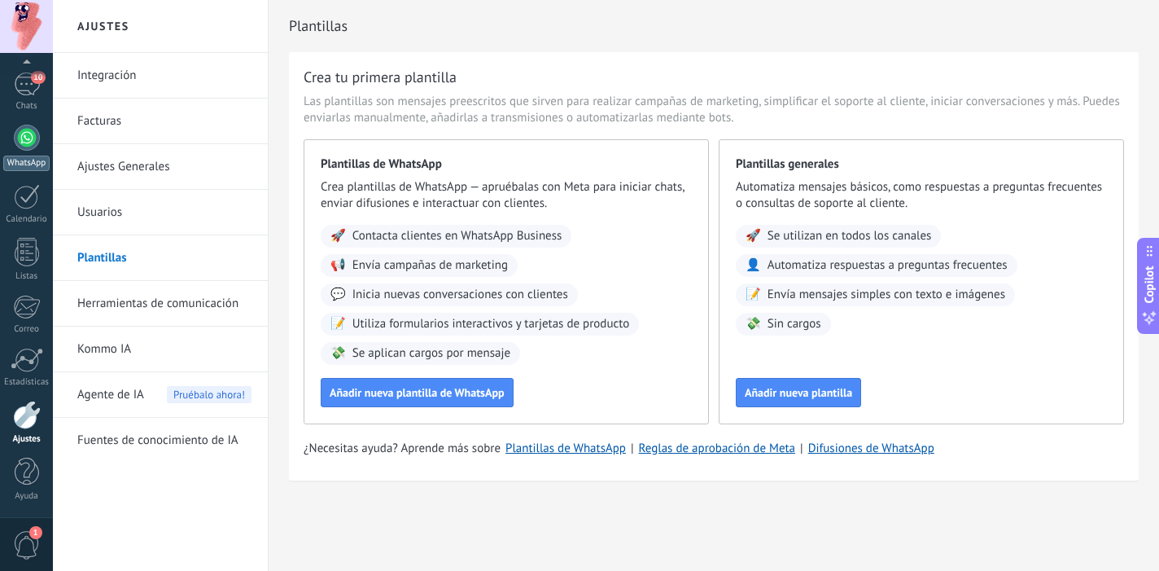
click at [29, 142] on div at bounding box center [27, 138] width 26 height 26
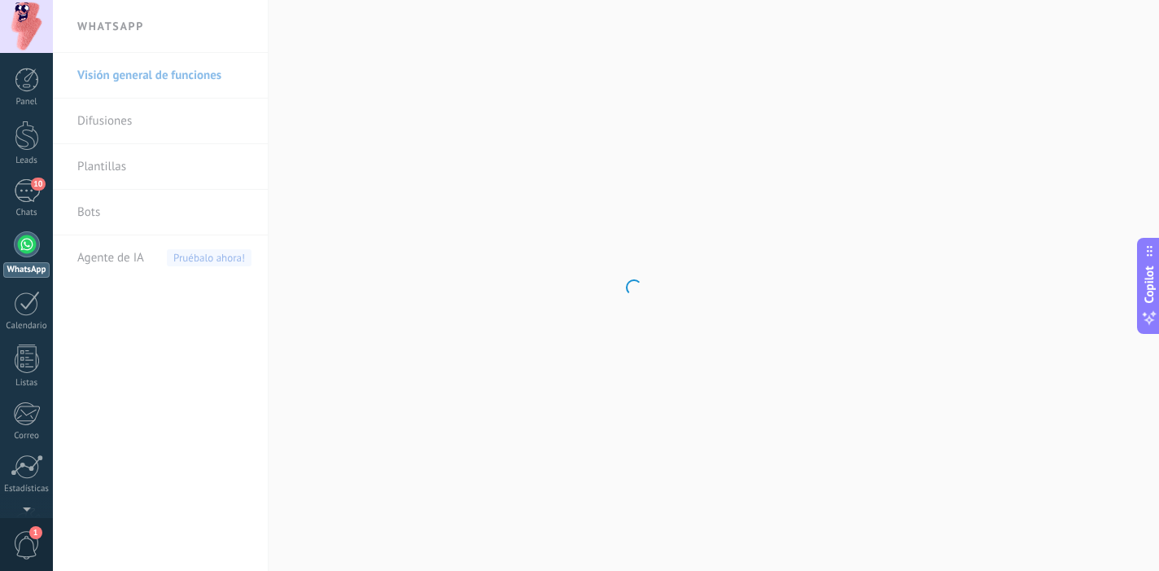
click at [27, 167] on div "Panel Leads 10 Chats WhatsApp Clientes" at bounding box center [26, 346] width 53 height 557
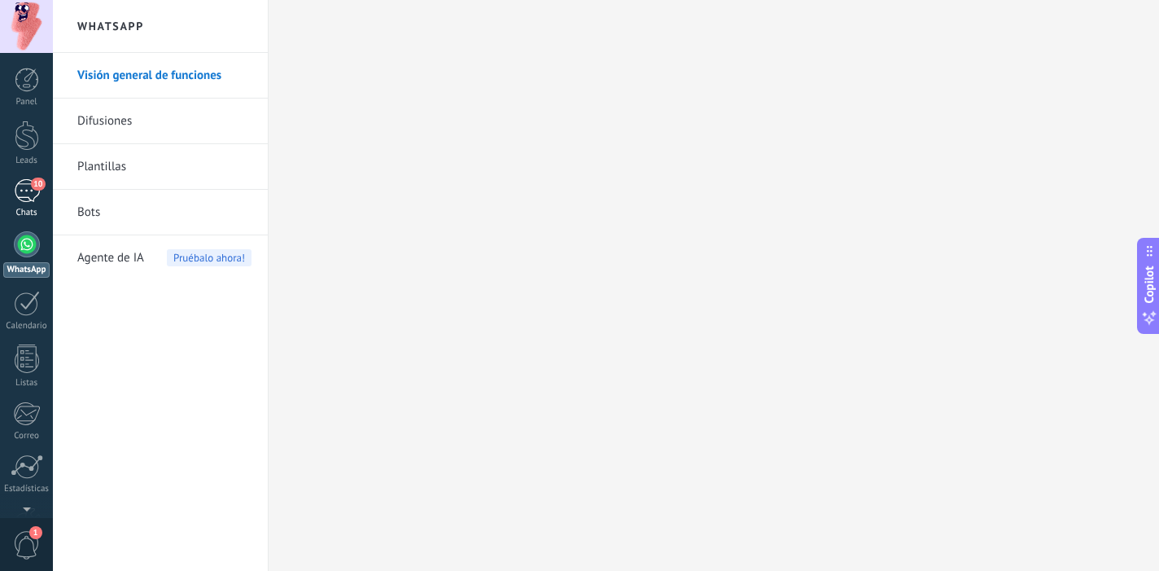
click at [30, 190] on div "10" at bounding box center [27, 191] width 26 height 24
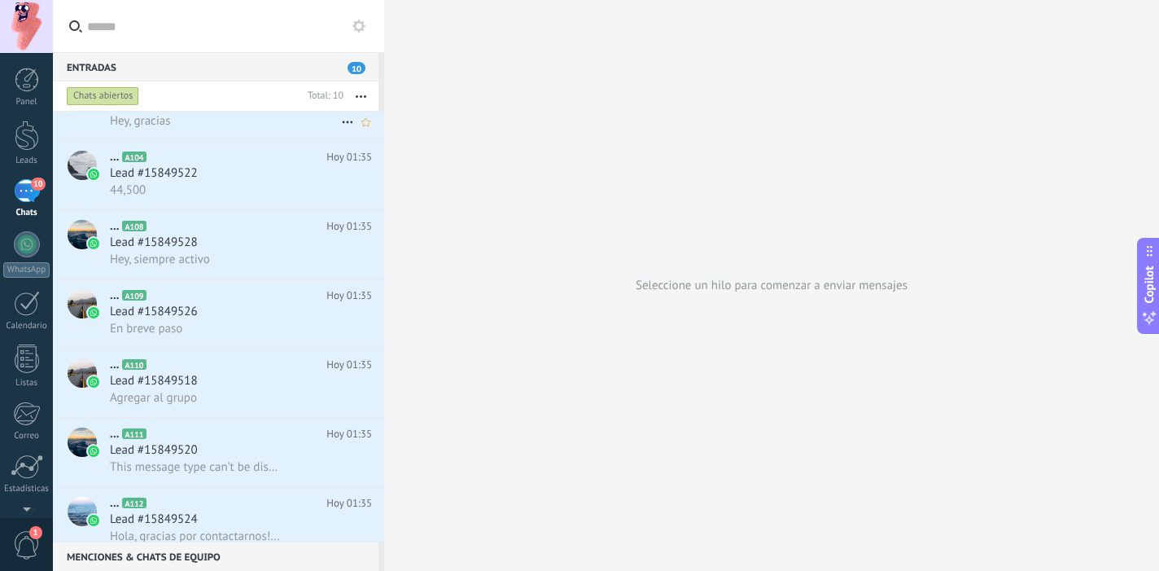
scroll to position [244, 0]
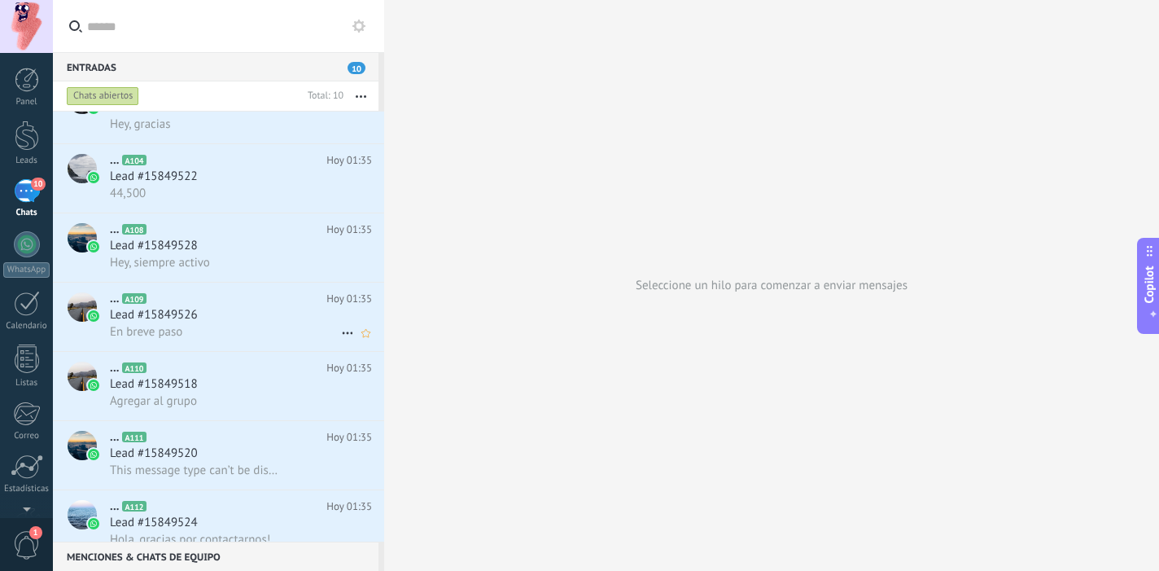
click at [239, 317] on div "Lead #15849526" at bounding box center [241, 315] width 262 height 16
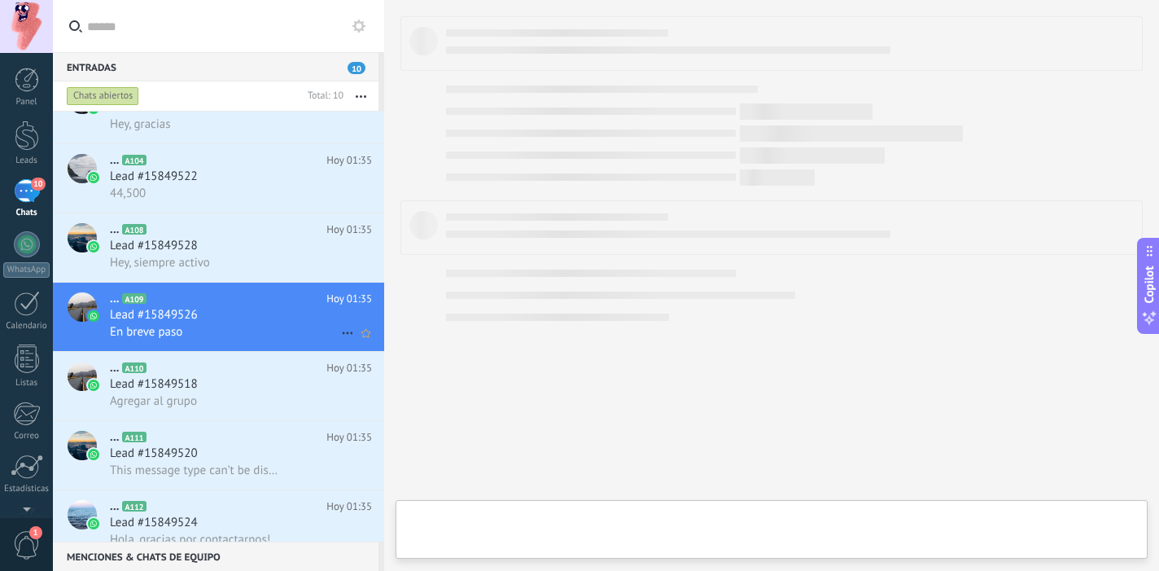
type textarea "**********"
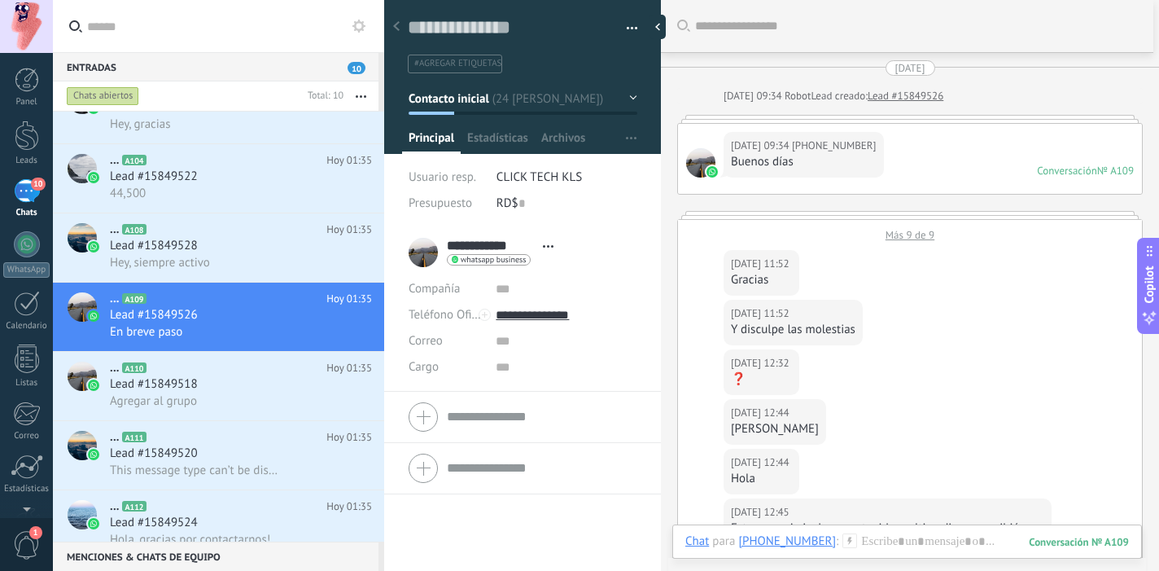
click at [937, 224] on div "Más 9 de 9" at bounding box center [910, 231] width 464 height 22
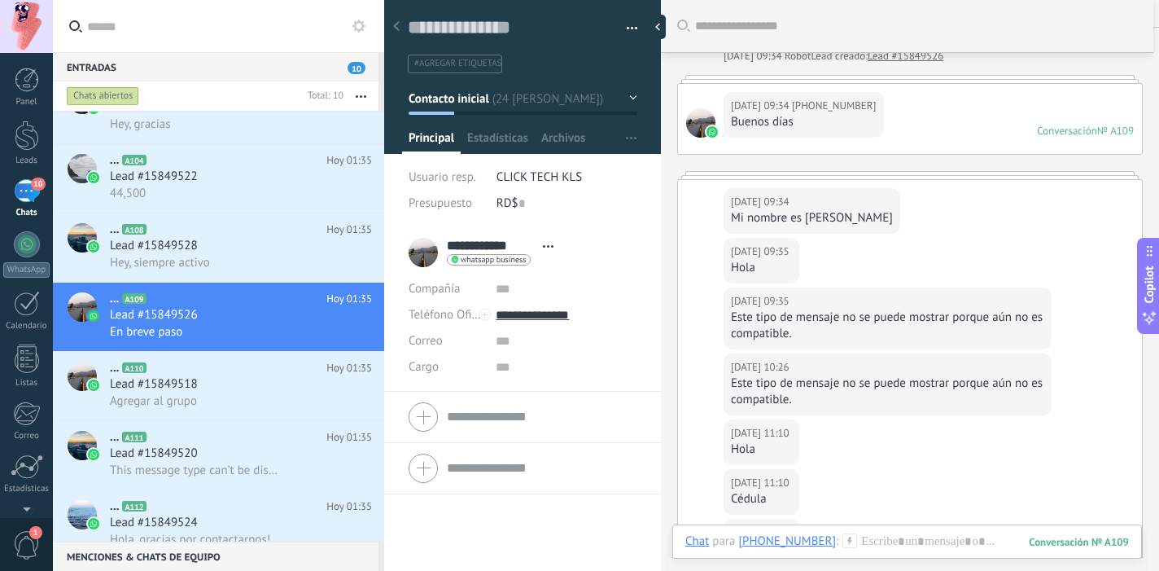
scroll to position [33, 0]
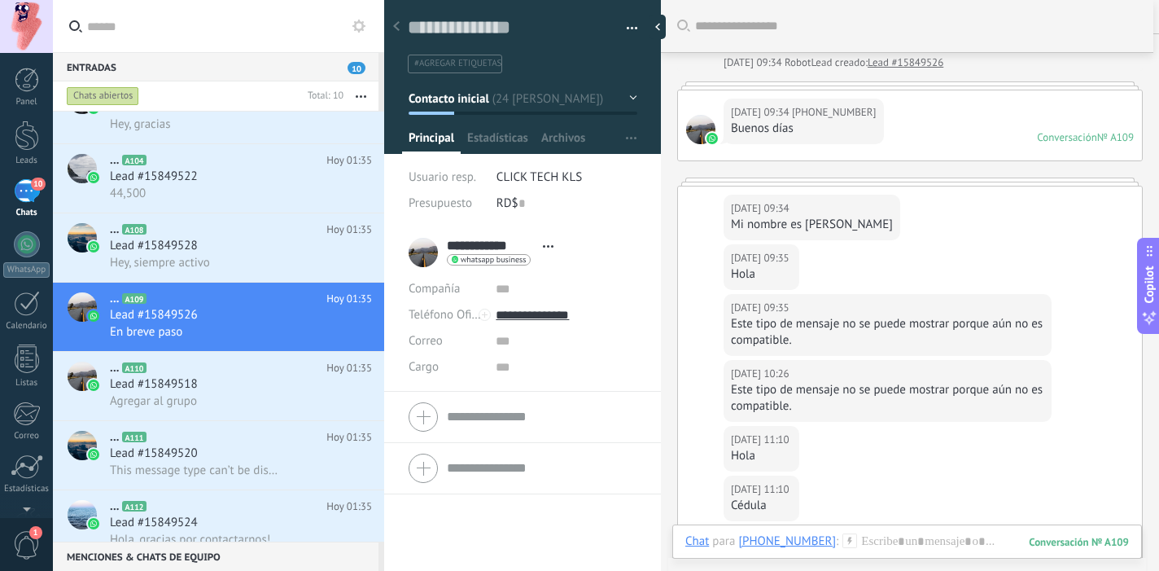
click at [928, 178] on div at bounding box center [910, 181] width 466 height 8
click at [911, 181] on div at bounding box center [910, 181] width 466 height 8
click at [872, 190] on div "20/09/2025 09:34 +18099010625 Mi nombre es Edward González" at bounding box center [910, 215] width 464 height 58
click at [422, 244] on div "**********" at bounding box center [485, 252] width 153 height 41
click at [542, 309] on input "**********" at bounding box center [566, 315] width 141 height 26
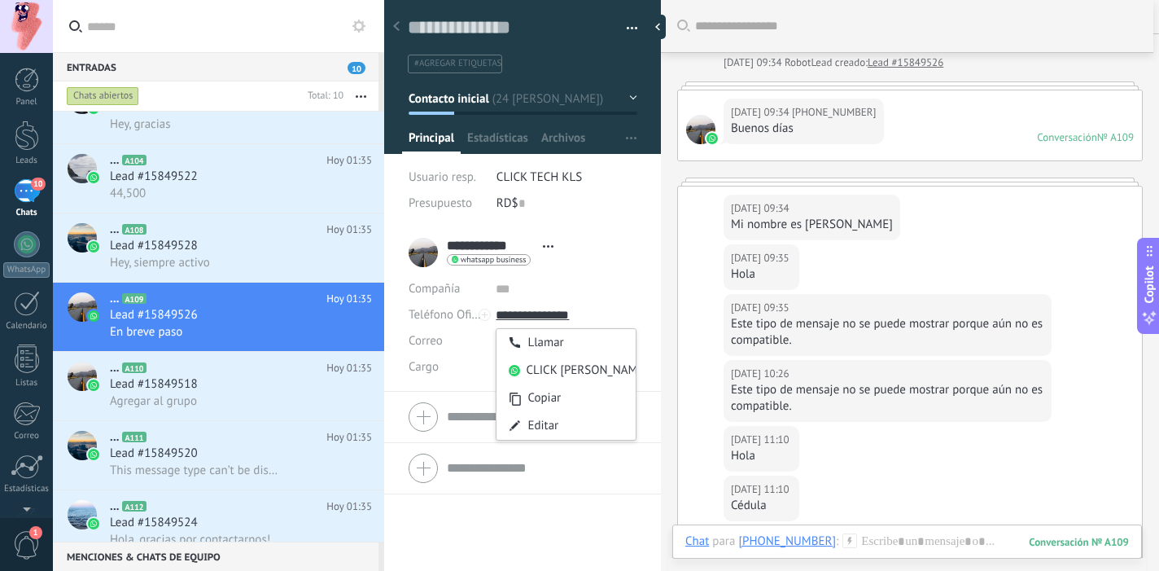
type input "**********"
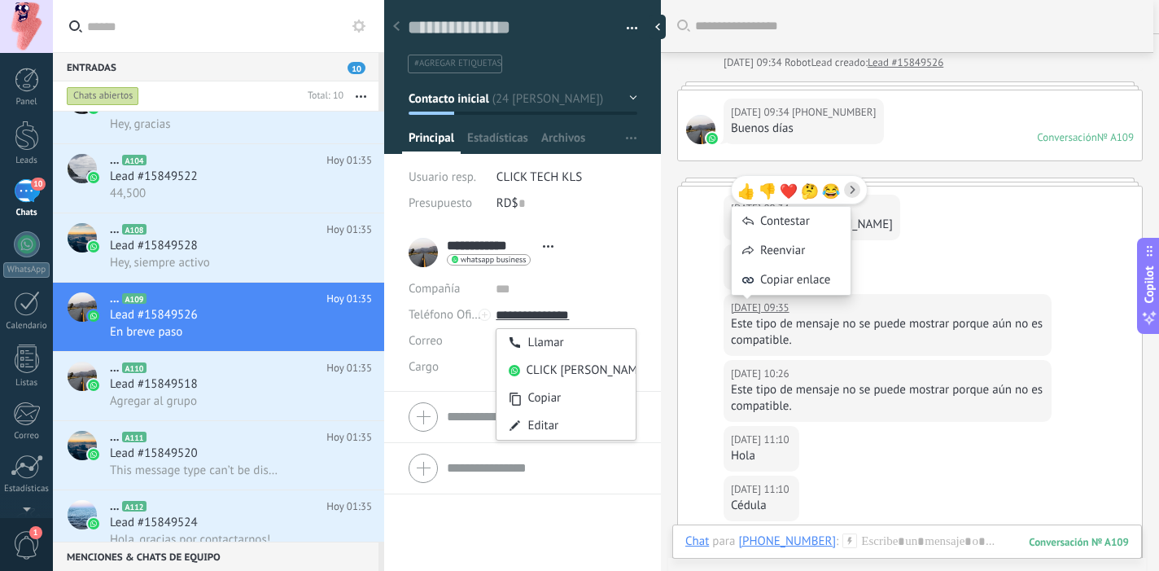
click at [759, 301] on div "👍 👎 ❤️ 🤔 😂 Contestar Reenviar Copiar enlace" at bounding box center [799, 242] width 137 height 155
click at [929, 264] on div "20/09/2025 09:35 +18099010625 Hola" at bounding box center [910, 269] width 464 height 50
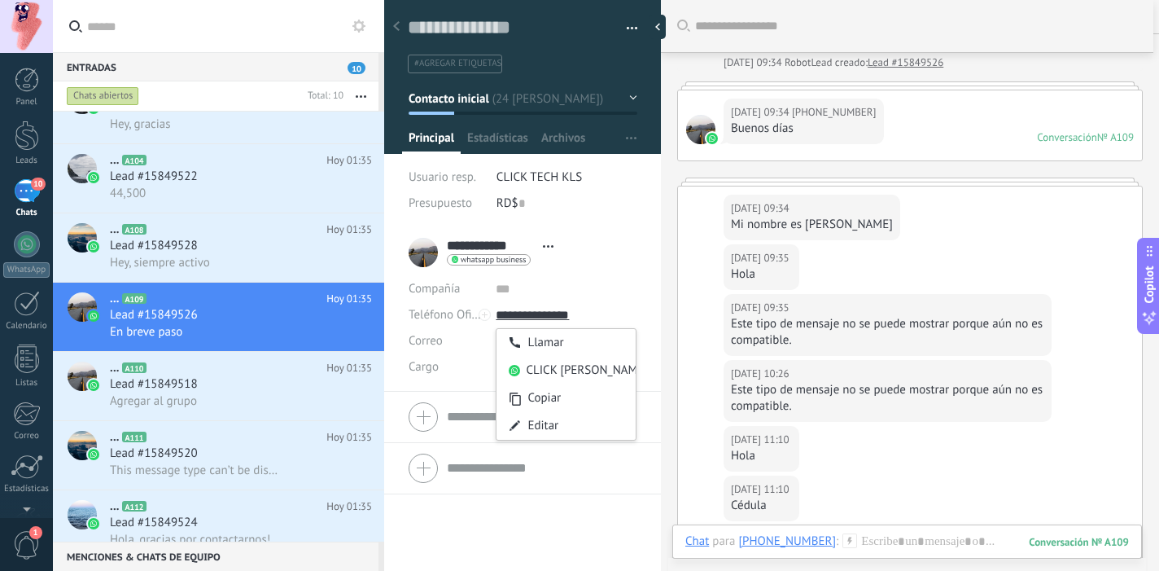
click at [929, 264] on div "20/09/2025 09:35 +18099010625 Hola" at bounding box center [910, 269] width 464 height 50
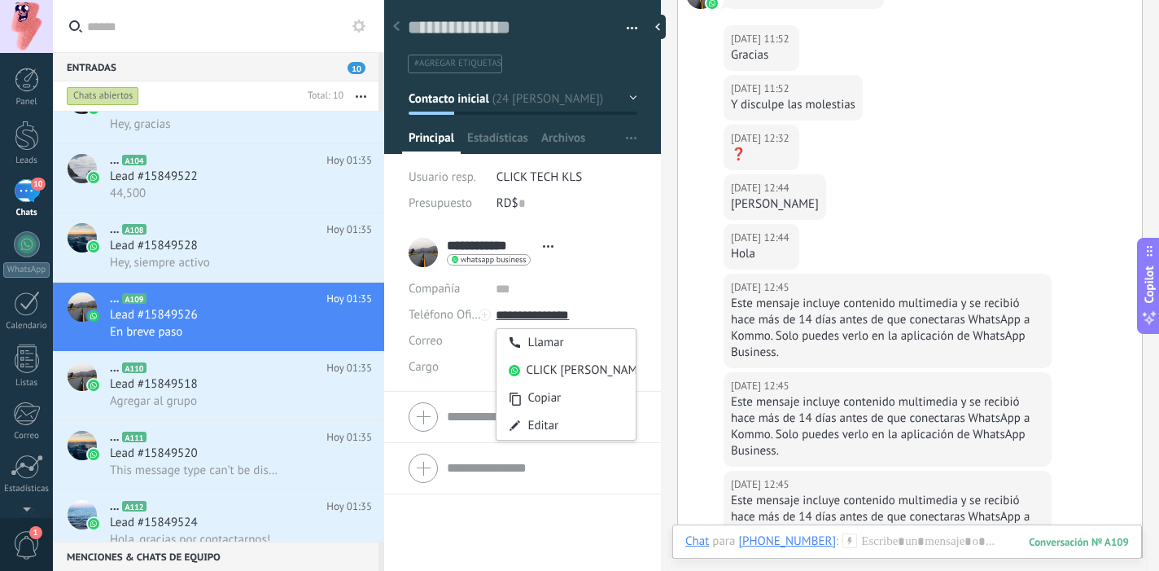
scroll to position [708, 0]
click at [248, 238] on h2 "... A108" at bounding box center [218, 229] width 216 height 16
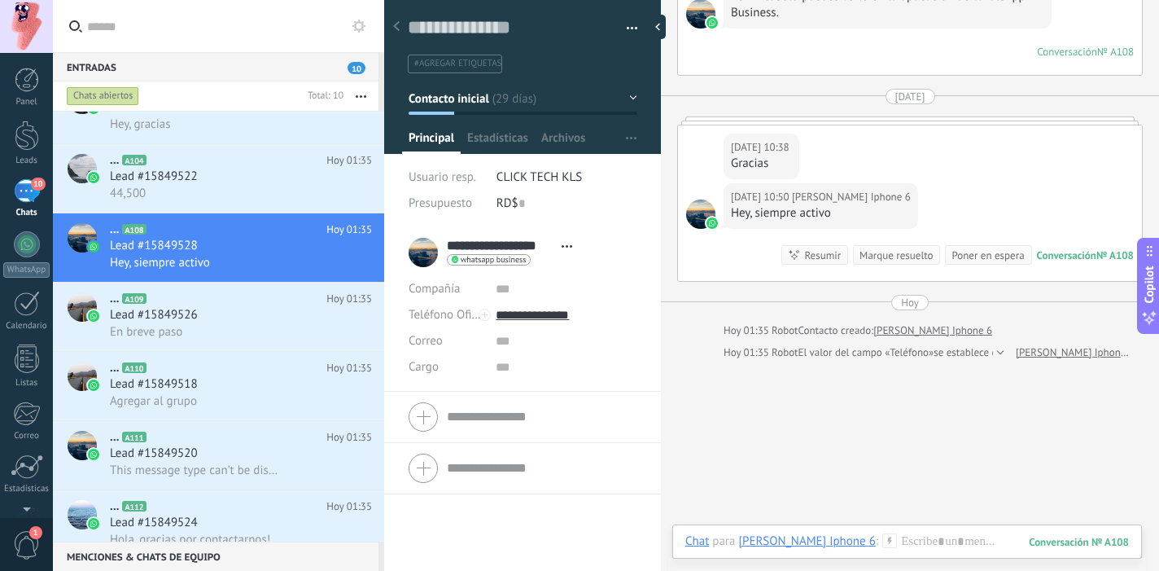
scroll to position [903, 0]
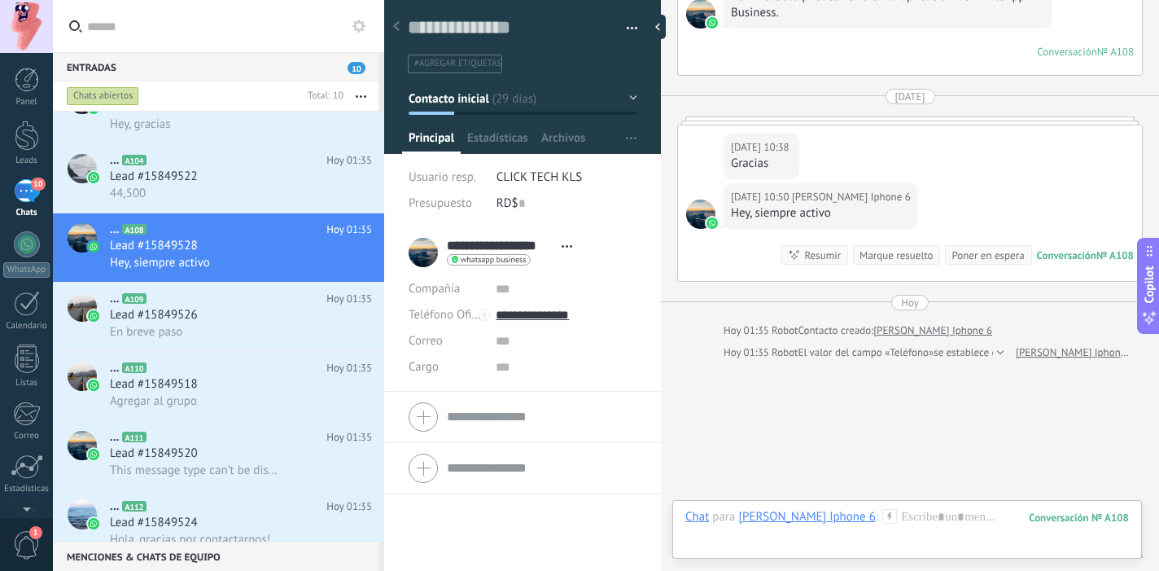
click at [896, 125] on div at bounding box center [910, 120] width 466 height 8
click at [893, 168] on div "21/09/2025 10:38 Alejandro Iphone 6 Gracias 21/09/2025 10:50 Alejandro Iphone 6…" at bounding box center [910, 203] width 466 height 157
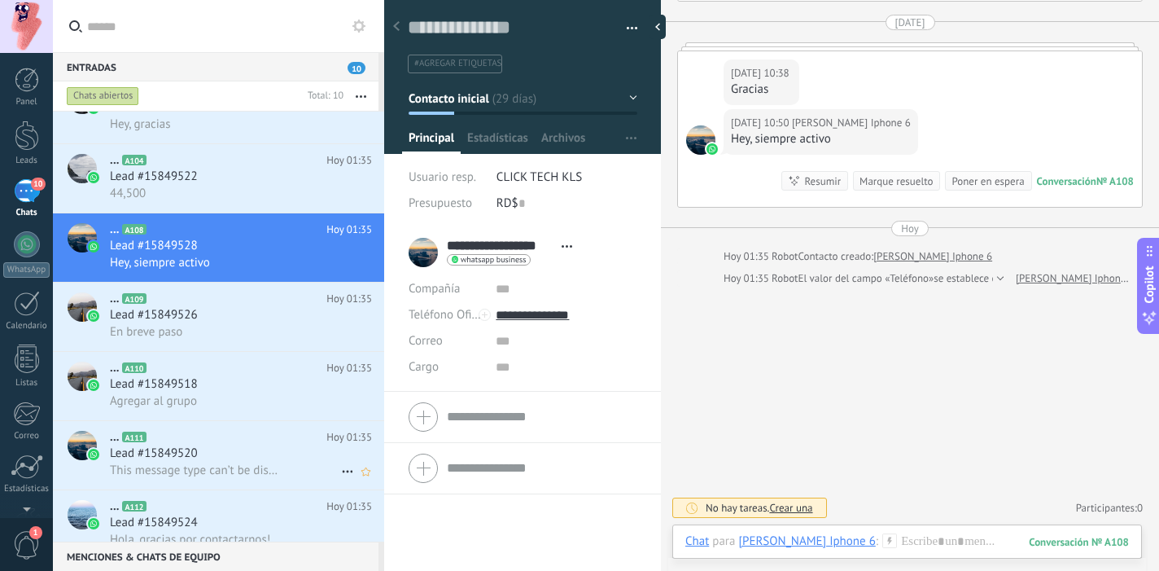
scroll to position [270, 0]
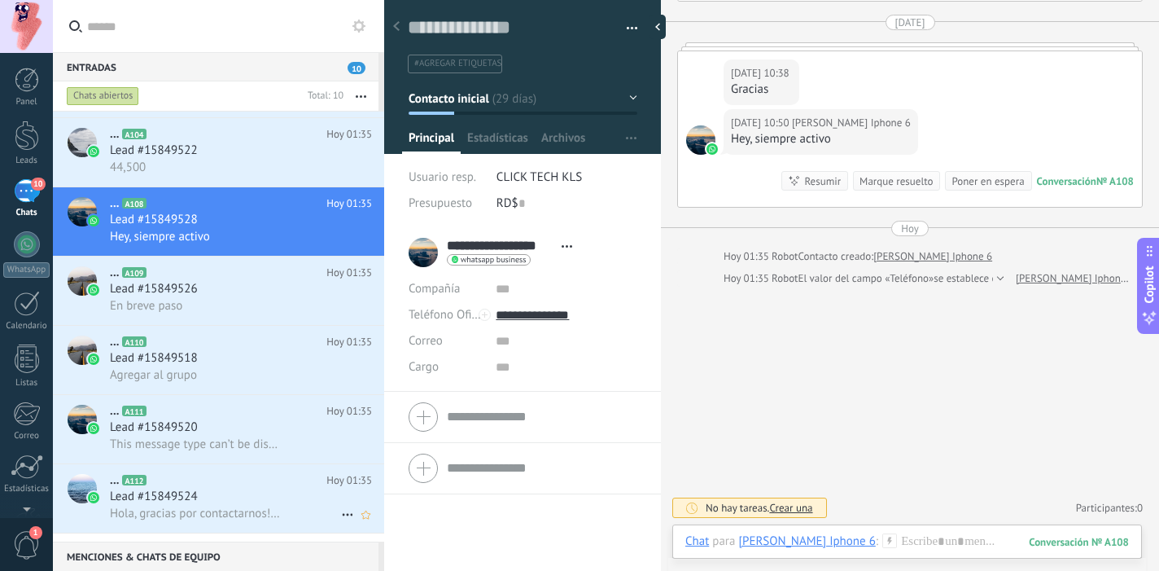
click at [213, 521] on span "Hola, gracias por contactarnos! Nuestro horario de atención al cliente es: *8:1…" at bounding box center [196, 512] width 173 height 15
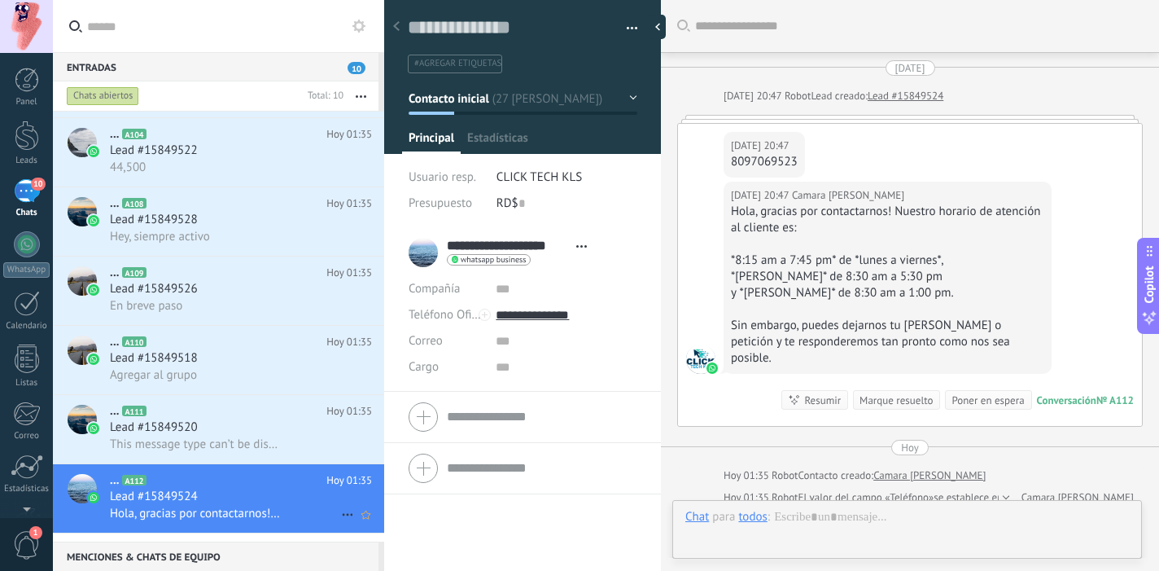
scroll to position [10, 0]
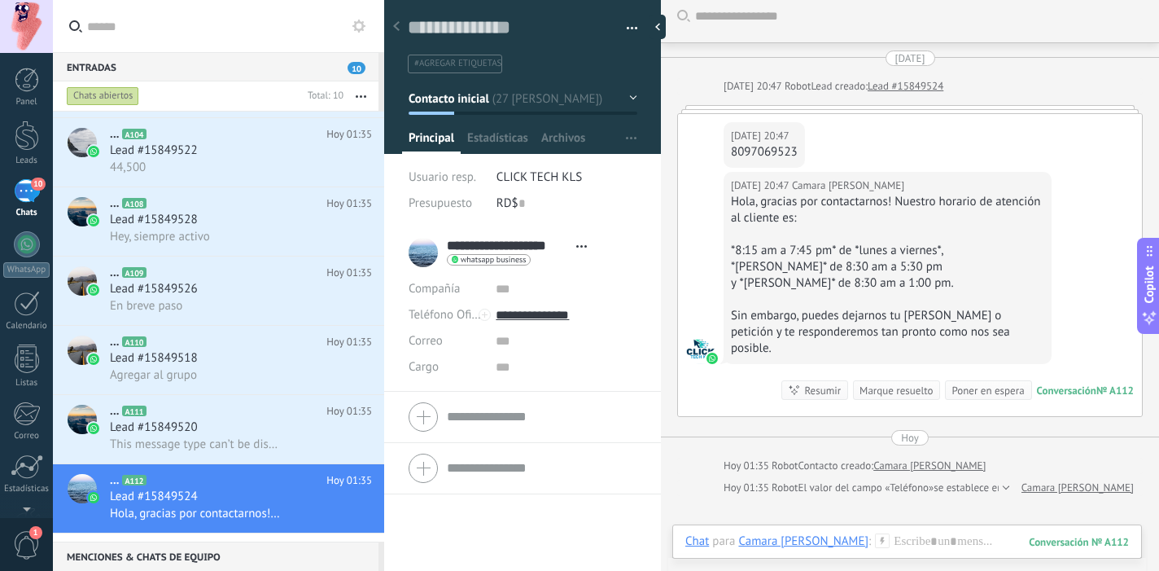
click at [898, 383] on div "Marque resuelto" at bounding box center [895, 390] width 73 height 15
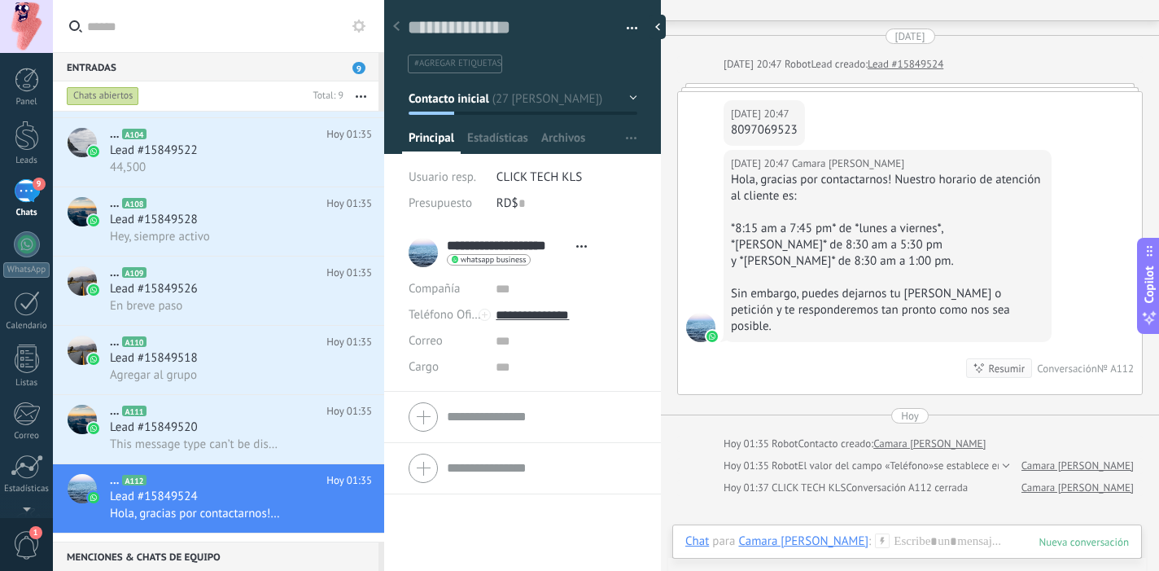
scroll to position [200, 0]
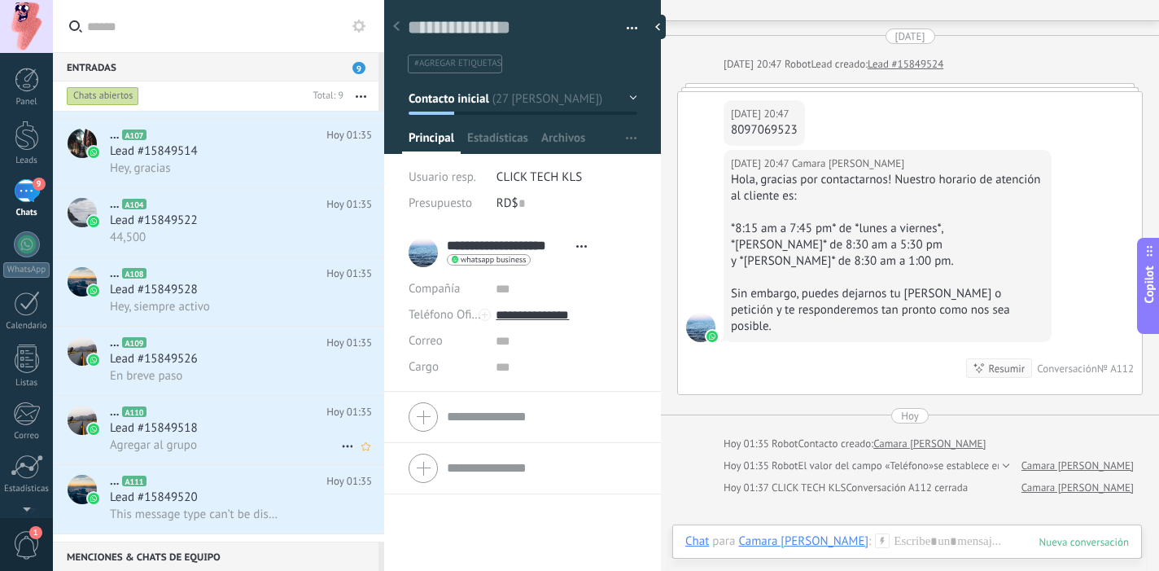
click at [271, 435] on div "Lead #15849518" at bounding box center [241, 428] width 262 height 16
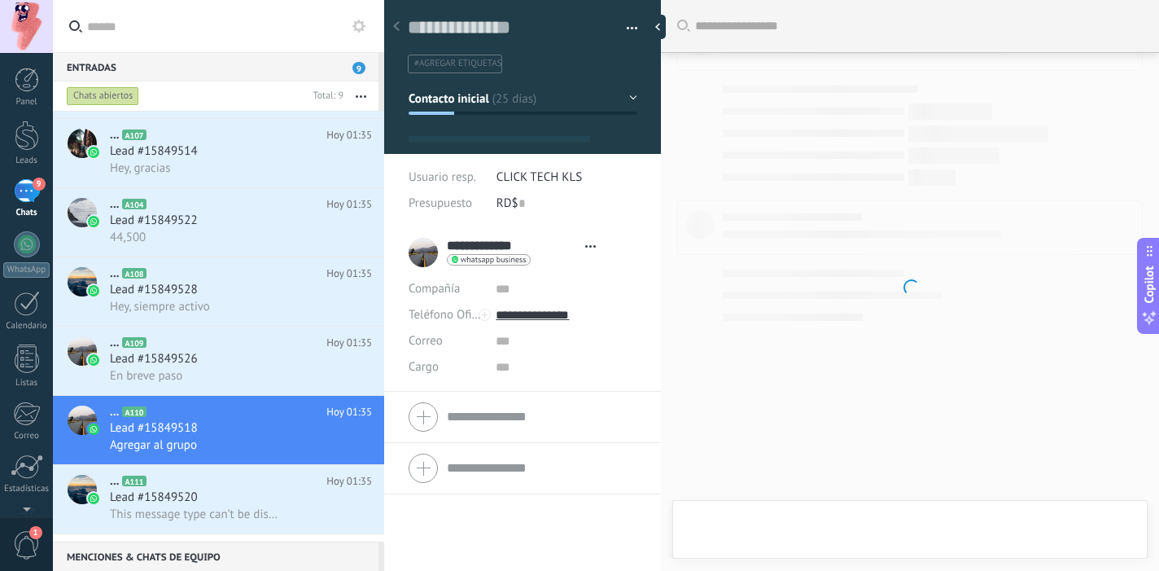
scroll to position [24, 0]
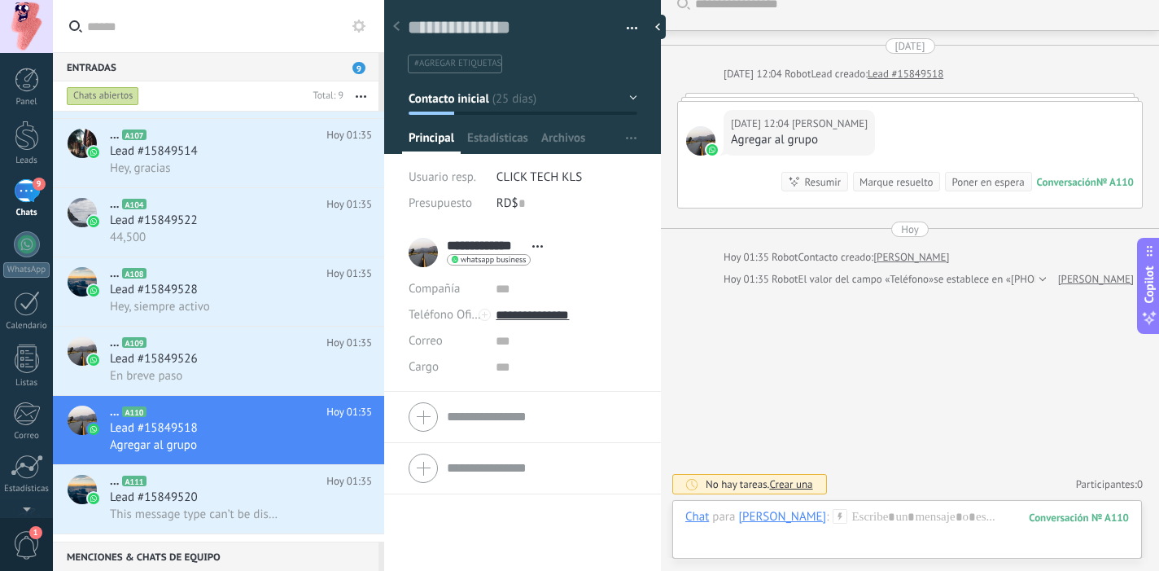
click at [892, 179] on div "Marque resuelto" at bounding box center [895, 181] width 73 height 15
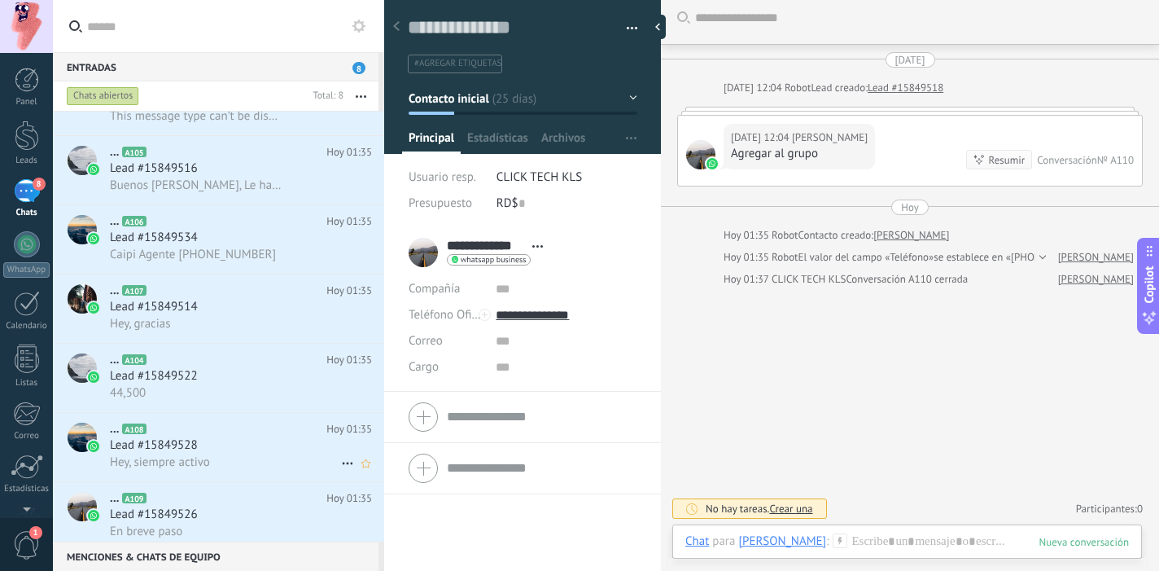
scroll to position [0, 0]
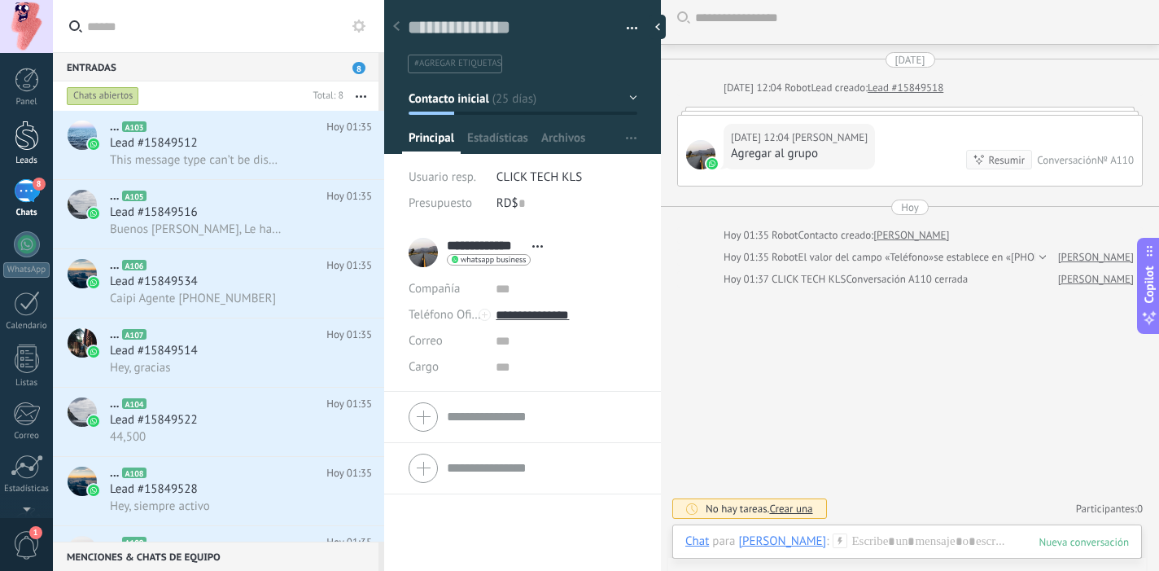
click at [33, 135] on div at bounding box center [27, 135] width 24 height 30
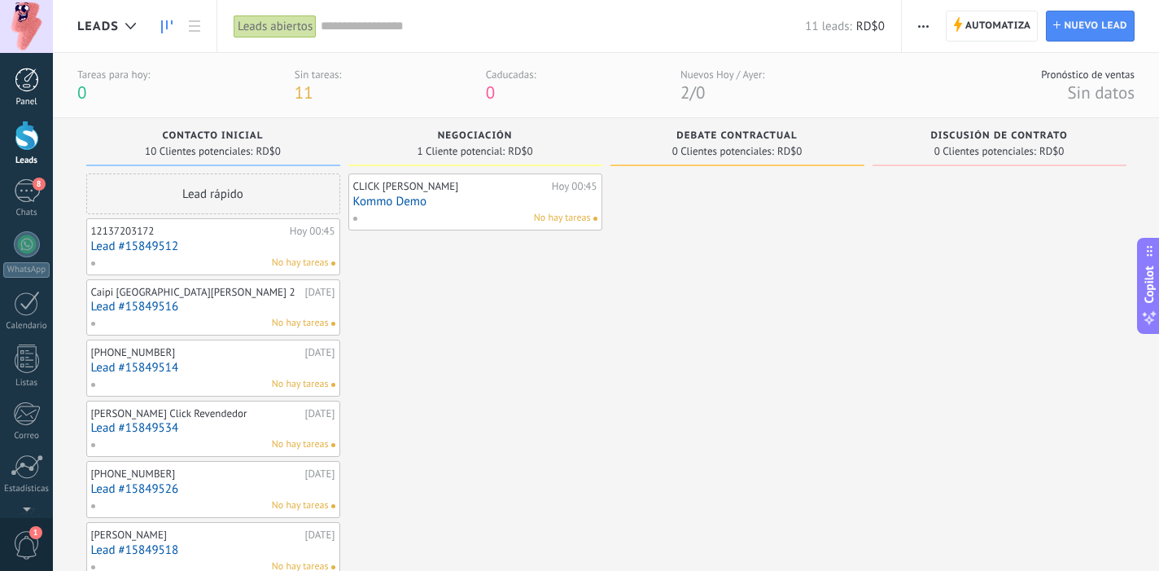
click at [24, 84] on div at bounding box center [27, 80] width 24 height 24
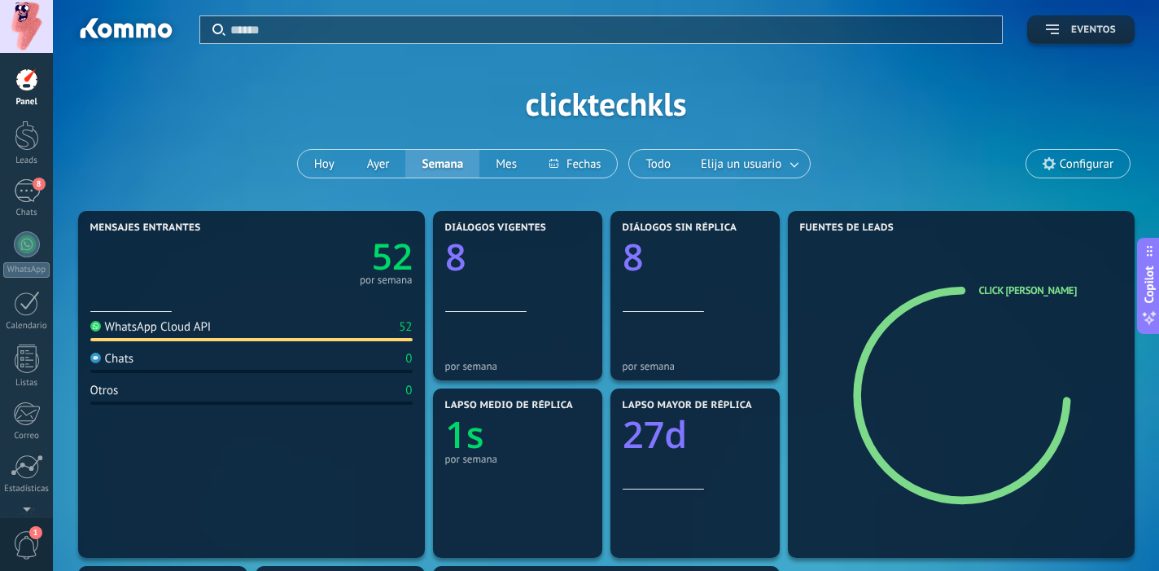
click at [1052, 33] on use "button" at bounding box center [1052, 29] width 13 height 10
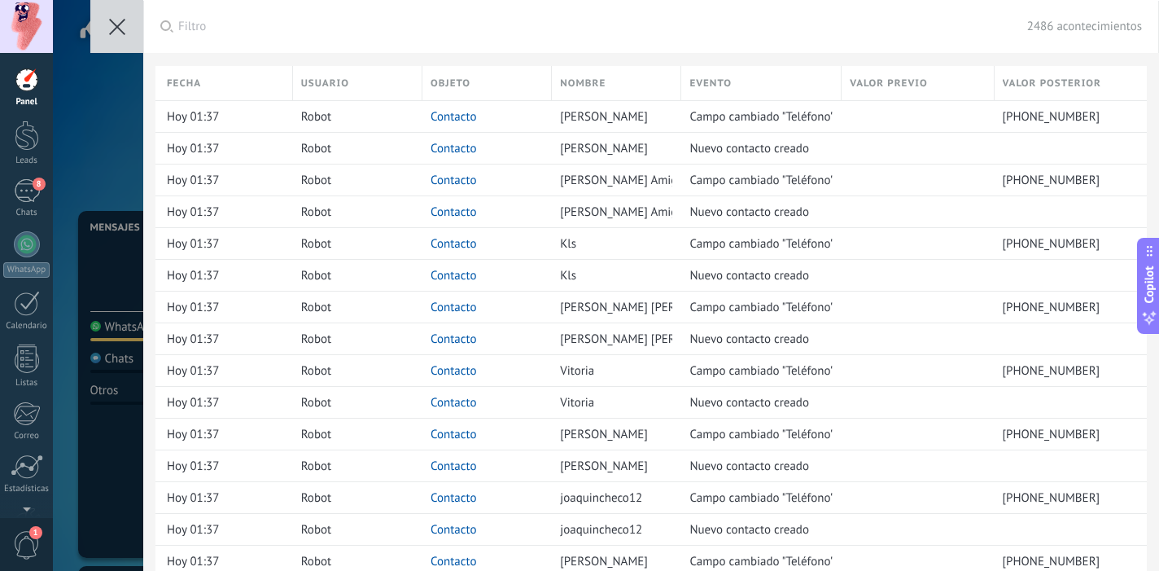
click at [123, 28] on icon at bounding box center [117, 27] width 16 height 16
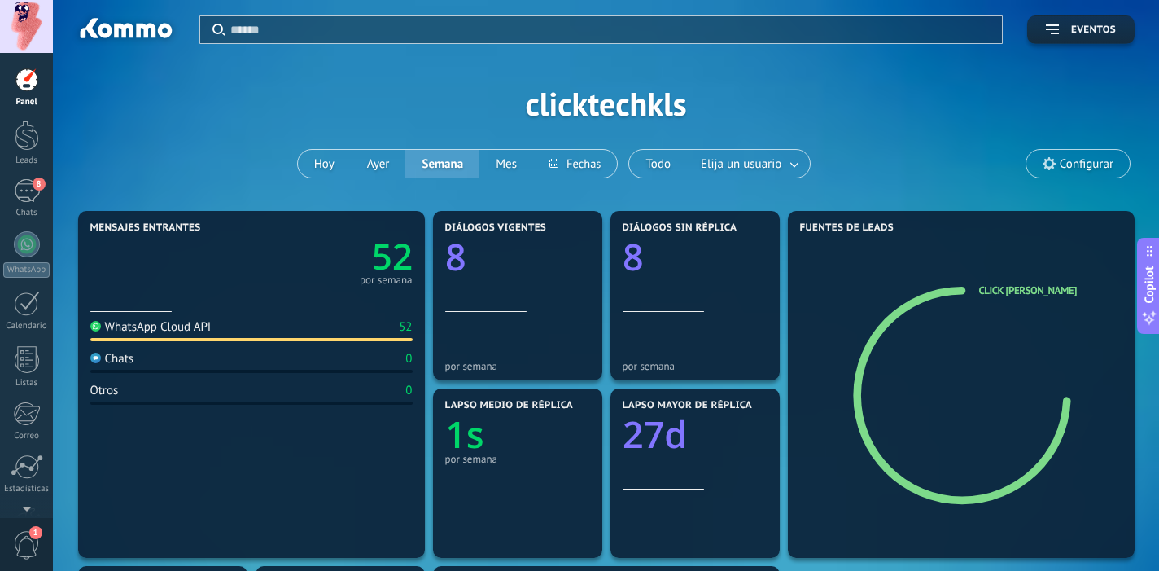
click at [26, 95] on link "Panel" at bounding box center [26, 88] width 53 height 40
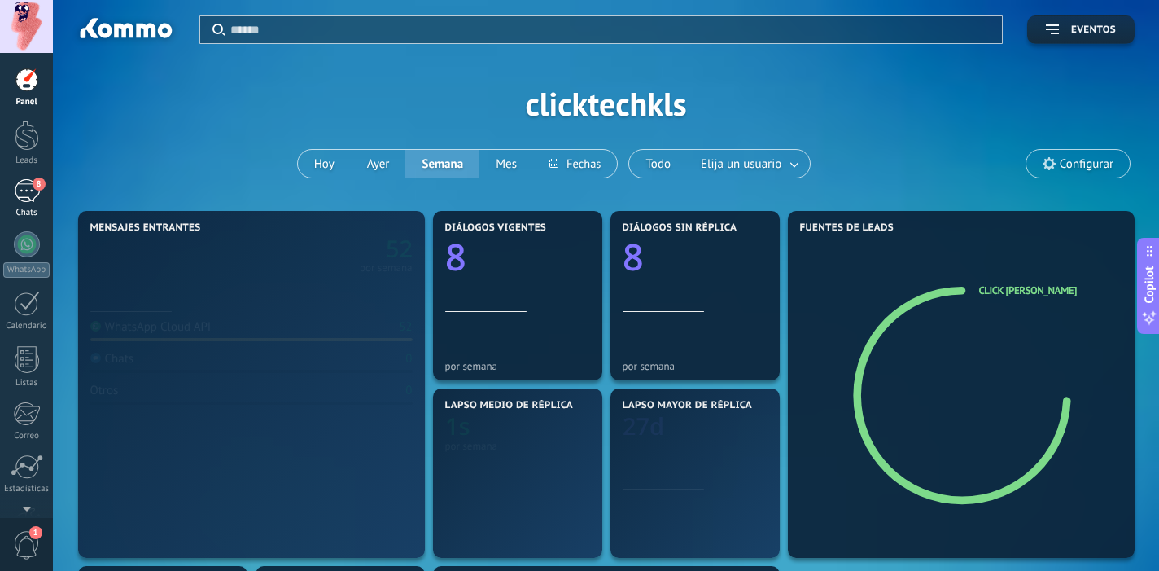
click at [32, 181] on div "8" at bounding box center [27, 191] width 26 height 24
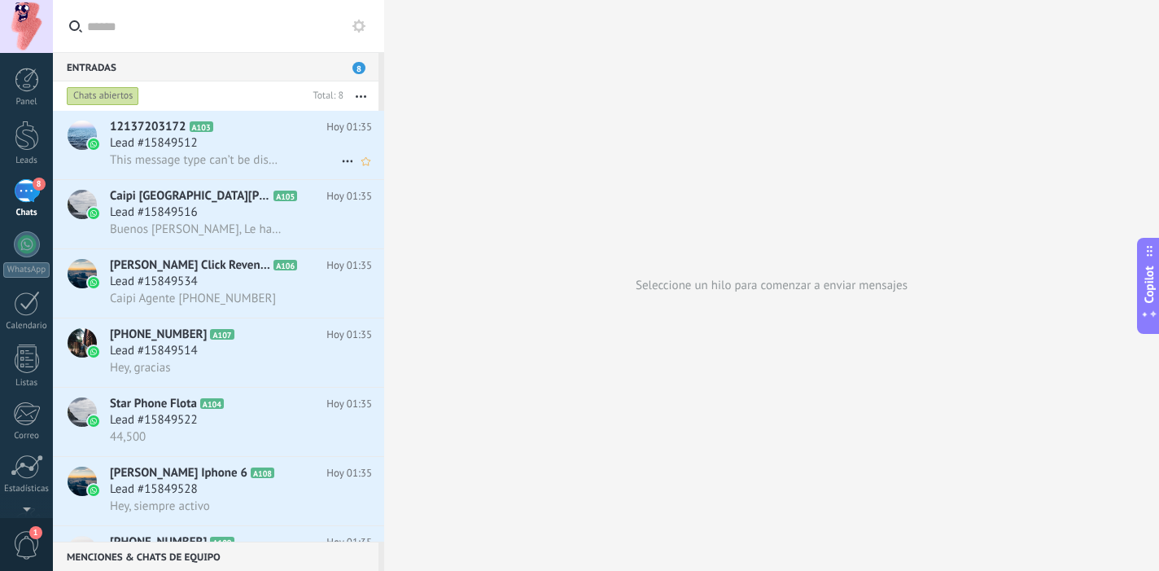
click at [179, 165] on span "This message type can’t be displayed because it’s not supported yet." at bounding box center [196, 159] width 173 height 15
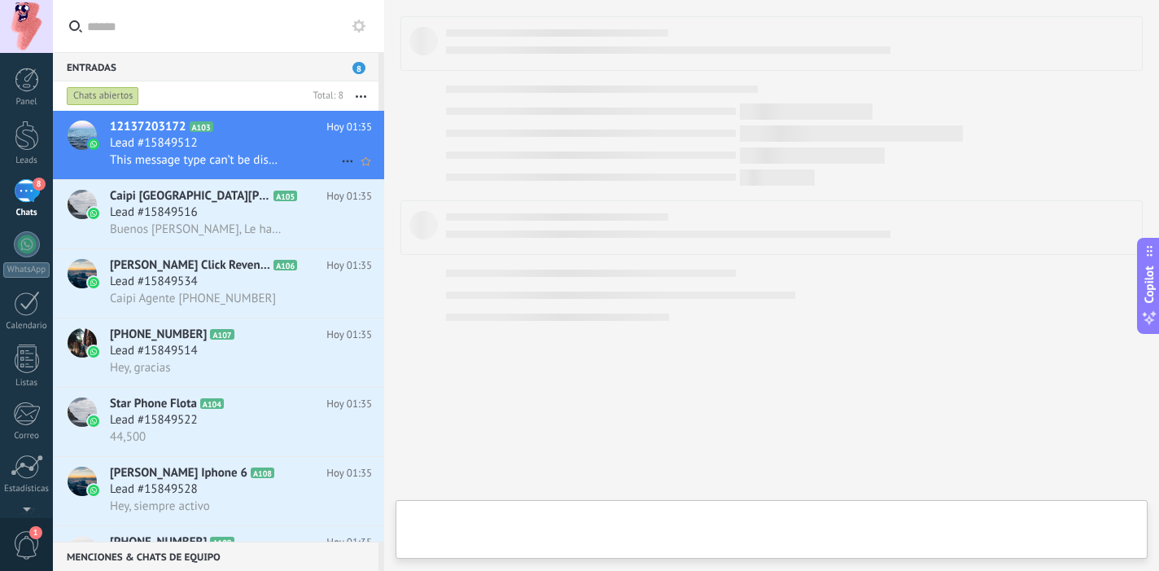
type textarea "**********"
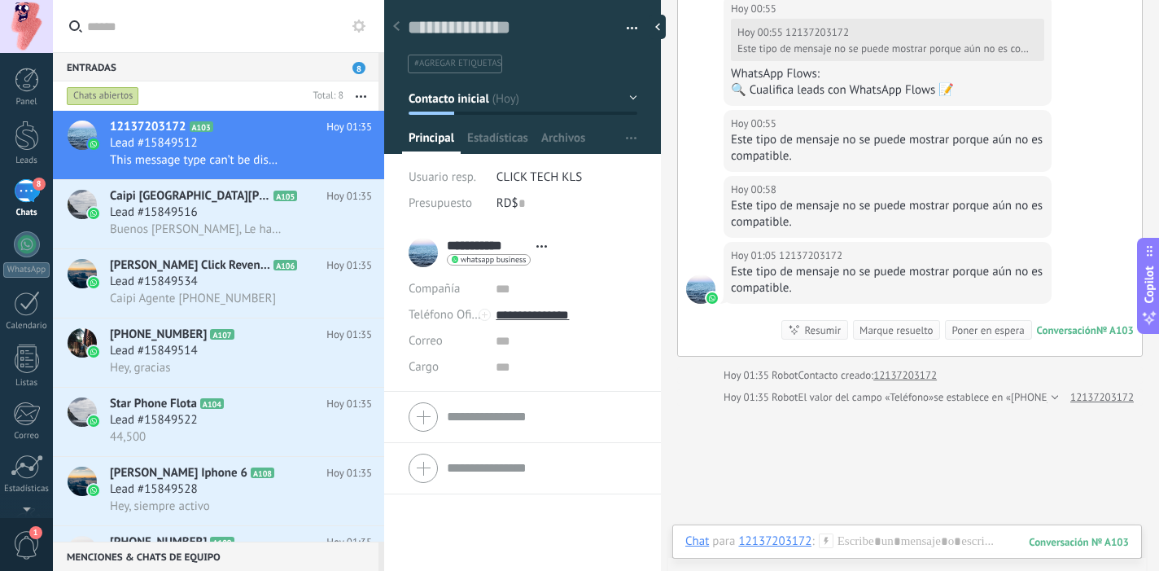
scroll to position [944, 0]
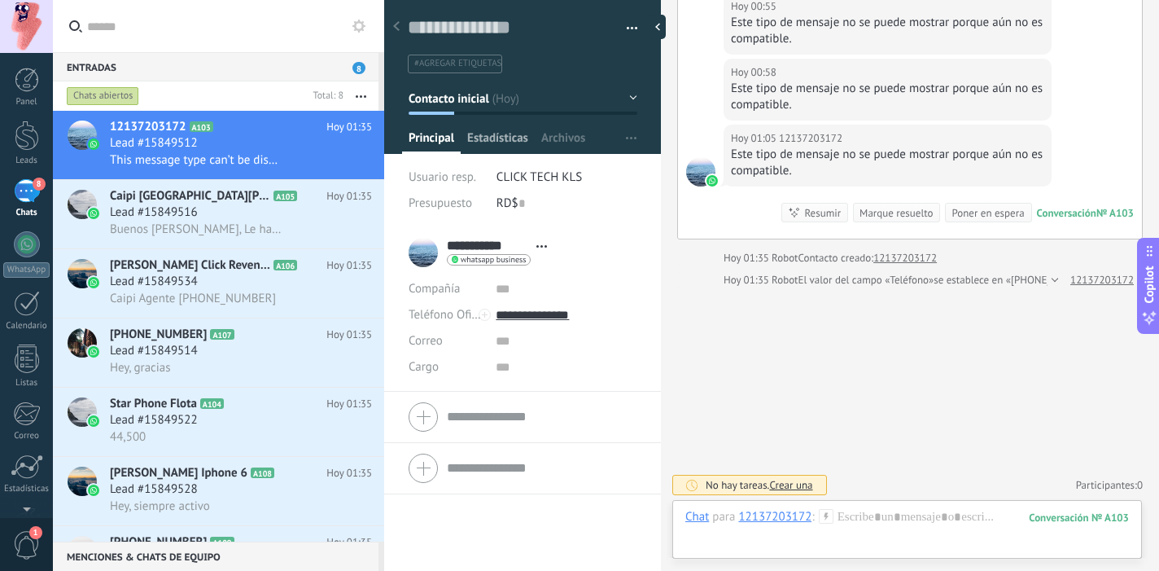
click at [493, 138] on span "Estadísticas" at bounding box center [497, 142] width 61 height 24
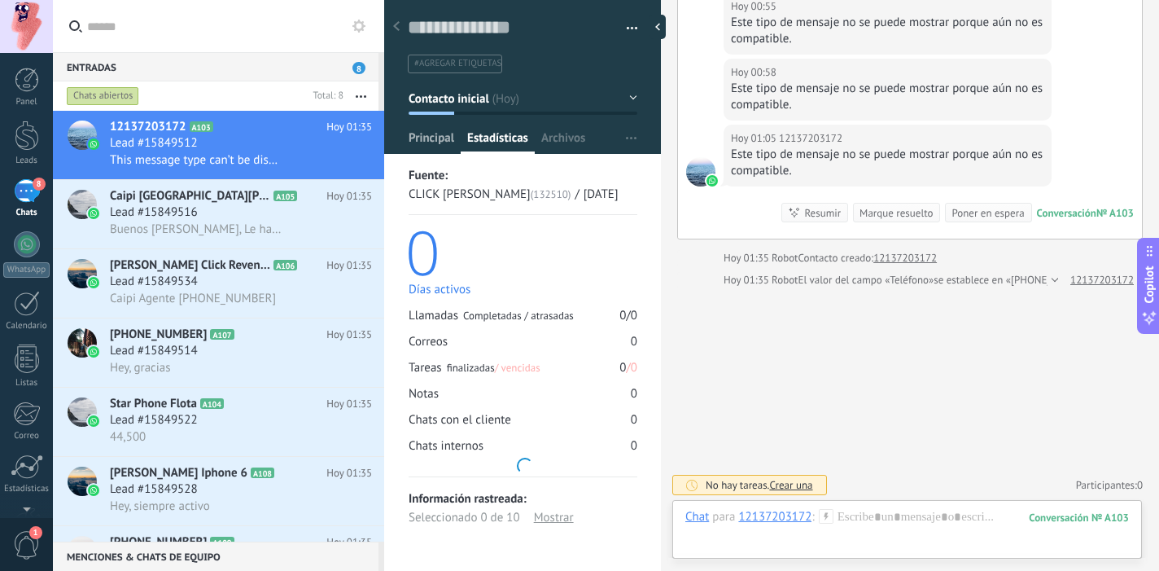
click at [431, 143] on span "Principal" at bounding box center [432, 142] width 46 height 24
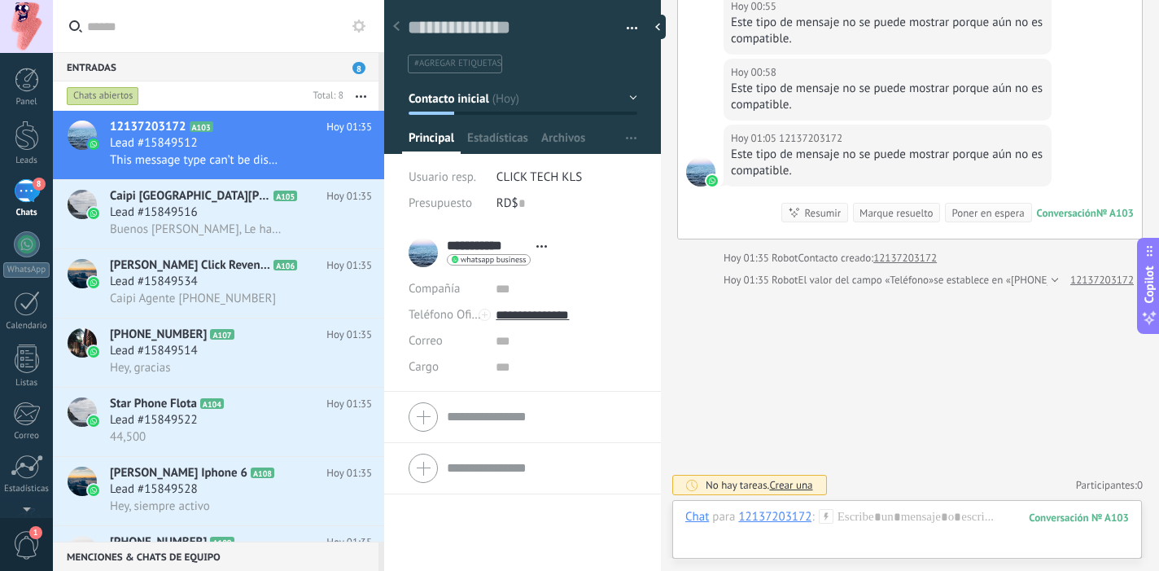
click at [924, 213] on div "Marque resuelto" at bounding box center [895, 212] width 73 height 15
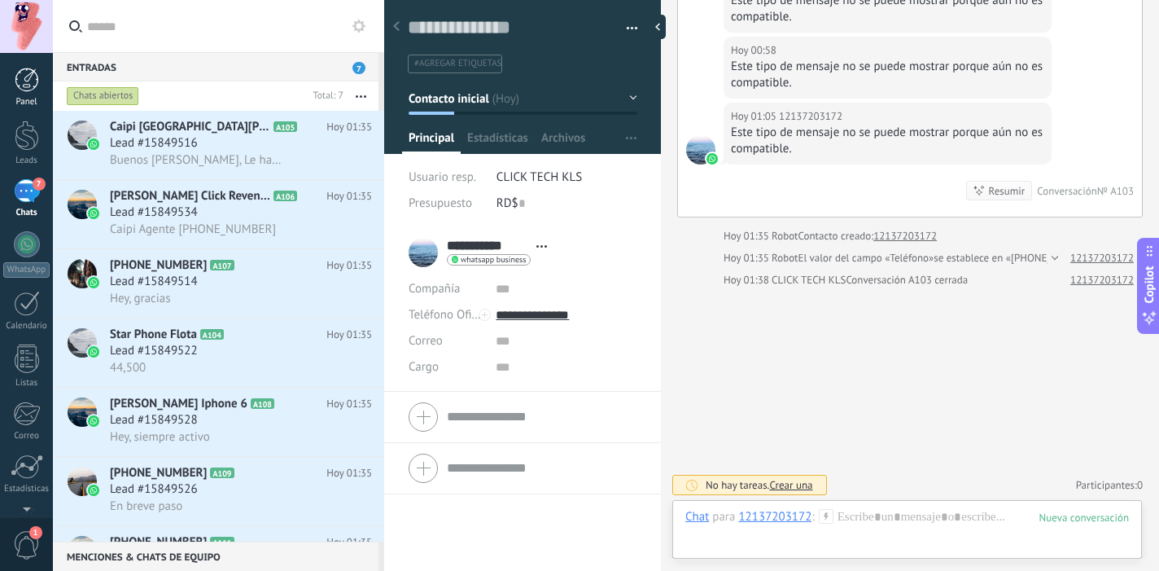
click at [23, 76] on div at bounding box center [27, 80] width 24 height 24
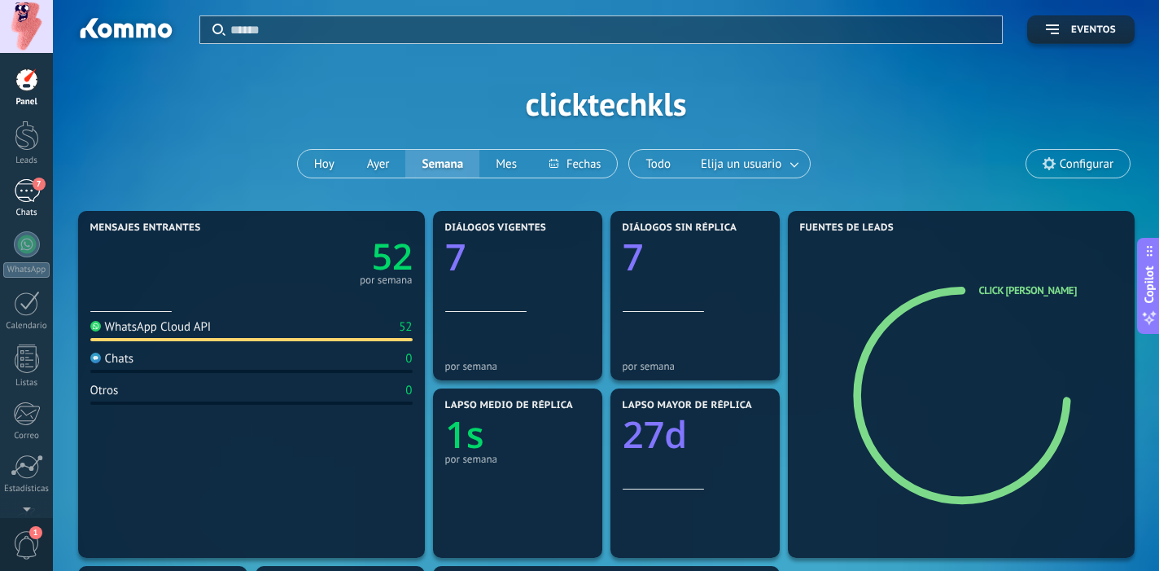
click at [15, 190] on div "7" at bounding box center [27, 191] width 26 height 24
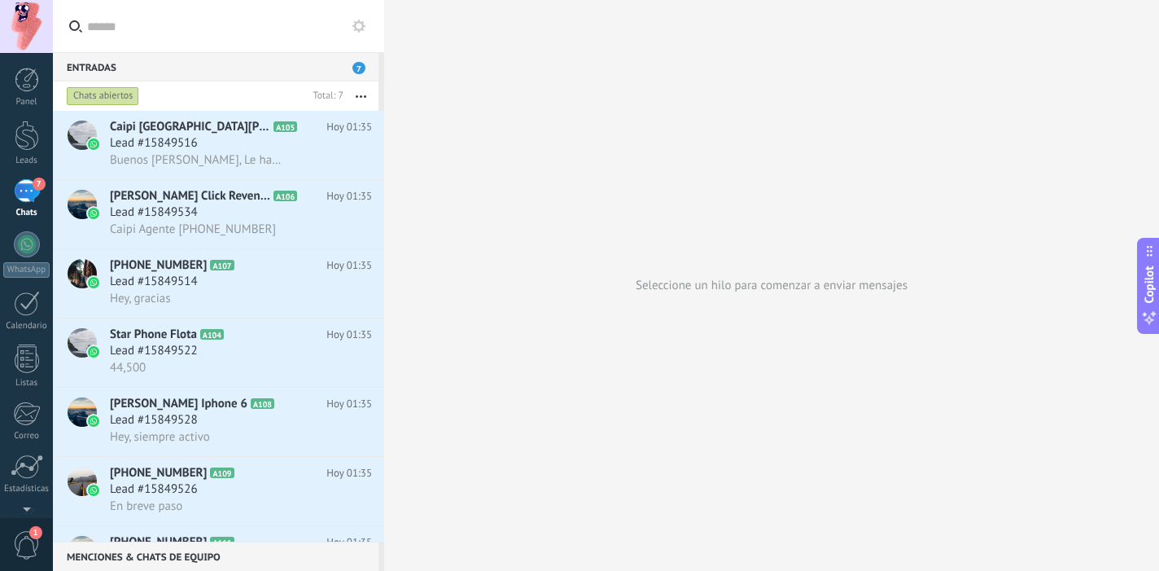
click at [154, 22] on input "text" at bounding box center [227, 26] width 281 height 52
type input "*"
click at [7, 7] on div at bounding box center [26, 26] width 53 height 53
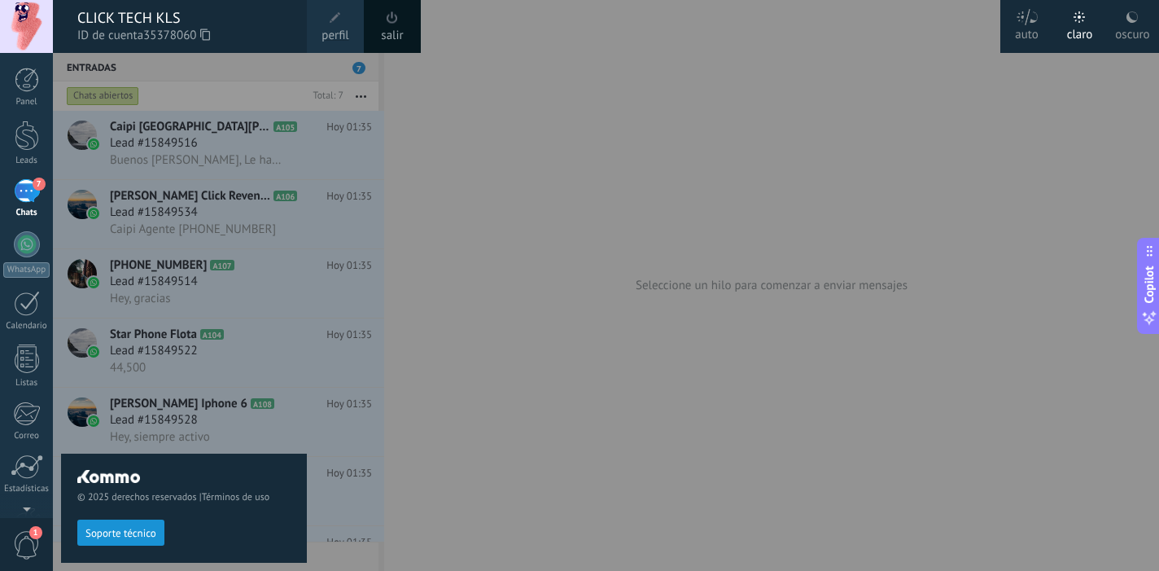
click at [1126, 25] on div "oscuro" at bounding box center [1132, 32] width 34 height 42
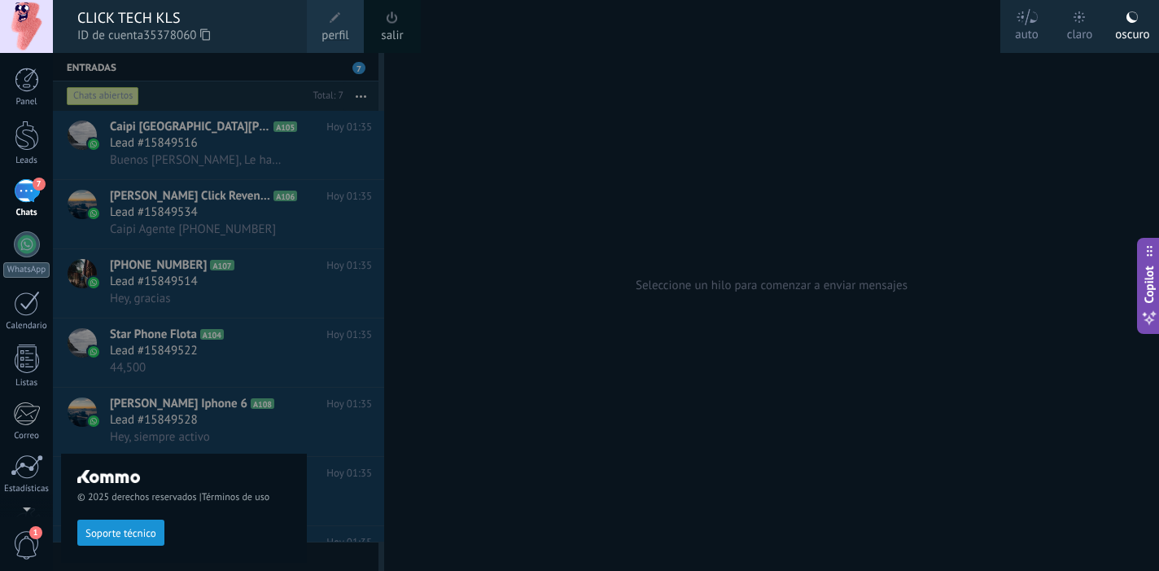
click at [587, 200] on div at bounding box center [632, 285] width 1159 height 571
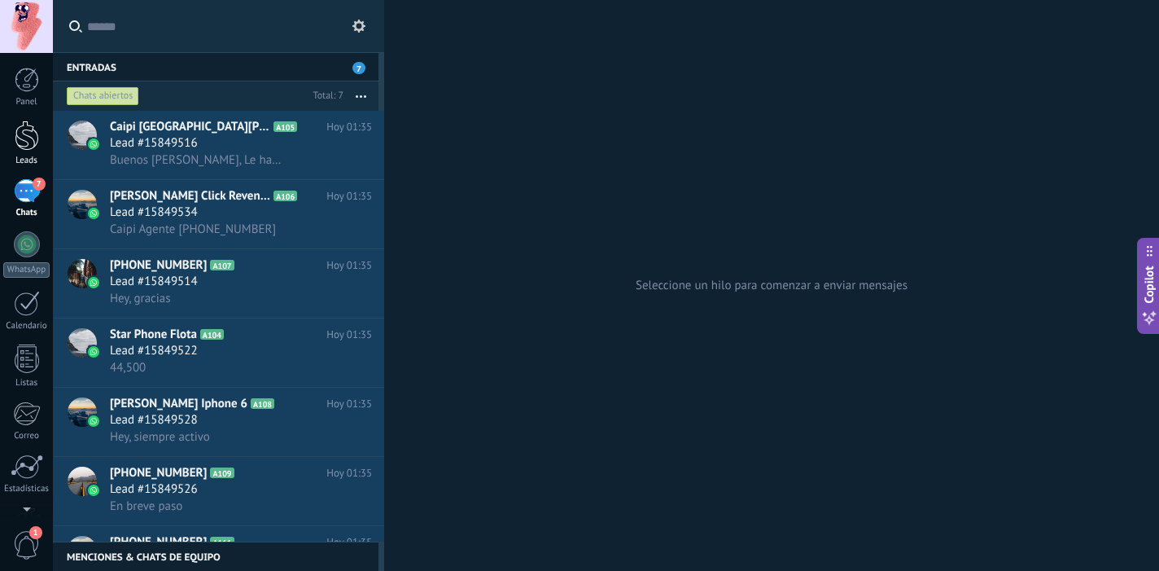
click at [20, 146] on div at bounding box center [27, 135] width 24 height 30
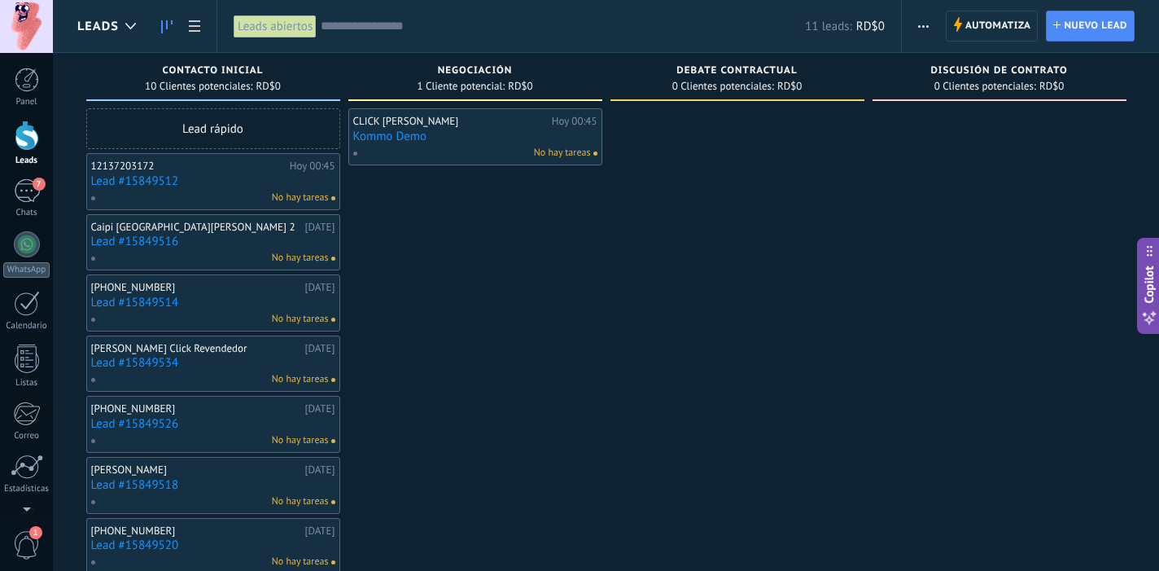
click at [260, 191] on div "No hay tareas" at bounding box center [209, 197] width 238 height 15
click at [212, 179] on link "Lead #15849512" at bounding box center [213, 181] width 244 height 14
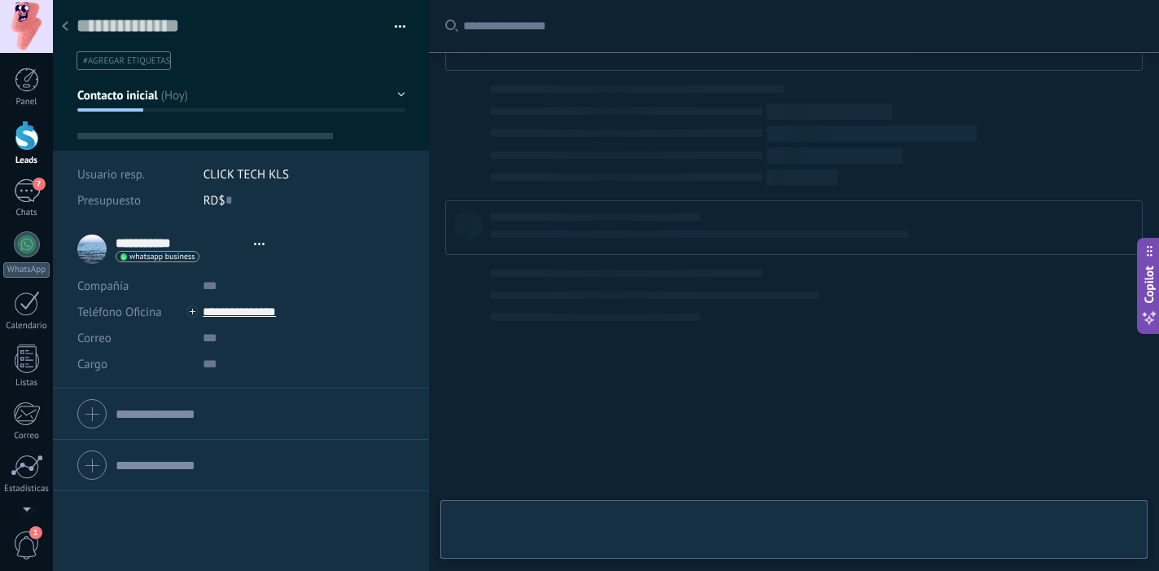
type textarea "**********"
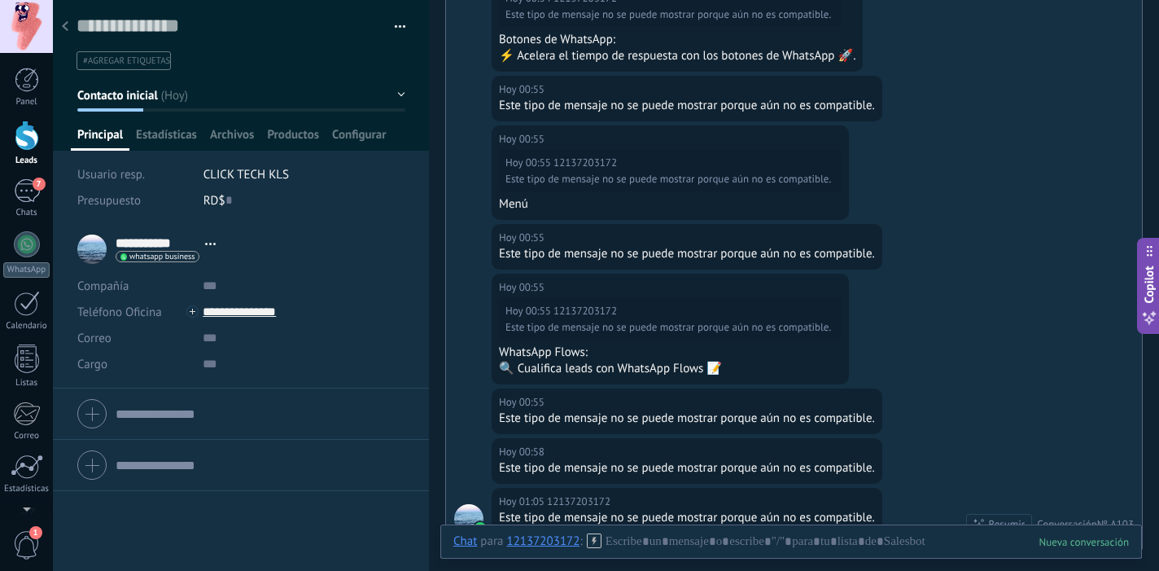
scroll to position [771, 0]
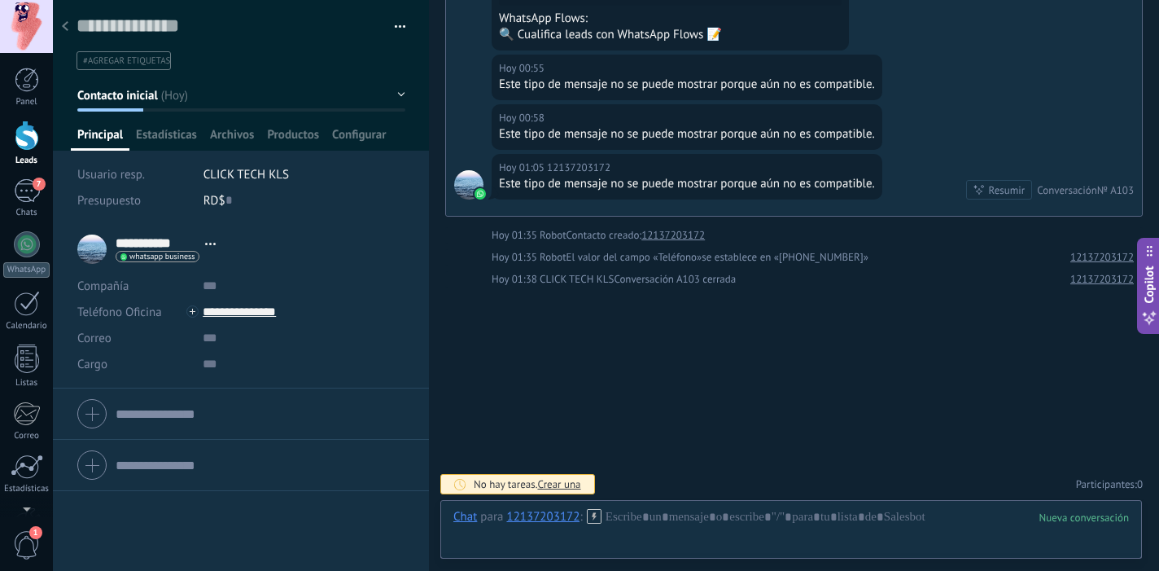
click at [541, 517] on div "12137203172" at bounding box center [542, 516] width 73 height 15
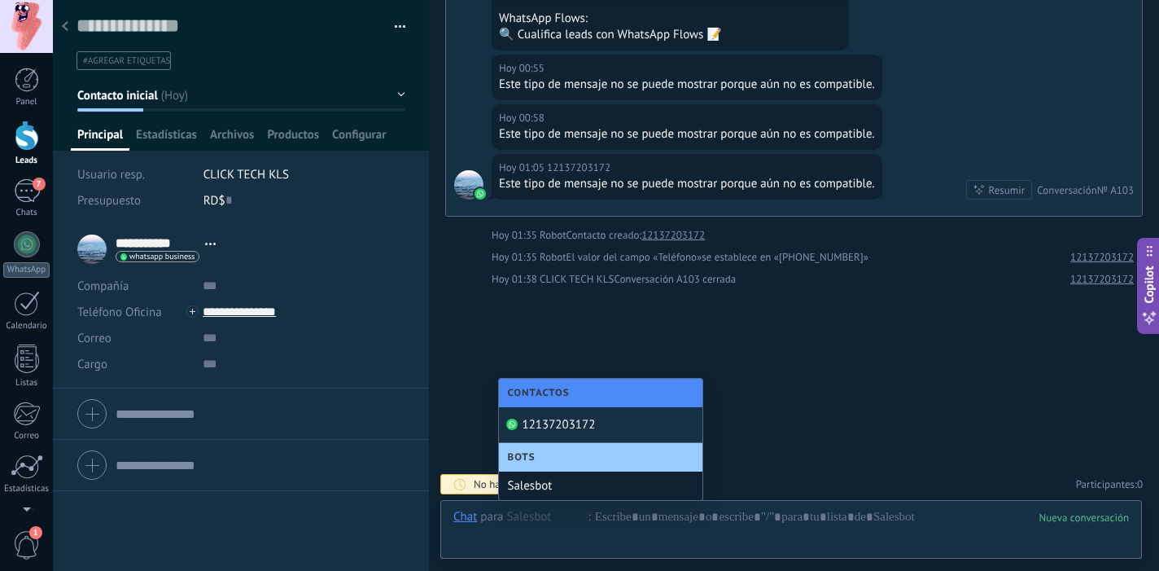
click at [566, 484] on div "Salesbot" at bounding box center [600, 485] width 203 height 28
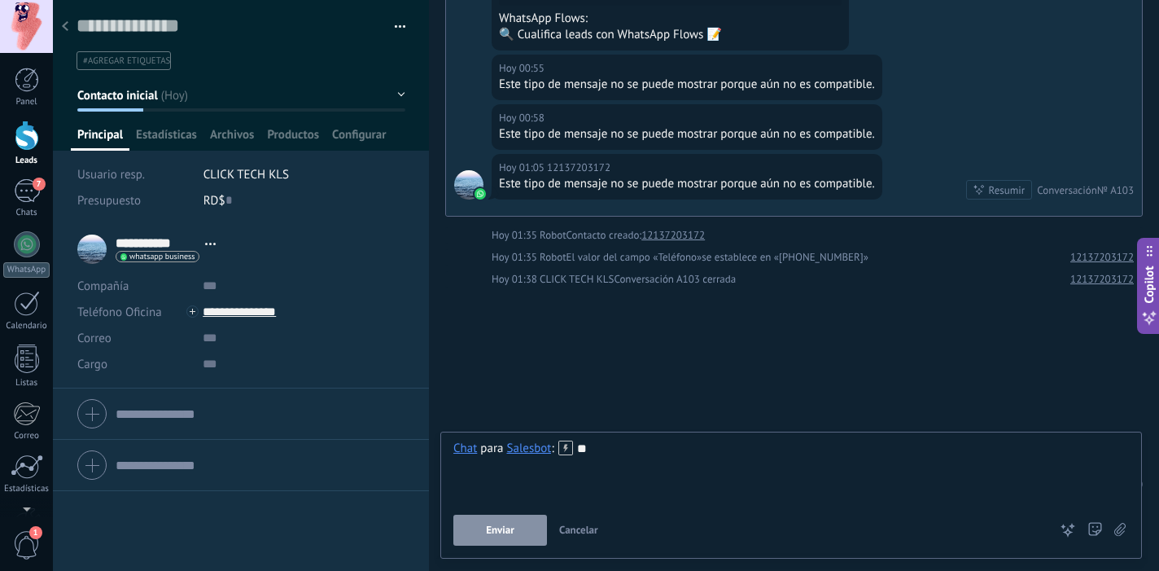
click at [508, 524] on span "Enviar" at bounding box center [500, 529] width 28 height 11
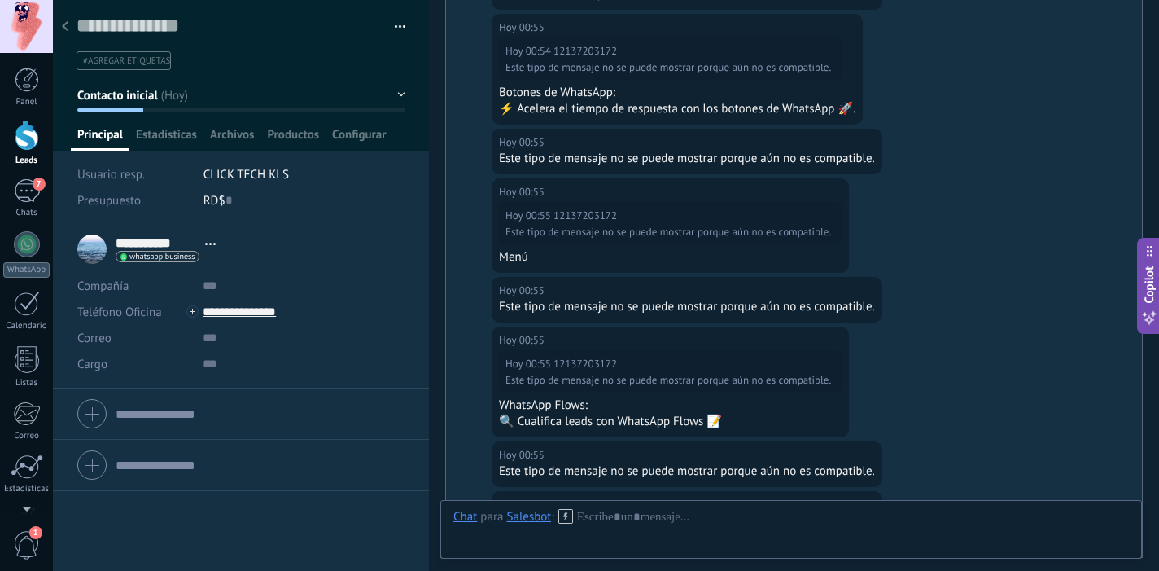
scroll to position [814, 0]
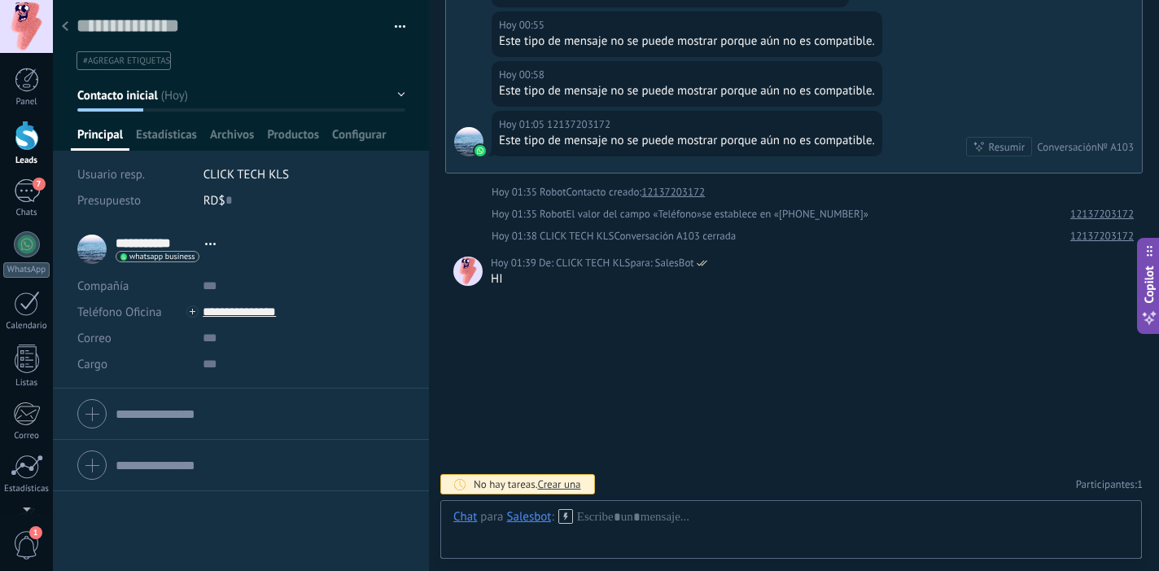
click at [528, 519] on div "Salesbot" at bounding box center [528, 516] width 45 height 15
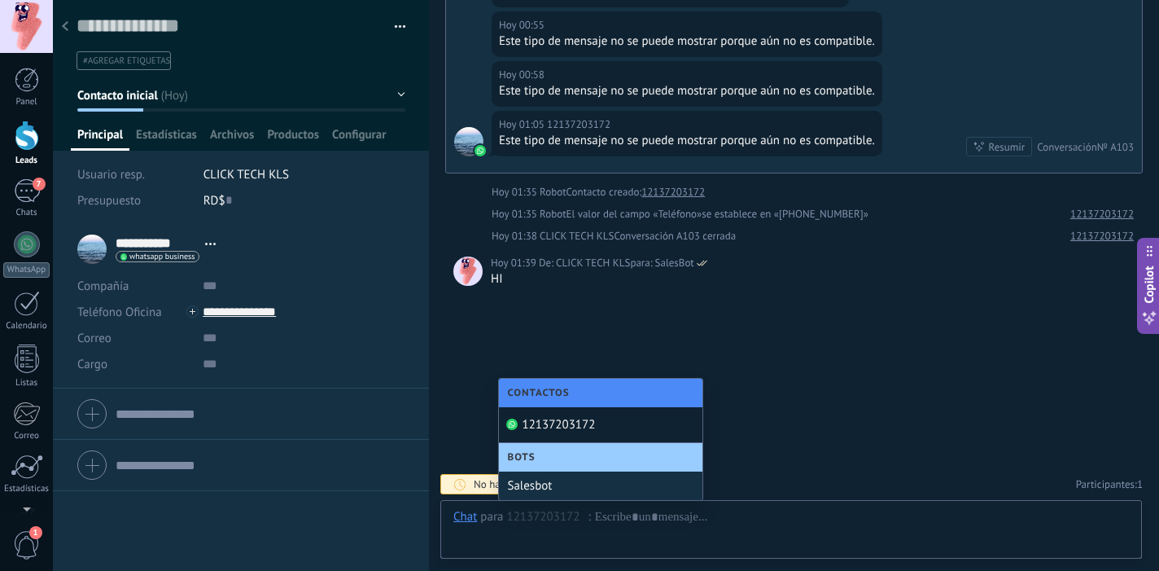
click at [552, 428] on div "12137203172" at bounding box center [600, 425] width 203 height 36
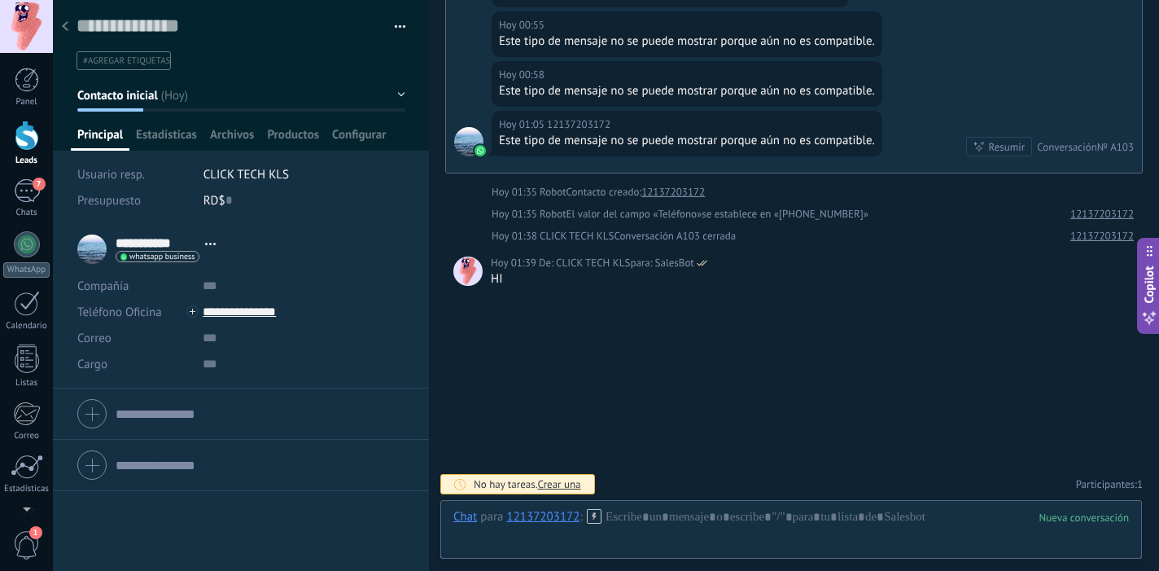
click at [541, 517] on div "12137203172" at bounding box center [542, 516] width 73 height 15
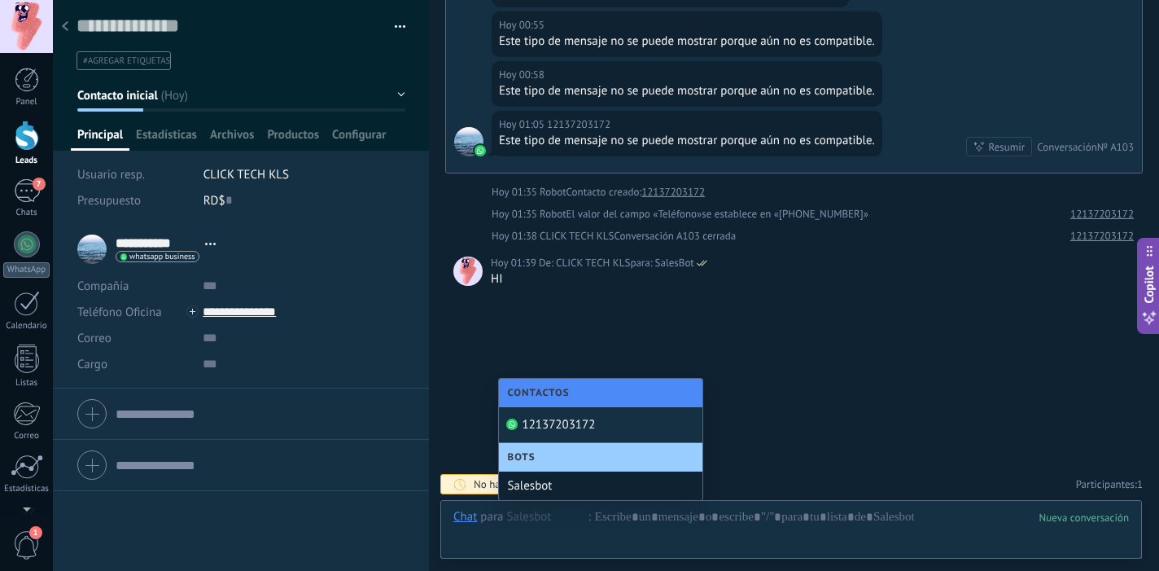
click at [537, 454] on span "Bots" at bounding box center [525, 457] width 36 height 12
click at [537, 449] on div "Bots" at bounding box center [600, 457] width 203 height 28
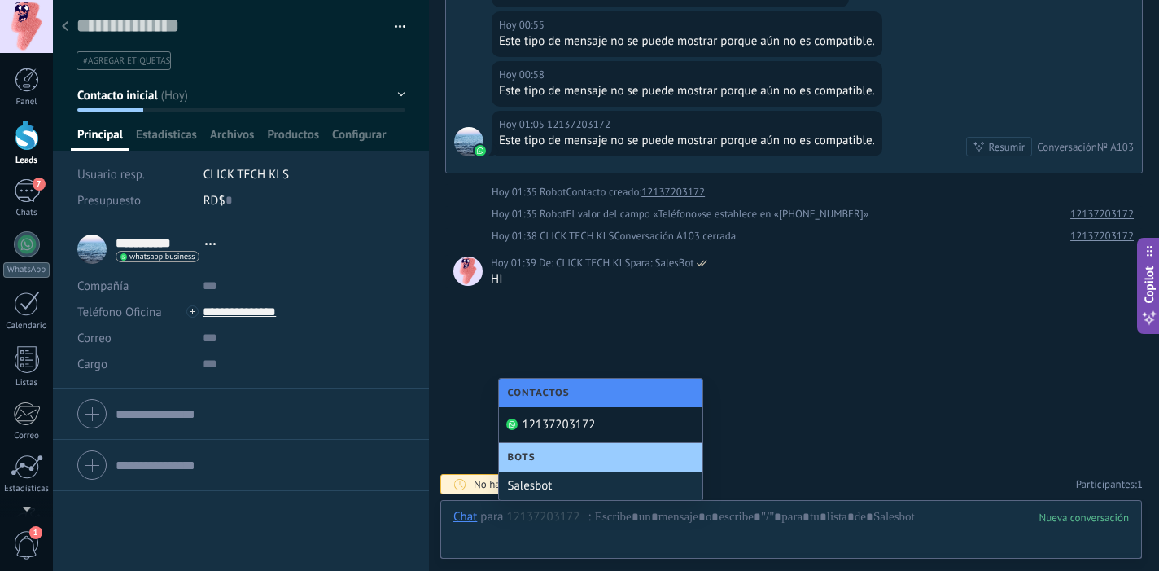
click at [556, 421] on div "12137203172" at bounding box center [600, 425] width 203 height 36
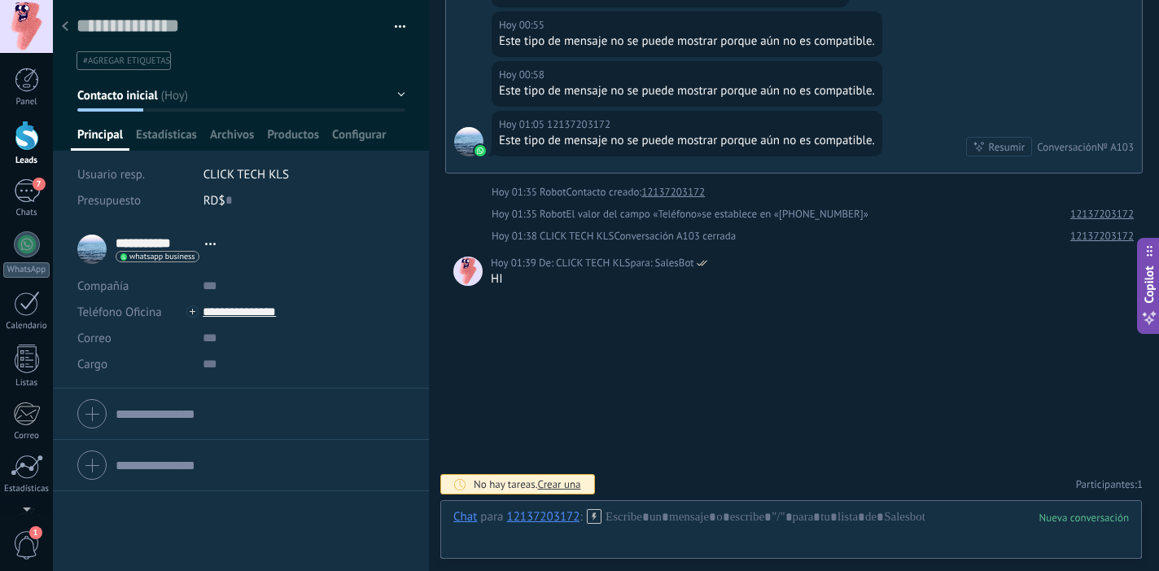
click at [543, 517] on div "12137203172" at bounding box center [542, 516] width 73 height 15
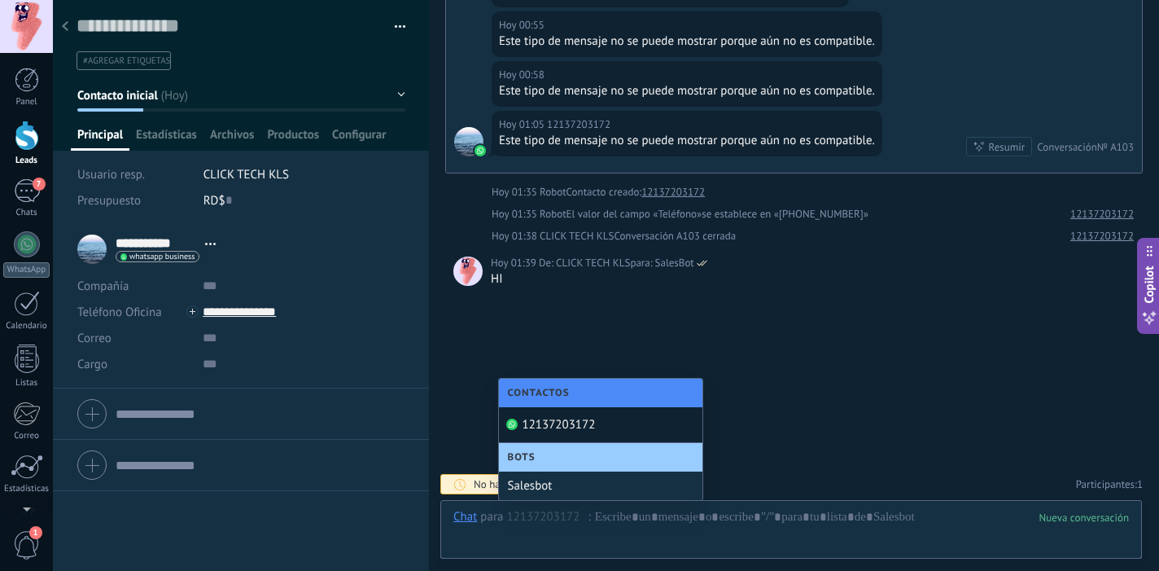
click at [542, 457] on span "Bots" at bounding box center [525, 457] width 36 height 12
click at [531, 460] on span "Bots" at bounding box center [525, 457] width 36 height 12
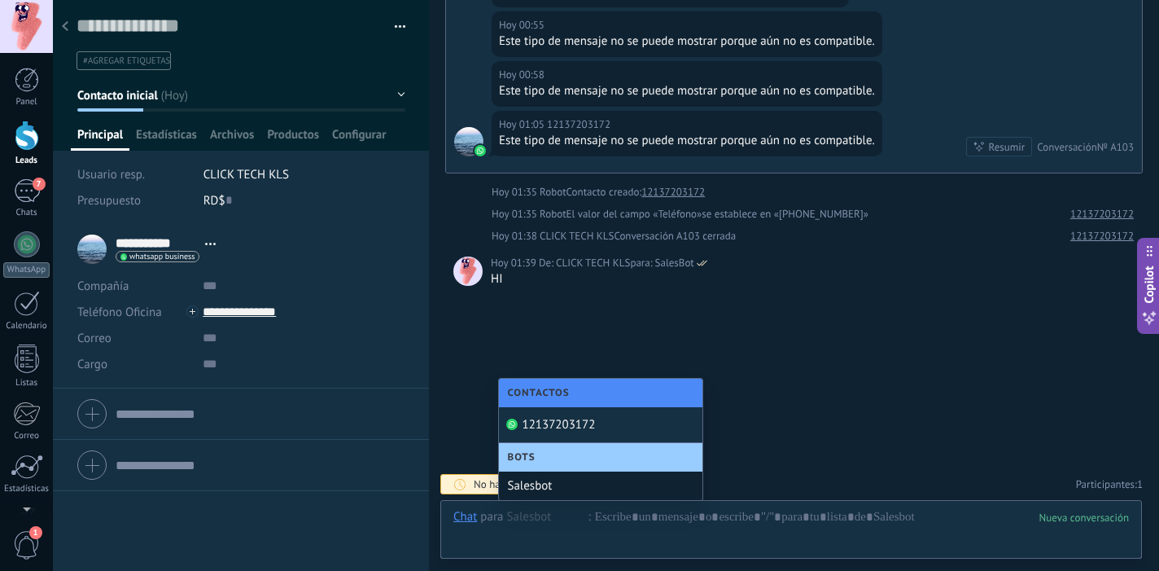
click at [536, 501] on div "Chat Correo Nota Tarea Chat para 12137203172 Salesbot : Enviar Cancelar Rastrea…" at bounding box center [791, 529] width 702 height 59
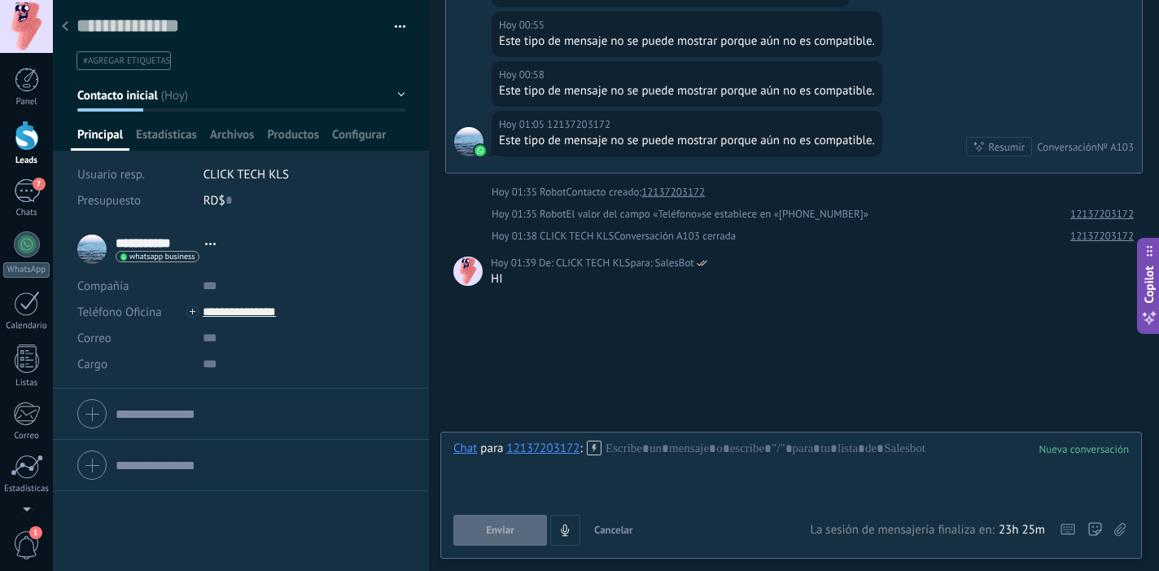
click at [545, 449] on div "12137203172" at bounding box center [542, 447] width 73 height 15
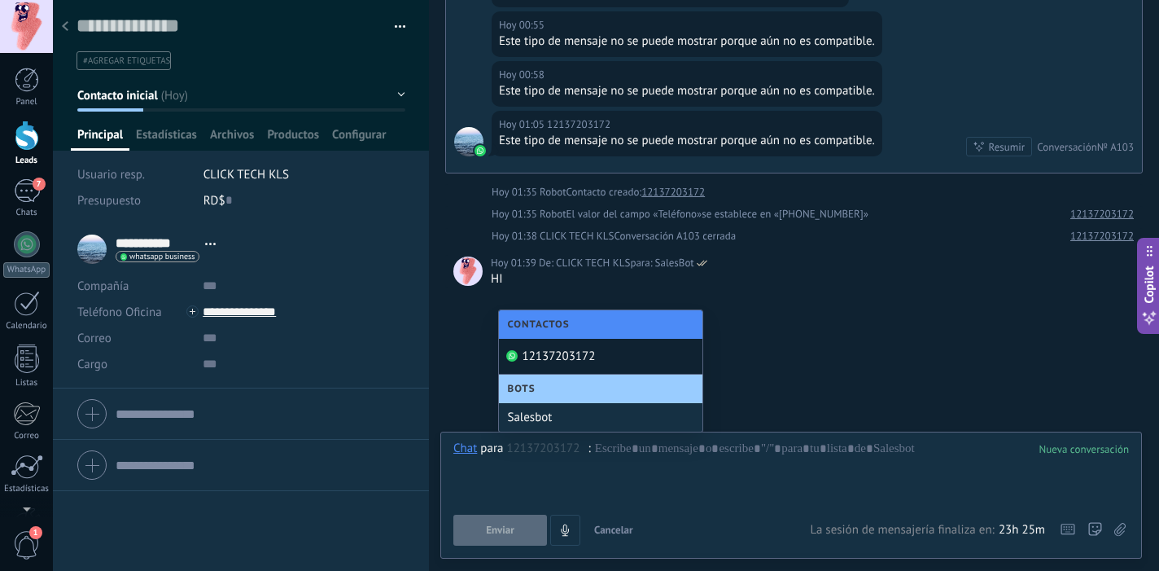
click at [553, 352] on div "12137203172" at bounding box center [600, 357] width 203 height 36
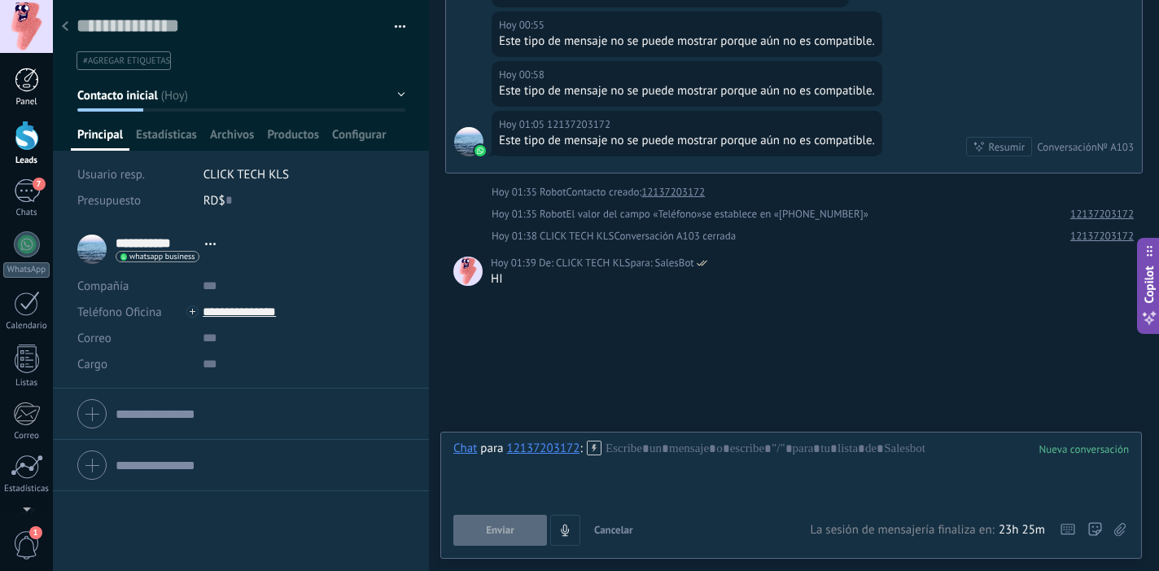
click at [30, 100] on div "Panel" at bounding box center [26, 102] width 47 height 11
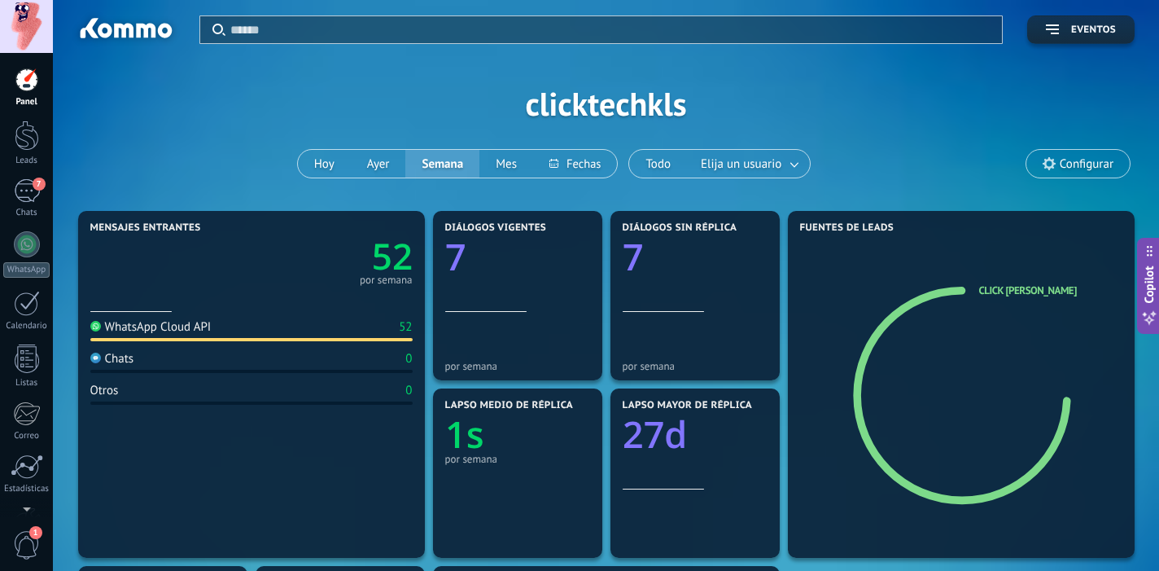
click at [33, 544] on span "1" at bounding box center [27, 545] width 28 height 28
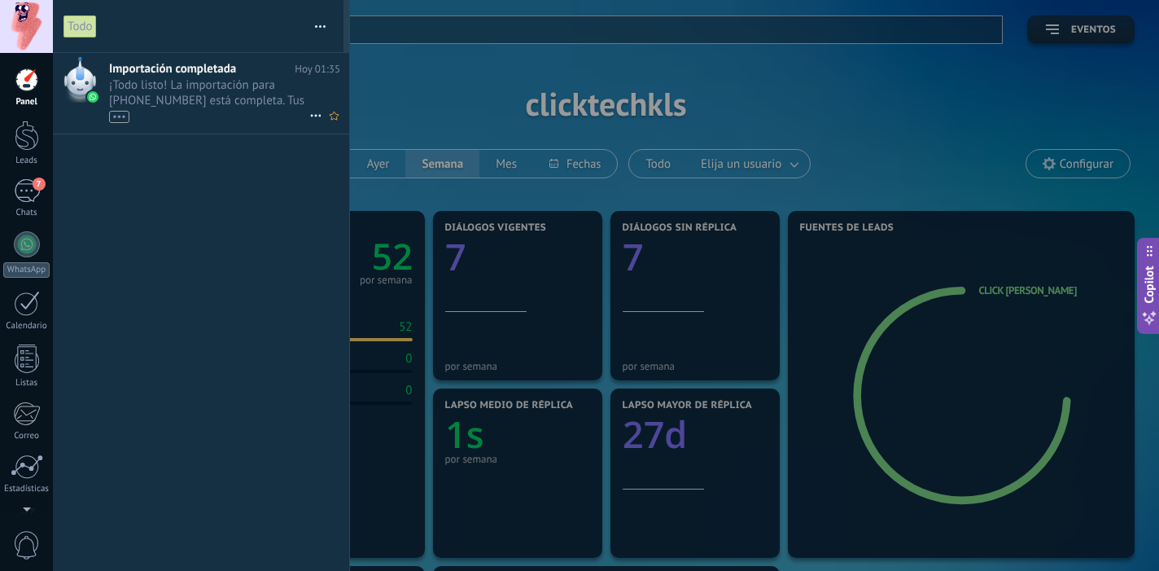
click at [212, 112] on div "•••" at bounding box center [209, 116] width 200 height 14
click at [251, 94] on span "¡Todo listo! La importación para +1 849-501-7099 está completa. Tus datos de Wh…" at bounding box center [209, 100] width 200 height 46
click at [1060, 62] on div at bounding box center [579, 285] width 1159 height 571
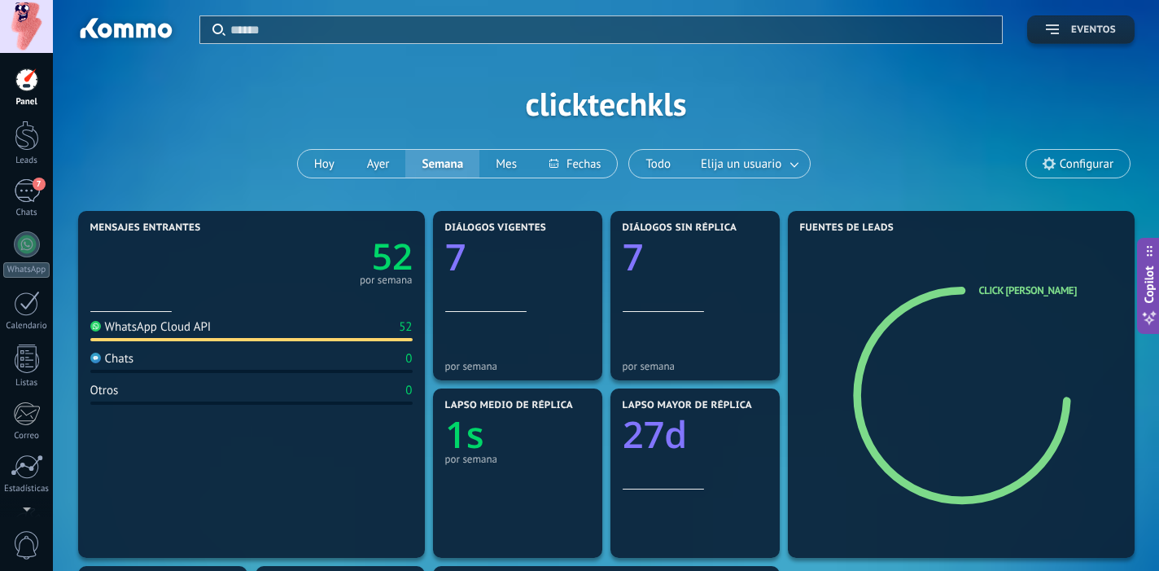
click at [1070, 37] on button "Eventos" at bounding box center [1080, 29] width 107 height 28
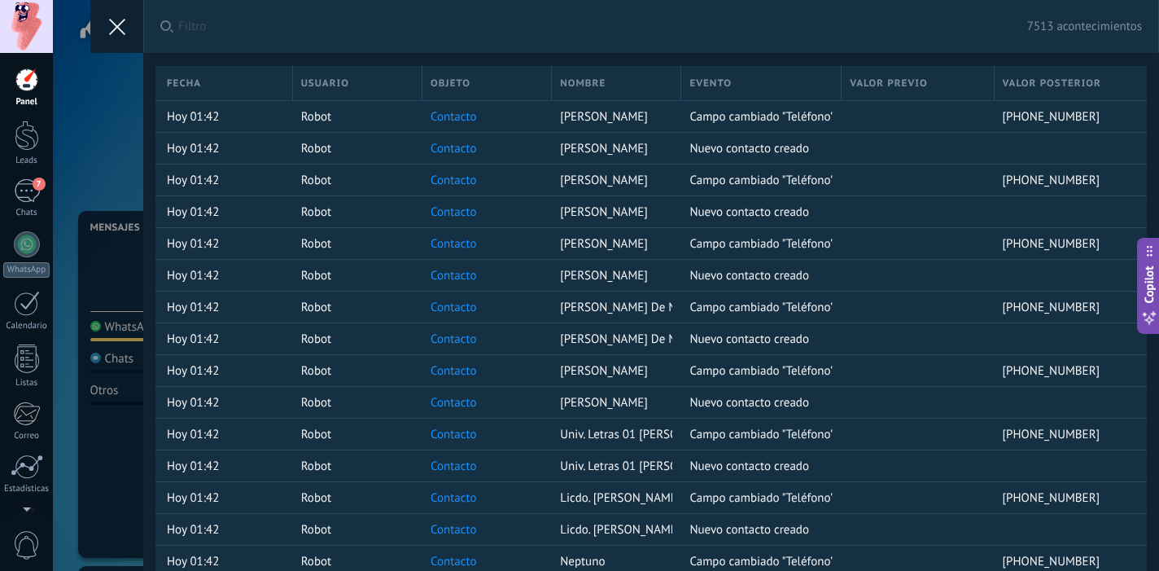
scroll to position [24, 0]
click at [116, 39] on button at bounding box center [116, 26] width 53 height 53
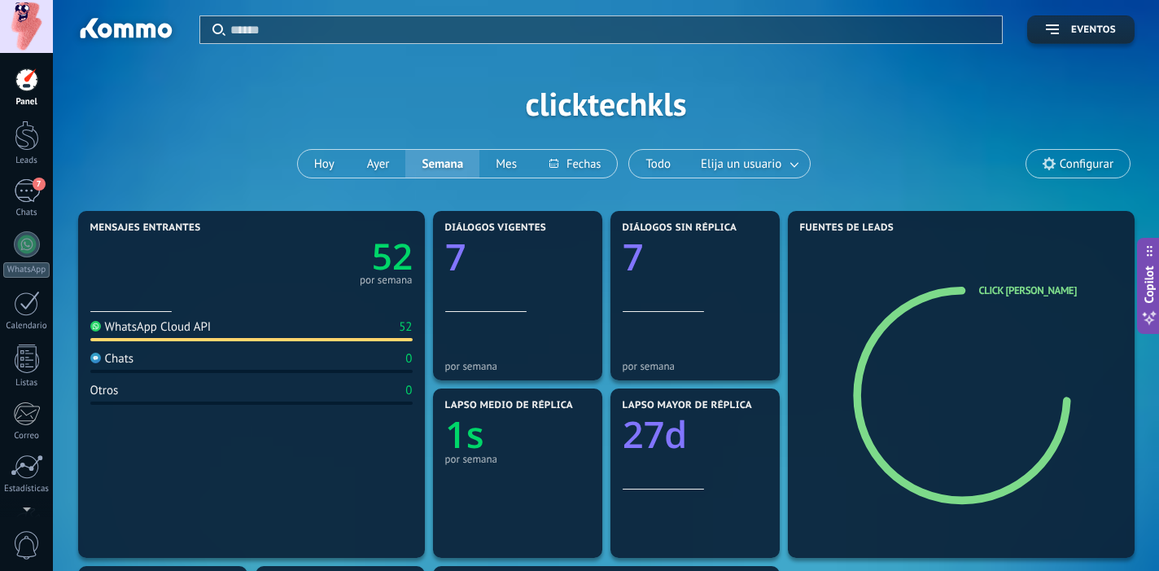
click at [185, 335] on div "WhatsApp Cloud API 52" at bounding box center [251, 330] width 322 height 22
click at [26, 186] on div "7" at bounding box center [27, 191] width 26 height 24
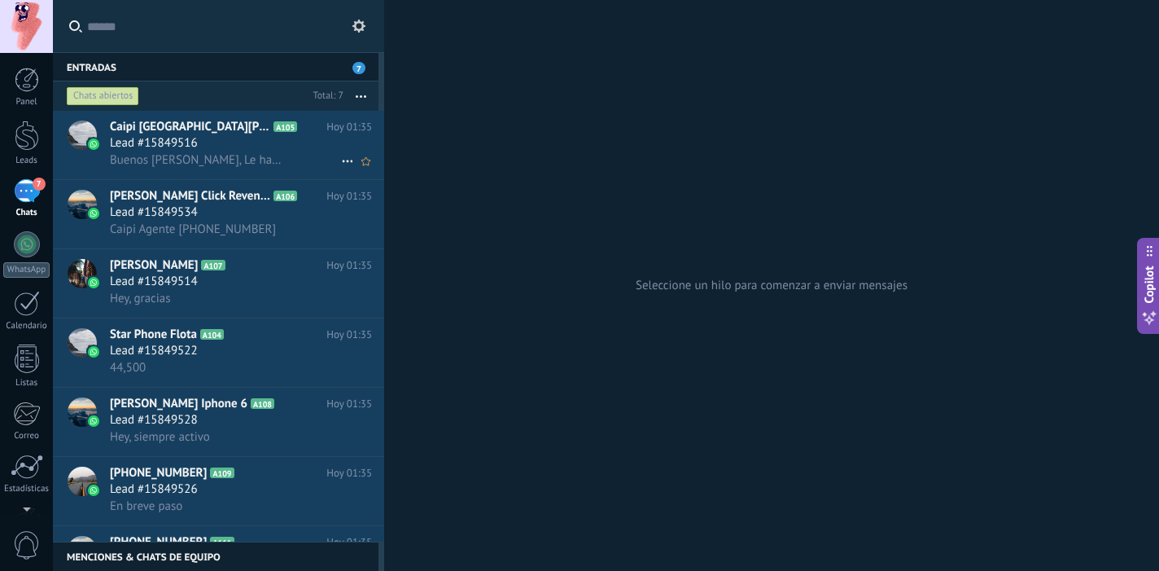
click at [227, 167] on span "Buenos [PERSON_NAME], Le habla [PERSON_NAME] , padre de [PERSON_NAME], Para que…" at bounding box center [196, 159] width 173 height 15
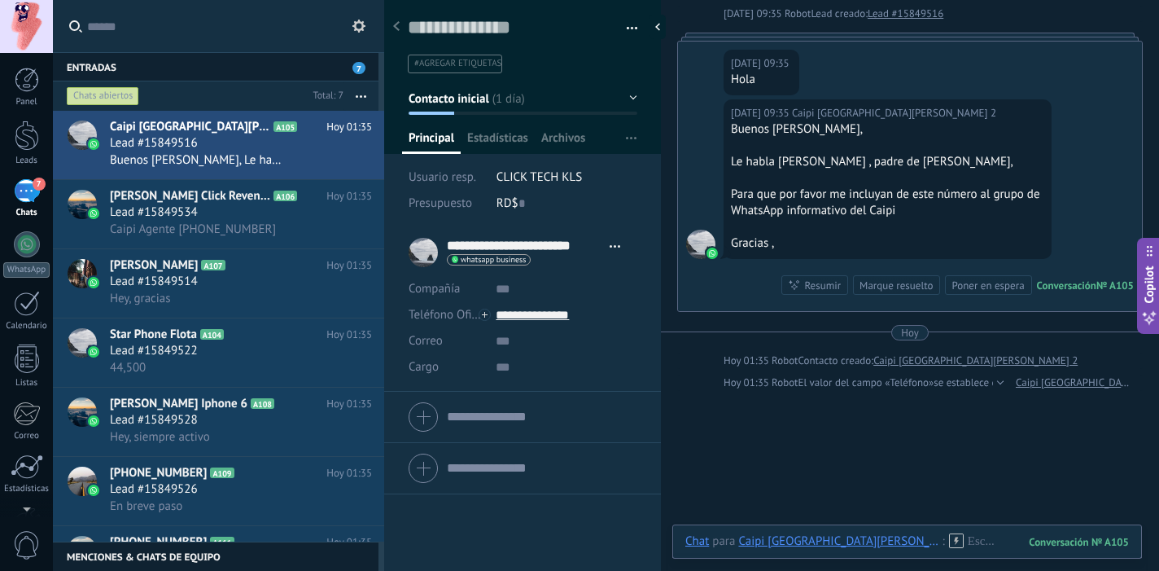
scroll to position [81, 0]
click at [253, 294] on div "Hey, gracias" at bounding box center [241, 298] width 262 height 17
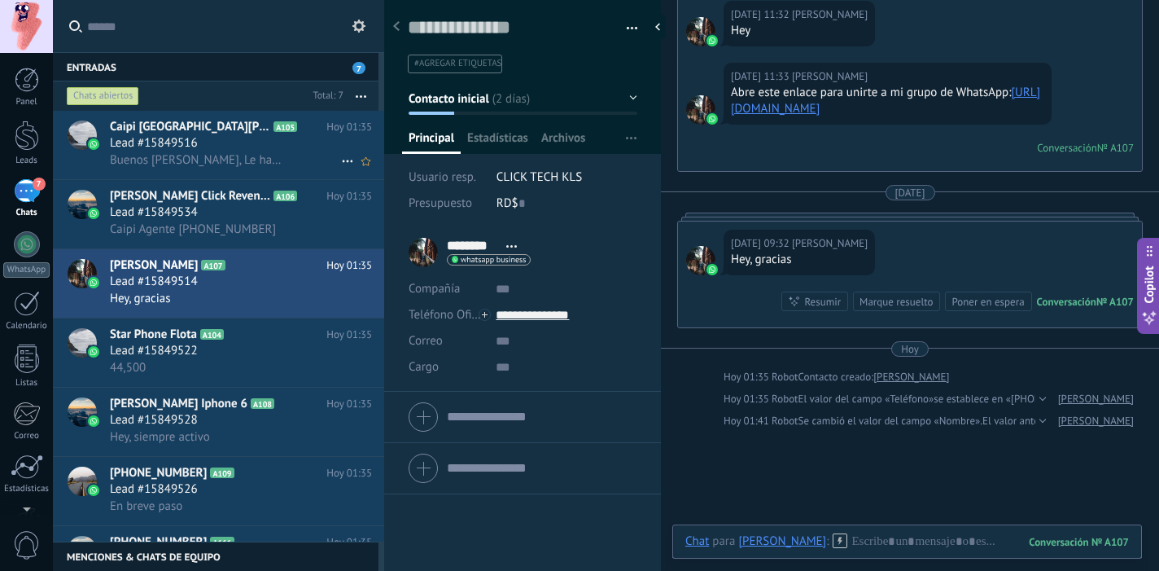
click at [246, 144] on div "Lead #15849516" at bounding box center [241, 143] width 262 height 16
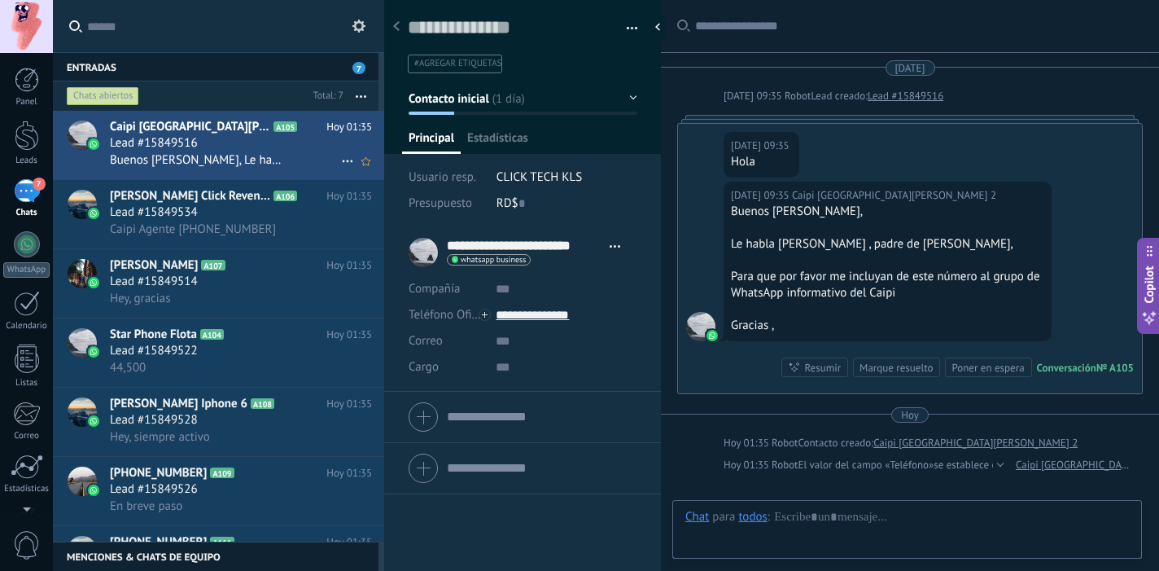
scroll to position [2, 0]
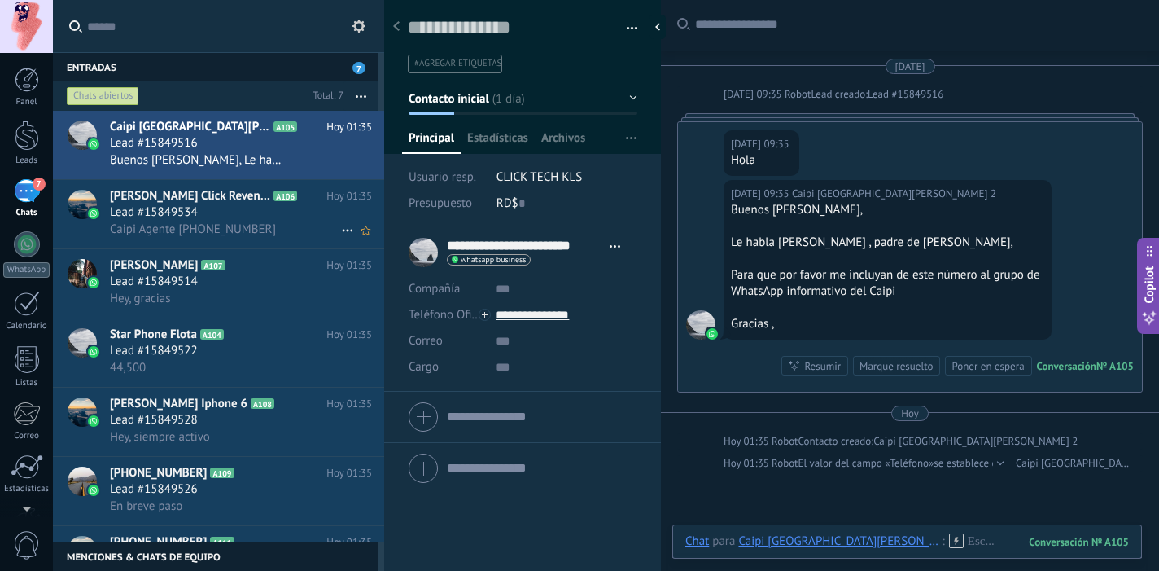
click at [219, 221] on div "Lead #15849534" at bounding box center [241, 212] width 262 height 16
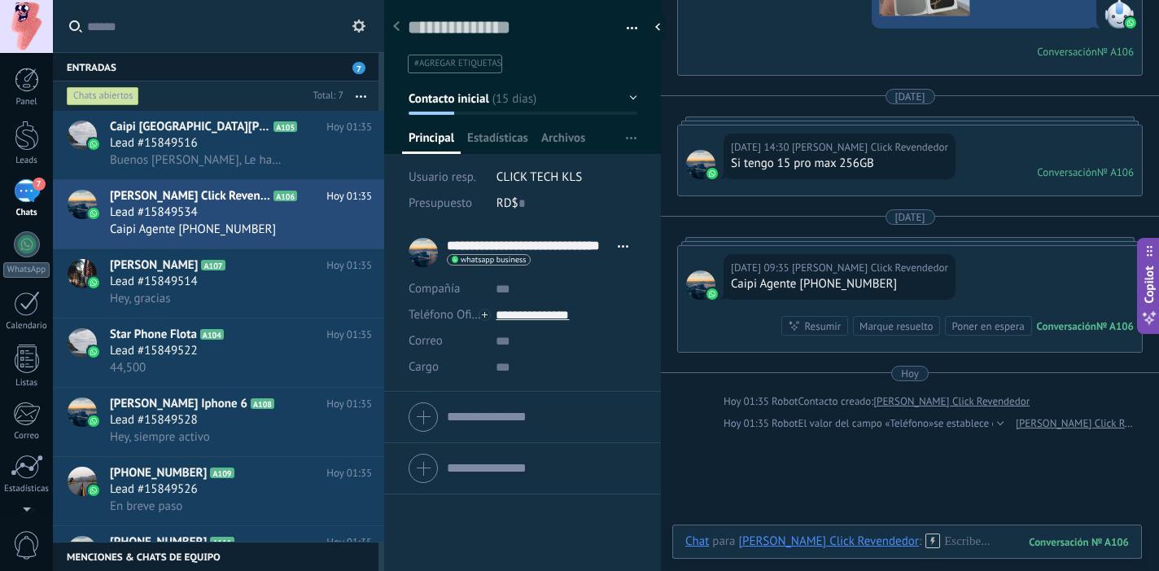
scroll to position [1630, 0]
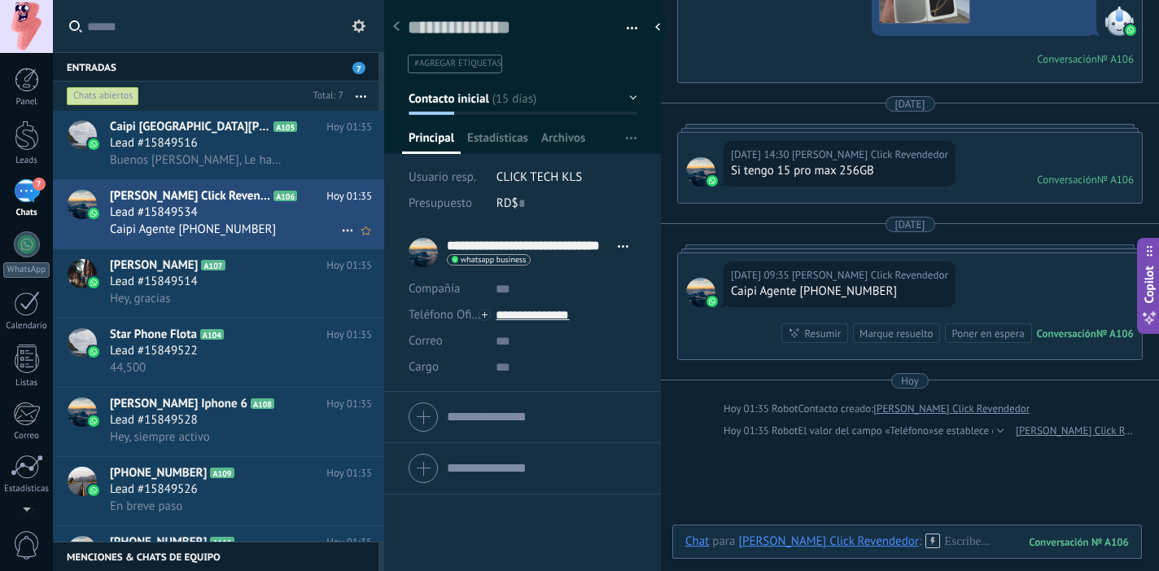
click at [221, 195] on span "[PERSON_NAME] Click Revendedor" at bounding box center [190, 196] width 160 height 16
click at [238, 205] on div "[PERSON_NAME] Click Revendedor A106 Hoy 01:35 Lead #15849534 Caipi Agente [PHON…" at bounding box center [247, 214] width 274 height 68
click at [358, 63] on span "7" at bounding box center [358, 68] width 13 height 12
click at [590, 251] on input "**********" at bounding box center [528, 246] width 163 height 16
click at [590, 251] on input "**********" at bounding box center [542, 244] width 190 height 16
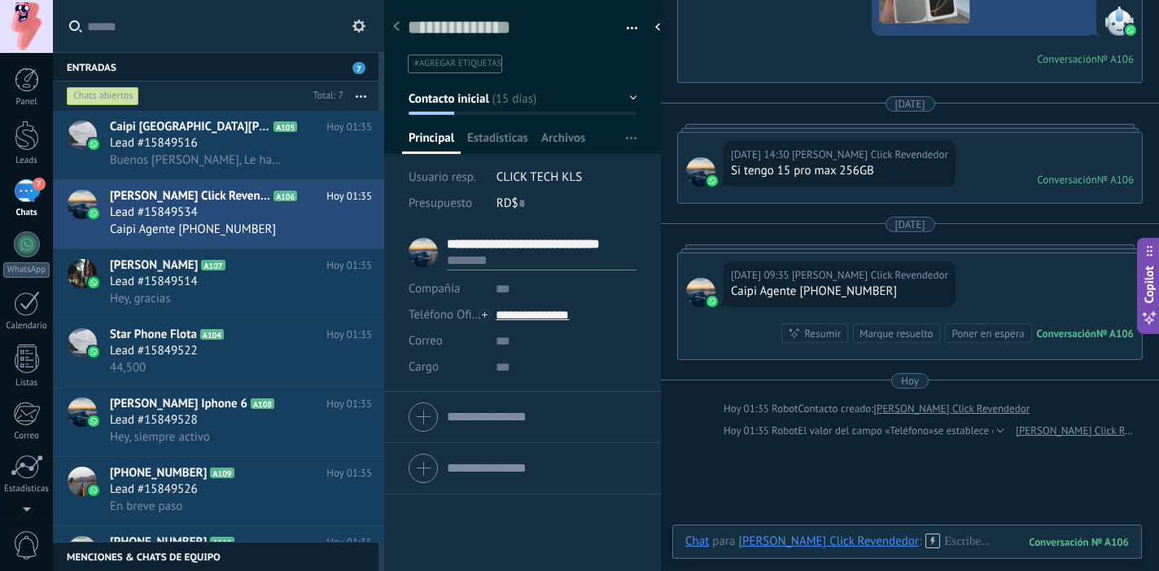
click at [544, 265] on input "text" at bounding box center [542, 260] width 190 height 16
click at [625, 221] on div "Usuario resp. CLICK TECH KLS Presupuesto RD$ 0" at bounding box center [523, 195] width 229 height 63
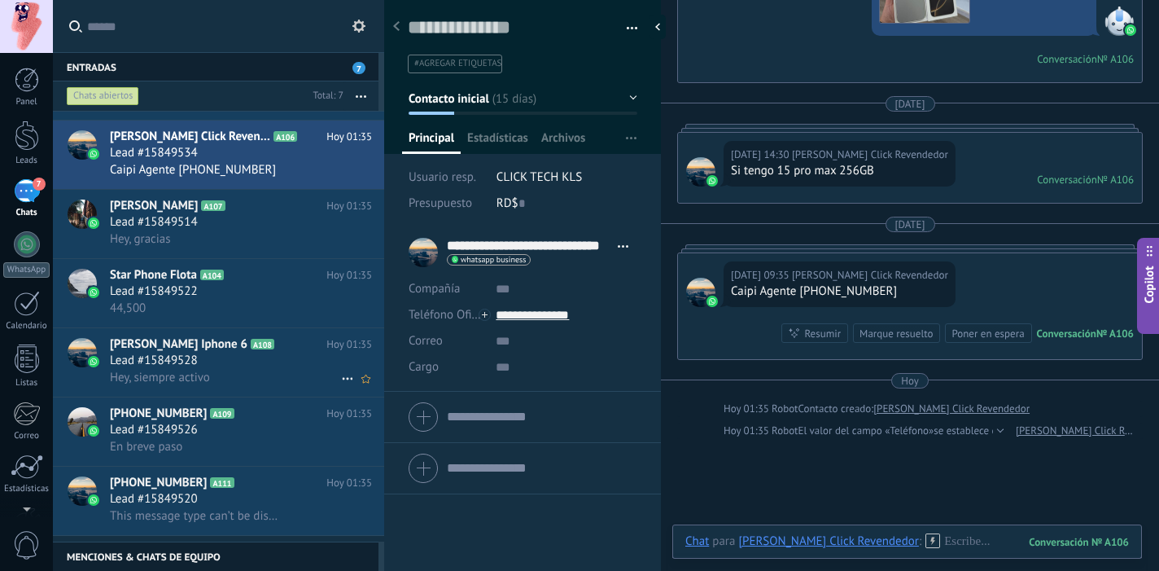
scroll to position [0, 0]
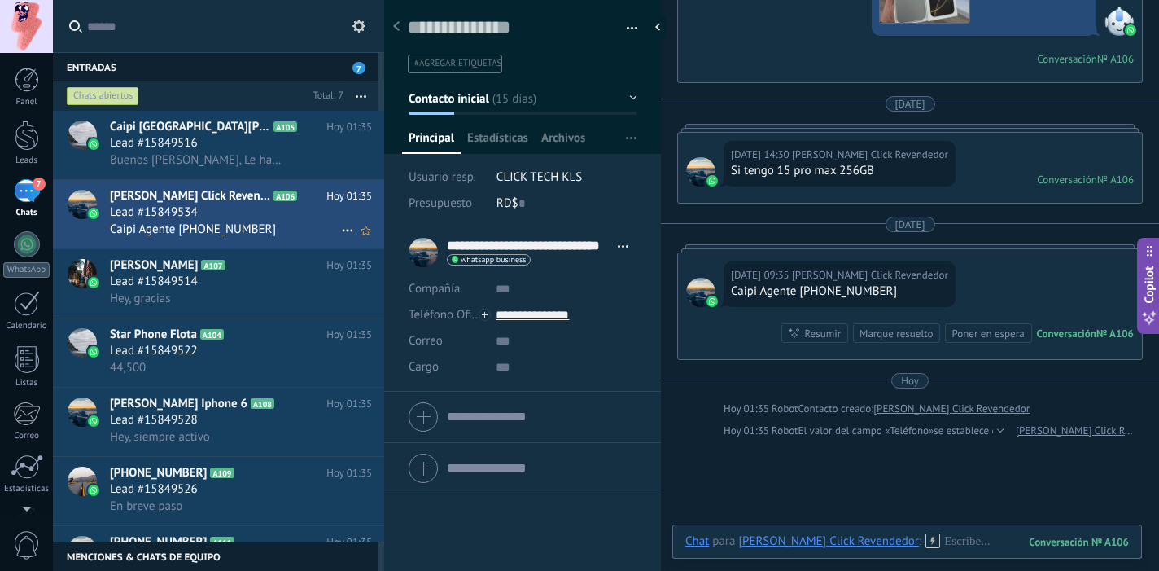
click at [163, 216] on span "Lead #15849534" at bounding box center [154, 212] width 88 height 16
click at [244, 305] on div "Hey, gracias" at bounding box center [241, 298] width 262 height 17
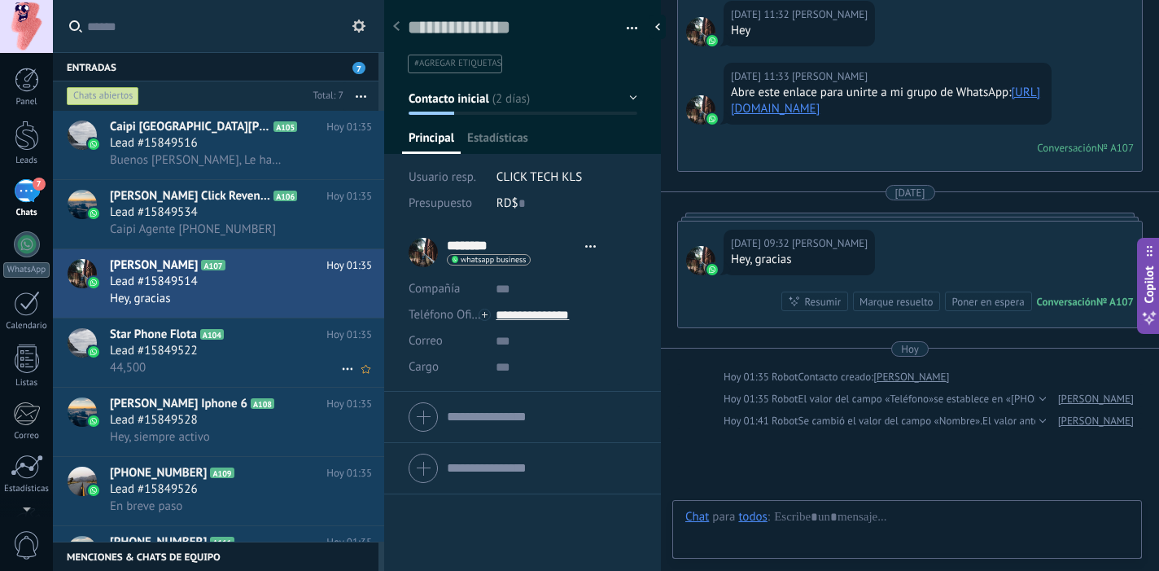
scroll to position [24, 0]
click at [262, 343] on h2 "Star Phone Flota A104" at bounding box center [218, 334] width 216 height 16
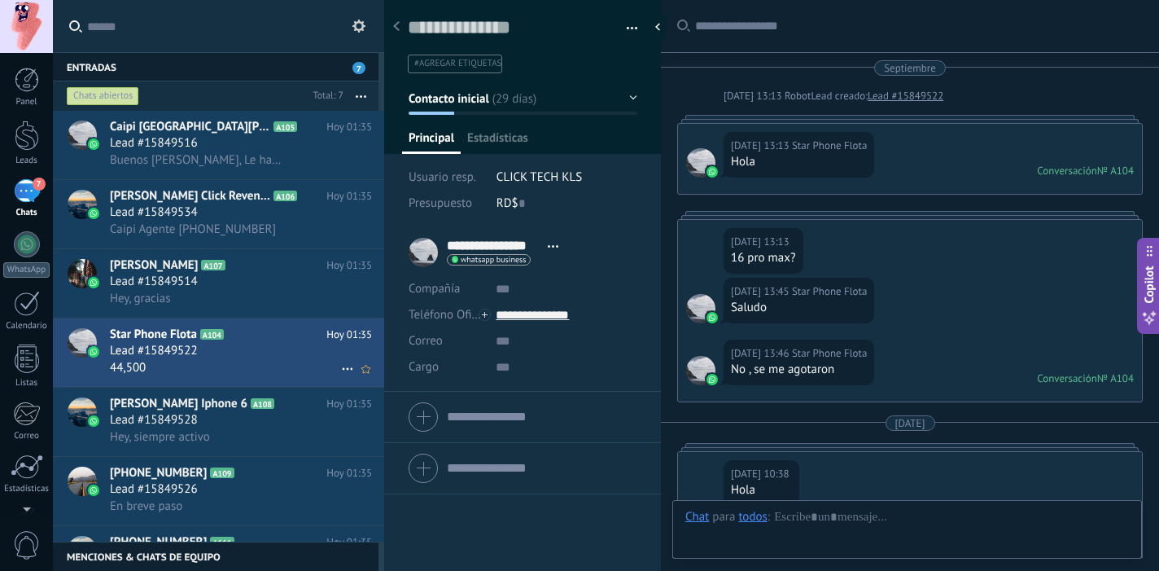
scroll to position [1292, 0]
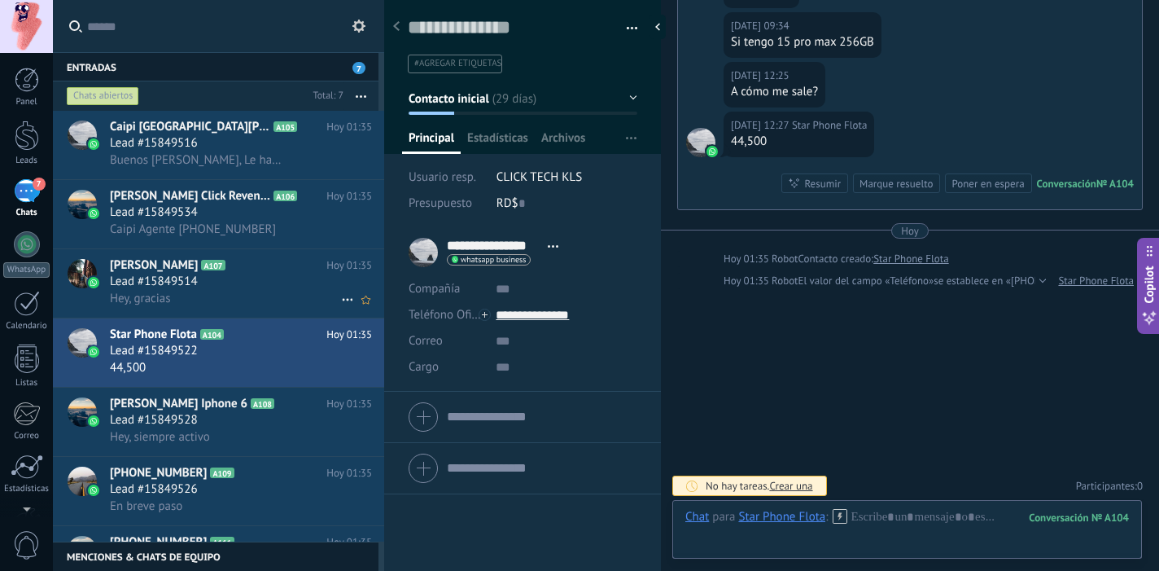
click at [246, 289] on div "Lead #15849514" at bounding box center [241, 281] width 262 height 16
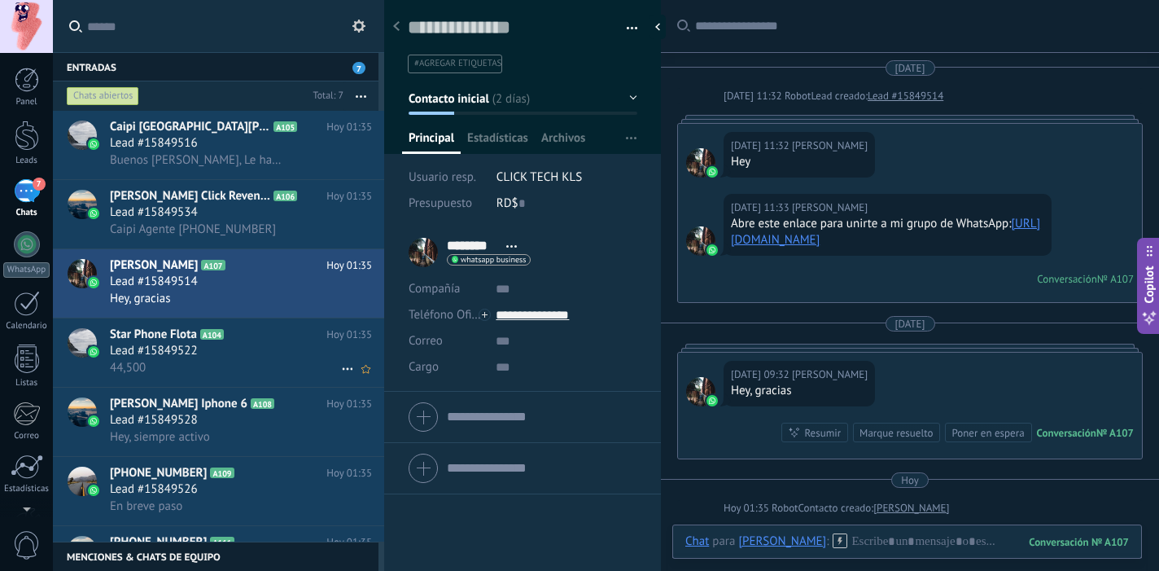
click at [234, 355] on div "Lead #15849522" at bounding box center [241, 351] width 262 height 16
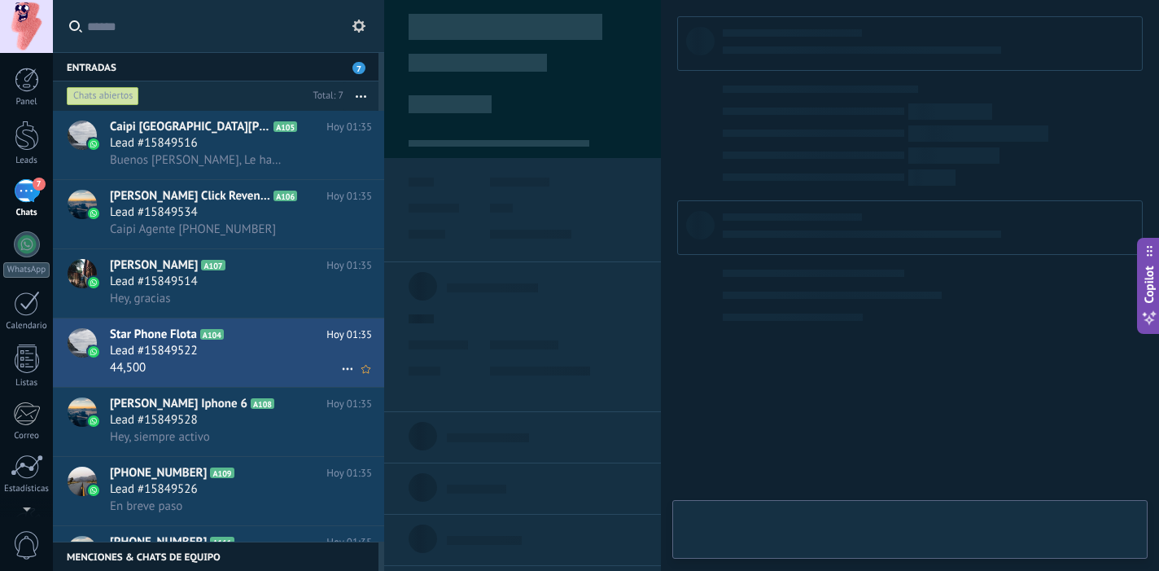
type textarea "**********"
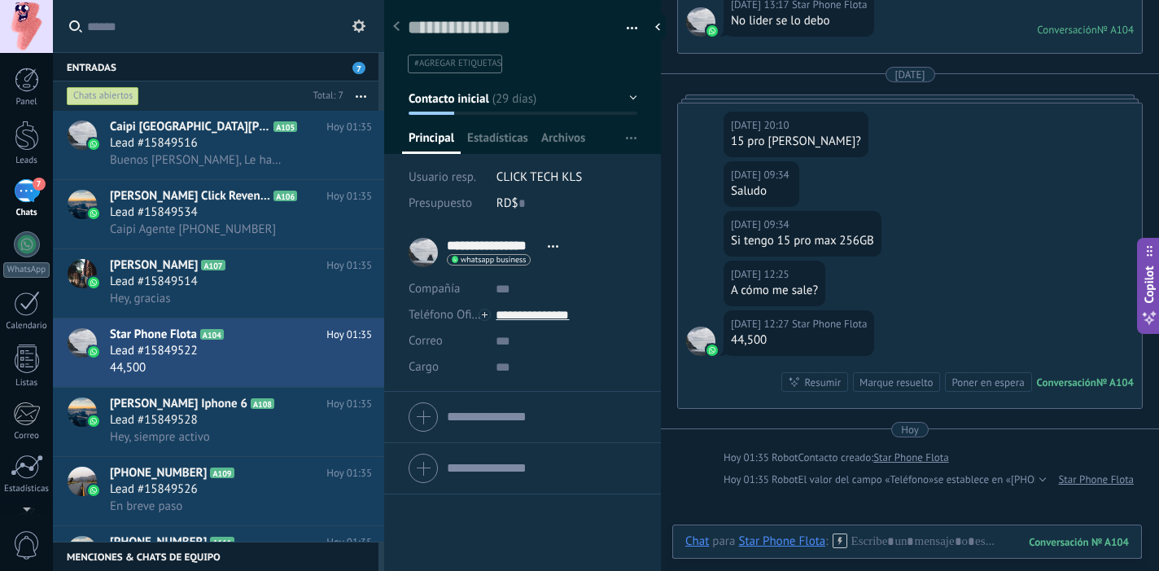
scroll to position [1204, 0]
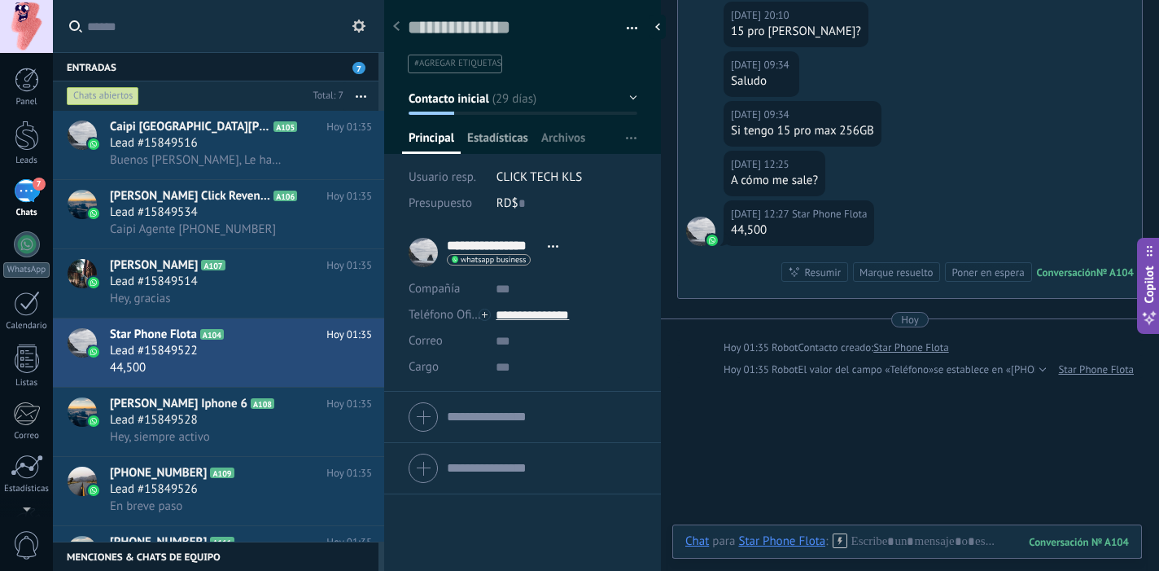
click at [495, 152] on span "Estadísticas" at bounding box center [497, 142] width 61 height 24
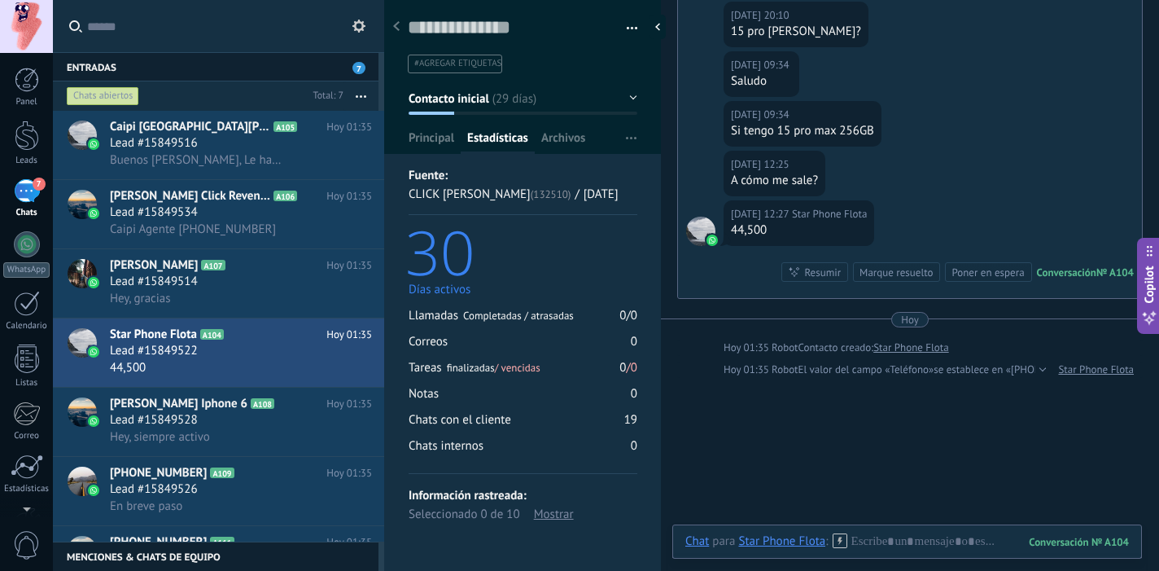
click at [533, 105] on button "Contacto inicial" at bounding box center [523, 98] width 229 height 29
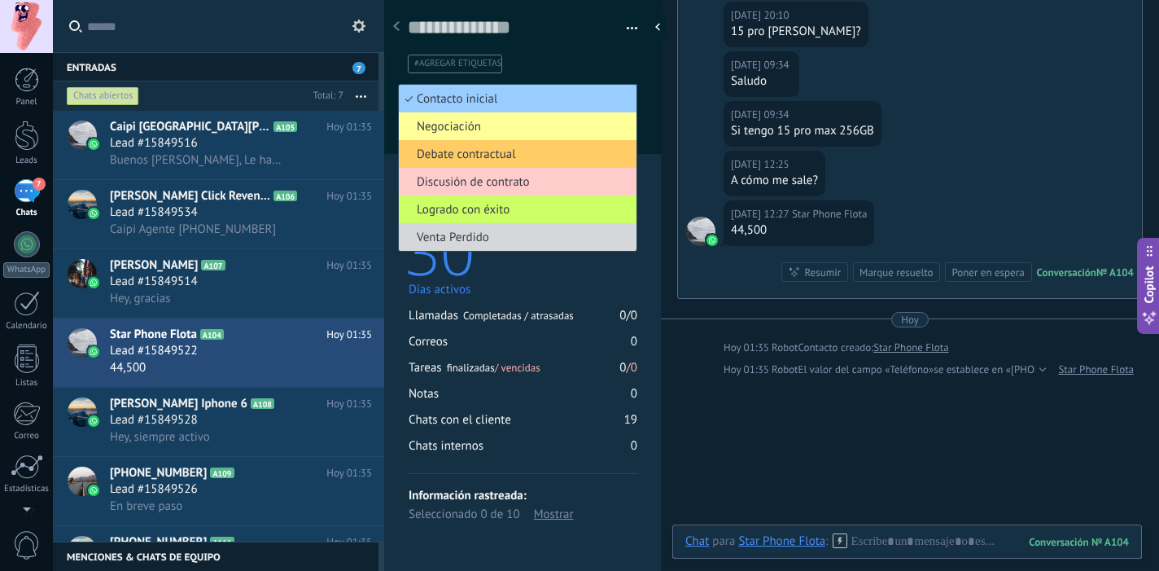
click at [551, 63] on ul "#agregar etiquetas" at bounding box center [519, 64] width 227 height 22
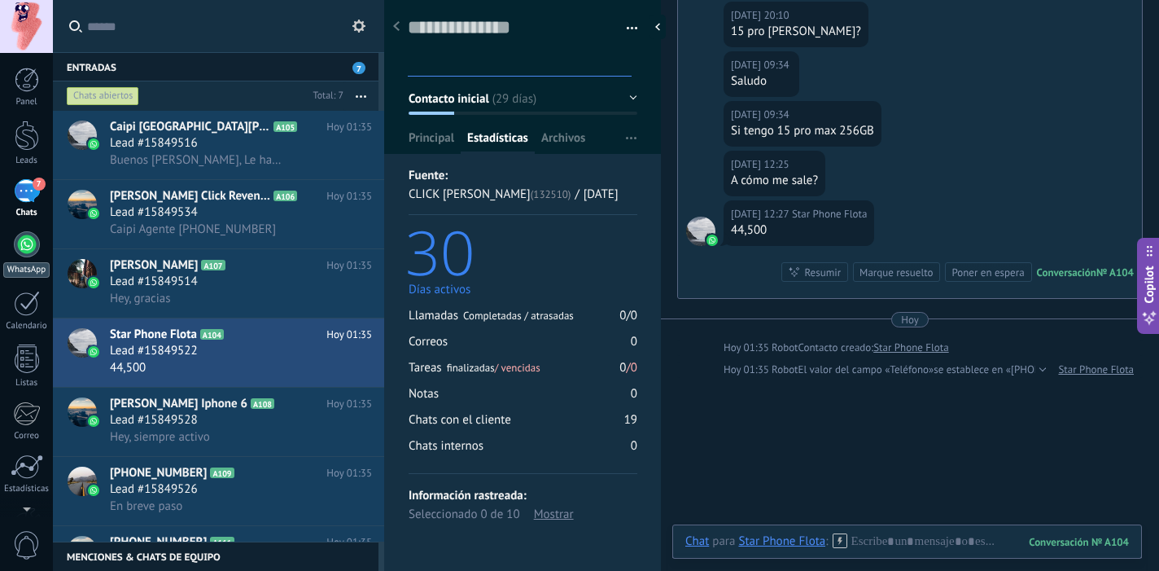
click at [33, 236] on div at bounding box center [27, 244] width 26 height 26
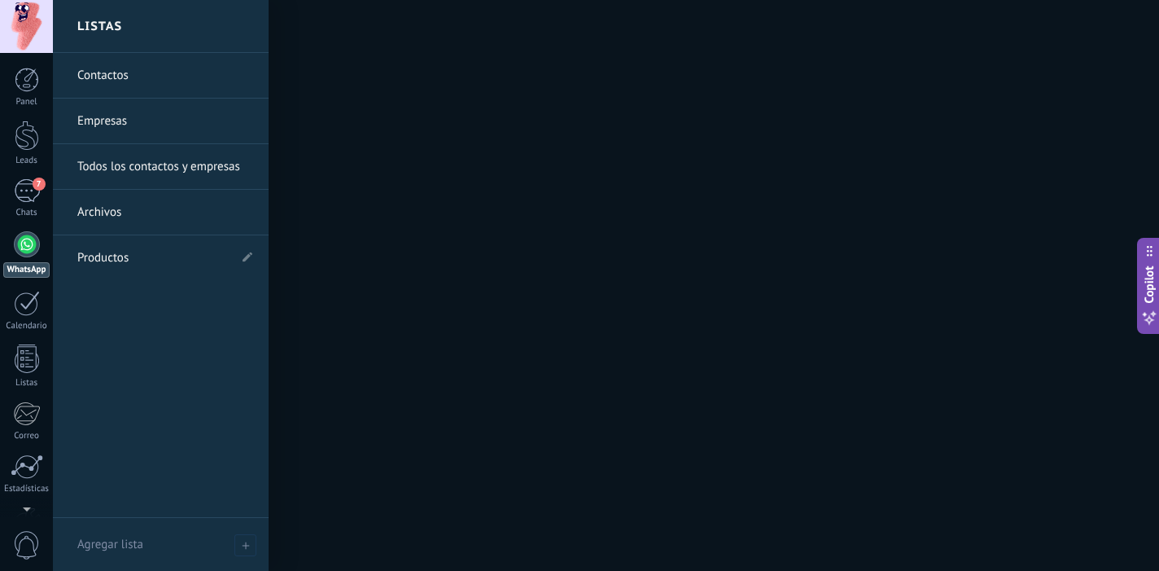
click at [129, 77] on link "Contactos" at bounding box center [164, 76] width 175 height 46
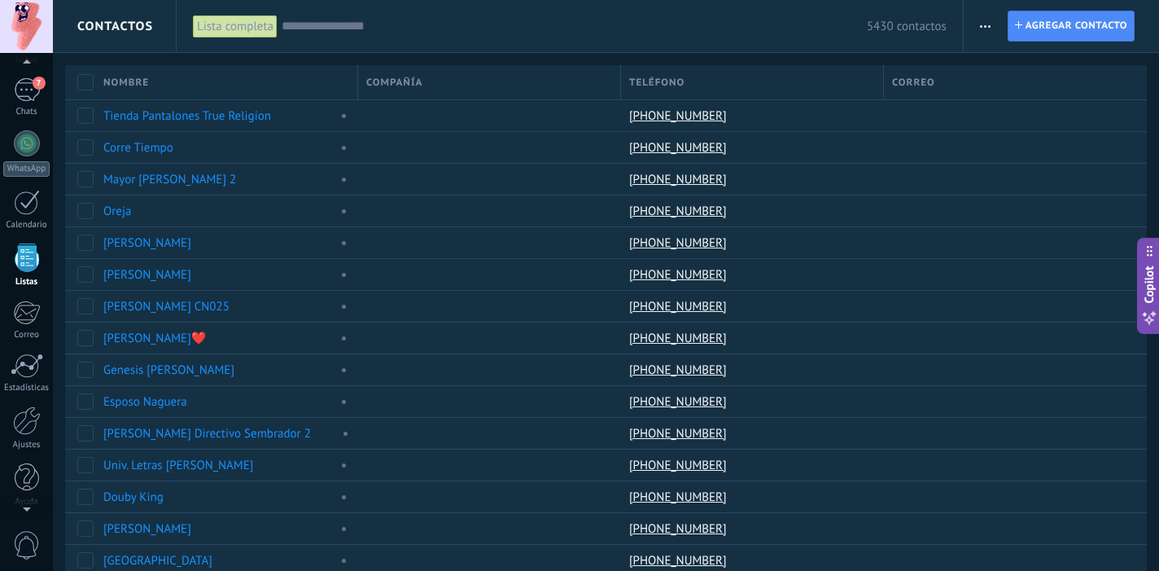
click at [306, 31] on input "text" at bounding box center [574, 26] width 585 height 17
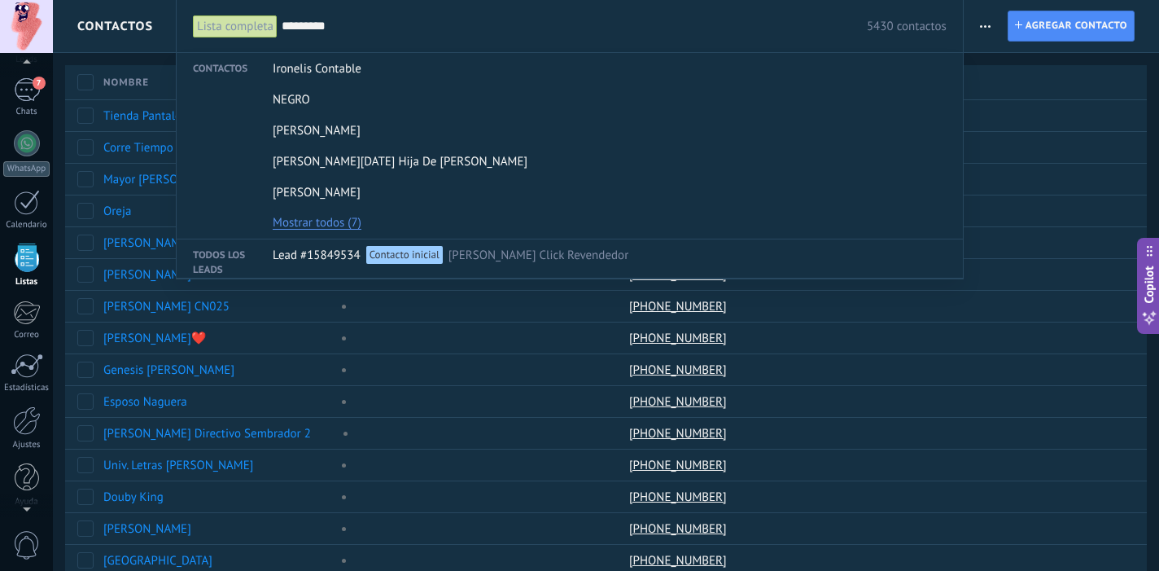
type input "**********"
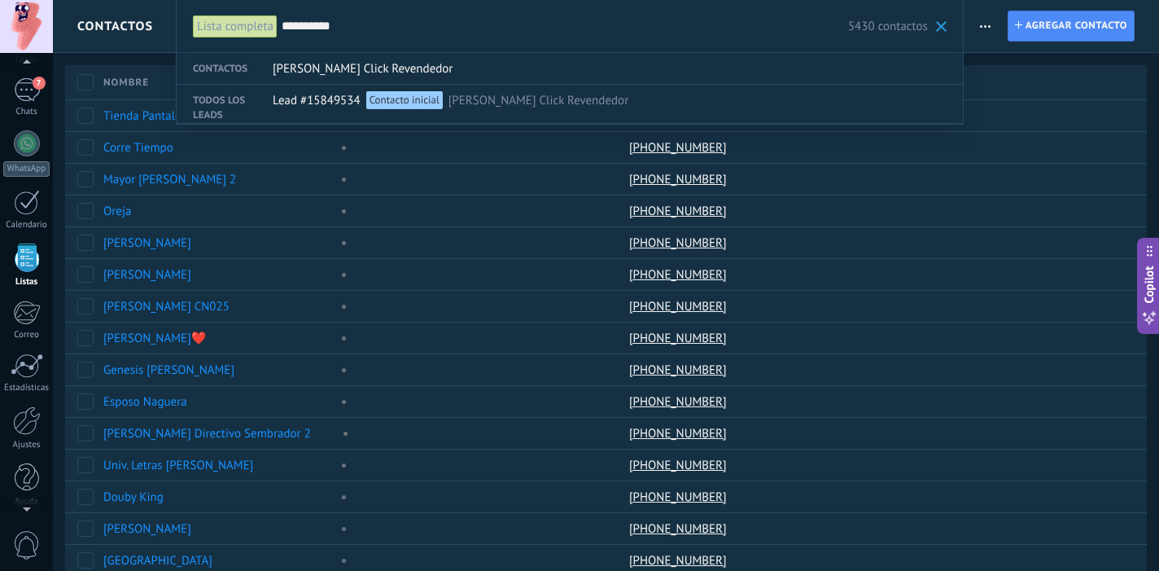
click at [390, 28] on input "**********" at bounding box center [565, 26] width 566 height 17
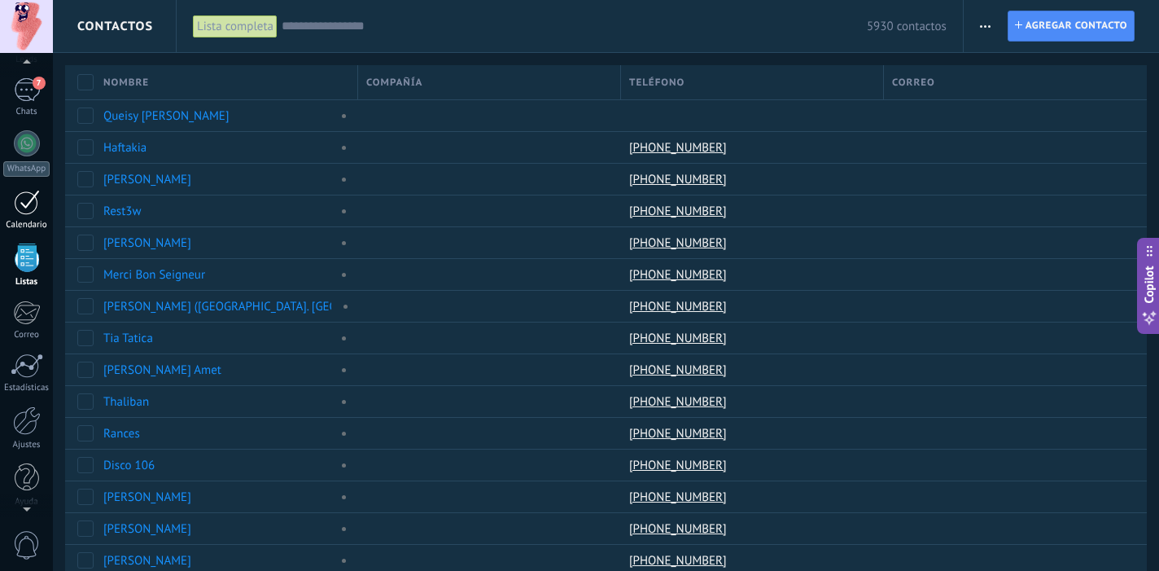
click at [32, 228] on div "Calendario" at bounding box center [26, 225] width 47 height 11
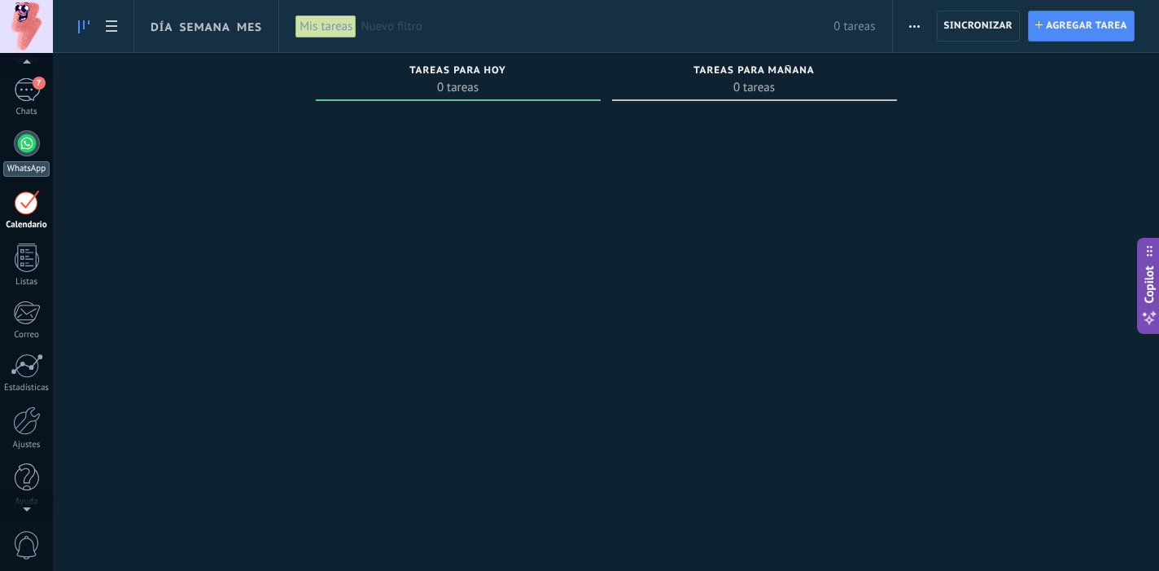
click at [28, 151] on div at bounding box center [27, 143] width 26 height 26
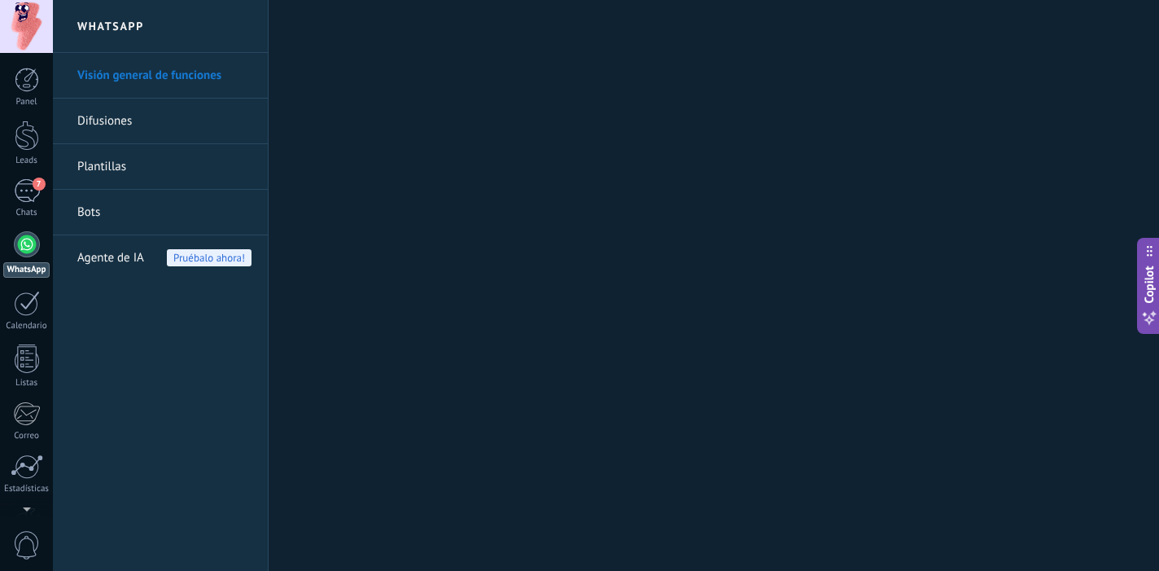
click at [99, 135] on link "Difusiones" at bounding box center [164, 121] width 174 height 46
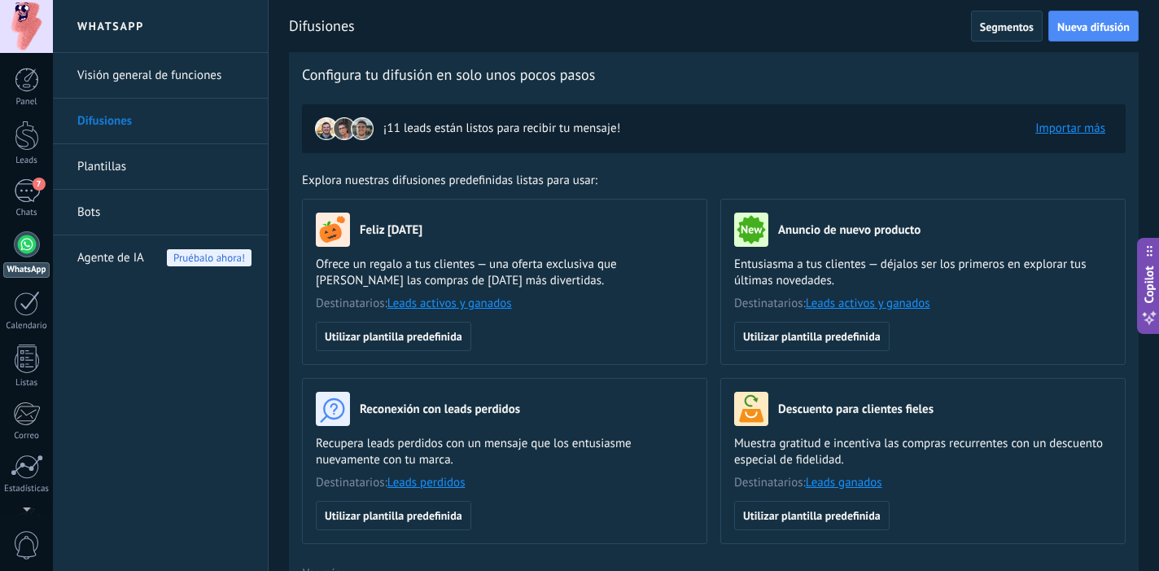
click at [106, 214] on link "Bots" at bounding box center [164, 213] width 174 height 46
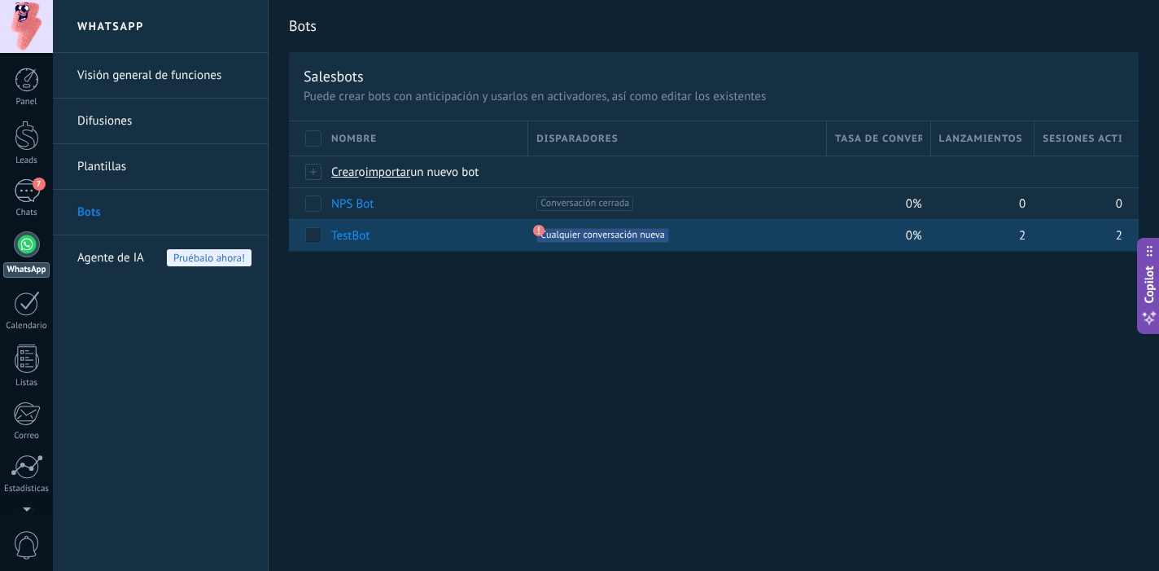
click at [356, 238] on link "TestBot" at bounding box center [350, 235] width 38 height 15
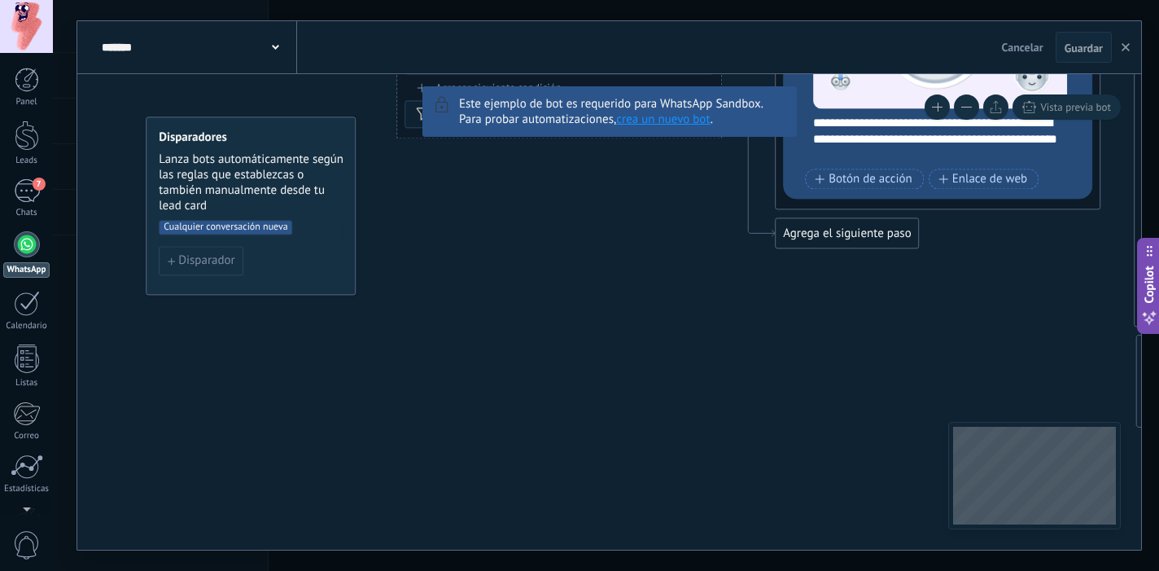
click at [253, 38] on div "******* TestBot" at bounding box center [197, 47] width 199 height 52
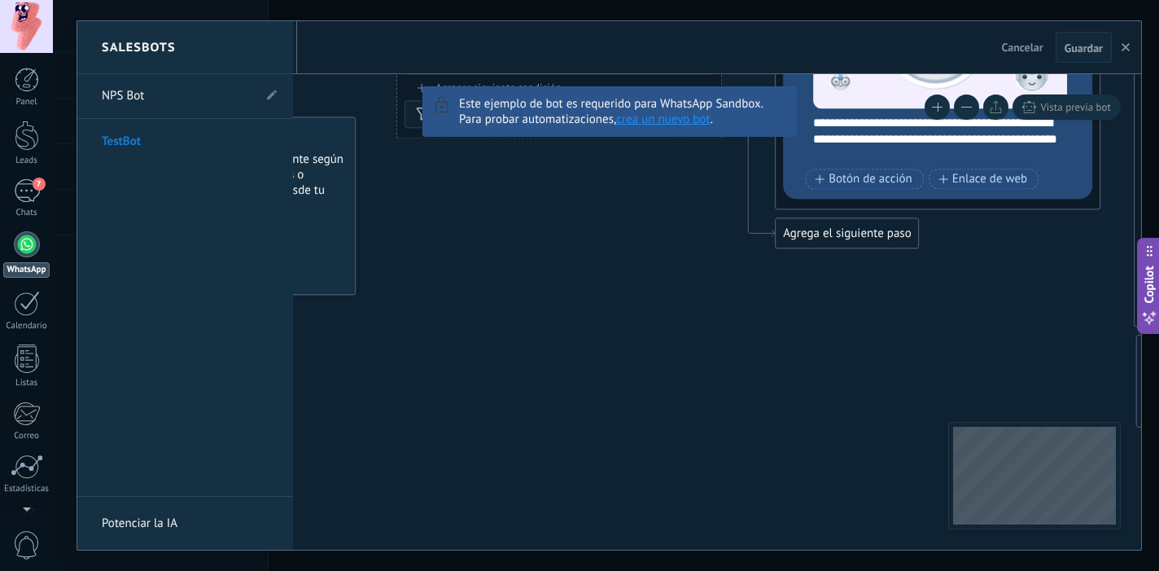
click at [180, 100] on link "NPS Bot" at bounding box center [177, 96] width 151 height 46
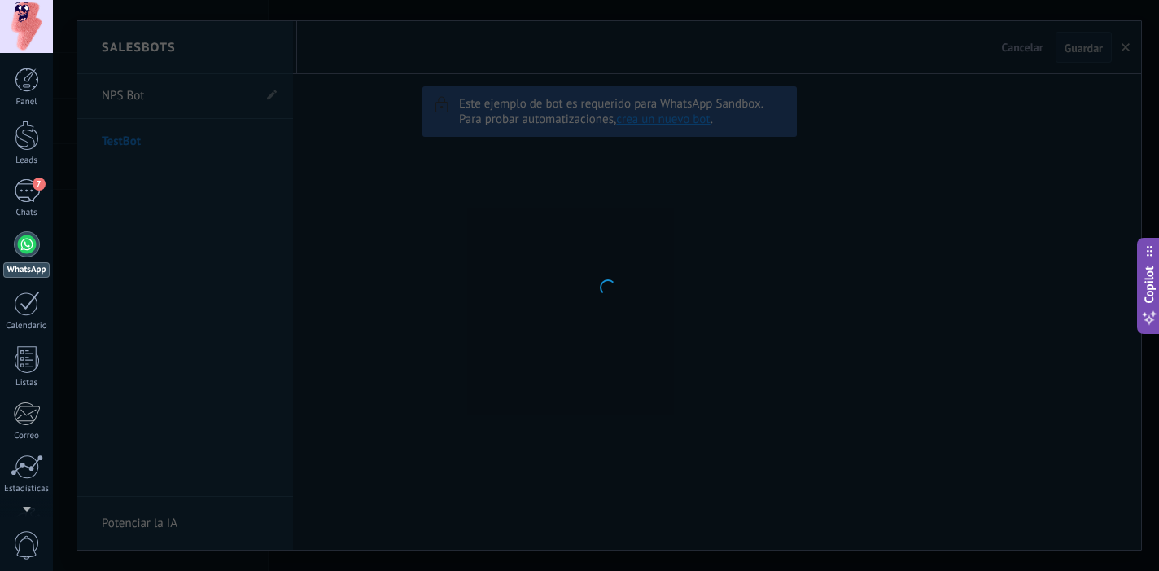
type input "*******"
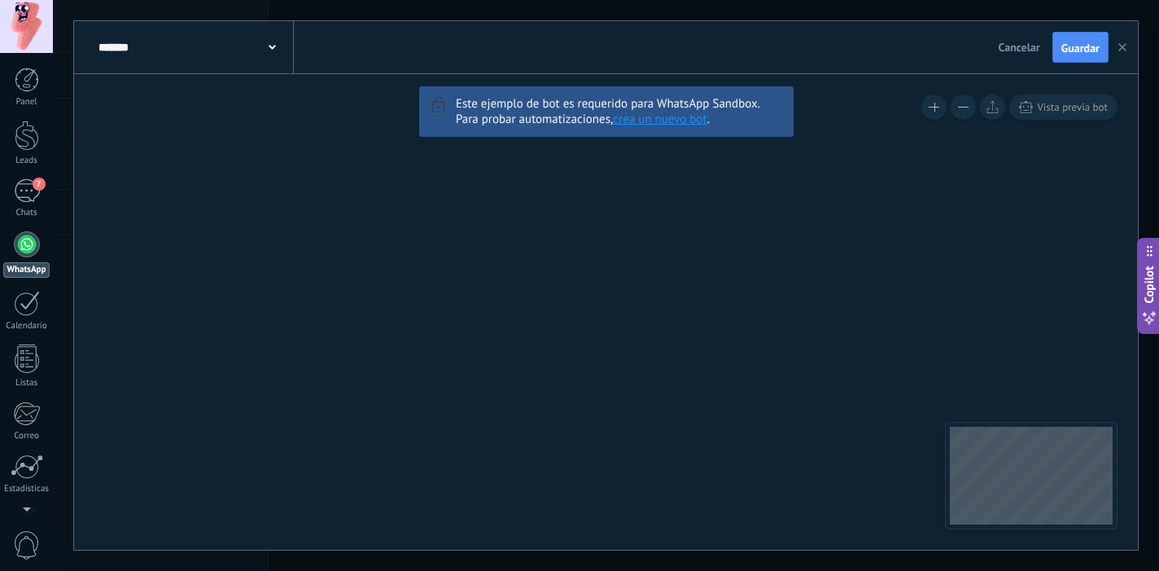
click at [1122, 48] on use "button" at bounding box center [1122, 47] width 8 height 8
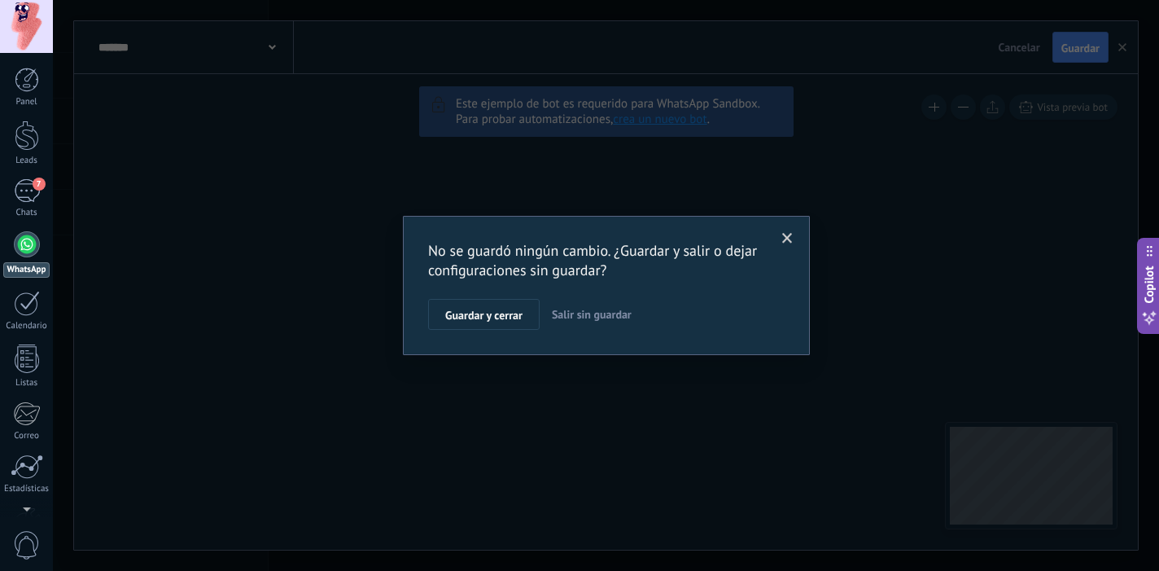
click at [601, 324] on button "Salir sin guardar" at bounding box center [591, 314] width 93 height 31
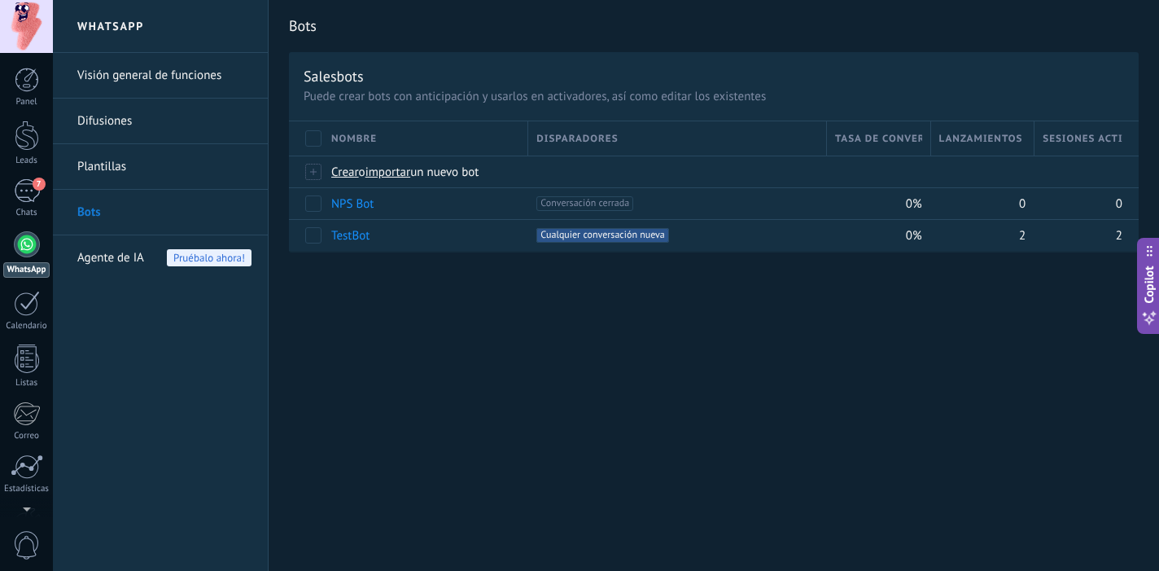
click at [107, 197] on link "Bots" at bounding box center [164, 213] width 174 height 46
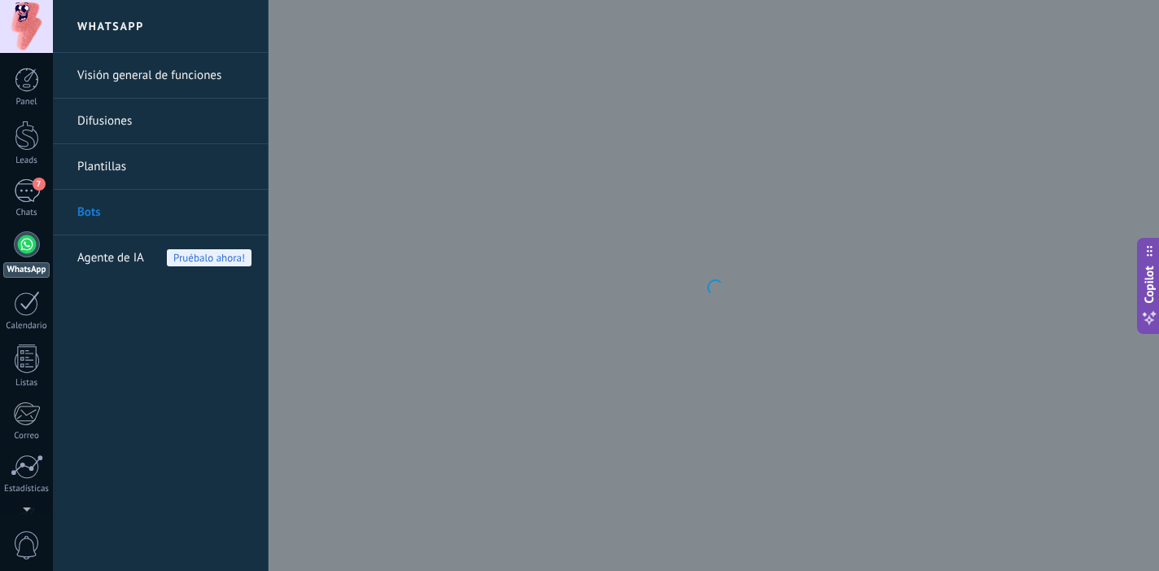
click at [109, 173] on link "Plantillas" at bounding box center [164, 167] width 174 height 46
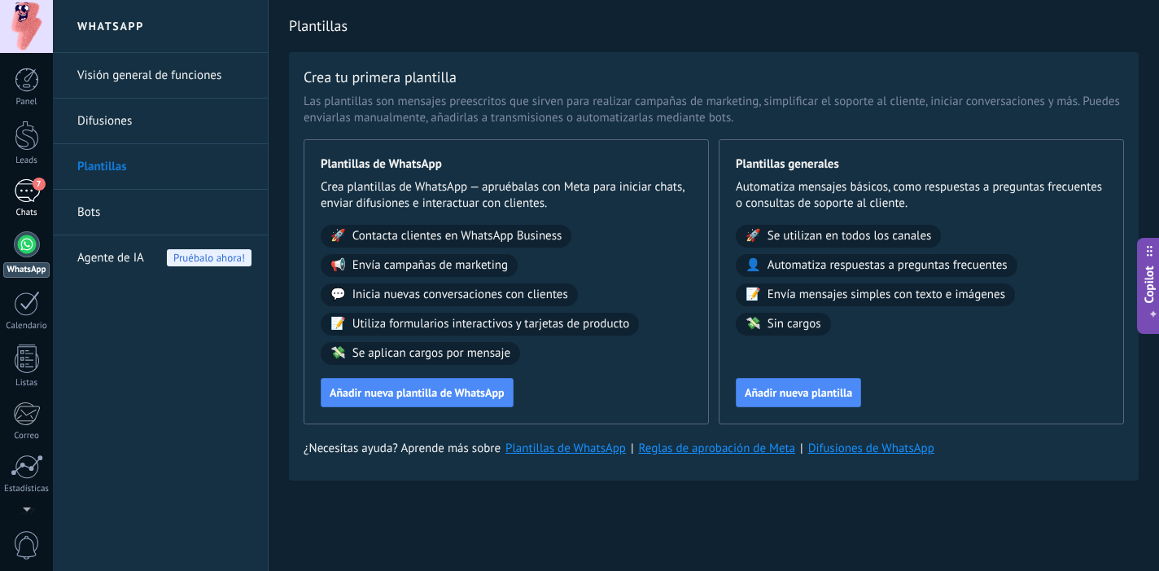
click at [38, 192] on div "7" at bounding box center [27, 191] width 26 height 24
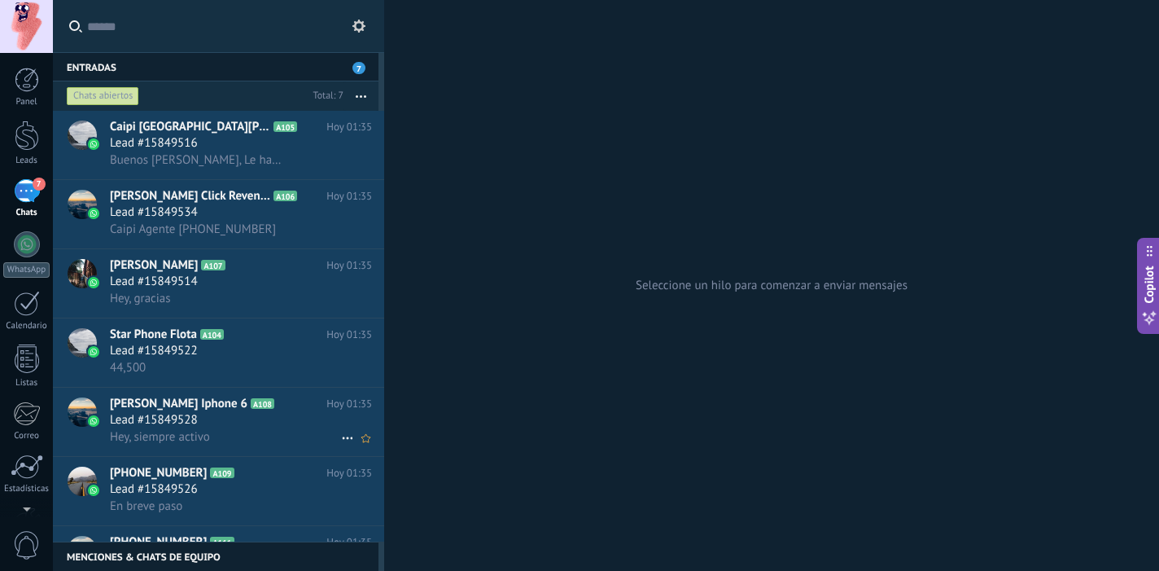
click at [269, 428] on div "Lead #15849528" at bounding box center [241, 420] width 262 height 16
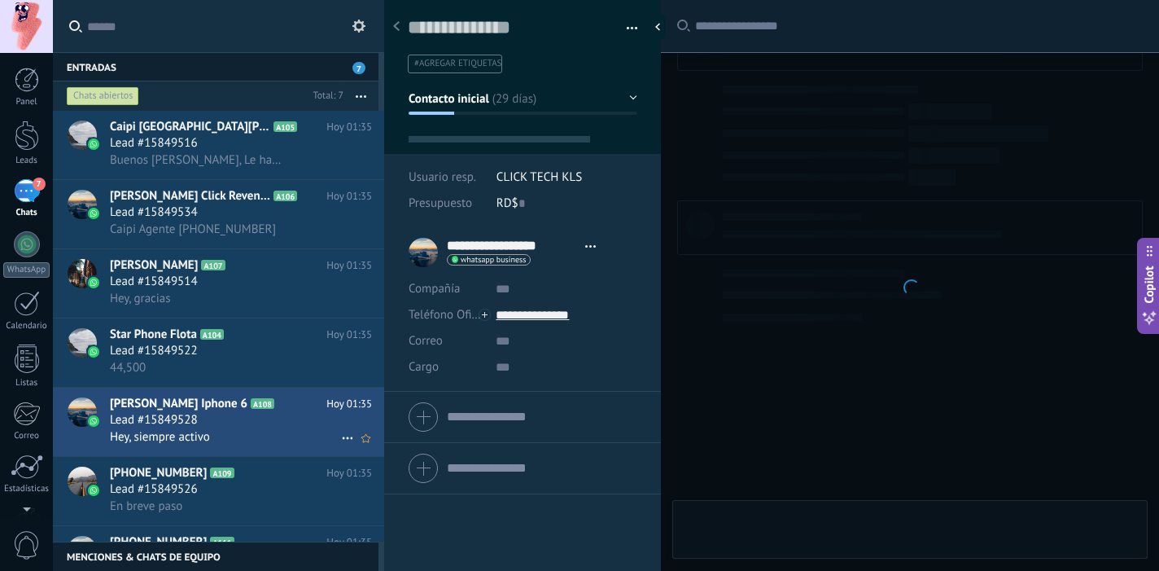
scroll to position [24, 0]
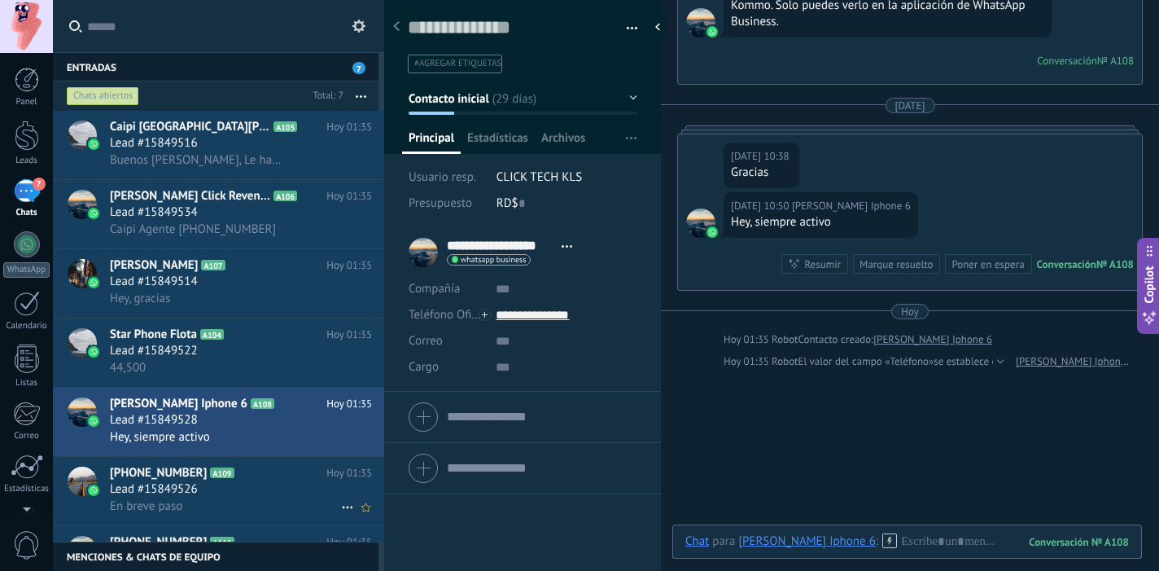
click at [237, 487] on div "Lead #15849526" at bounding box center [241, 489] width 262 height 16
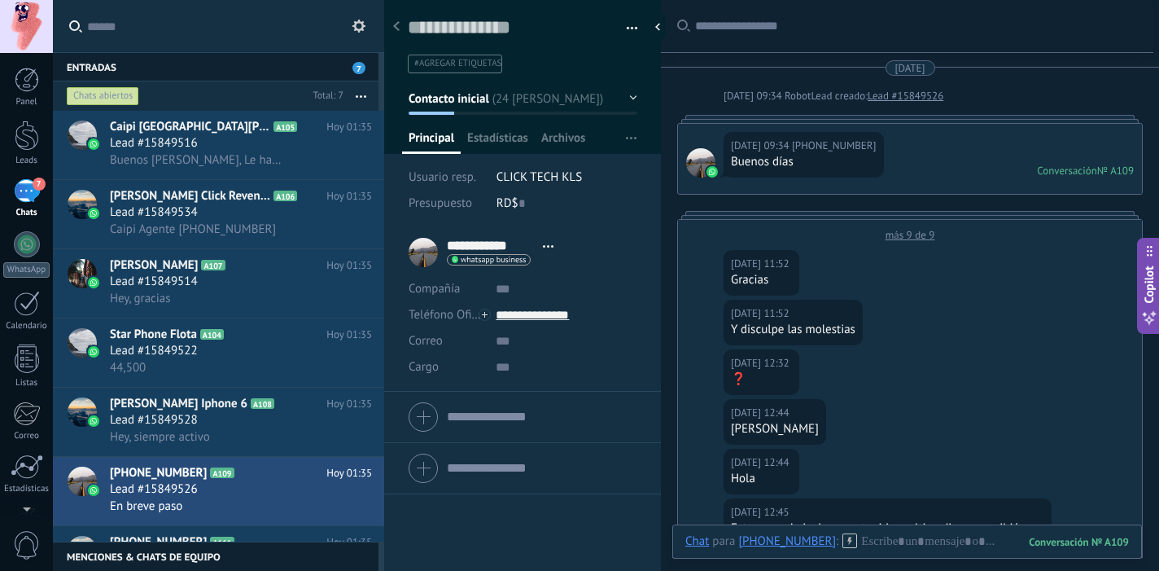
click at [925, 170] on div "[DATE] 09:34 [PHONE_NUMBER] Buenos [PERSON_NAME] Conversación № A109 Conversaci…" at bounding box center [910, 159] width 464 height 70
click at [947, 112] on div "[DATE] [DATE] 09:34 Robot Lead creado: Lead #15849526 [DATE] 09:34 [PHONE_NUMBE…" at bounding box center [910, 540] width 466 height 960
click at [904, 127] on div "[DATE] 09:34 [PHONE_NUMBER] Buenos [PERSON_NAME] Conversación № A109 Conversaci…" at bounding box center [910, 159] width 464 height 70
click at [869, 221] on div "más 9 de 9" at bounding box center [910, 231] width 464 height 22
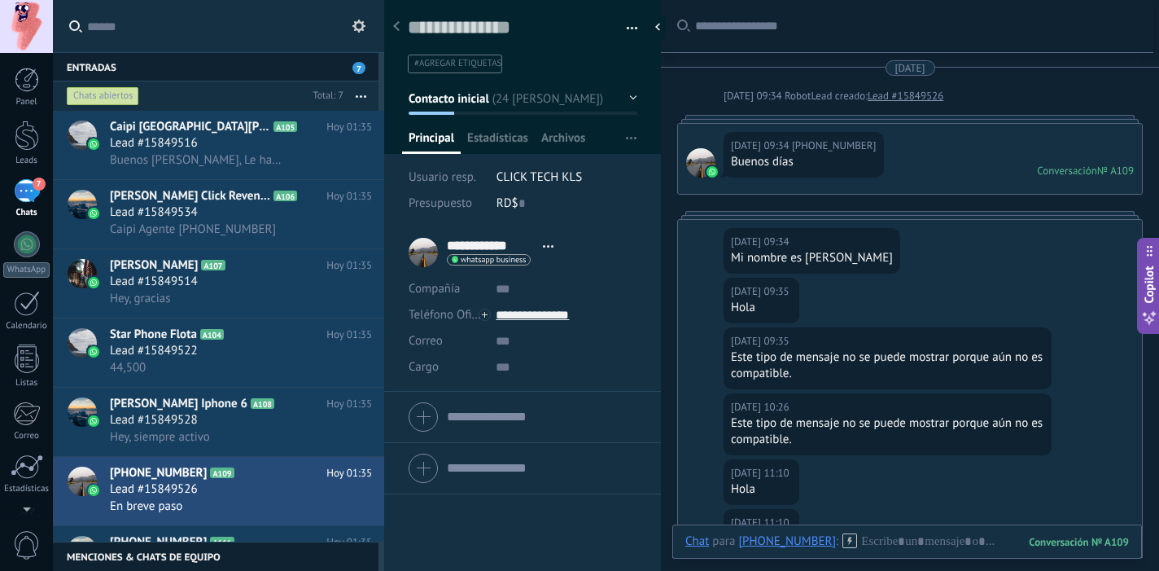
click at [871, 215] on div at bounding box center [910, 215] width 466 height 8
click at [813, 181] on div "[DATE] 09:34 [PHONE_NUMBER] Buenos [PERSON_NAME] Conversación № A109 Conversaci…" at bounding box center [910, 159] width 464 height 70
click at [843, 124] on div "[DATE] 09:34 [PHONE_NUMBER] Buenos [PERSON_NAME] Conversación № A109 Conversaci…" at bounding box center [910, 159] width 464 height 70
click at [817, 116] on div at bounding box center [910, 119] width 466 height 8
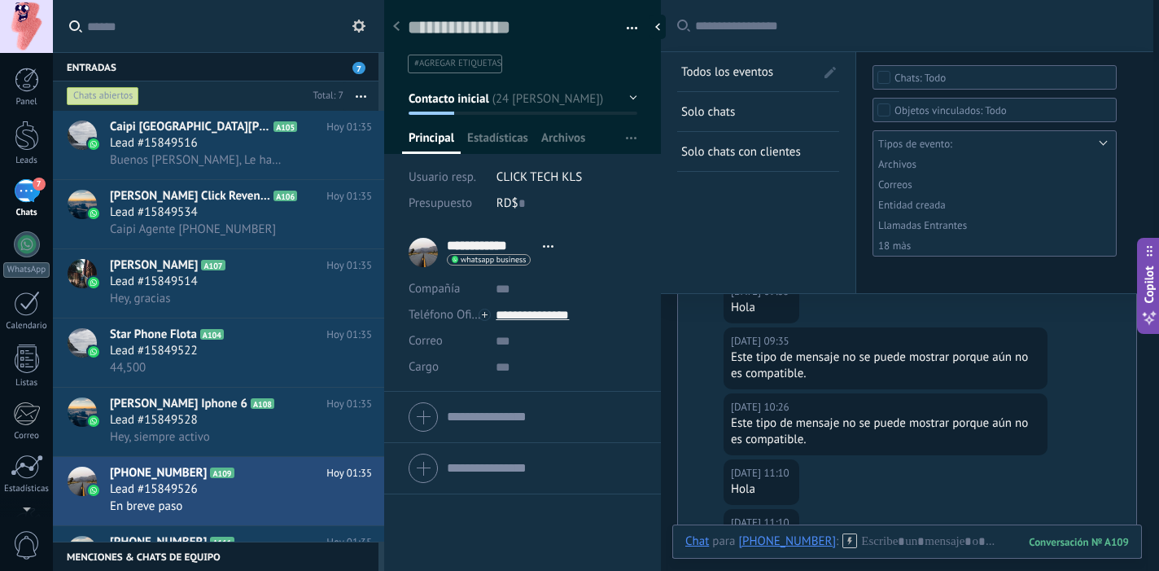
click at [738, 33] on input "text" at bounding box center [916, 26] width 442 height 17
click at [657, 28] on div at bounding box center [661, 27] width 24 height 24
type textarea "**********"
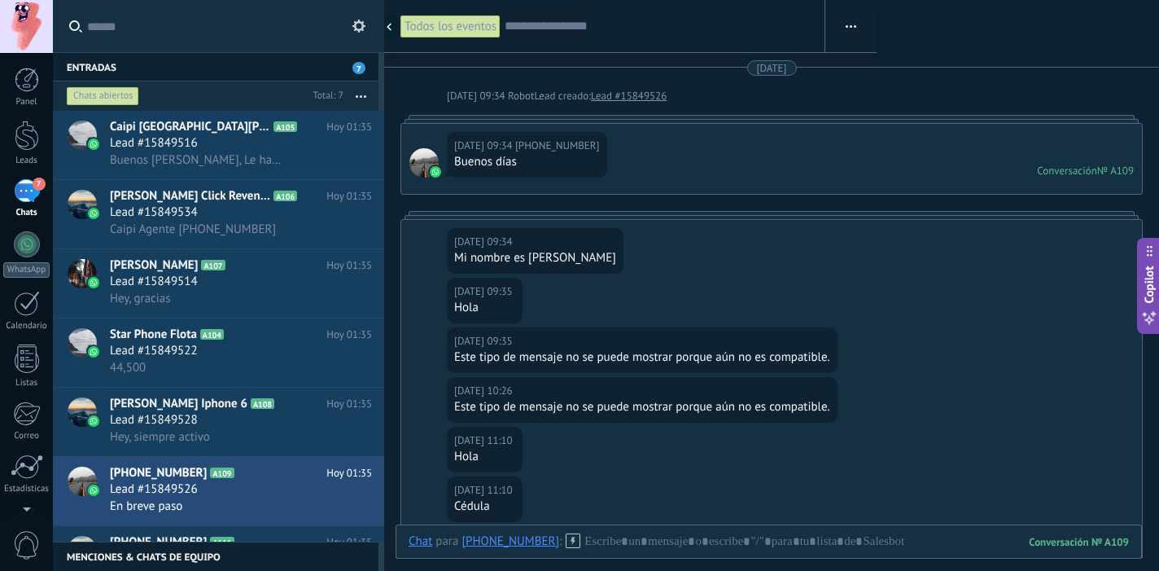
scroll to position [15, 0]
click at [39, 187] on span "7" at bounding box center [39, 183] width 13 height 13
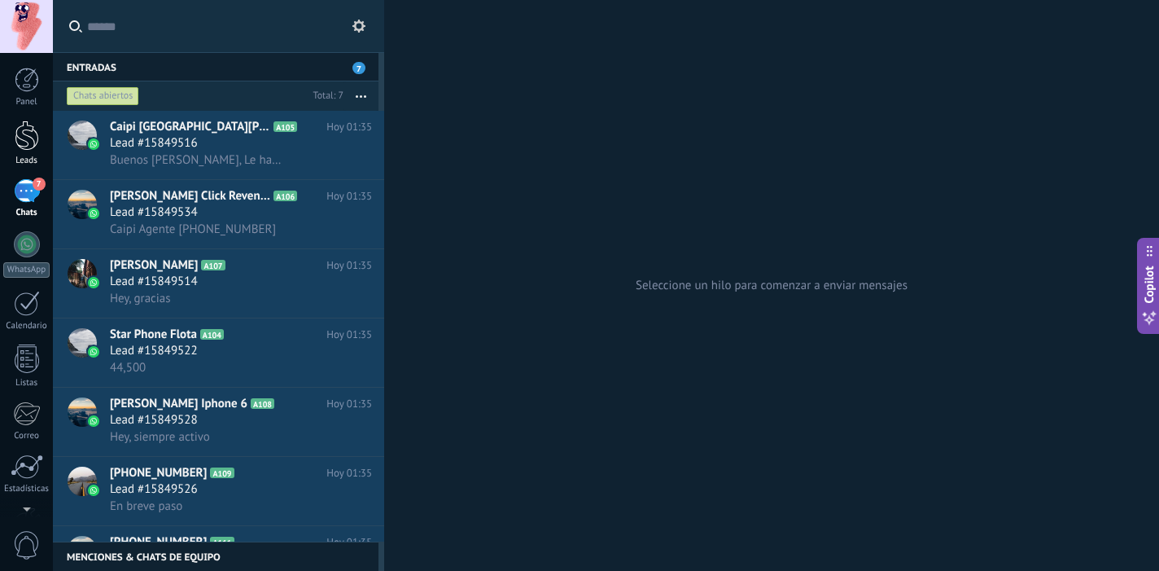
click at [20, 164] on div "Leads" at bounding box center [26, 160] width 47 height 11
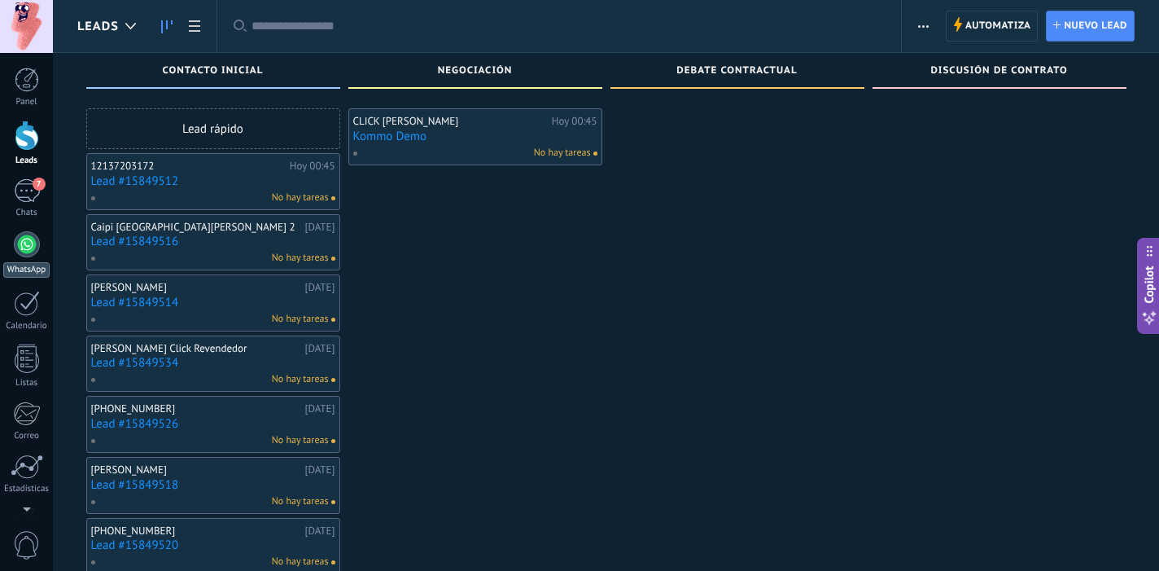
click at [20, 268] on div "WhatsApp" at bounding box center [26, 269] width 46 height 15
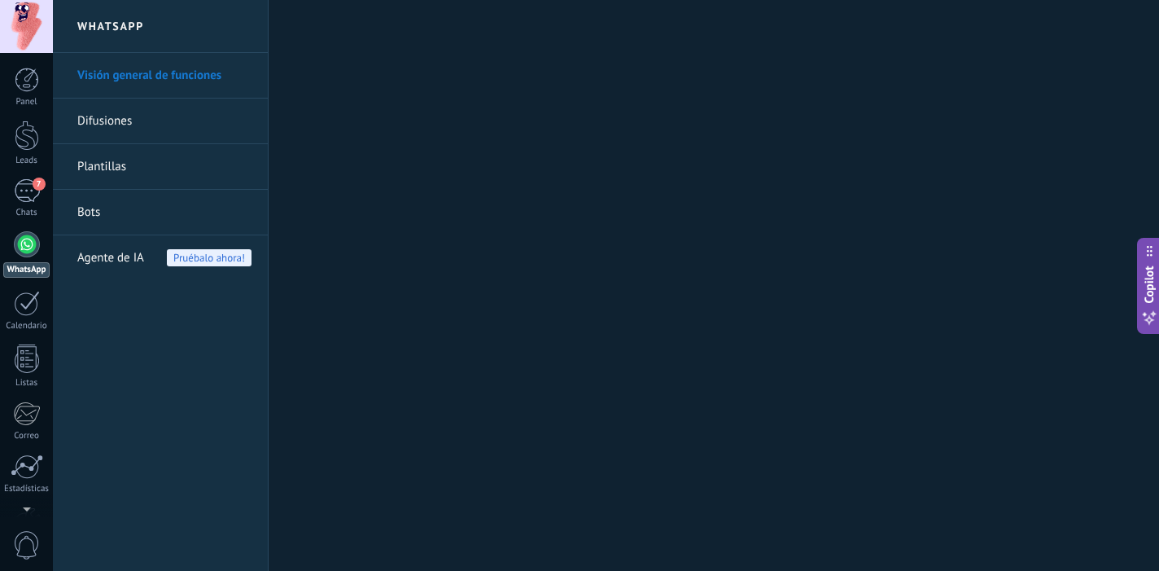
click at [10, 256] on link "WhatsApp" at bounding box center [26, 254] width 53 height 46
click at [129, 256] on span "Agente de IA" at bounding box center [110, 258] width 67 height 46
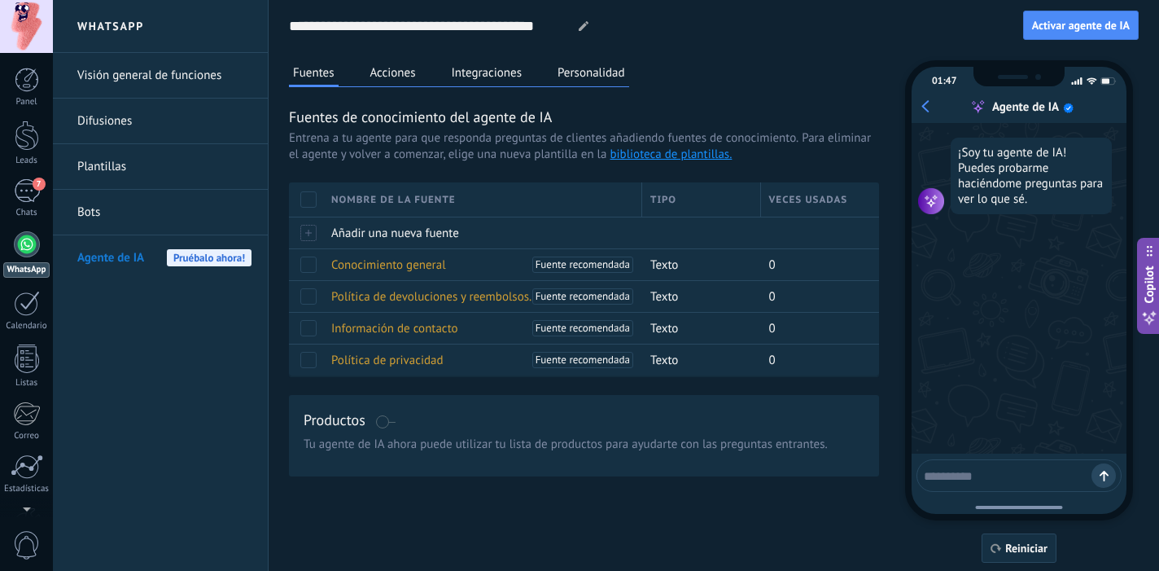
click at [21, 243] on div at bounding box center [27, 244] width 26 height 26
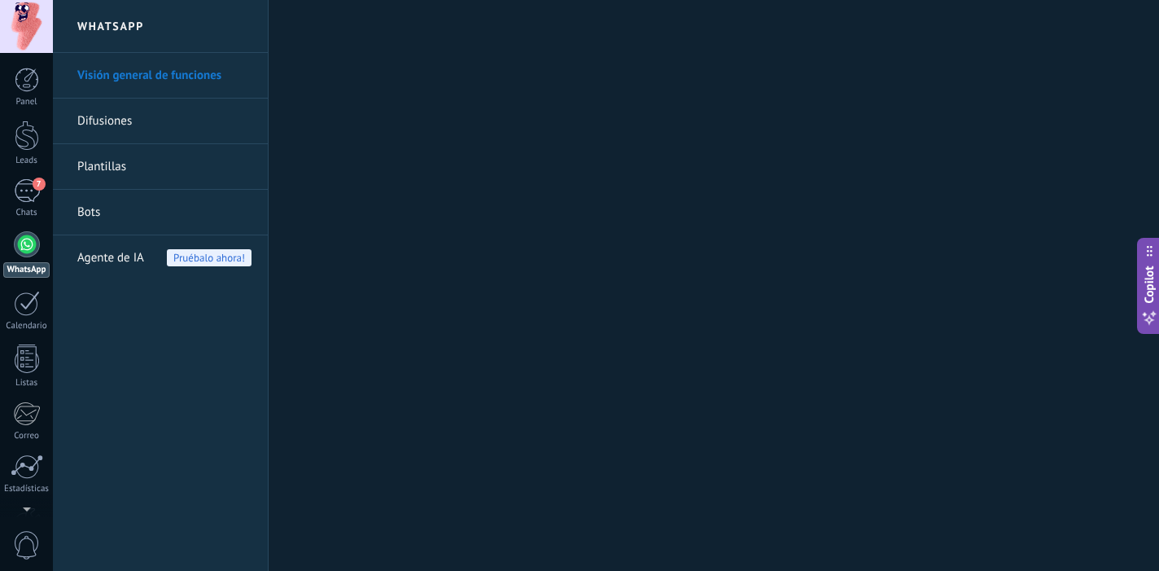
click at [127, 28] on h2 "WhatsApp" at bounding box center [160, 26] width 174 height 53
click at [156, 78] on link "Visión general de funciones" at bounding box center [164, 76] width 174 height 46
click at [28, 183] on div "7" at bounding box center [27, 191] width 26 height 24
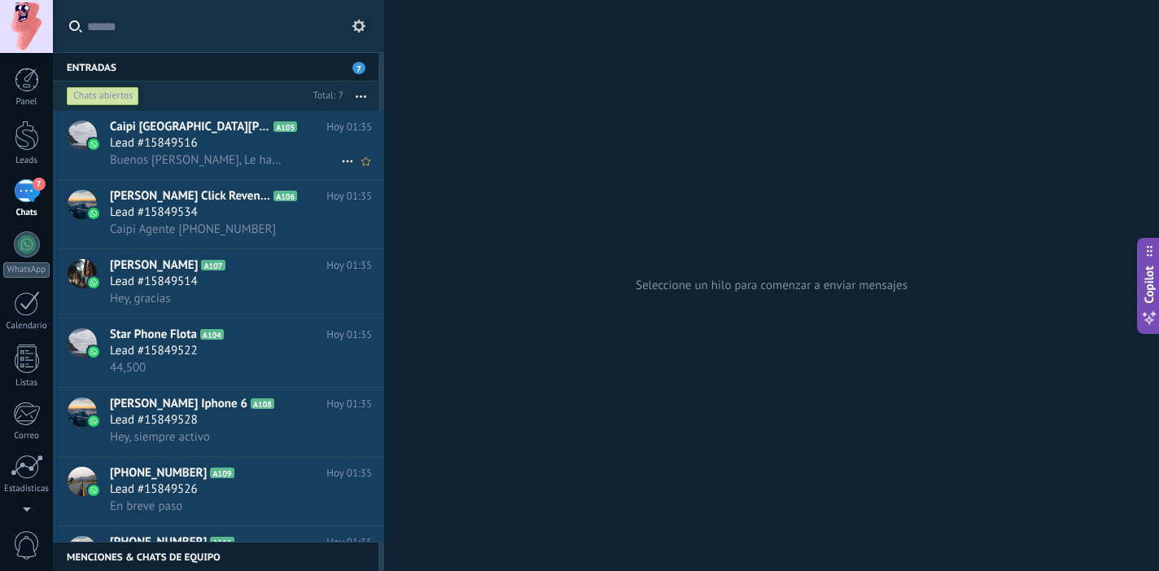
scroll to position [60, 0]
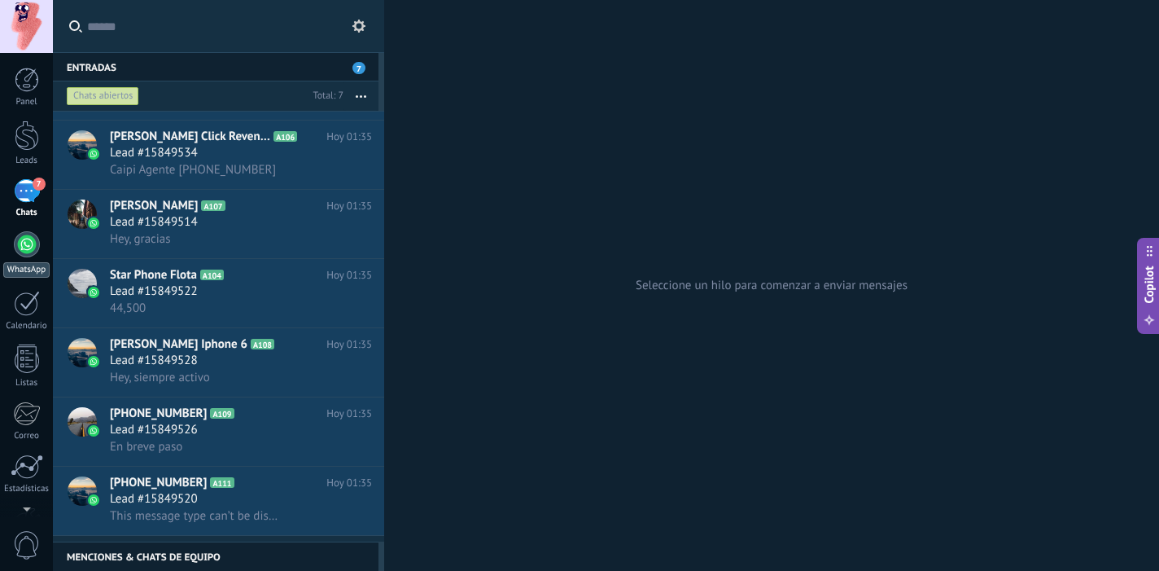
click at [32, 242] on div at bounding box center [27, 244] width 26 height 26
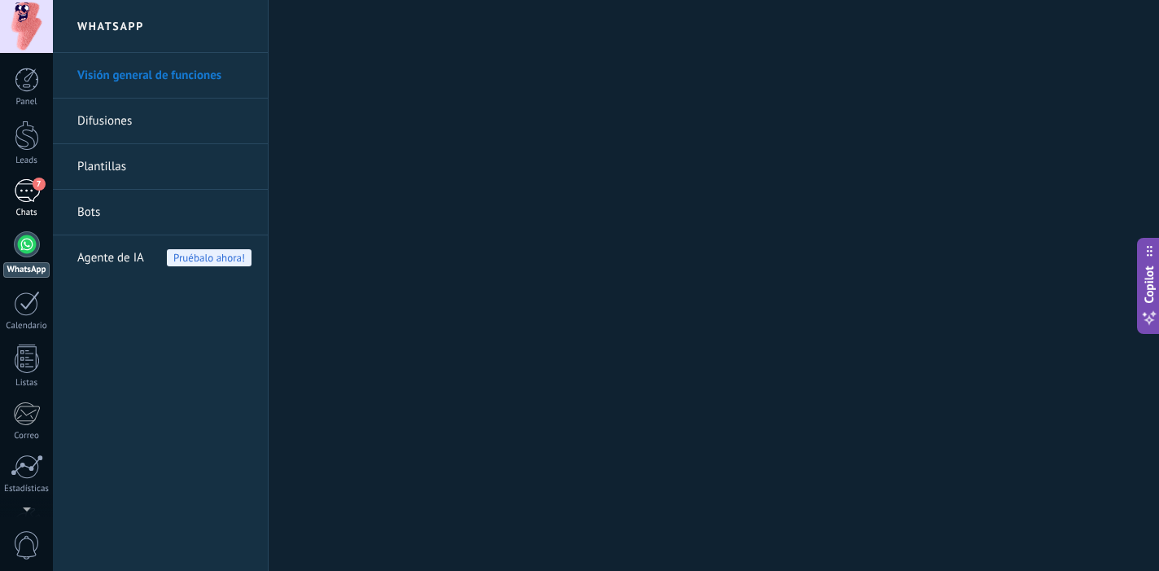
click at [25, 200] on div "7" at bounding box center [27, 191] width 26 height 24
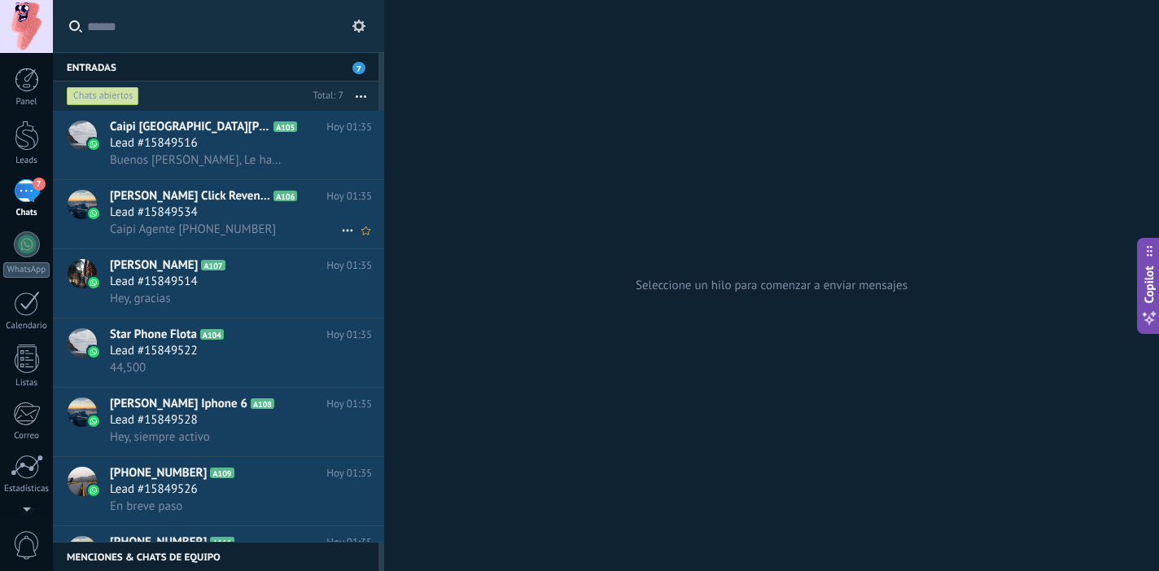
scroll to position [60, 0]
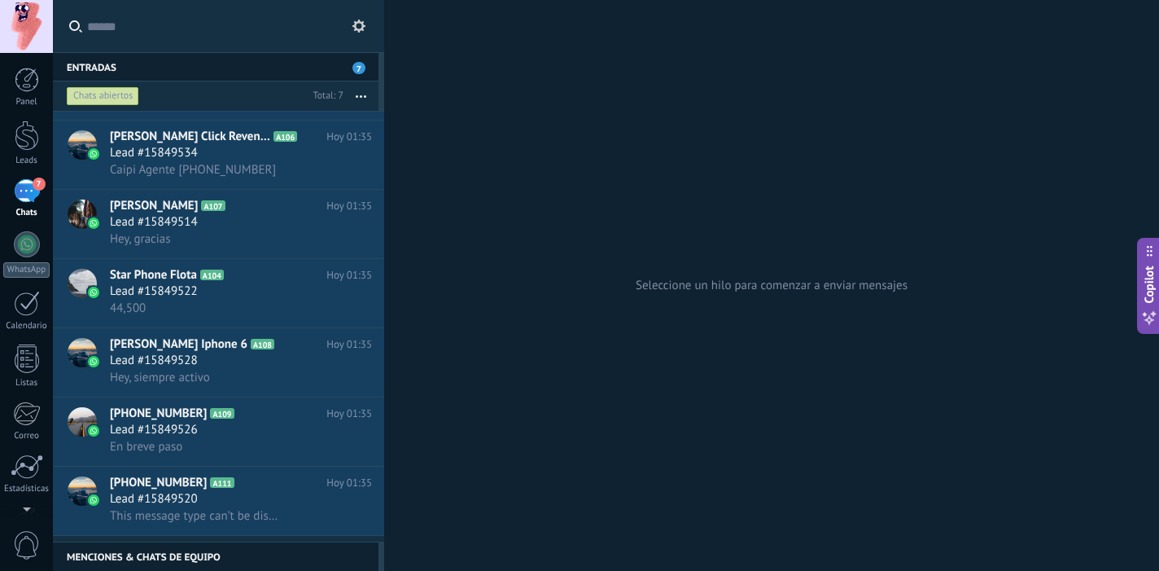
click at [354, 27] on use at bounding box center [358, 26] width 13 height 13
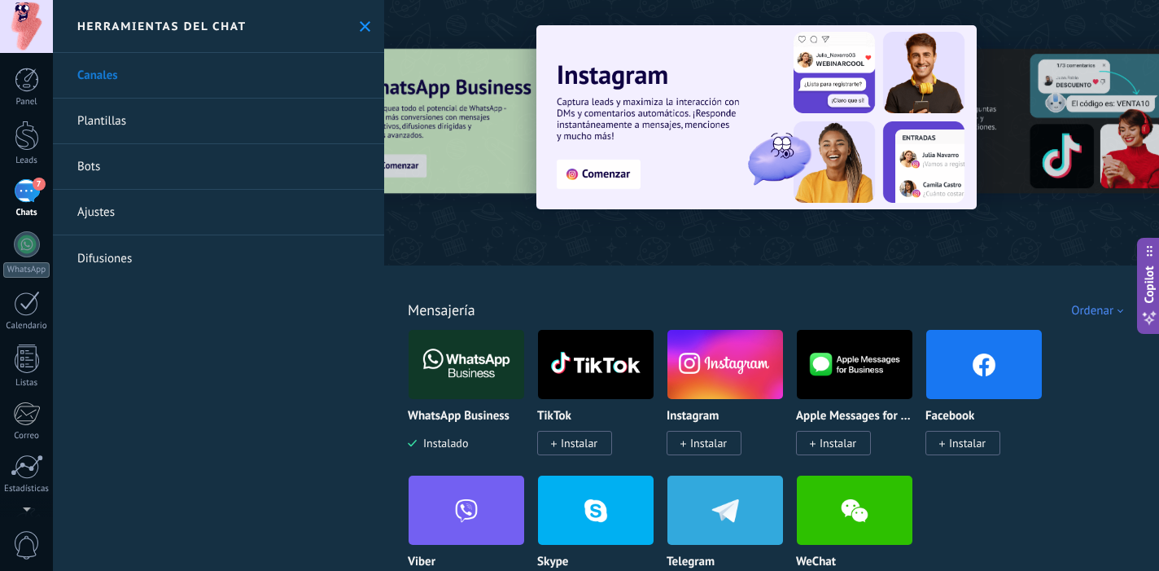
click at [128, 212] on link "Ajustes" at bounding box center [218, 213] width 331 height 46
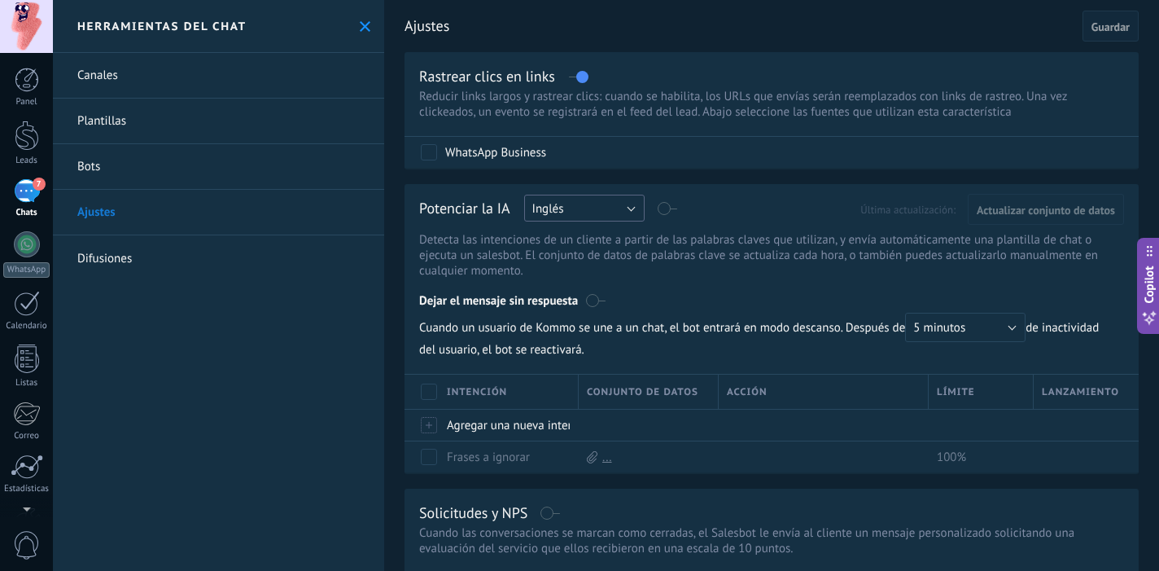
click at [598, 209] on button "Inglés" at bounding box center [584, 208] width 120 height 27
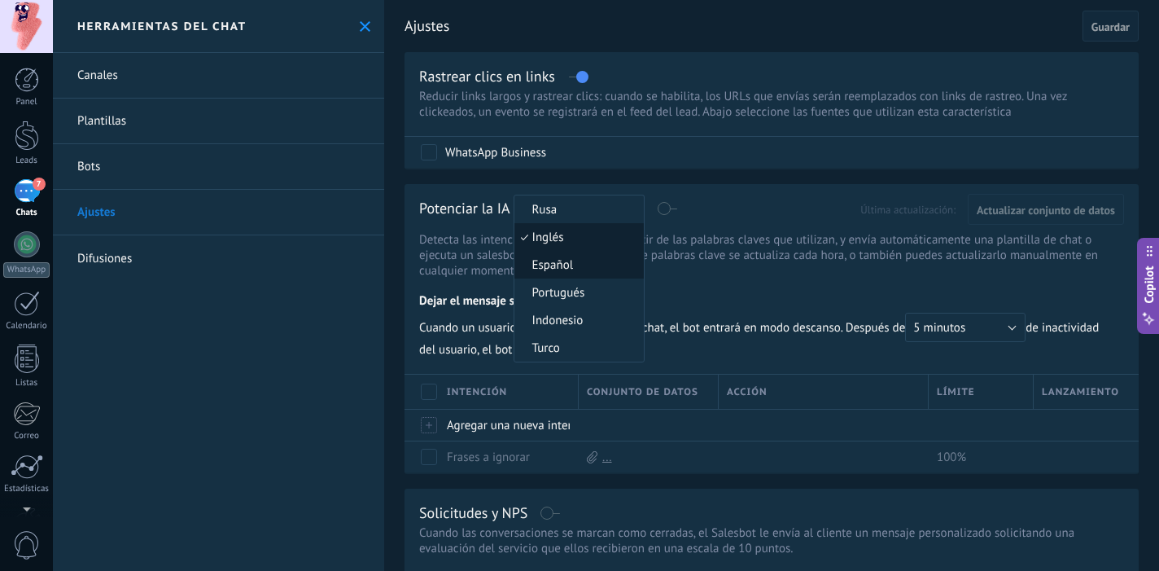
click at [579, 267] on span "Español" at bounding box center [576, 264] width 125 height 15
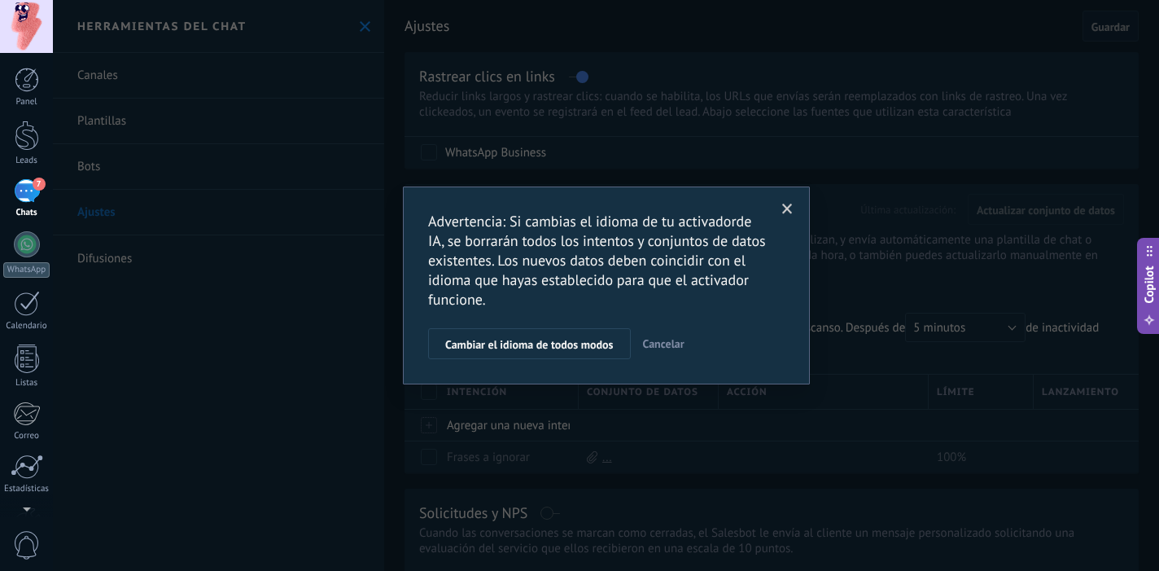
click at [786, 204] on span at bounding box center [787, 208] width 11 height 11
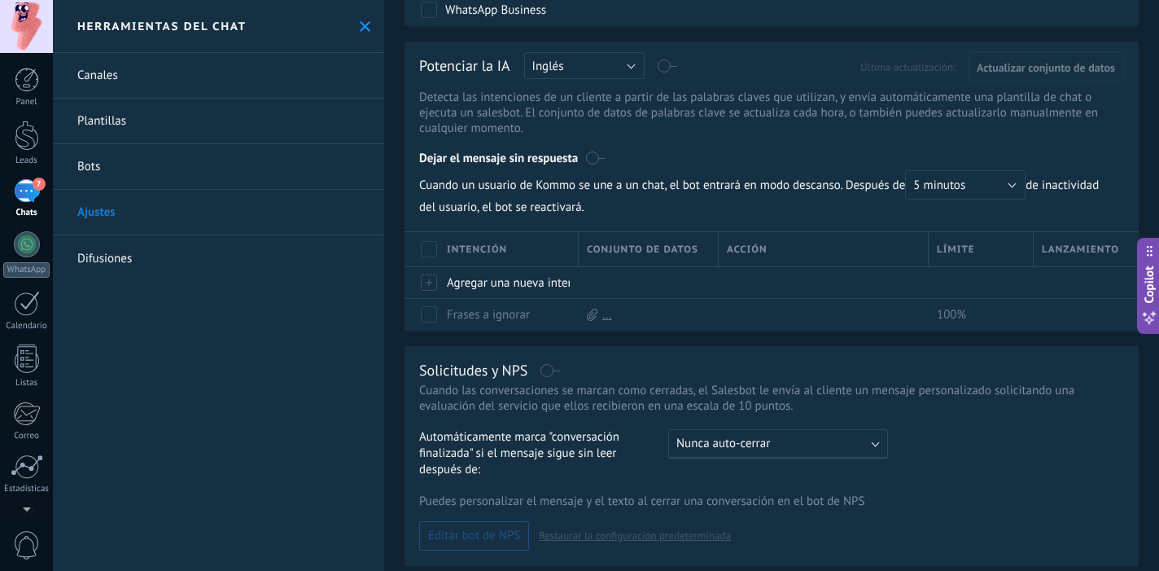
scroll to position [408, 0]
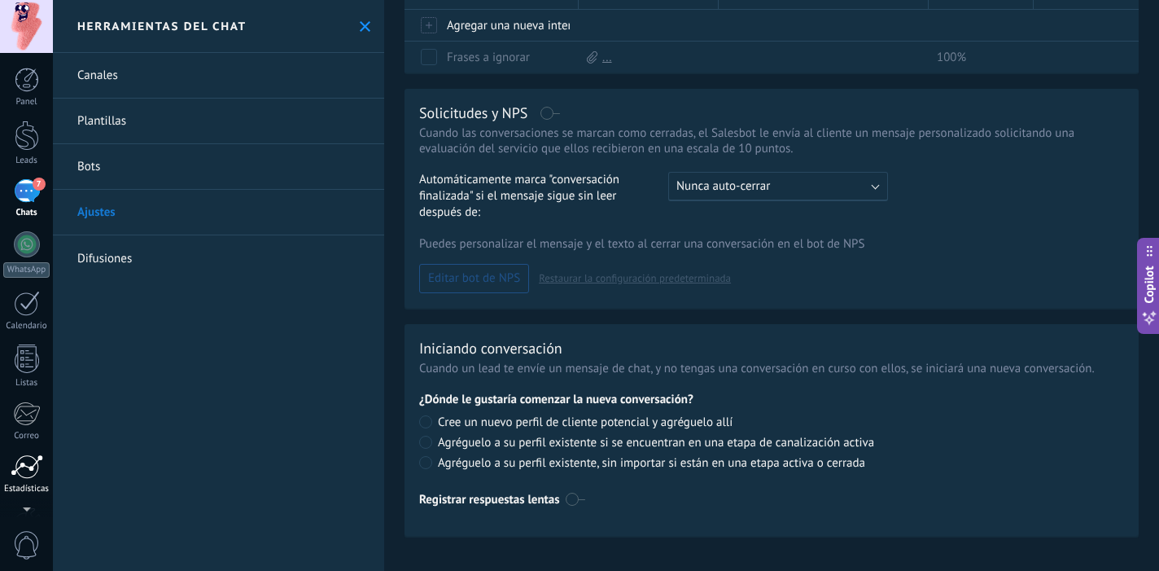
click at [51, 473] on link "Estadísticas" at bounding box center [26, 474] width 53 height 40
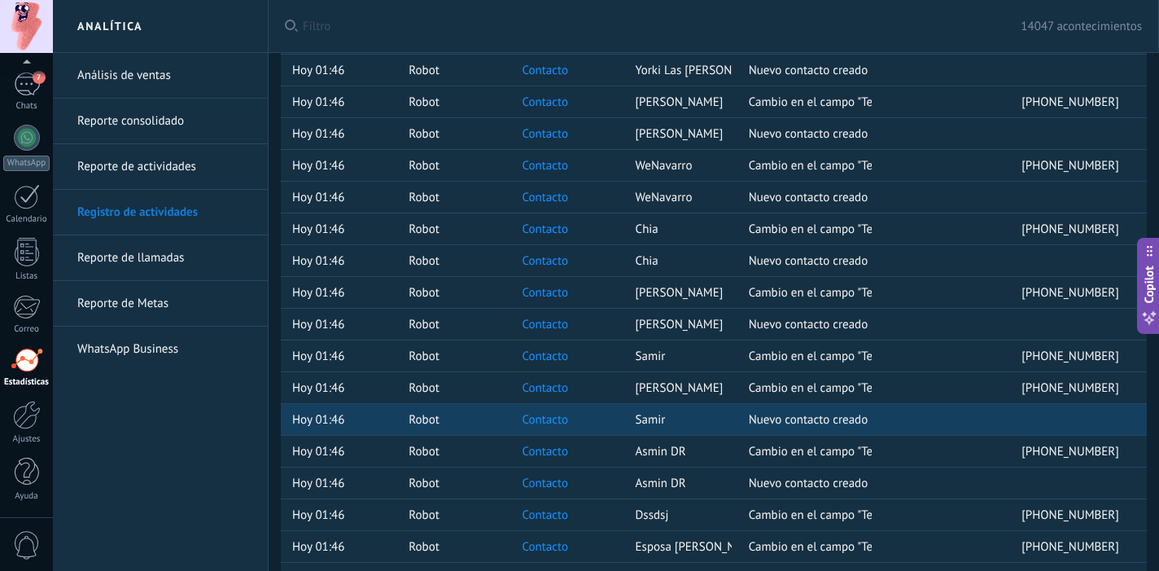
scroll to position [1169, 0]
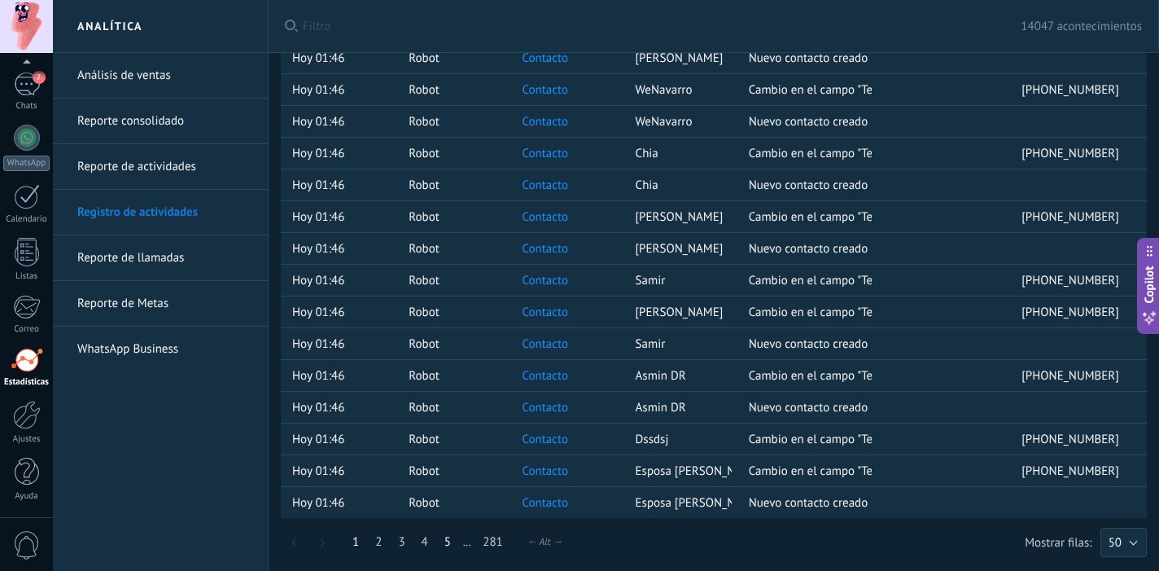
click at [449, 541] on link "5" at bounding box center [447, 542] width 23 height 32
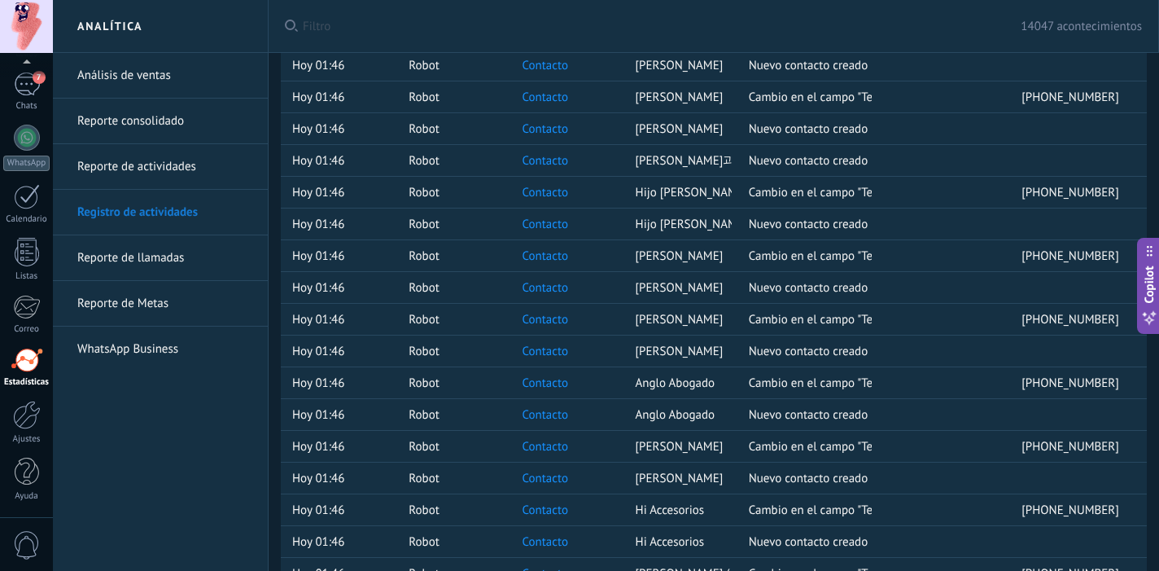
scroll to position [1169, 0]
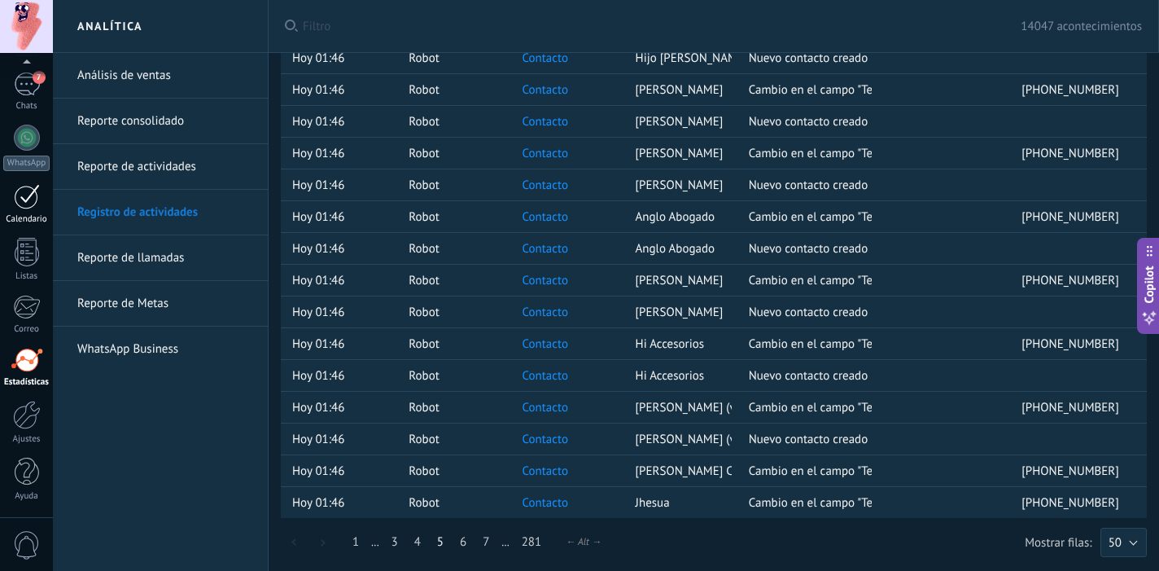
click at [15, 195] on div at bounding box center [27, 196] width 26 height 25
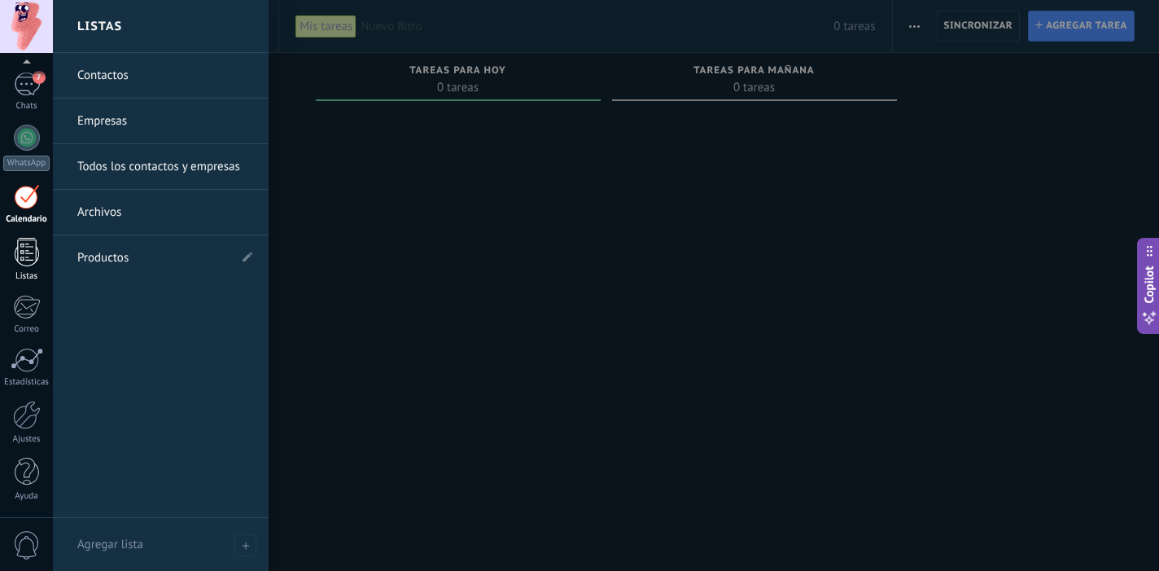
click at [28, 274] on div "Listas" at bounding box center [26, 276] width 47 height 11
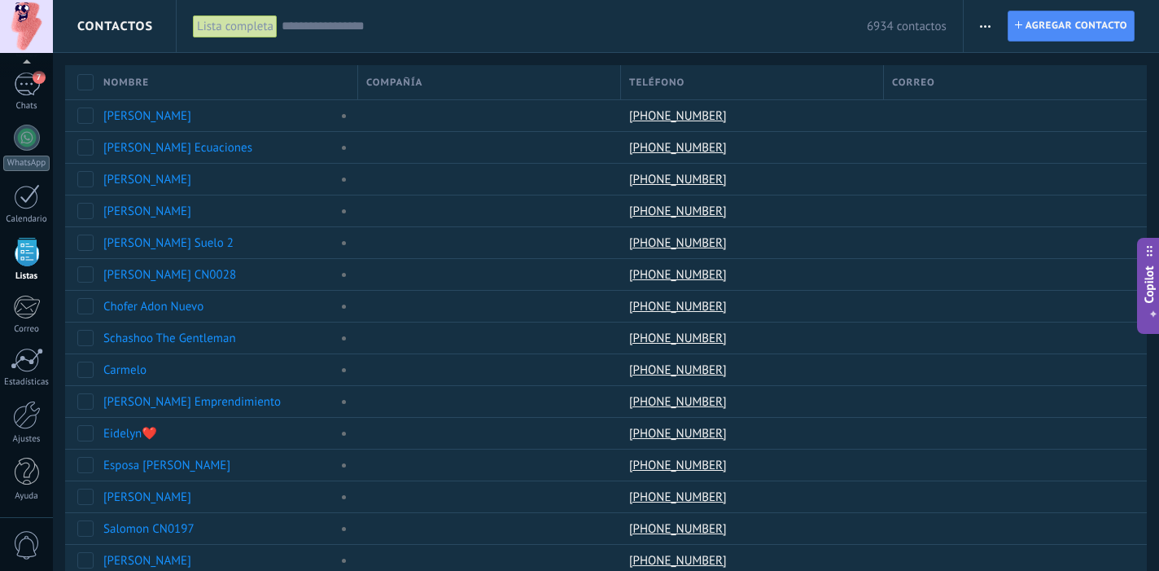
click at [28, 274] on div "Listas" at bounding box center [26, 276] width 47 height 11
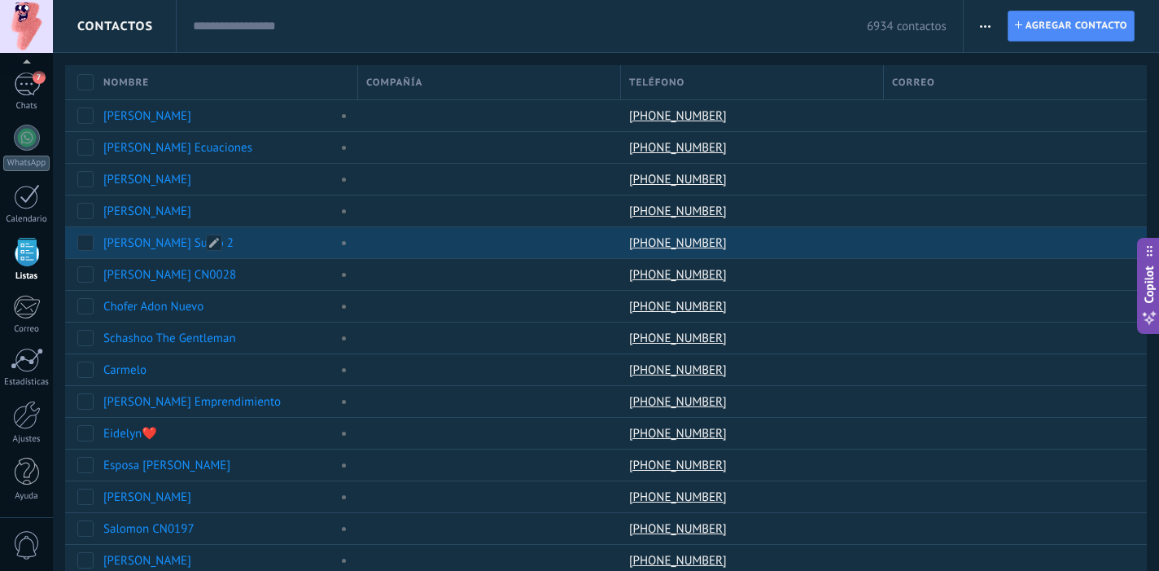
scroll to position [101, 0]
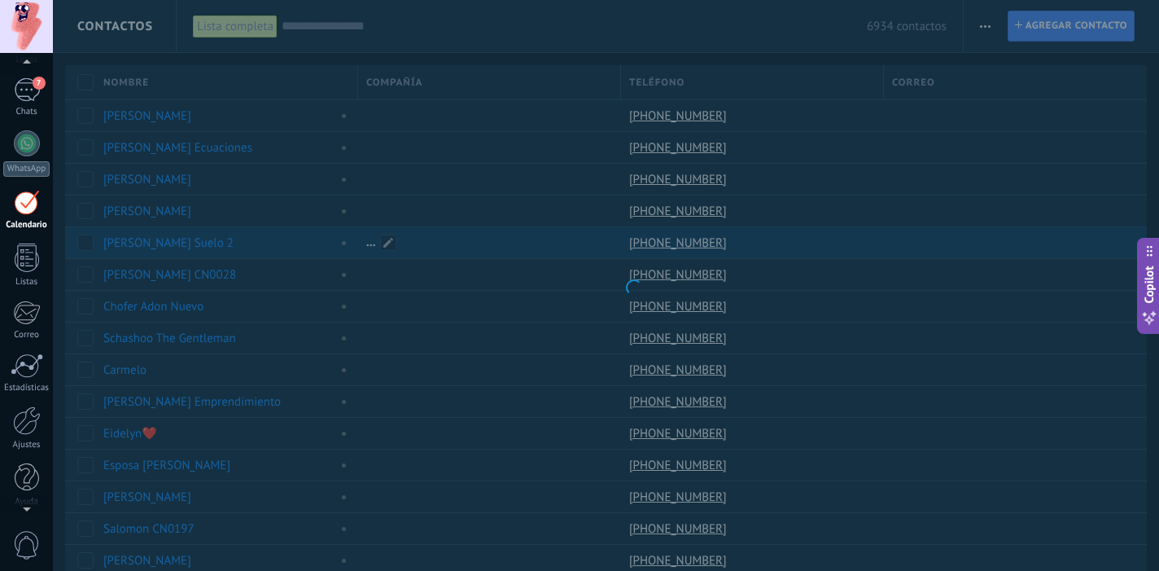
scroll to position [47, 0]
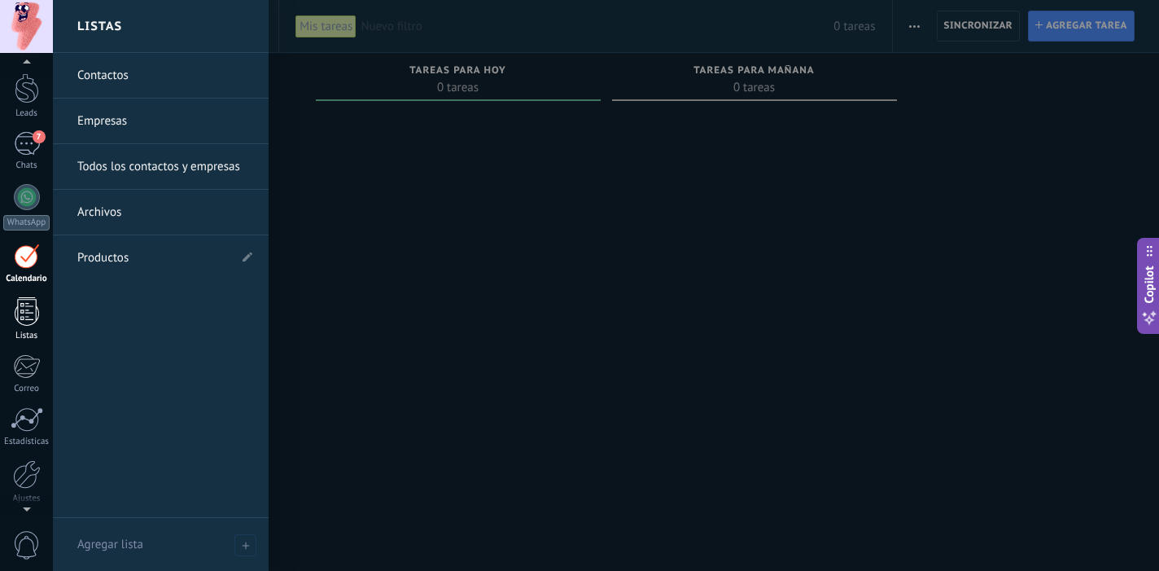
click at [30, 321] on div at bounding box center [27, 311] width 24 height 28
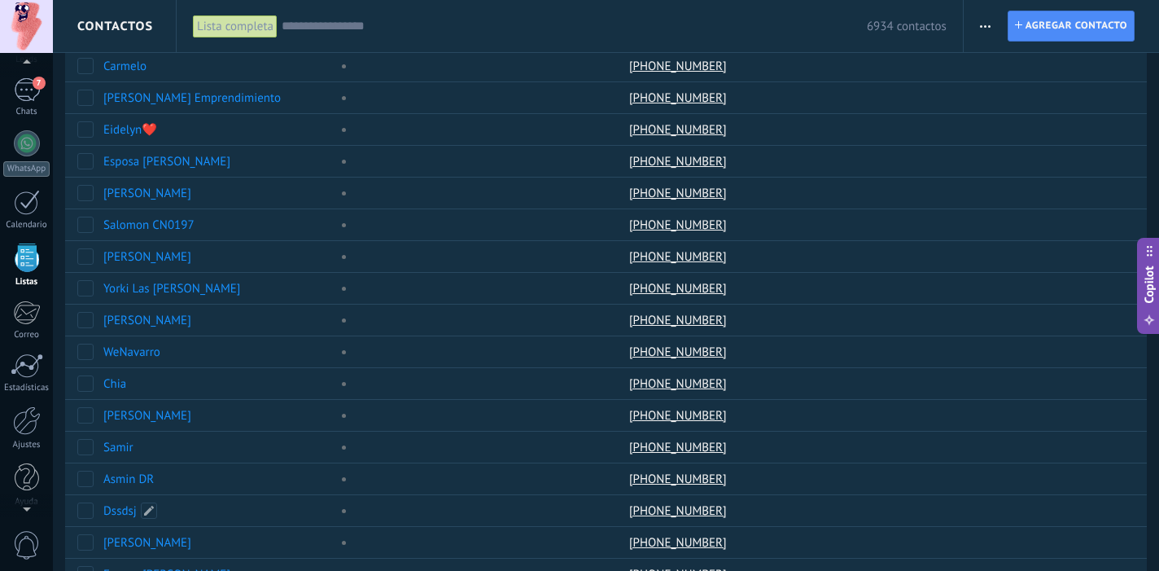
scroll to position [801, 0]
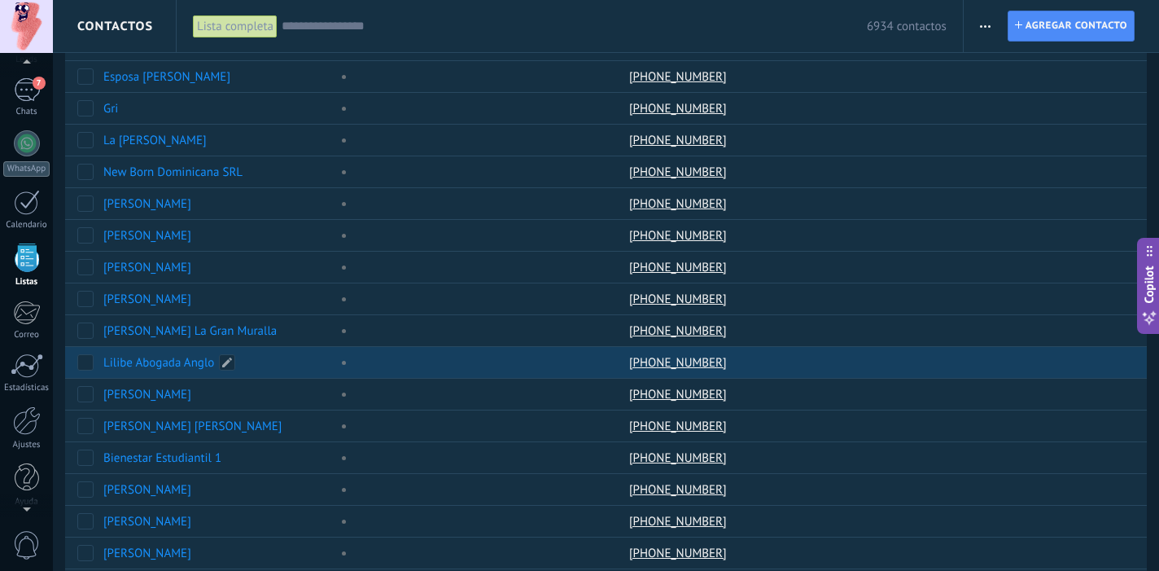
click at [182, 364] on link "Lilibe Abogada Anglo" at bounding box center [158, 362] width 111 height 15
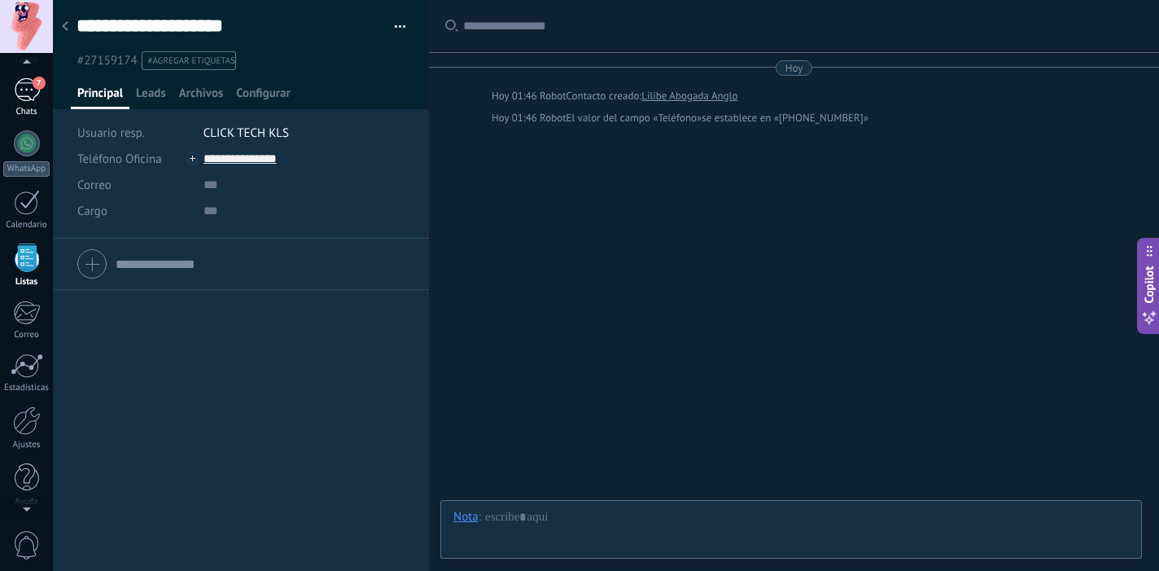
click at [24, 96] on div "7" at bounding box center [27, 90] width 26 height 24
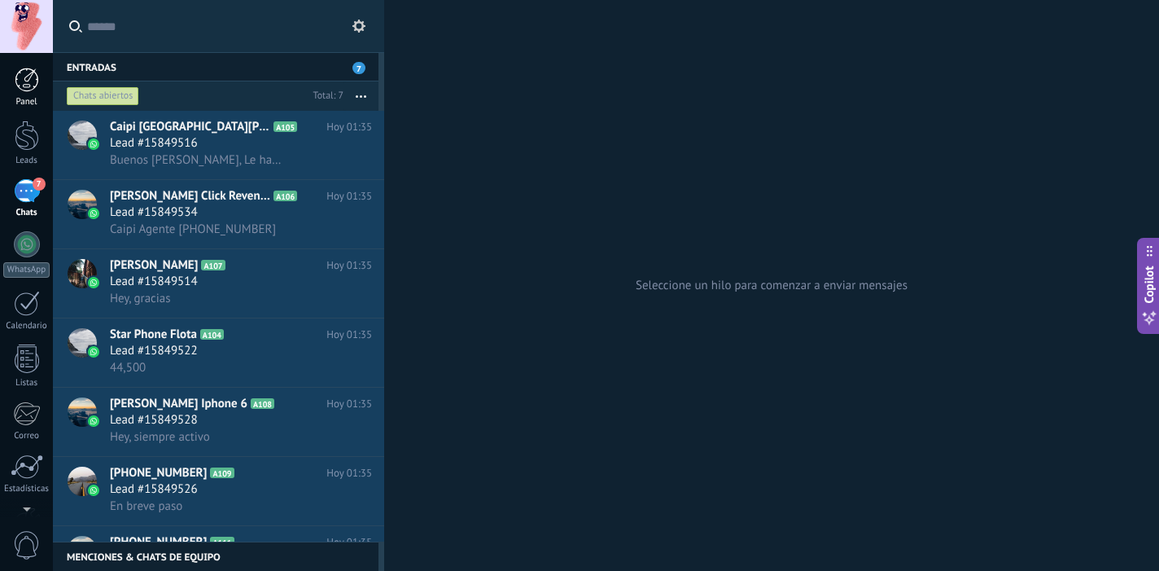
click at [29, 73] on div at bounding box center [27, 80] width 24 height 24
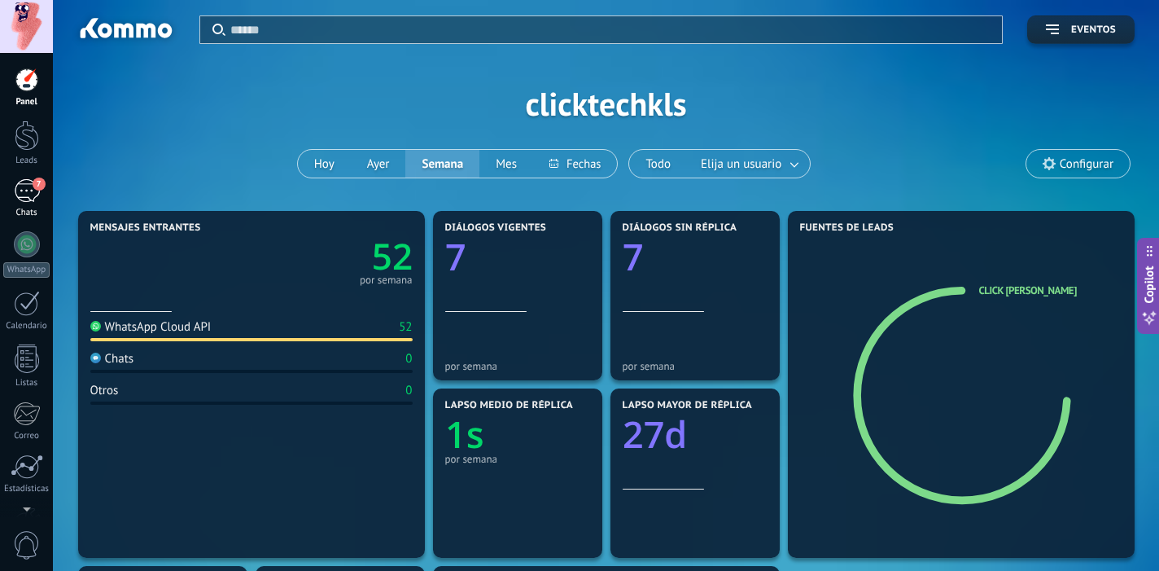
click at [34, 189] on span "7" at bounding box center [39, 183] width 13 height 13
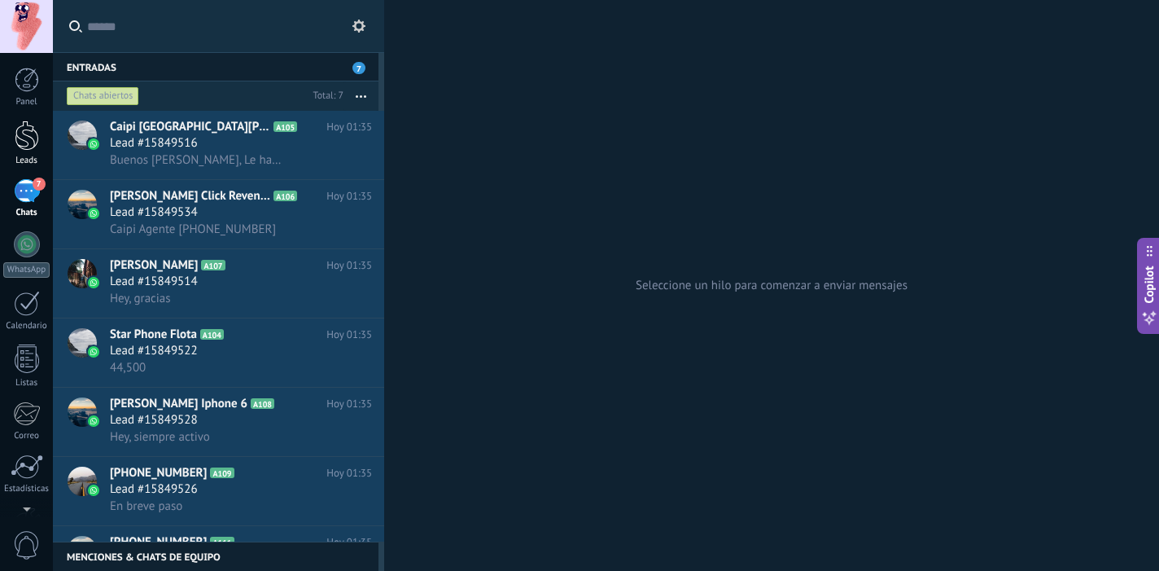
click at [24, 133] on div at bounding box center [27, 135] width 24 height 30
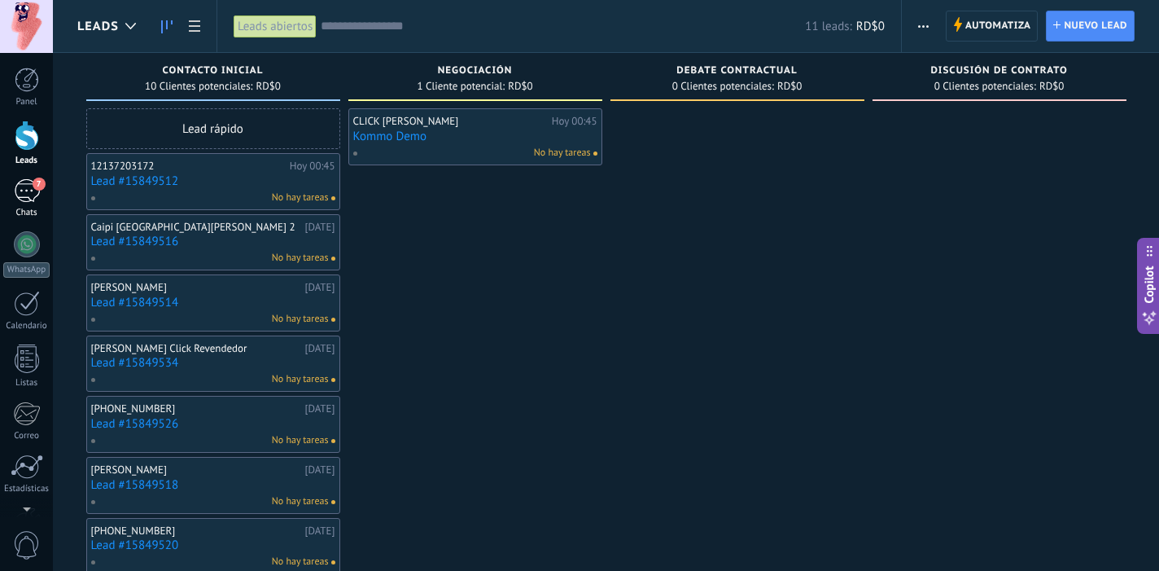
click at [27, 191] on div "7" at bounding box center [27, 191] width 26 height 24
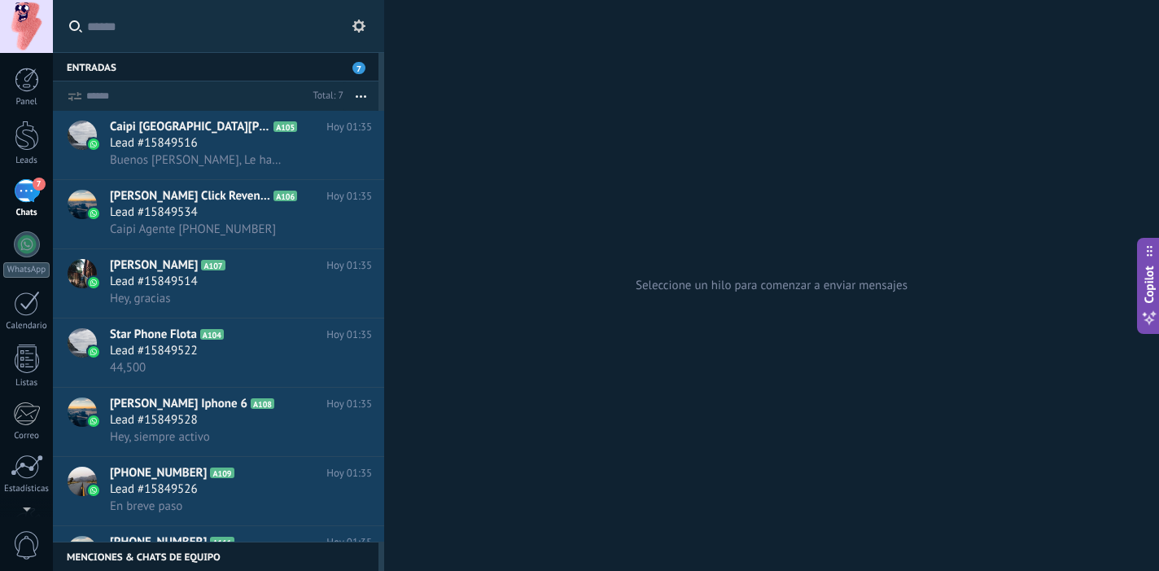
click at [21, 111] on div "Panel Leads 7 Chats WhatsApp Clientes" at bounding box center [26, 346] width 53 height 557
click at [33, 342] on div "Panel Leads 7 Chats WhatsApp Clientes" at bounding box center [26, 346] width 53 height 557
click at [31, 363] on div at bounding box center [27, 358] width 24 height 28
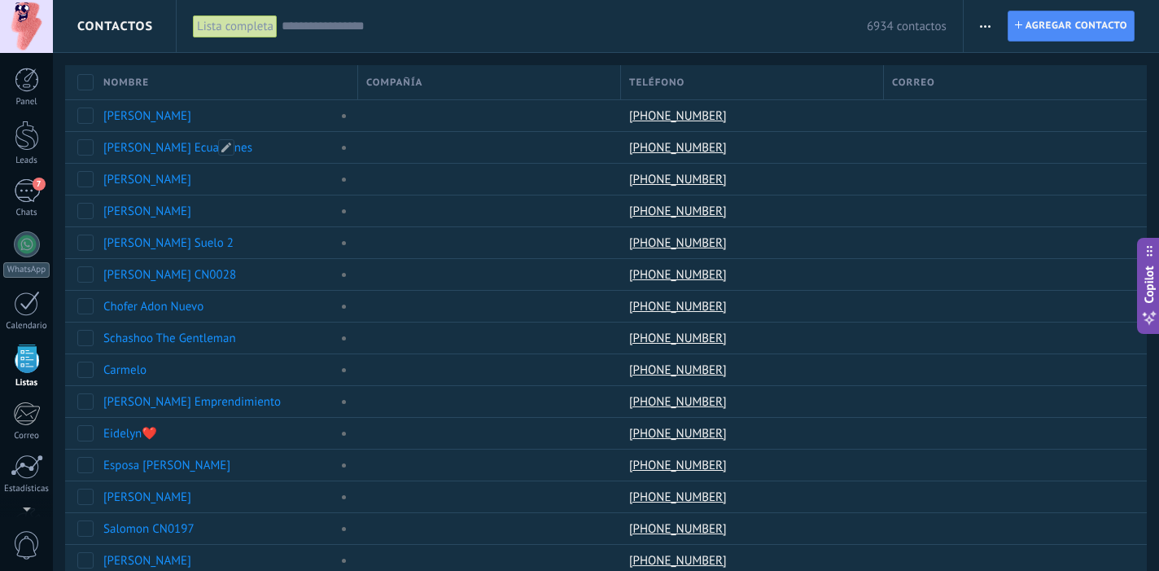
scroll to position [101, 0]
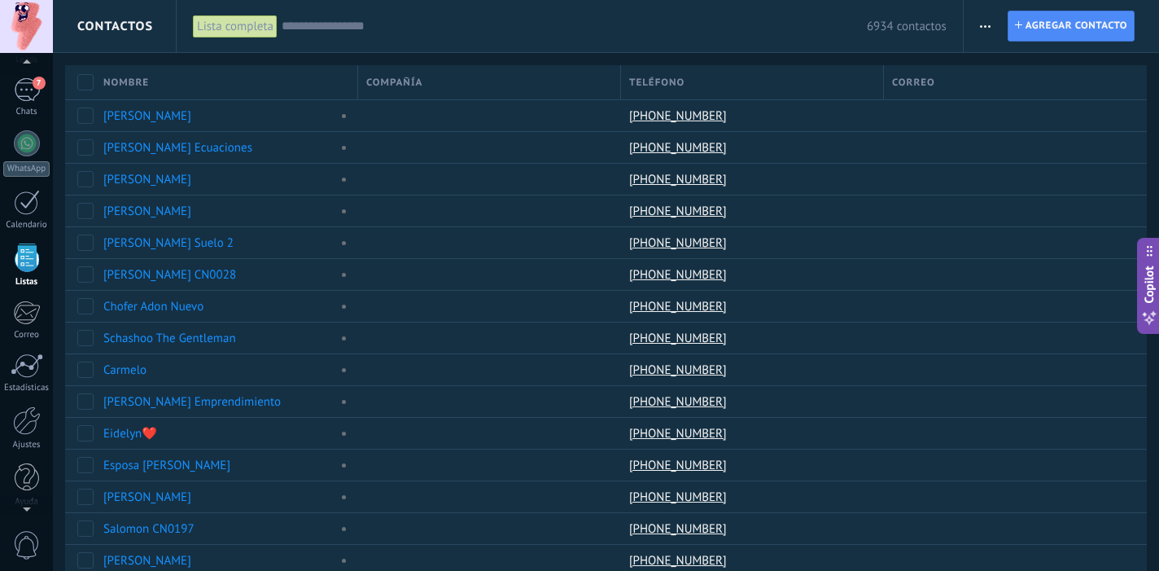
click at [331, 30] on input "text" at bounding box center [574, 26] width 585 height 17
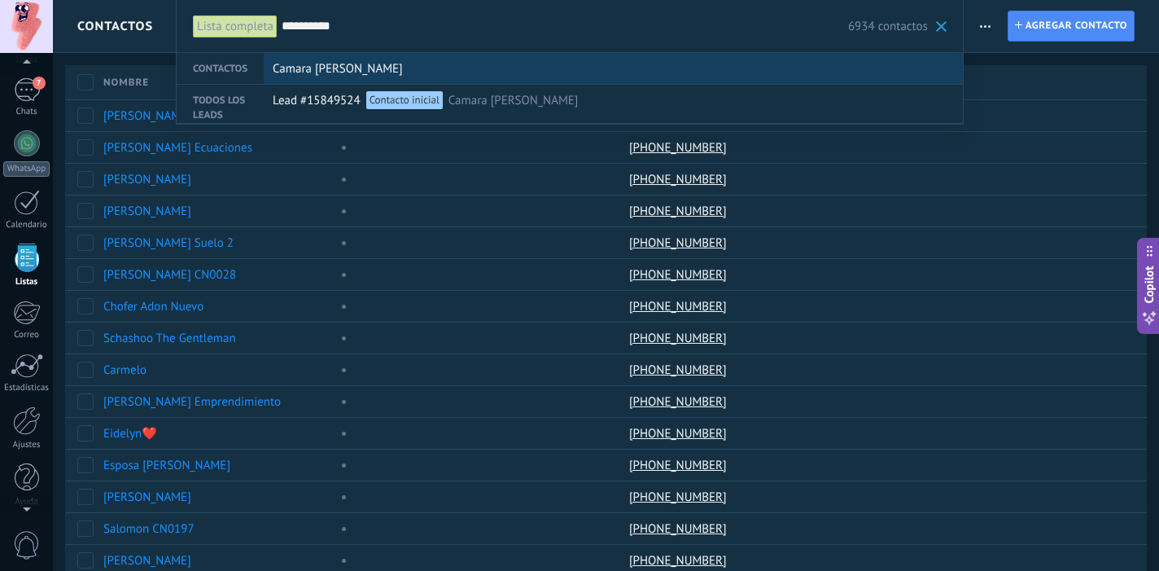
type input "**********"
click at [297, 77] on span "Camara [PERSON_NAME]" at bounding box center [338, 69] width 130 height 30
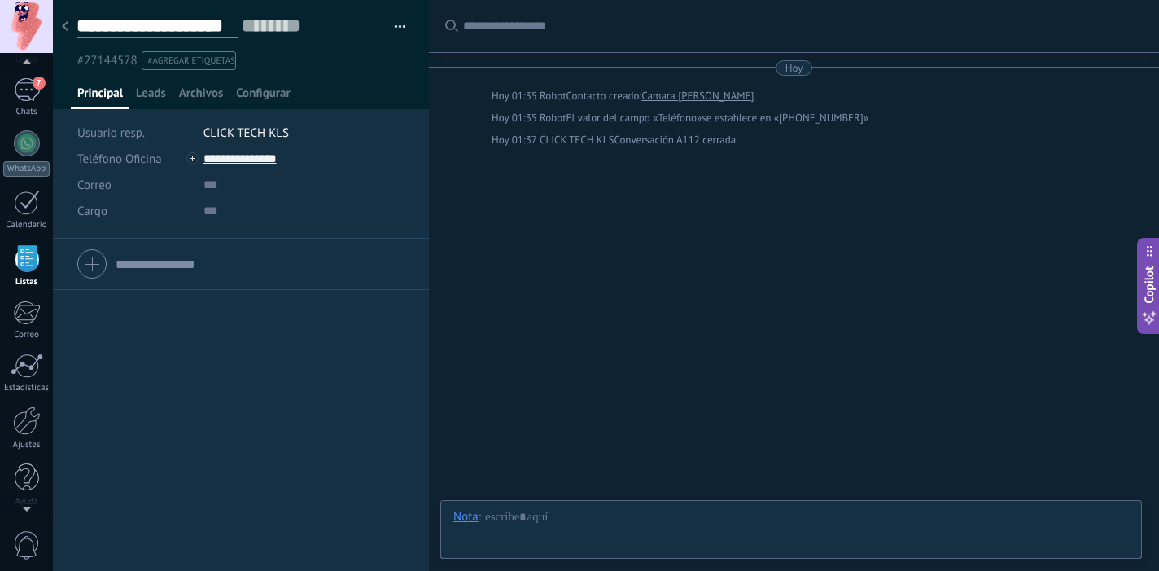
click at [107, 33] on input "**********" at bounding box center [157, 26] width 161 height 24
click at [68, 26] on icon at bounding box center [65, 26] width 7 height 10
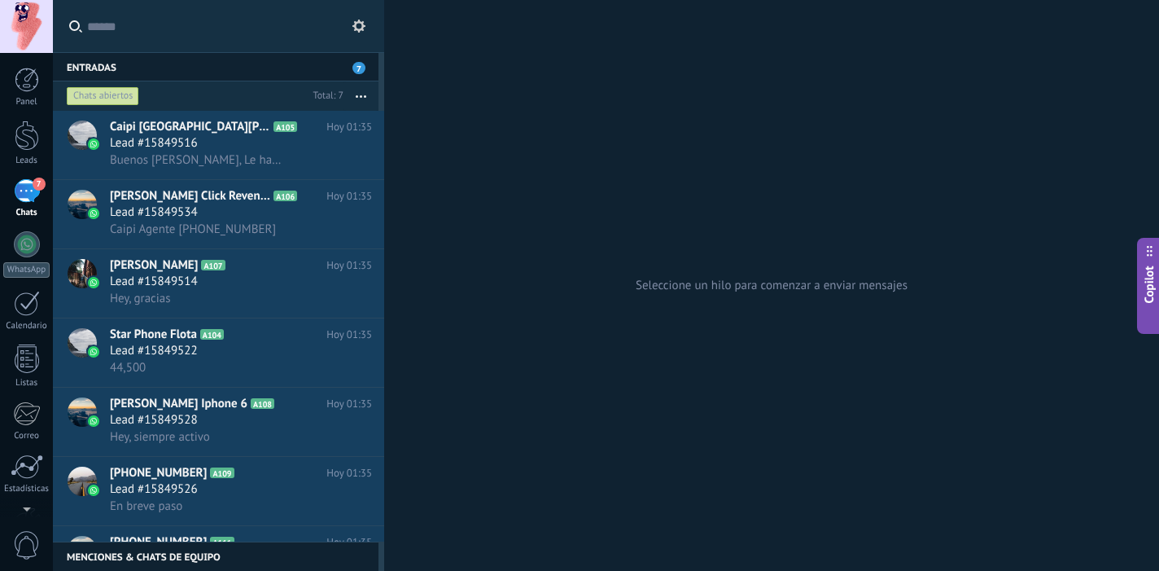
click at [103, 27] on input "text" at bounding box center [227, 26] width 281 height 52
click at [32, 371] on div at bounding box center [27, 358] width 24 height 28
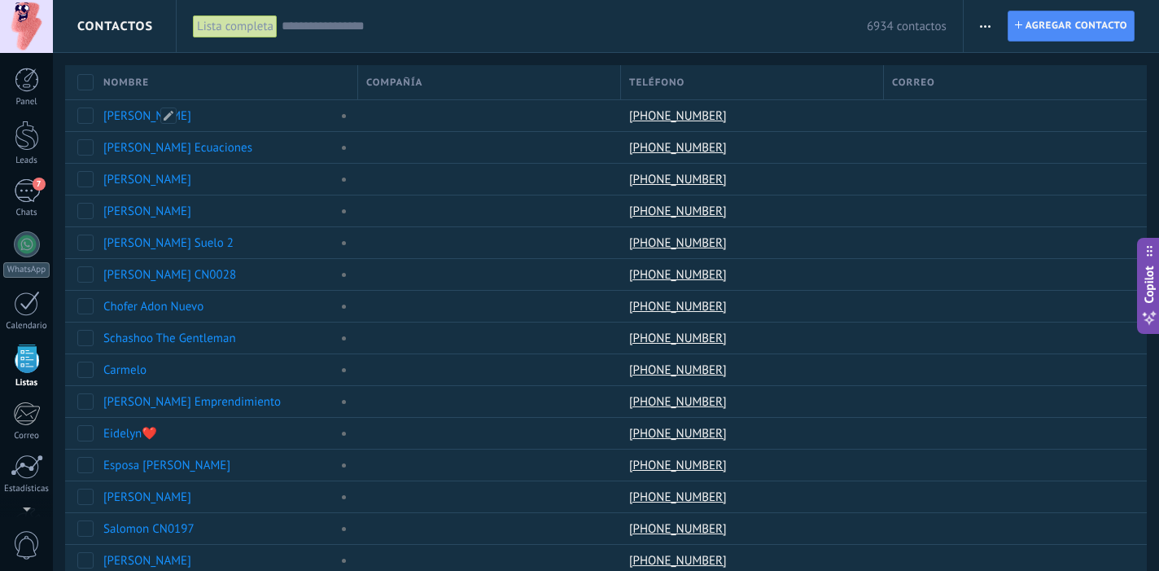
scroll to position [101, 0]
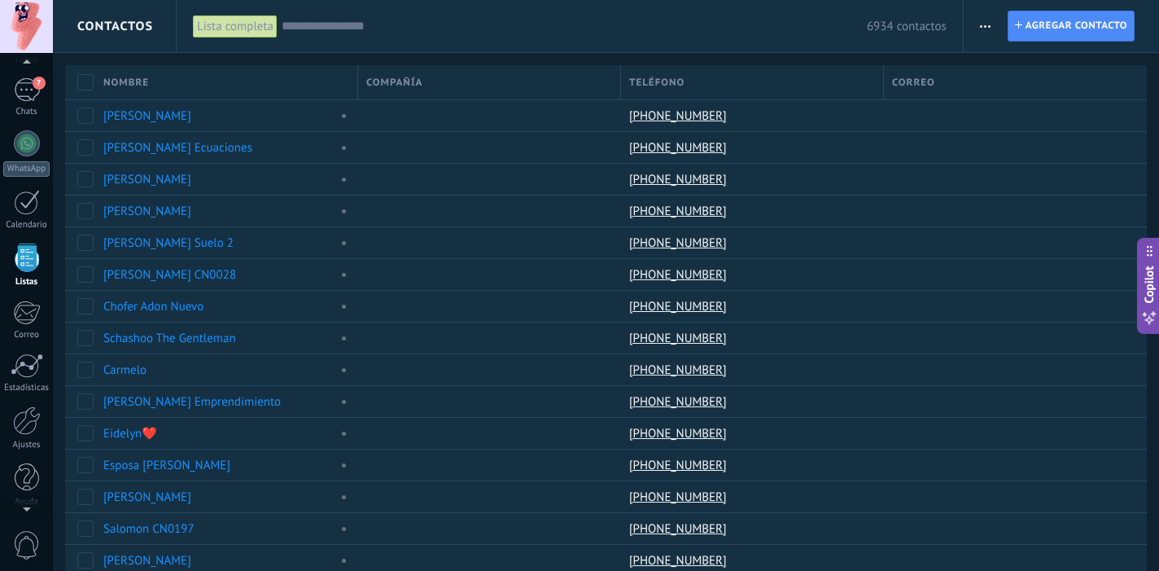
click at [312, 42] on div "6934 contactos" at bounding box center [614, 26] width 665 height 52
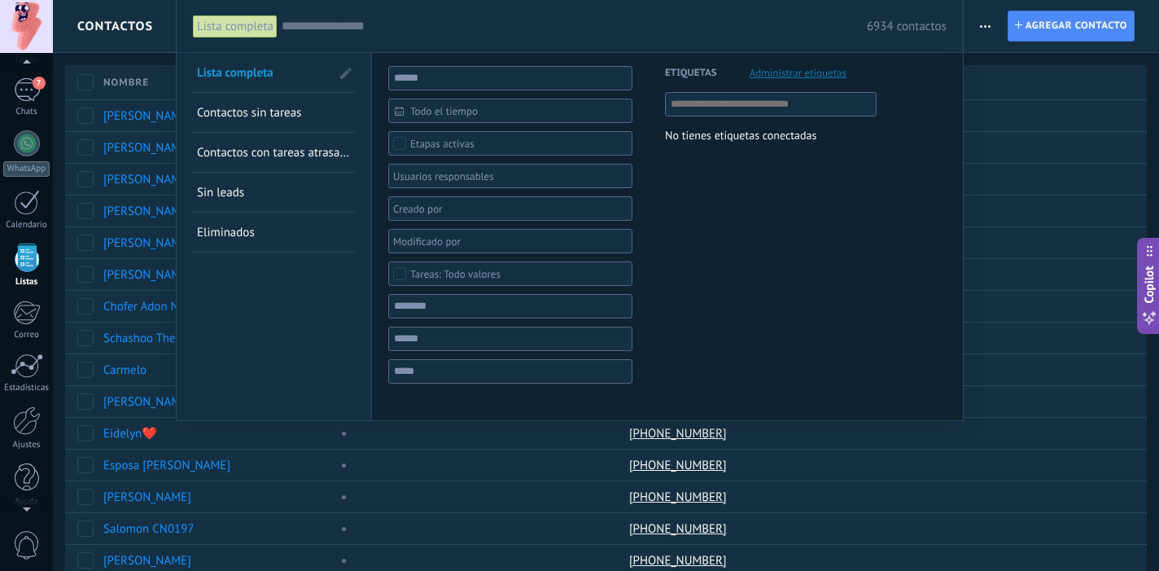
click at [330, 37] on div "6934 contactos" at bounding box center [614, 26] width 665 height 52
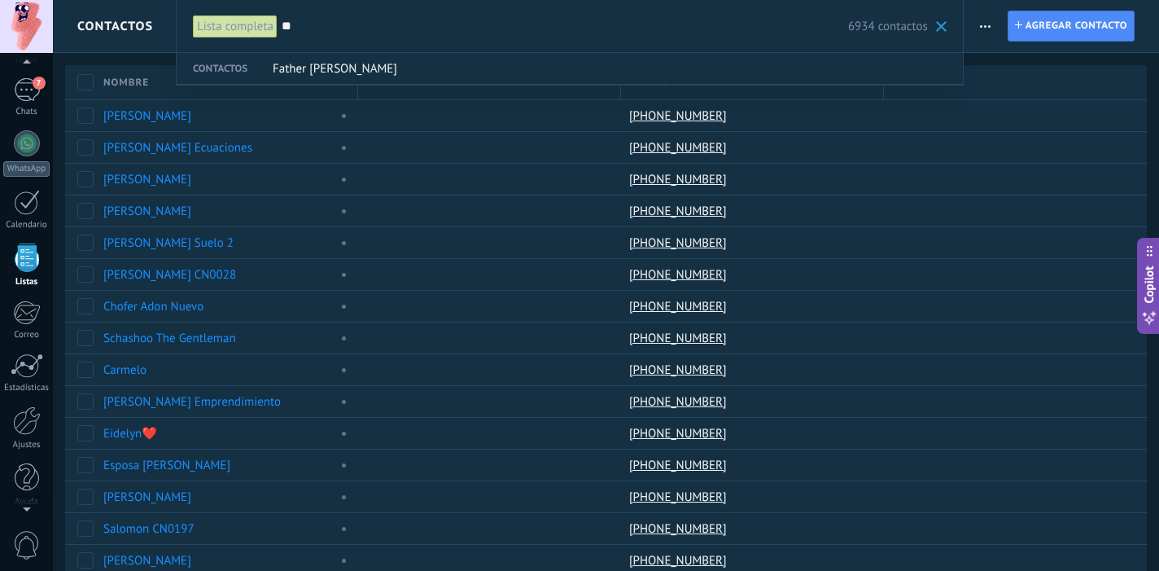
type input "*"
type input "**"
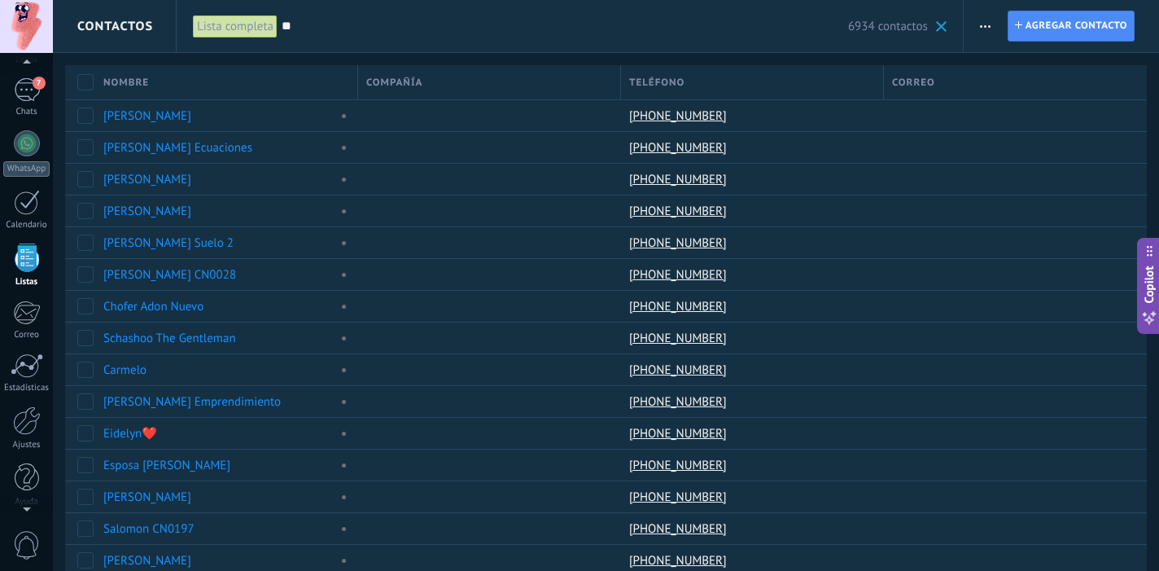
type input "*"
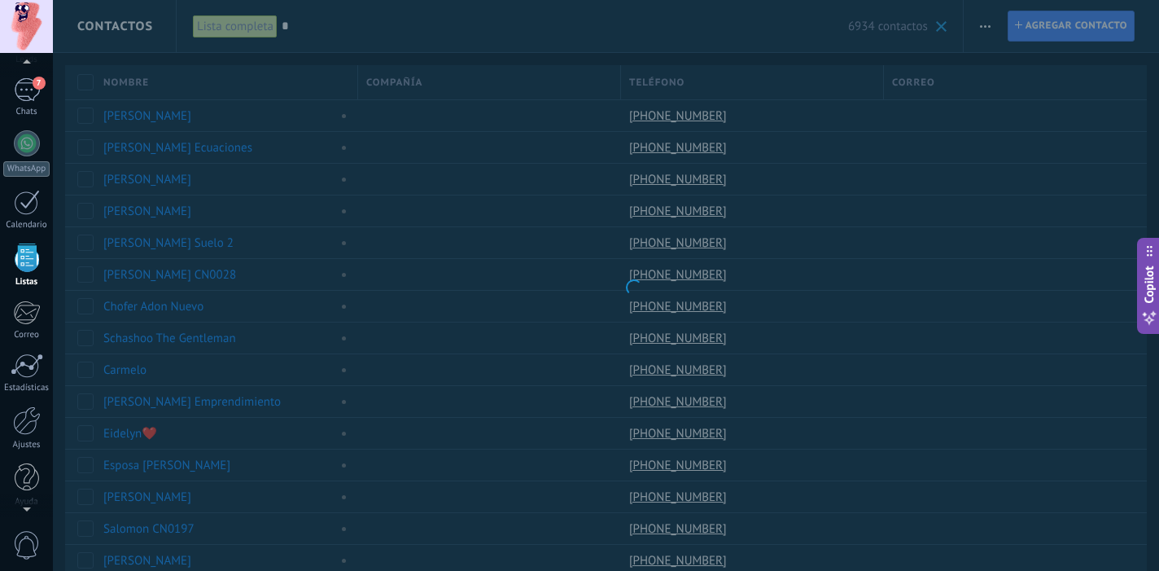
type input "**"
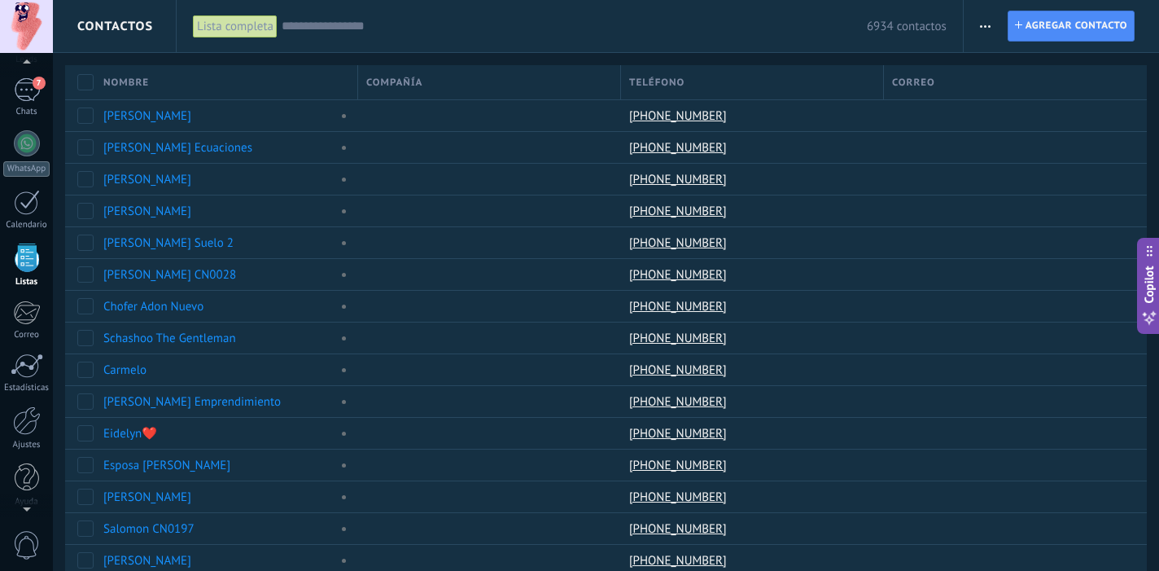
click at [324, 29] on input "text" at bounding box center [574, 26] width 585 height 17
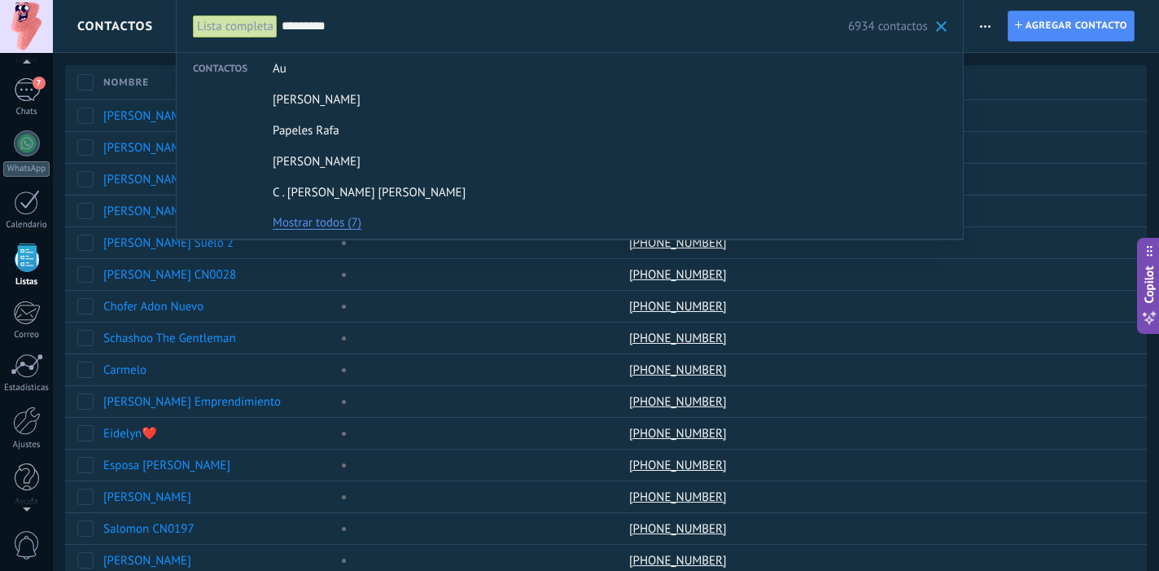
type input "**********"
